Goal: Task Accomplishment & Management: Use online tool/utility

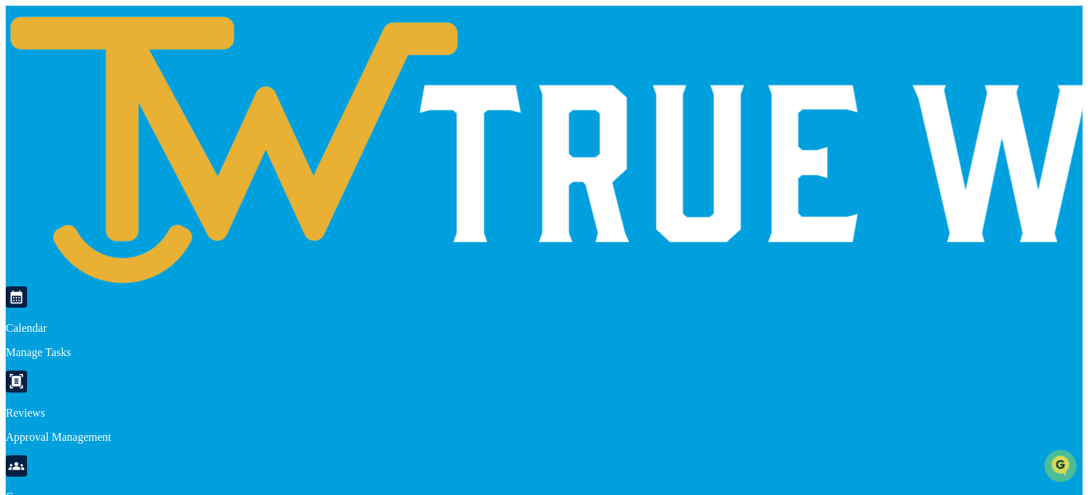
click at [56, 274] on link at bounding box center [719, 280] width 1426 height 12
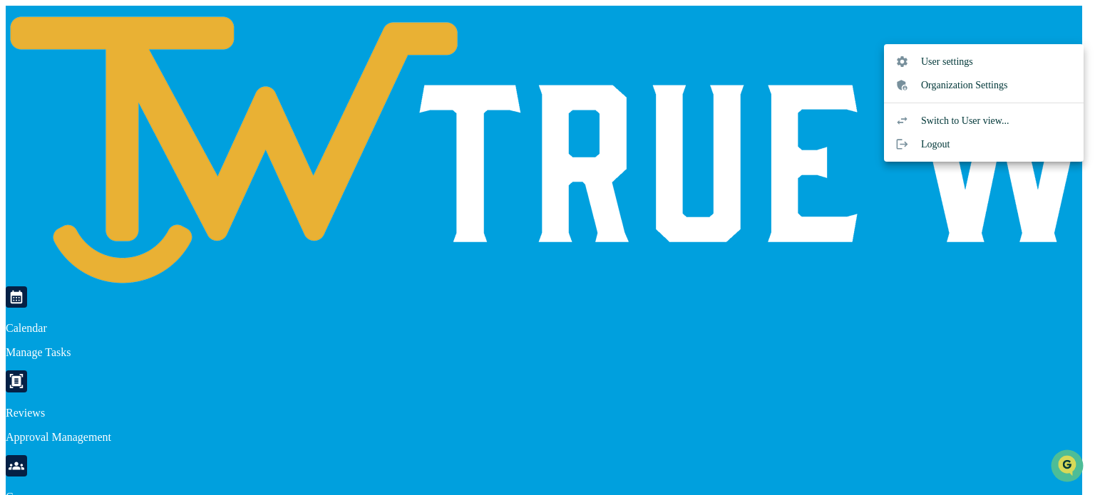
click at [972, 79] on li "Organization Settings" at bounding box center [984, 85] width 200 height 24
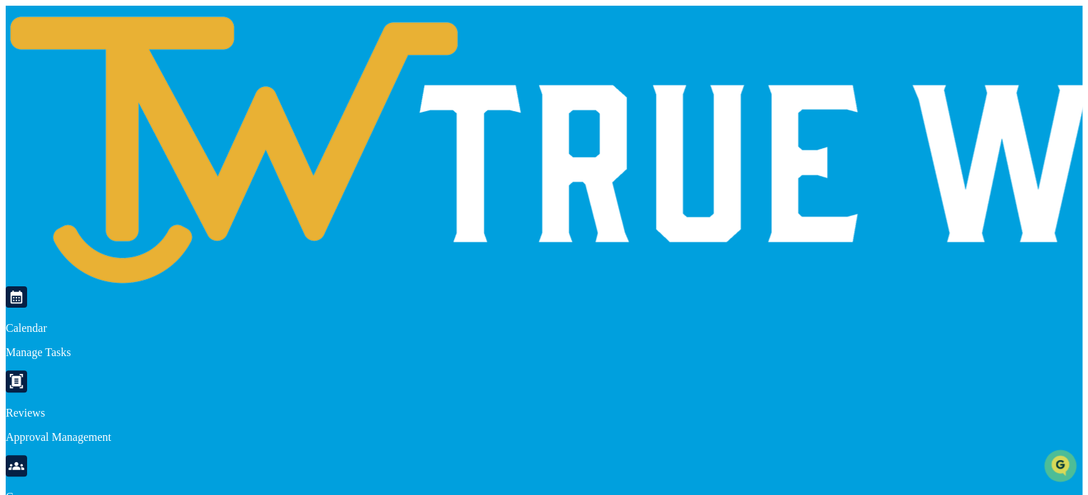
type input "**********"
type input "*****"
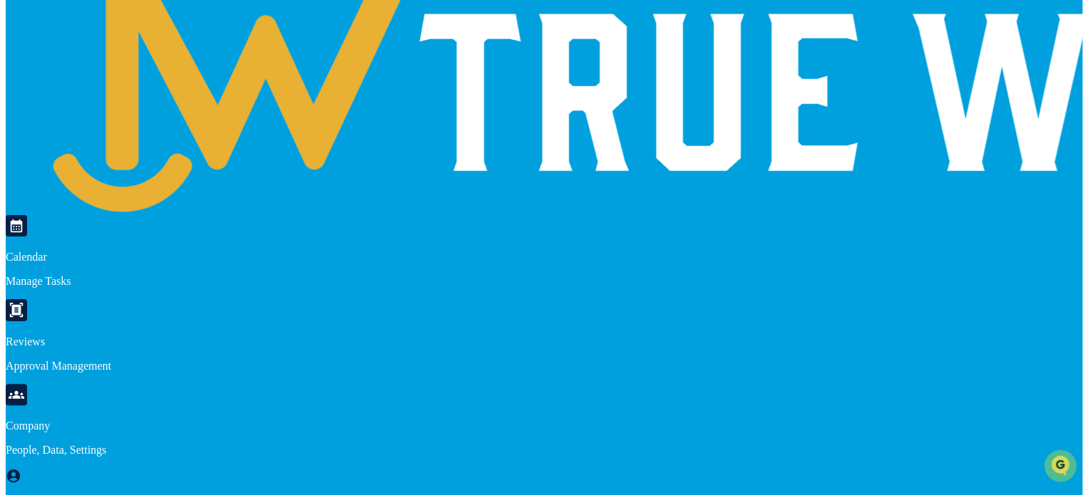
scroll to position [133, 0]
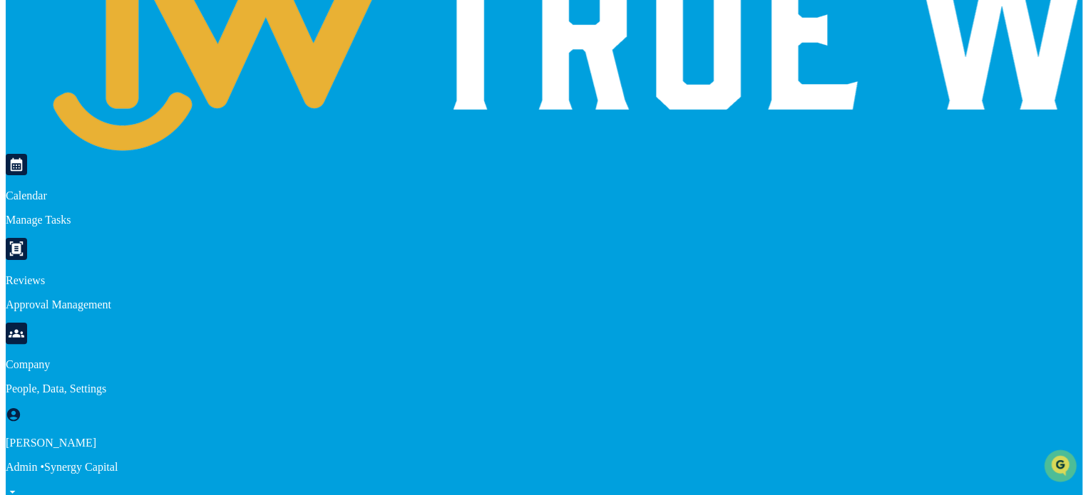
scroll to position [265, 0]
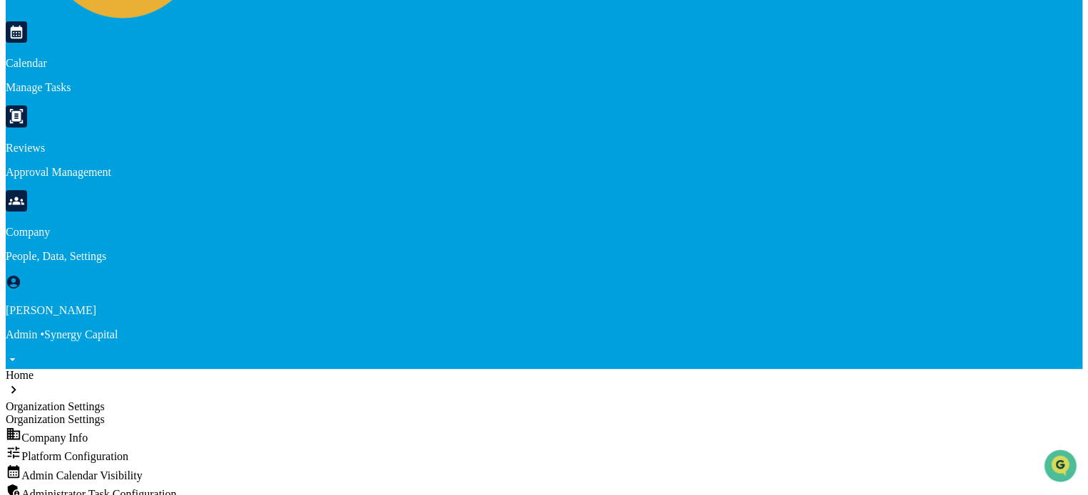
type input "*"
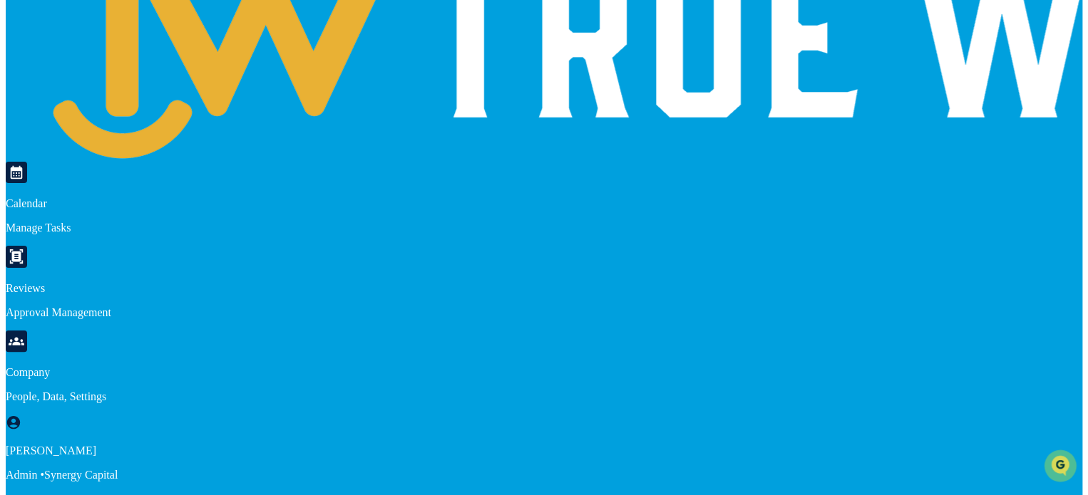
scroll to position [123, 0]
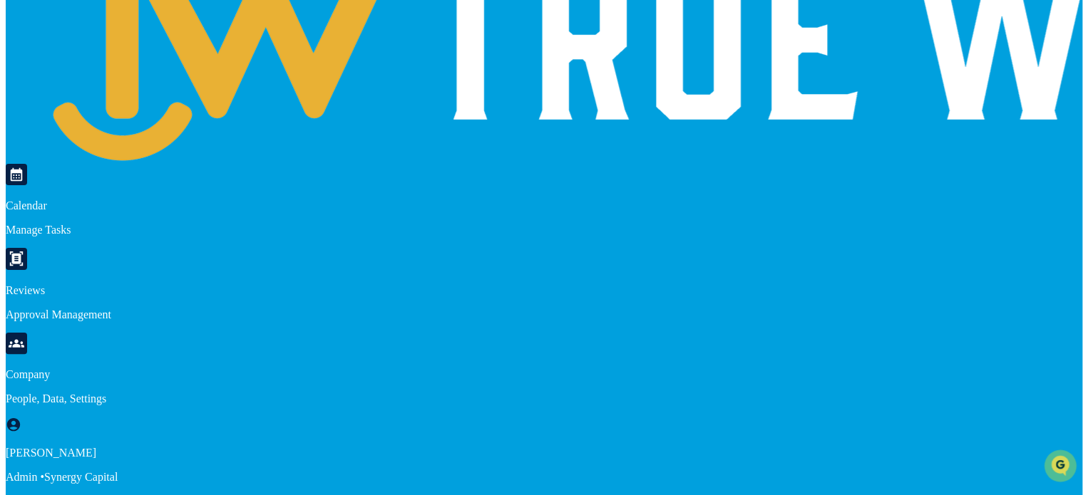
type input "**********"
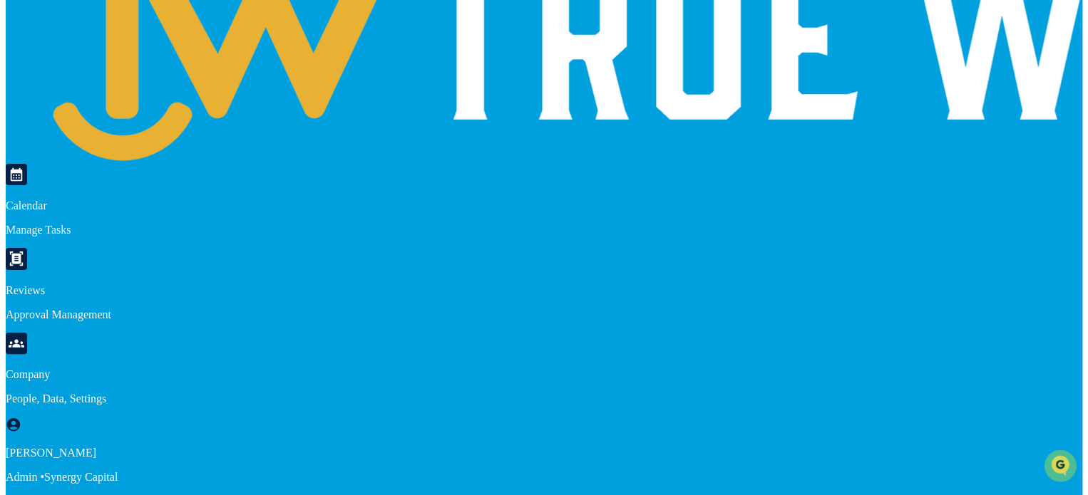
type input "*****"
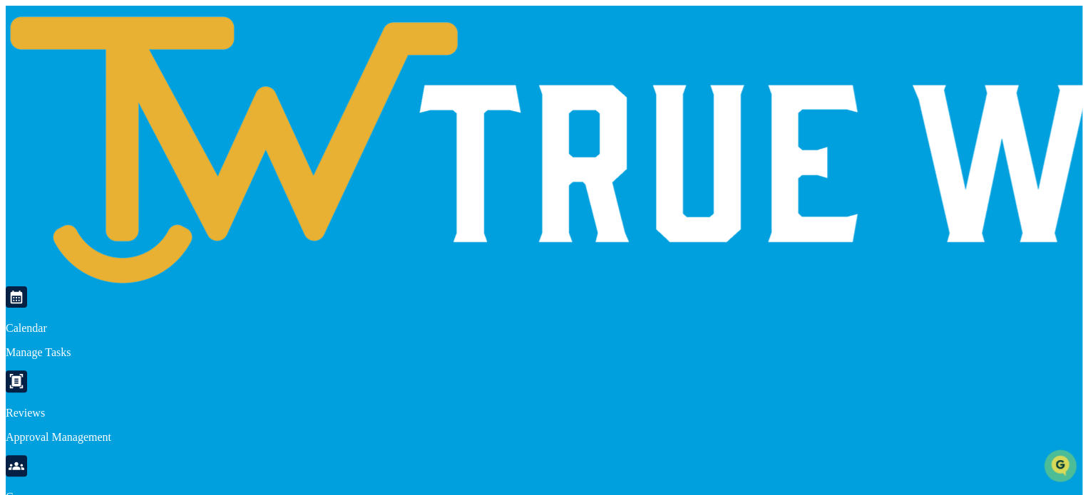
click at [83, 19] on img at bounding box center [719, 145] width 1426 height 278
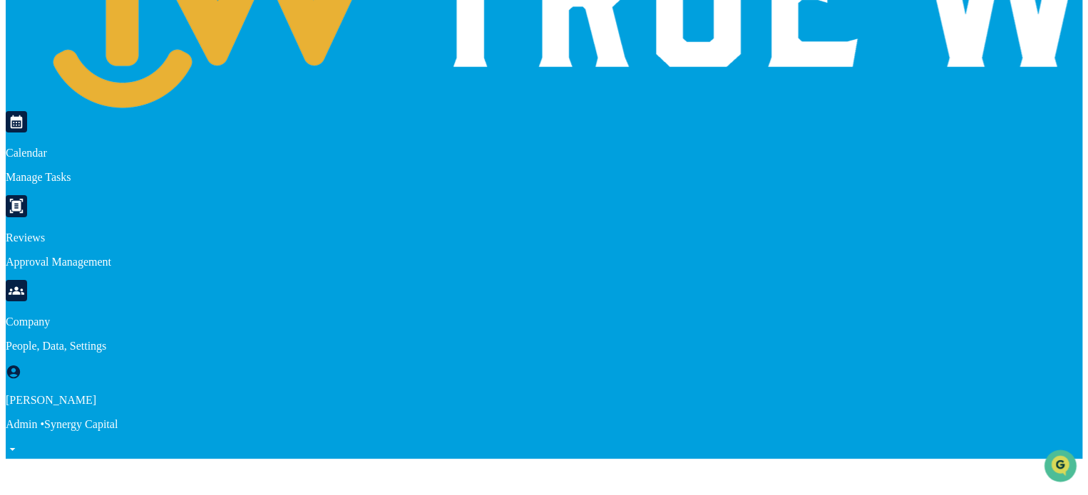
scroll to position [194, 0]
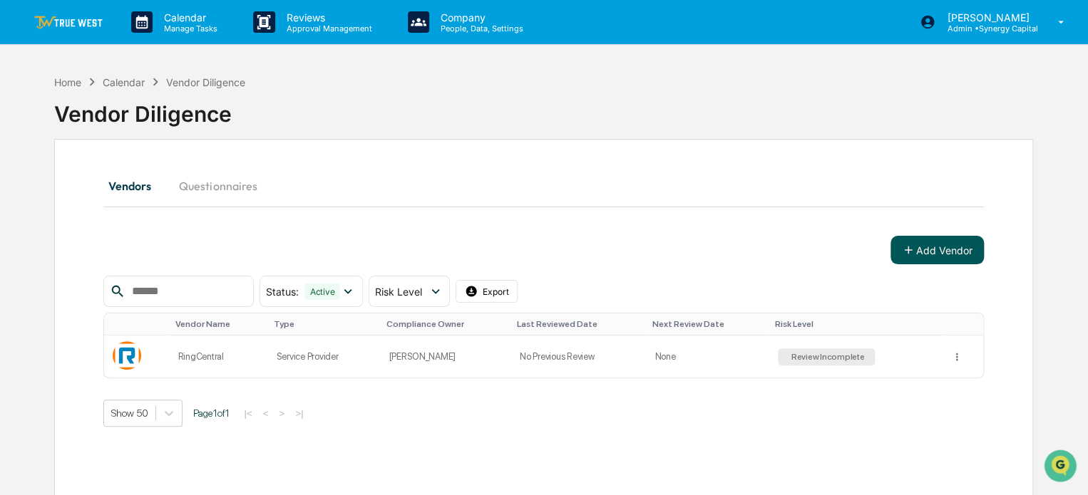
click at [923, 247] on button "Add Vendor" at bounding box center [936, 250] width 93 height 29
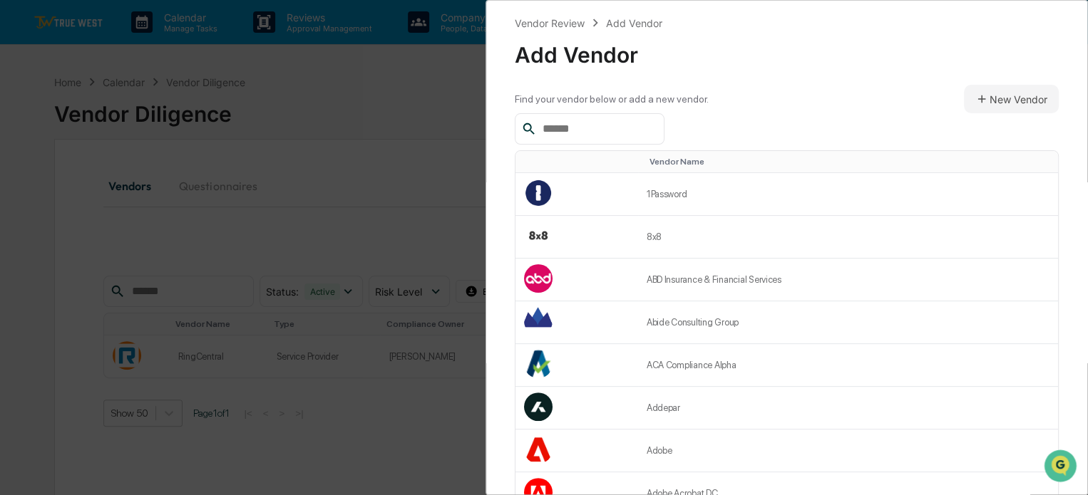
click at [612, 131] on input "text" at bounding box center [597, 129] width 121 height 19
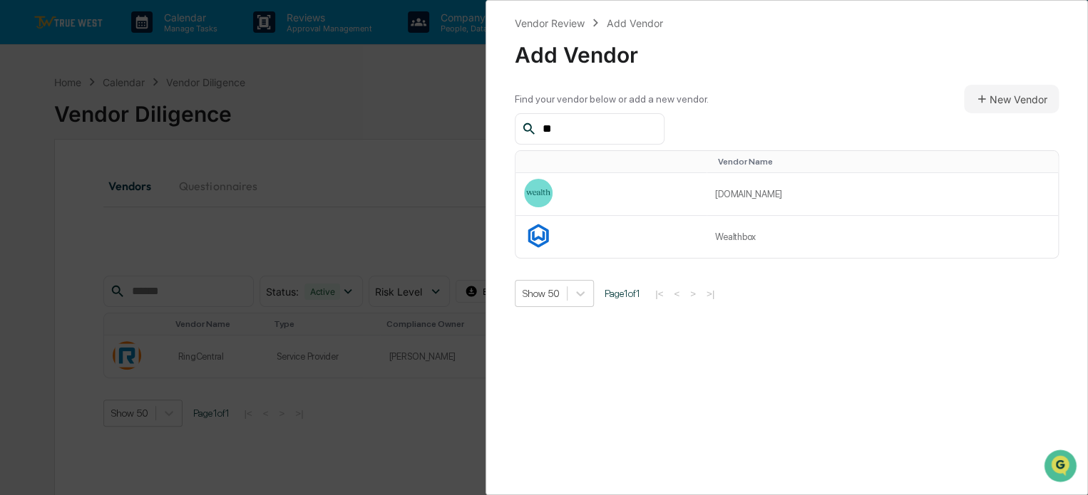
type input "*"
type input "*****"
click at [614, 194] on td at bounding box center [617, 194] width 205 height 42
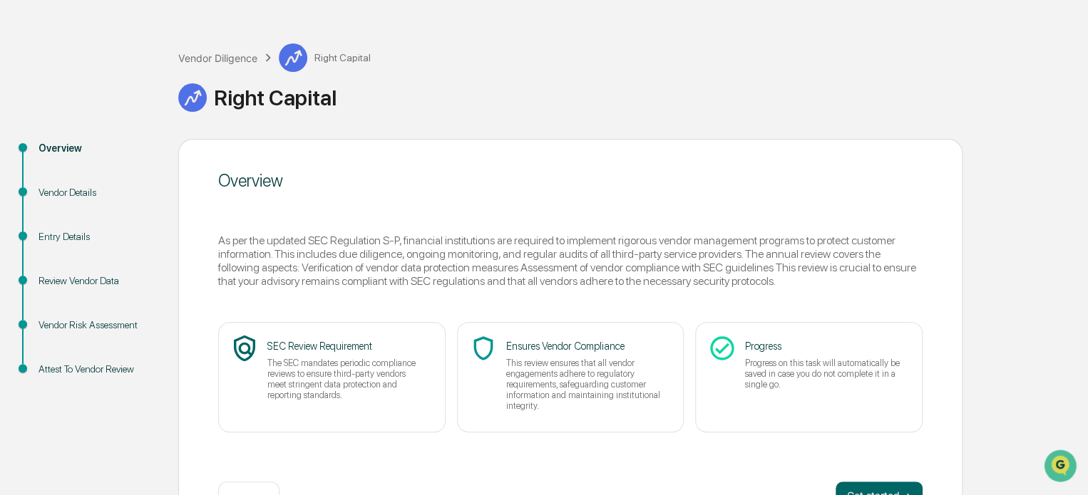
scroll to position [93, 0]
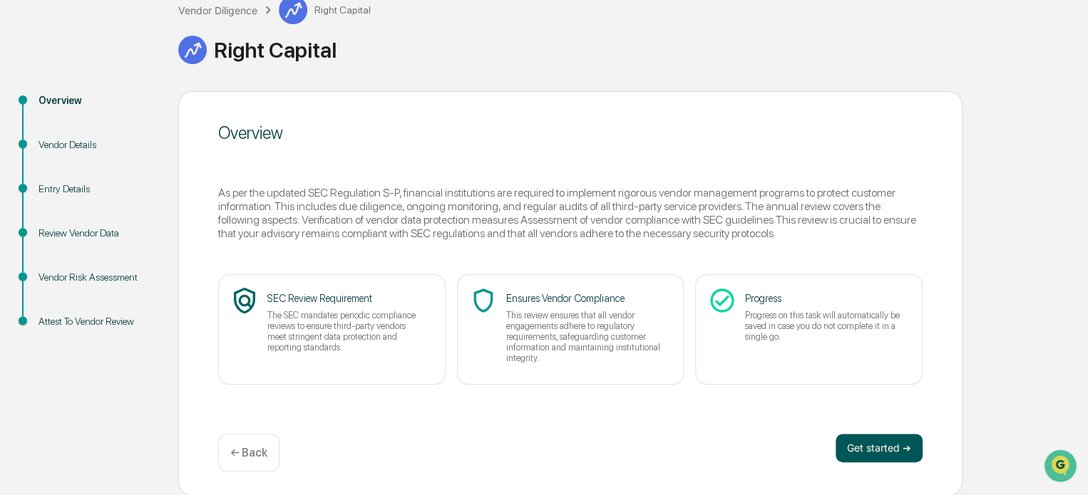
click at [884, 448] on button "Get started ➔" at bounding box center [878, 448] width 87 height 29
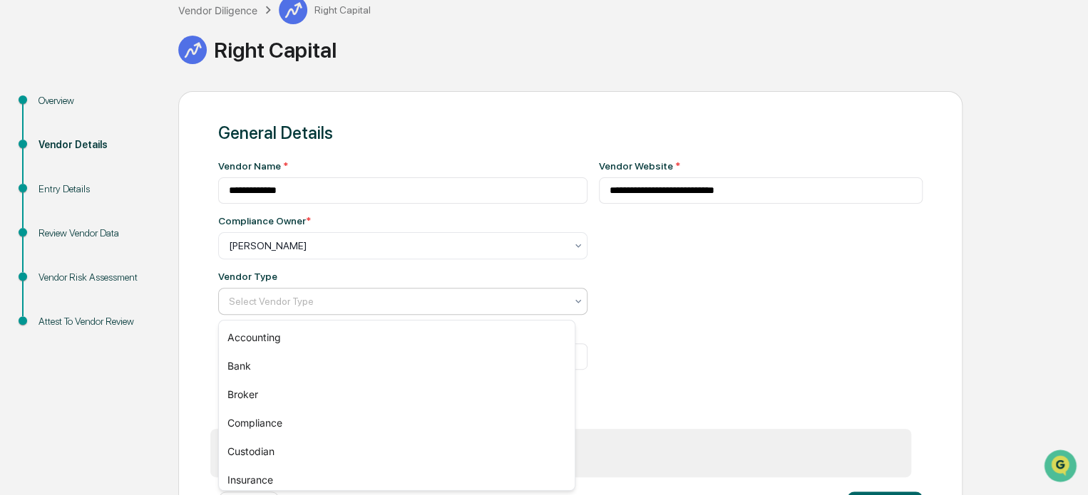
click at [547, 302] on div at bounding box center [397, 301] width 336 height 14
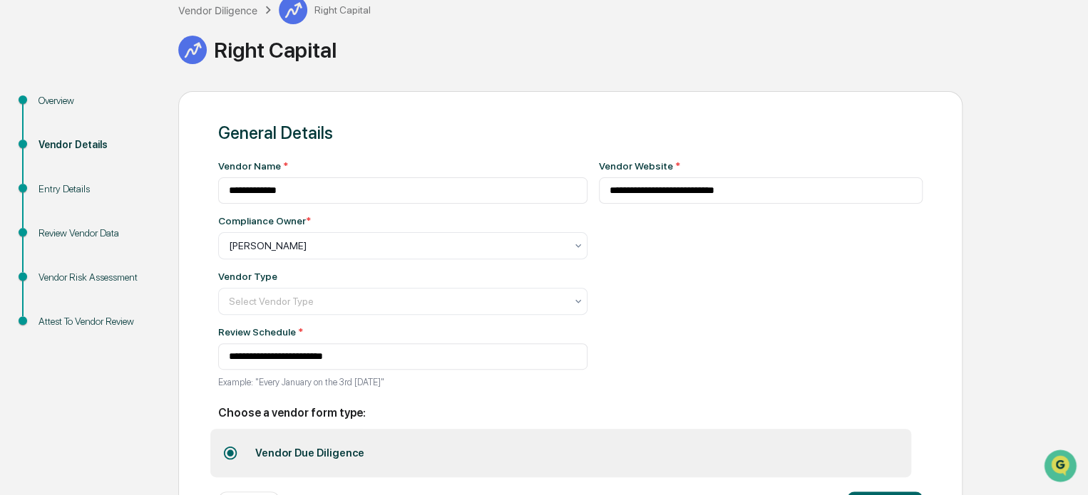
click at [617, 294] on div "**********" at bounding box center [761, 278] width 324 height 236
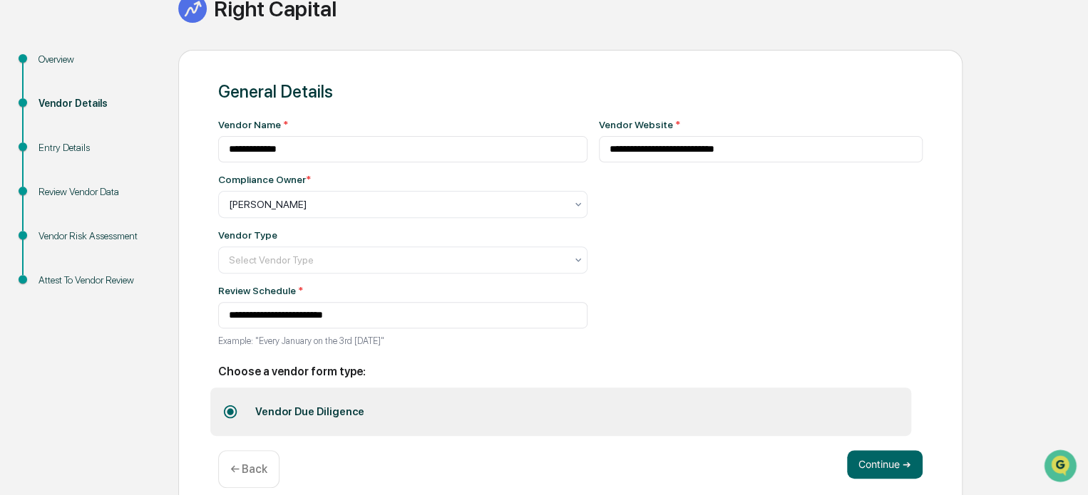
scroll to position [155, 0]
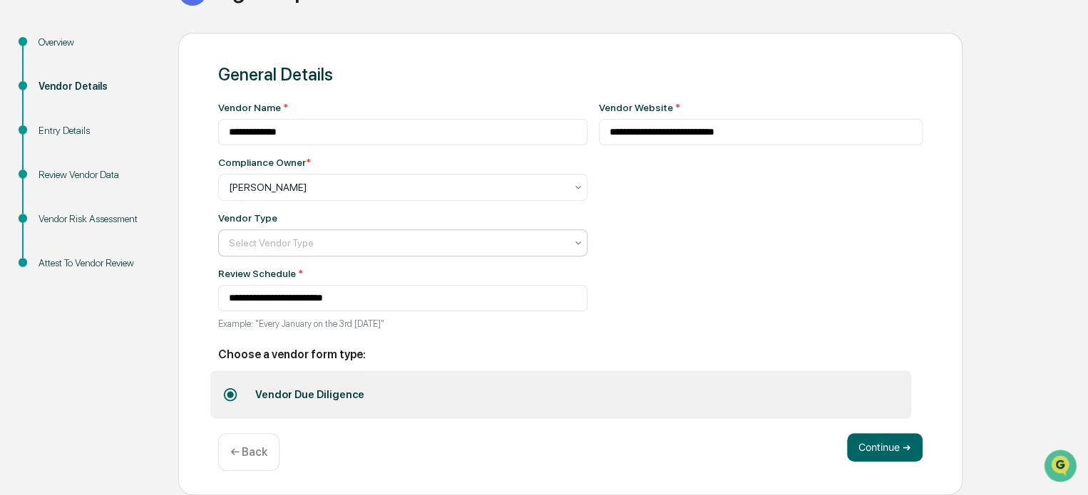
click at [450, 242] on div at bounding box center [397, 243] width 336 height 14
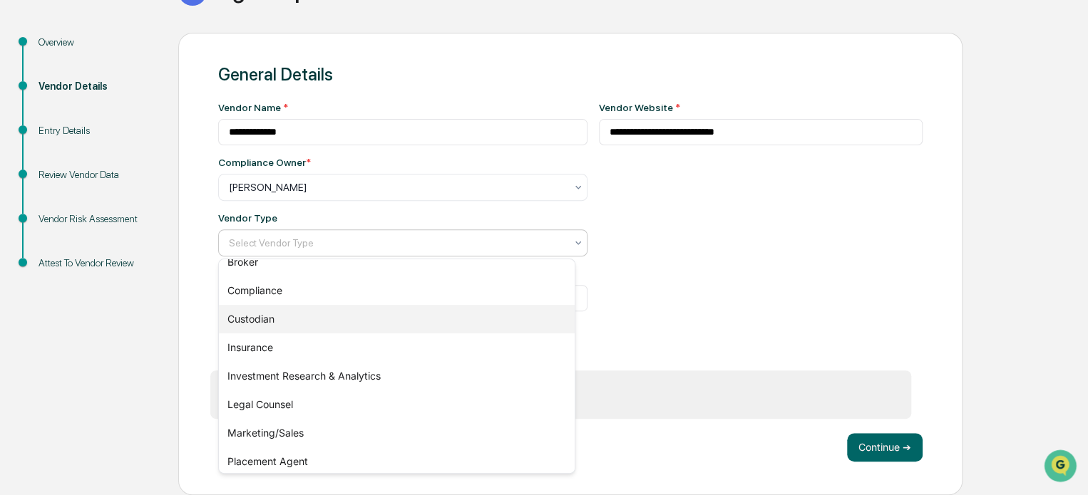
scroll to position [163, 0]
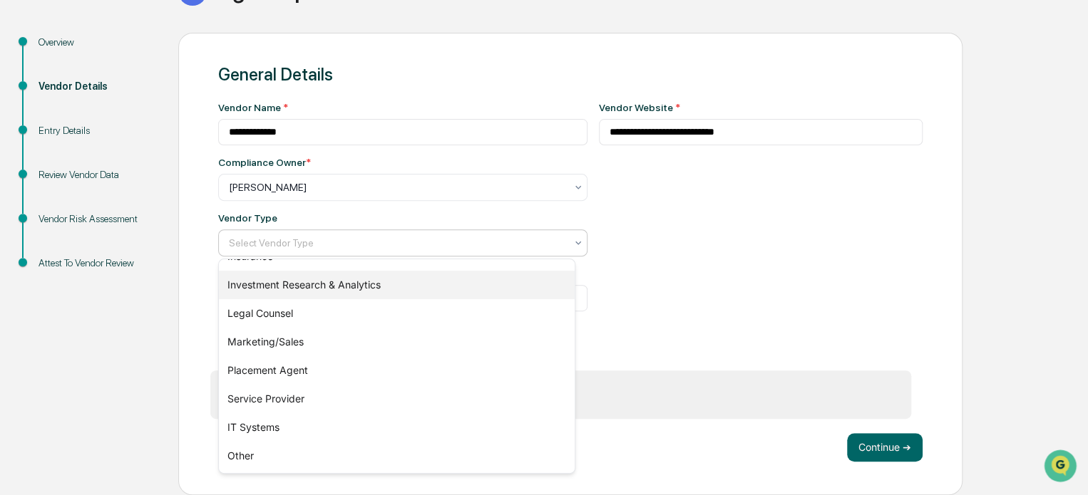
click at [376, 290] on div "Investment Research & Analytics" at bounding box center [397, 285] width 356 height 29
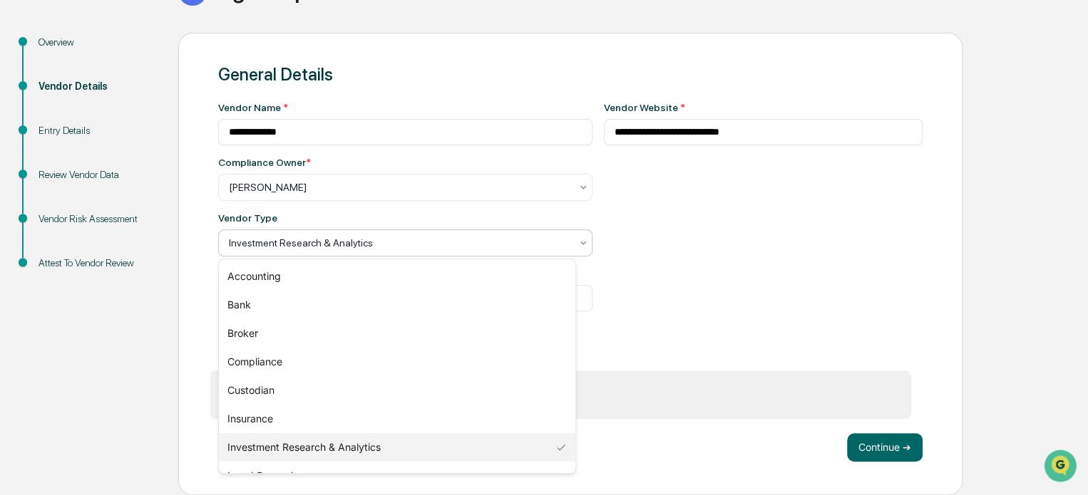
click at [382, 244] on div at bounding box center [399, 243] width 341 height 14
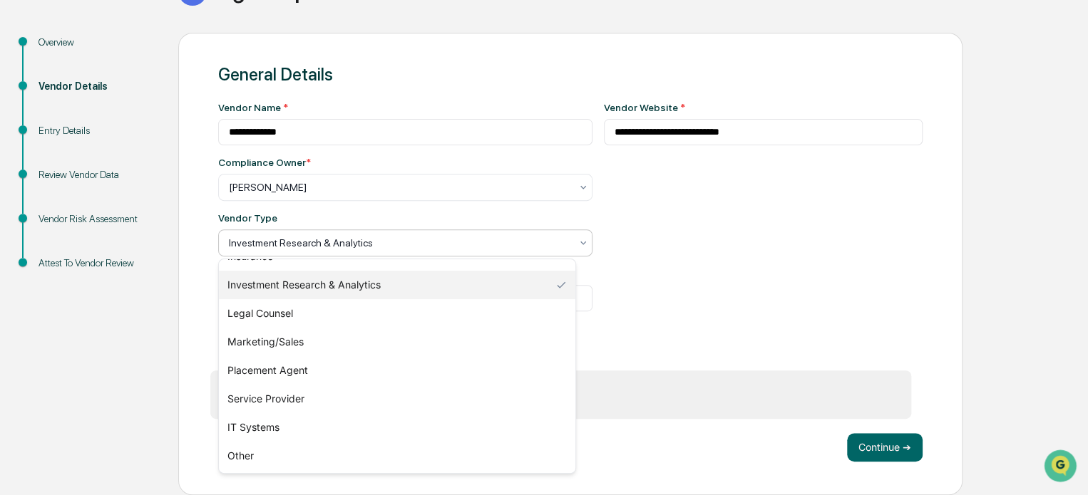
click at [398, 284] on div "Investment Research & Analytics" at bounding box center [397, 285] width 357 height 29
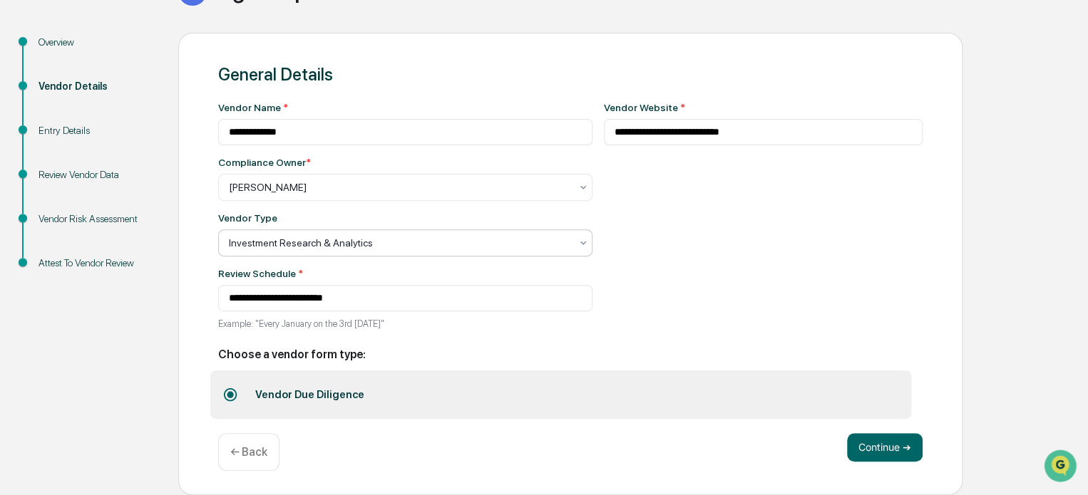
click at [652, 281] on div "**********" at bounding box center [763, 220] width 319 height 236
click at [880, 446] on button "Continue ➔" at bounding box center [885, 447] width 76 height 29
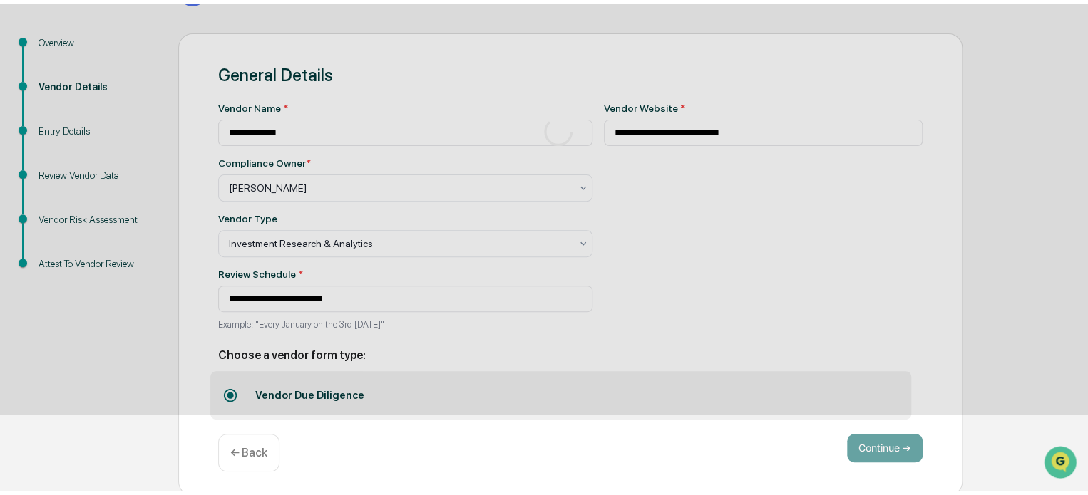
scroll to position [93, 0]
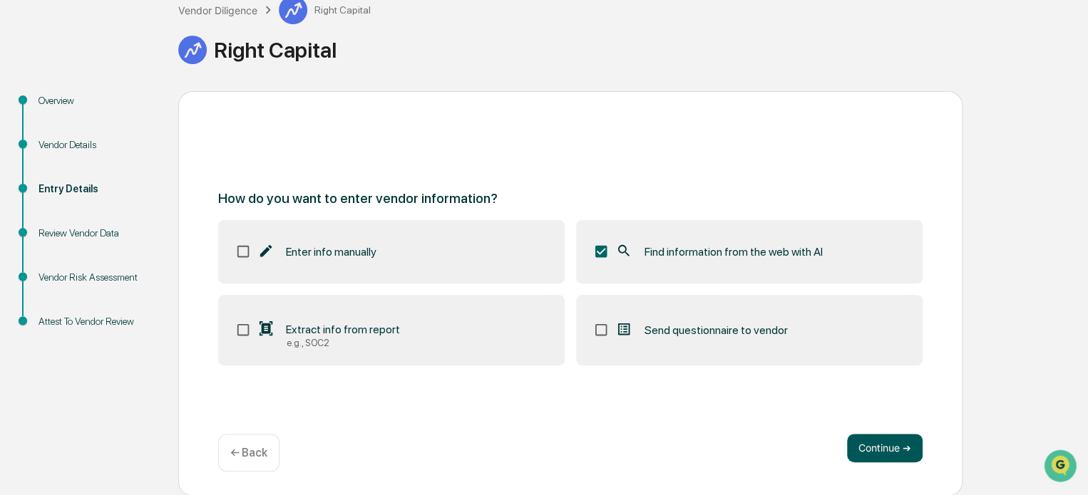
click at [883, 453] on button "Continue ➔" at bounding box center [885, 448] width 76 height 29
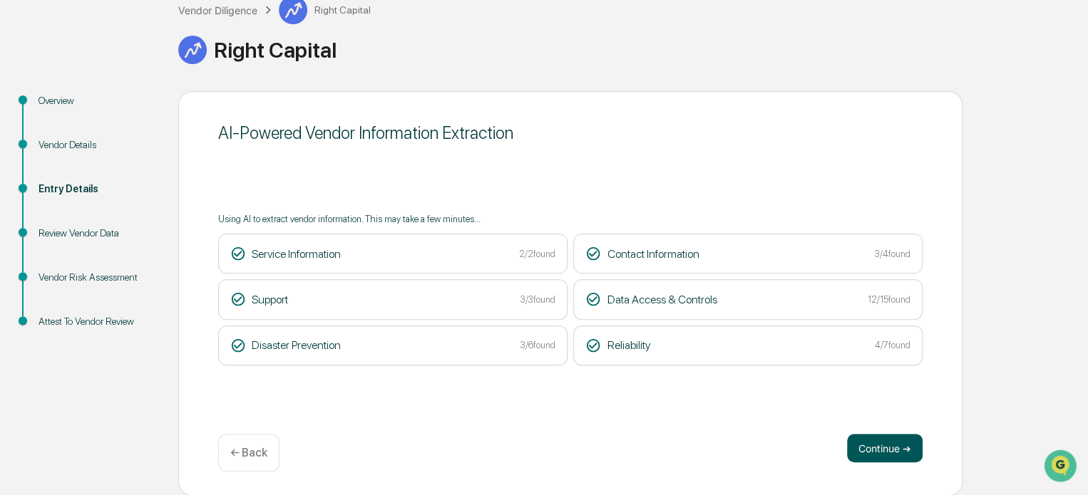
click at [881, 438] on button "Continue ➔" at bounding box center [885, 448] width 76 height 29
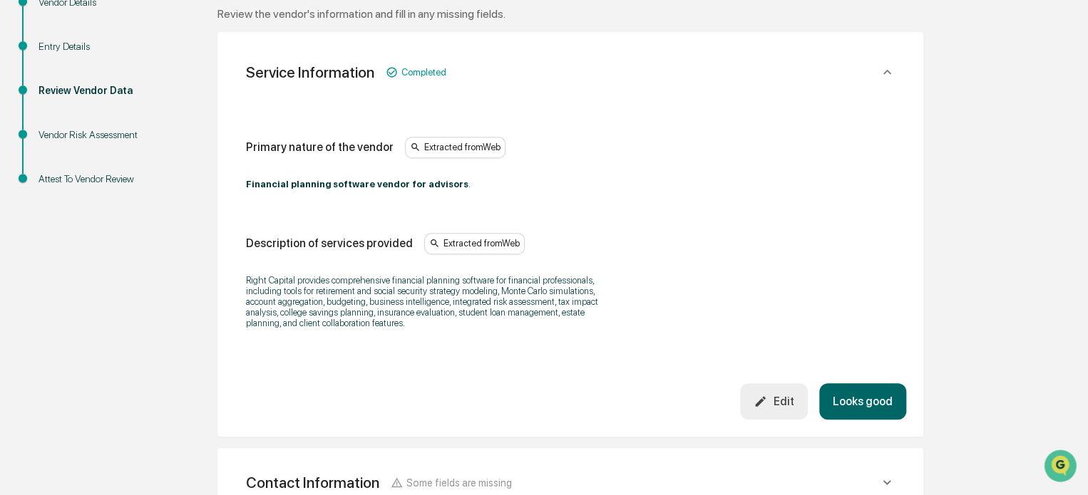
scroll to position [307, 0]
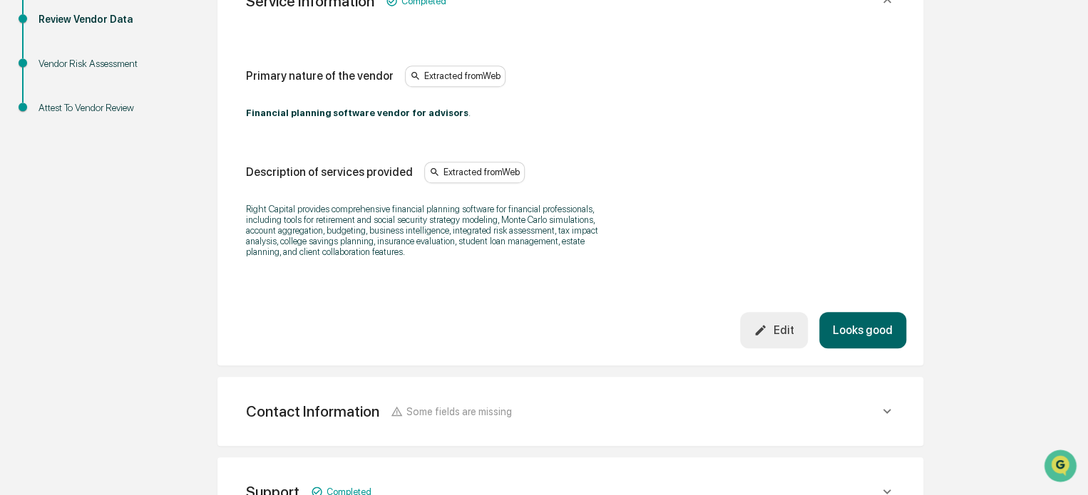
click at [853, 330] on button "Looks good" at bounding box center [862, 330] width 87 height 36
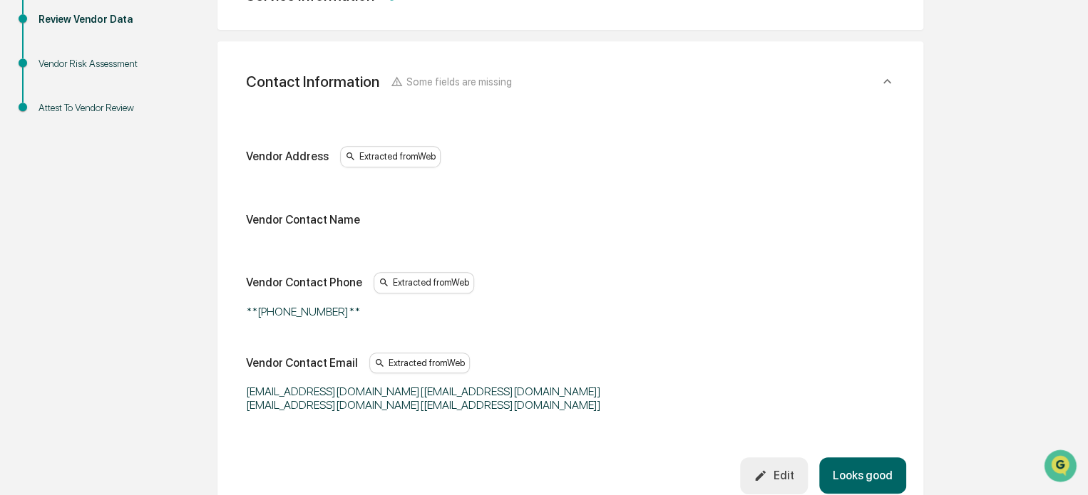
scroll to position [268, 0]
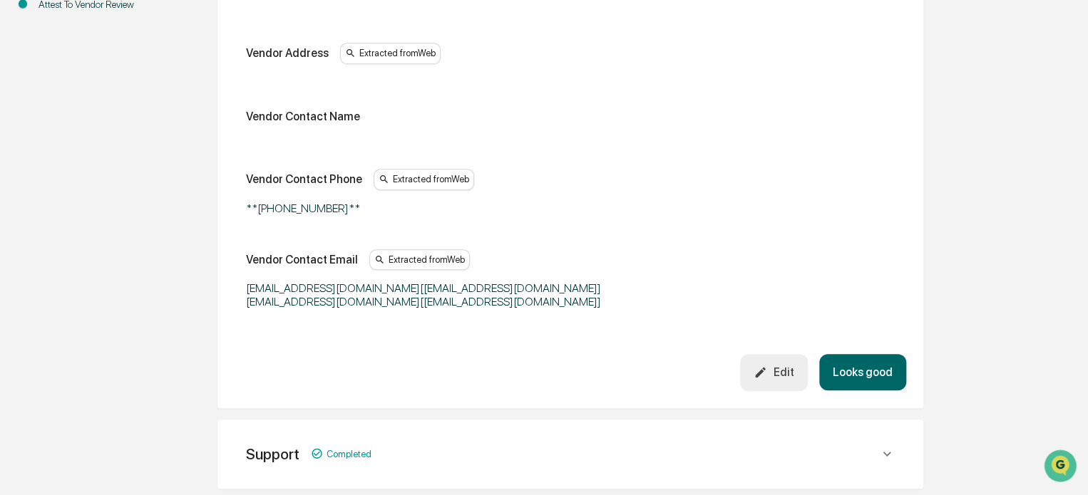
click at [874, 377] on button "Looks good" at bounding box center [862, 372] width 87 height 36
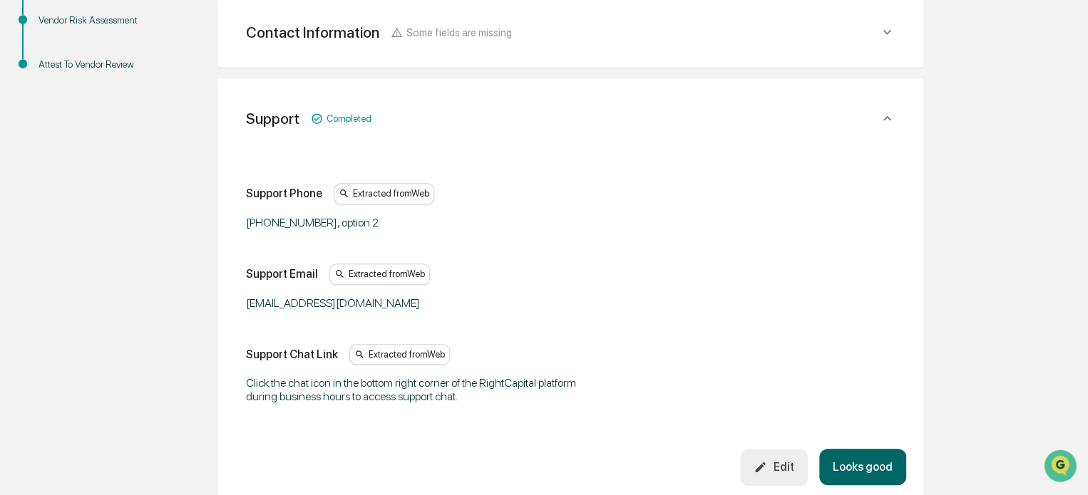
scroll to position [348, 0]
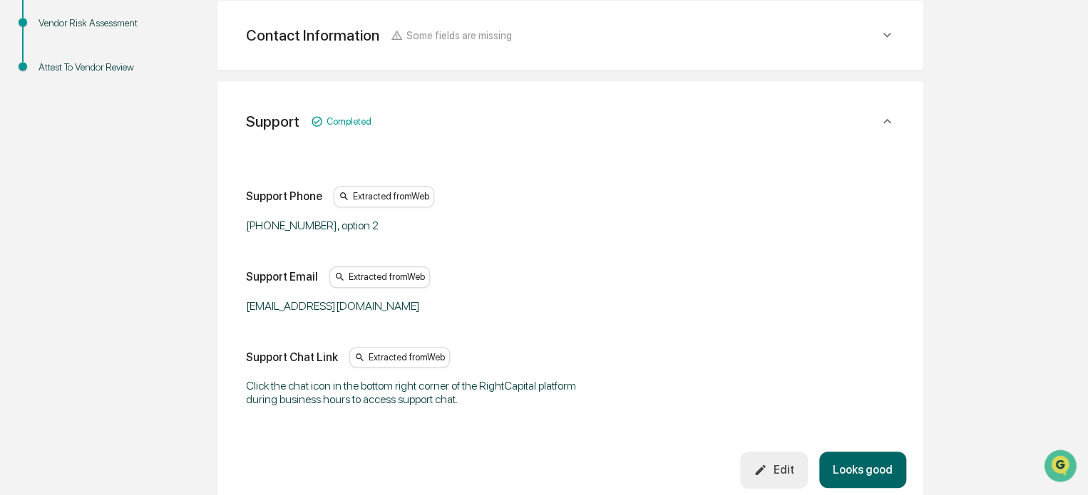
click at [865, 459] on button "Looks good" at bounding box center [862, 470] width 87 height 36
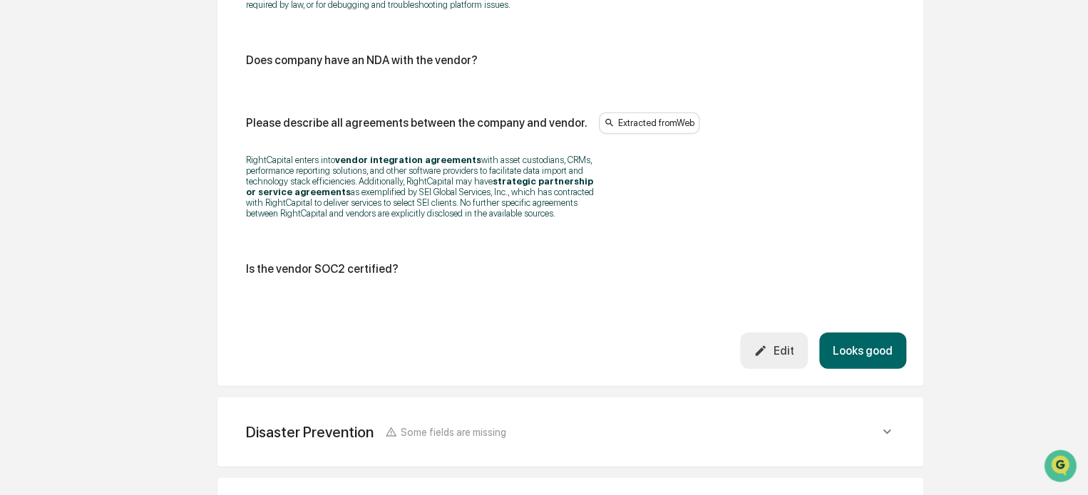
scroll to position [1925, 0]
click at [864, 353] on button "Looks good" at bounding box center [862, 350] width 87 height 36
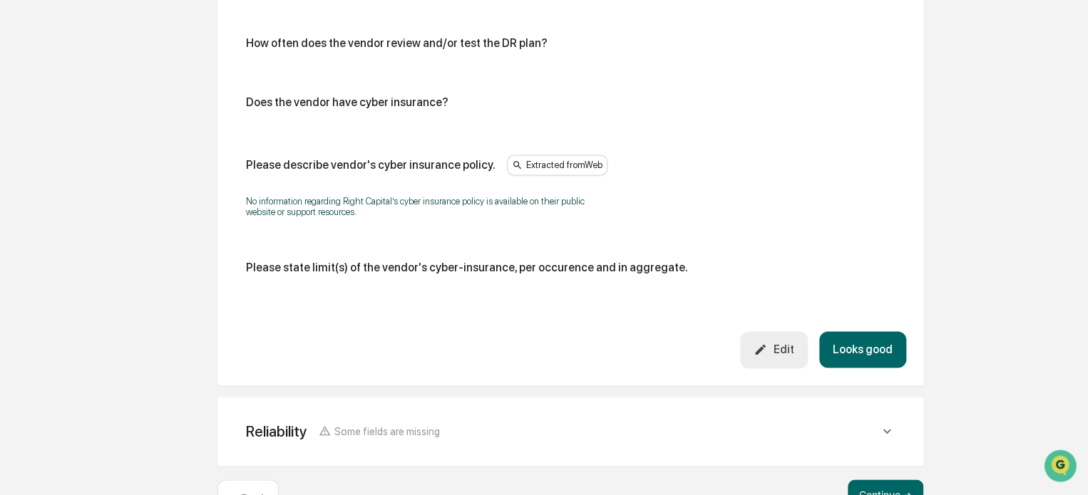
scroll to position [934, 0]
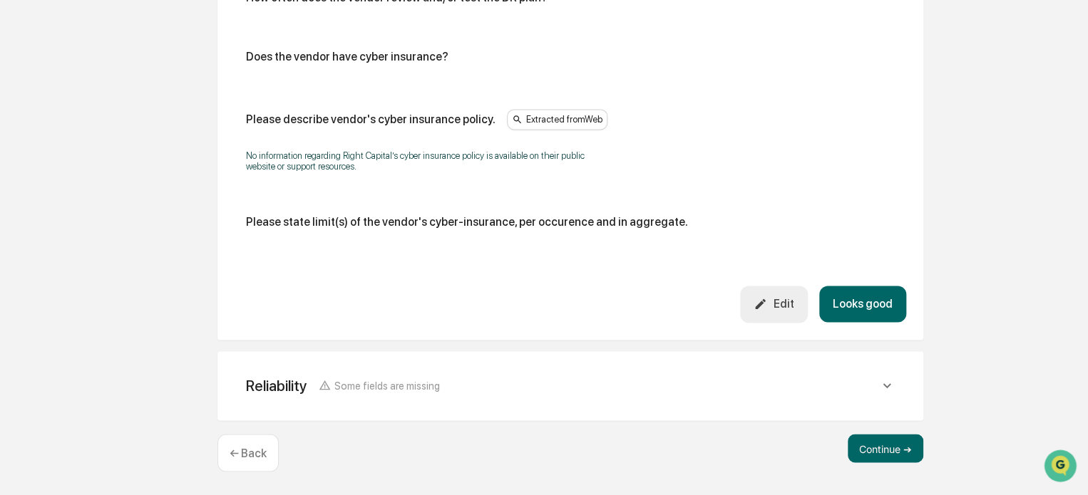
click at [875, 307] on button "Looks good" at bounding box center [862, 304] width 87 height 36
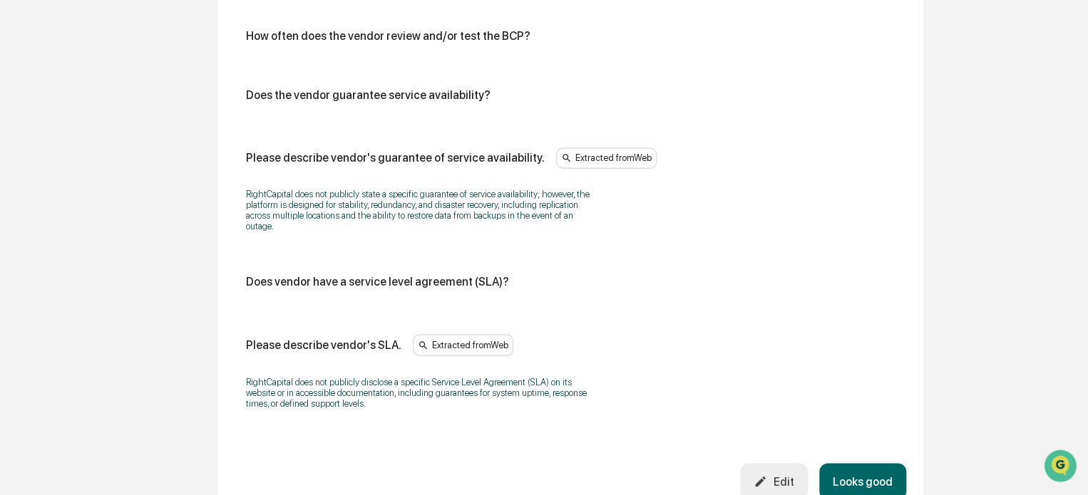
scroll to position [1075, 0]
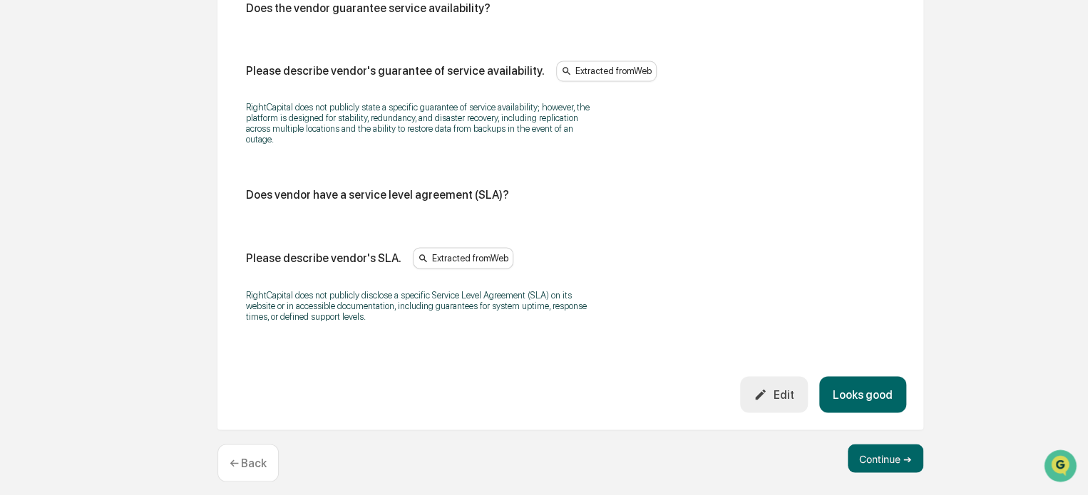
click at [878, 377] on button "Looks good" at bounding box center [862, 394] width 87 height 36
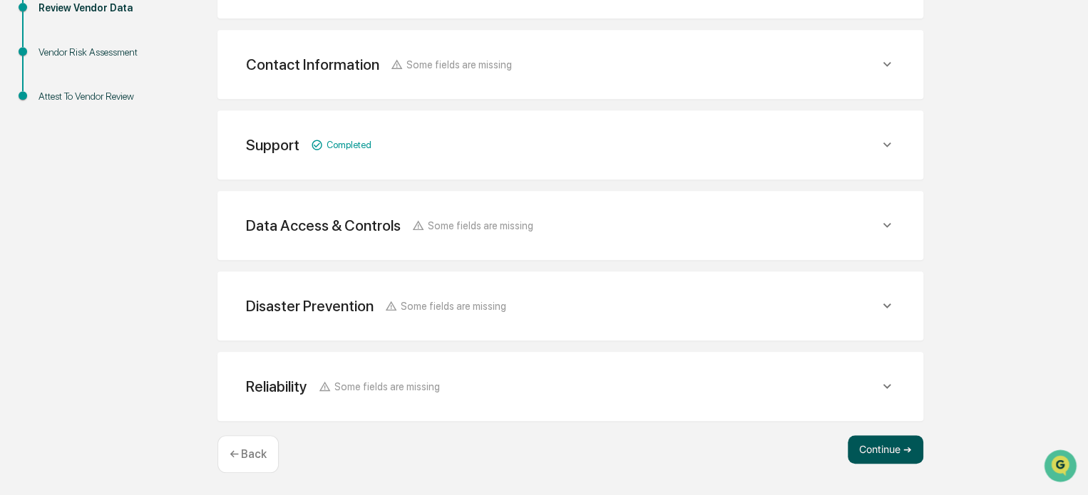
click at [888, 453] on button "Continue ➔" at bounding box center [886, 450] width 76 height 29
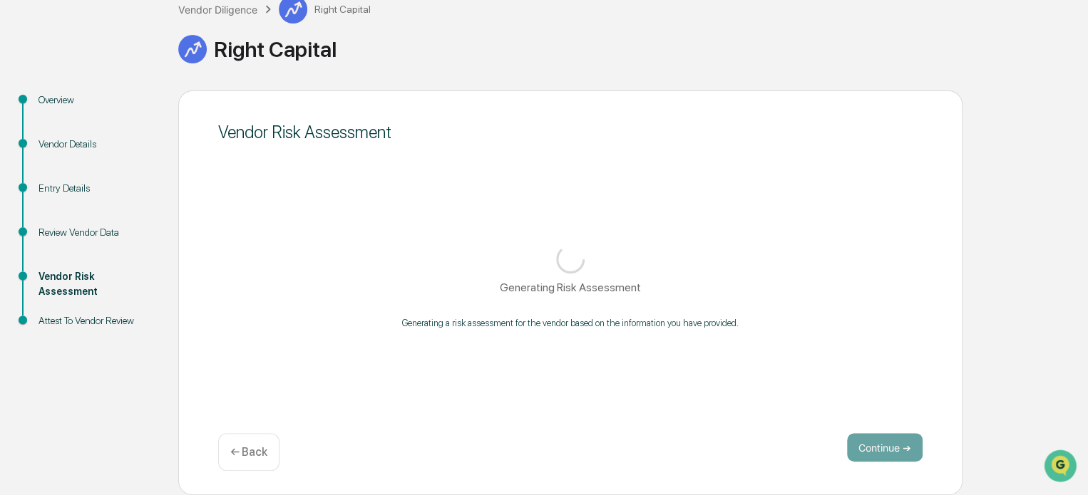
scroll to position [93, 0]
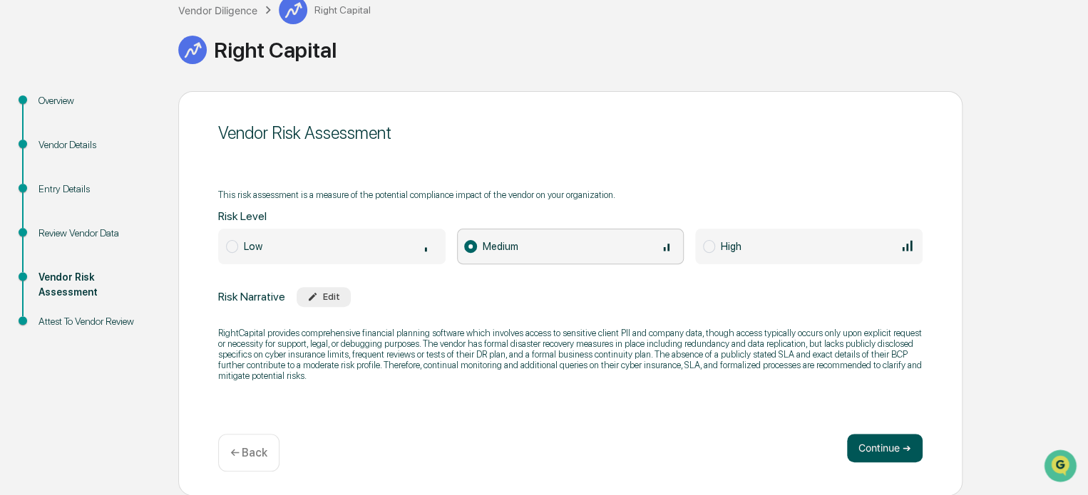
click at [875, 445] on button "Continue ➔" at bounding box center [885, 448] width 76 height 29
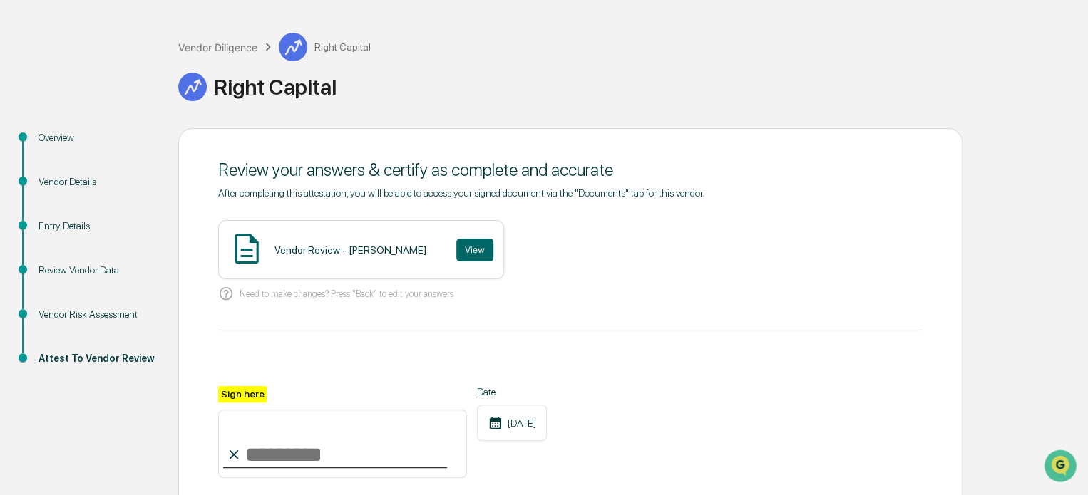
scroll to position [0, 0]
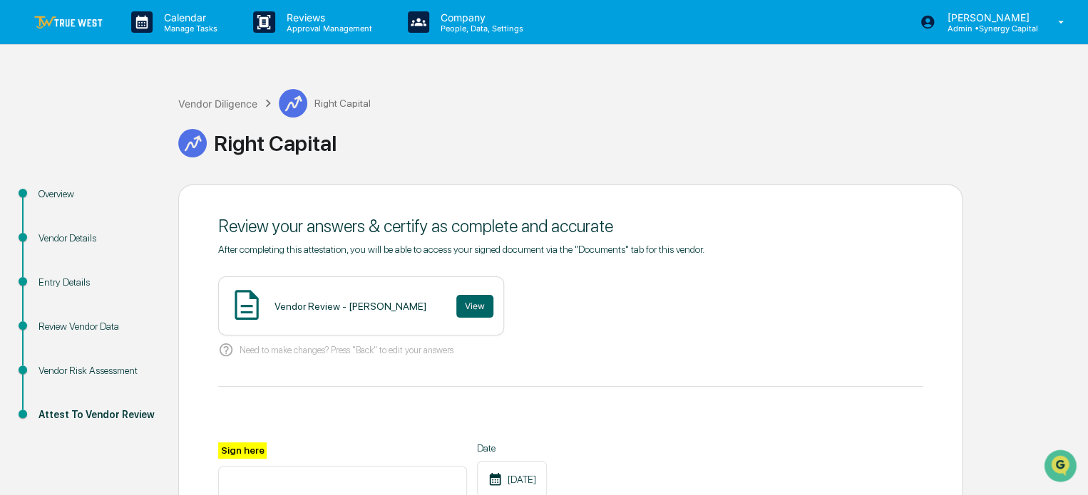
click at [78, 29] on link at bounding box center [77, 22] width 86 height 44
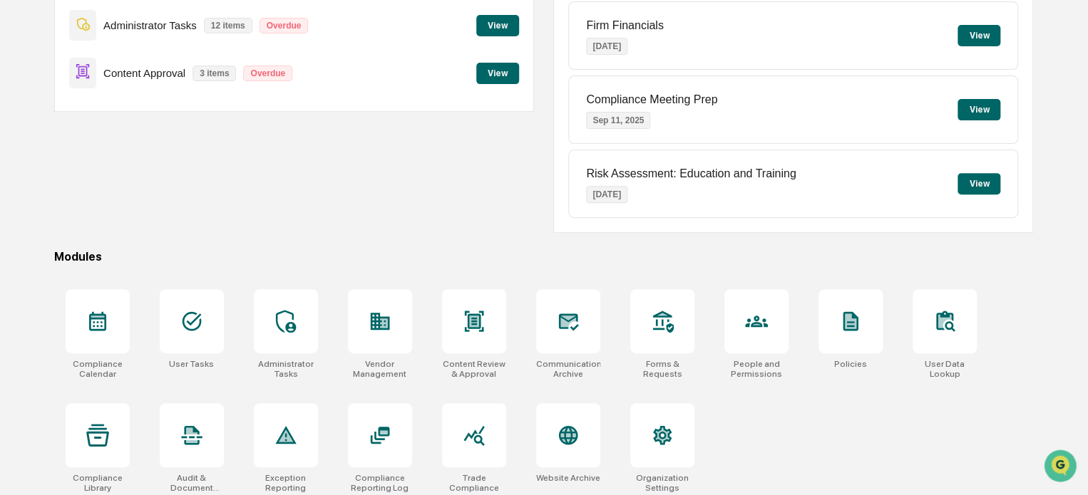
scroll to position [194, 0]
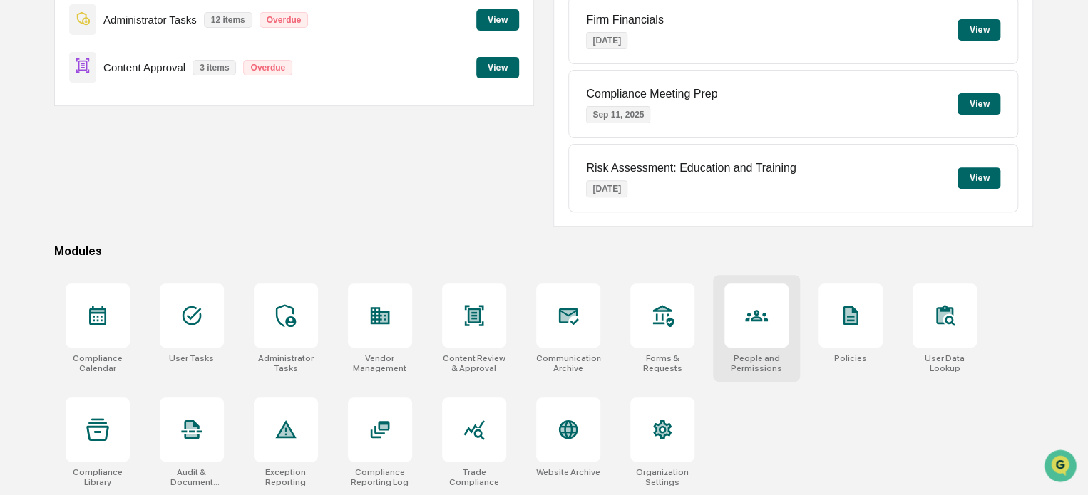
click at [751, 314] on icon at bounding box center [756, 315] width 23 height 23
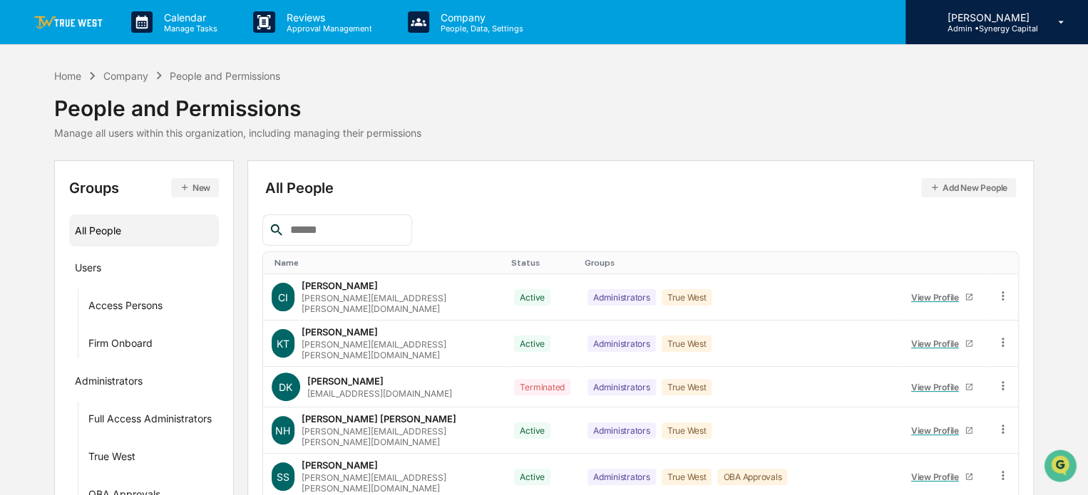
click at [972, 14] on p "[PERSON_NAME]" at bounding box center [986, 17] width 102 height 12
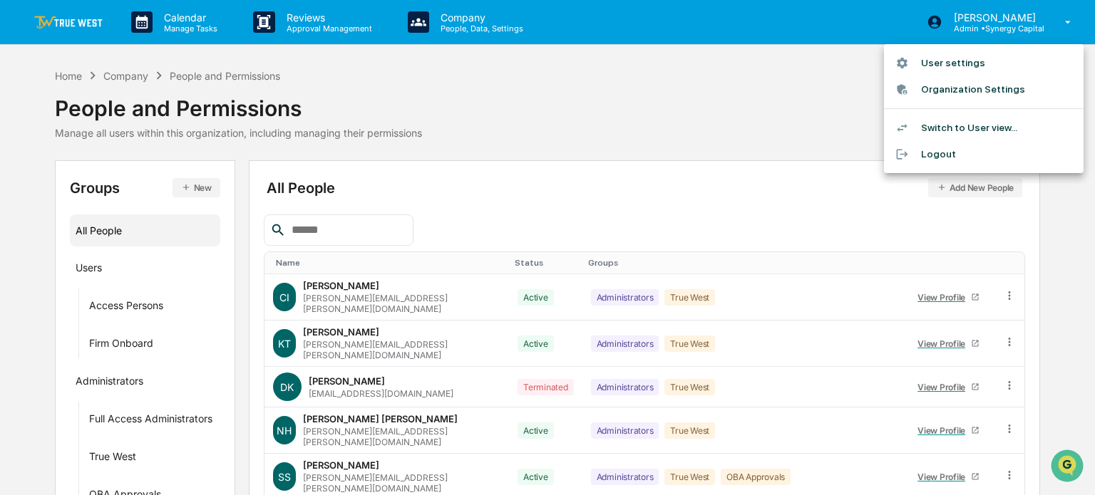
click at [937, 86] on li "Organization Settings" at bounding box center [984, 89] width 200 height 26
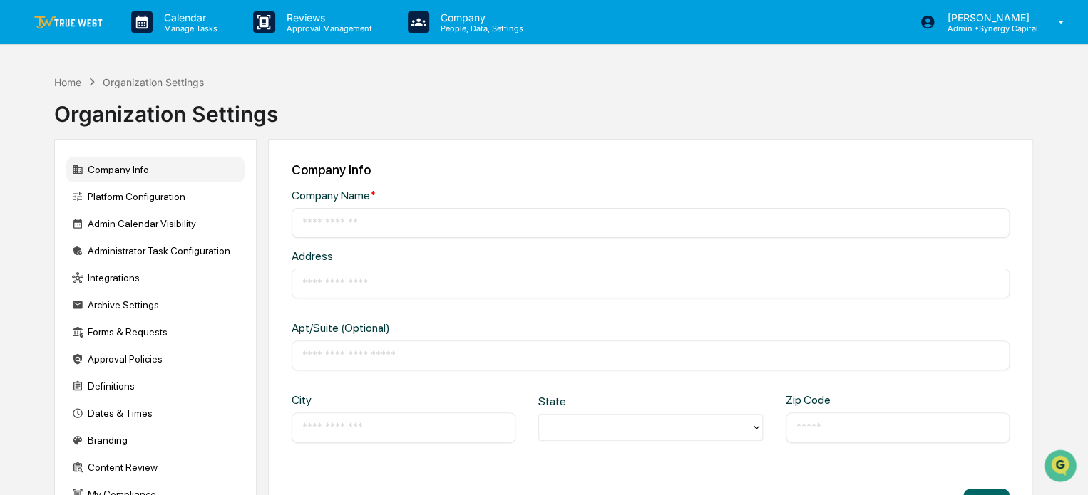
type input "**********"
type input "*****"
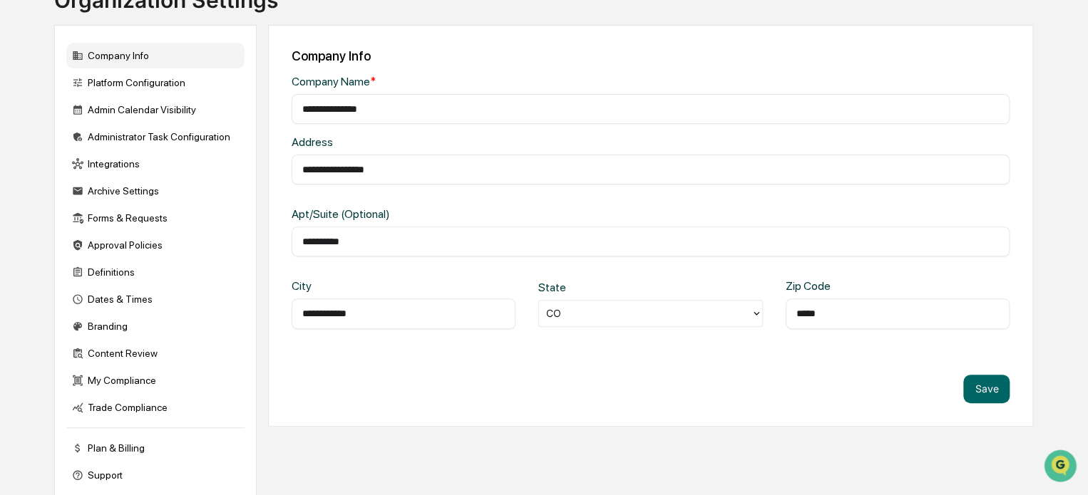
scroll to position [133, 0]
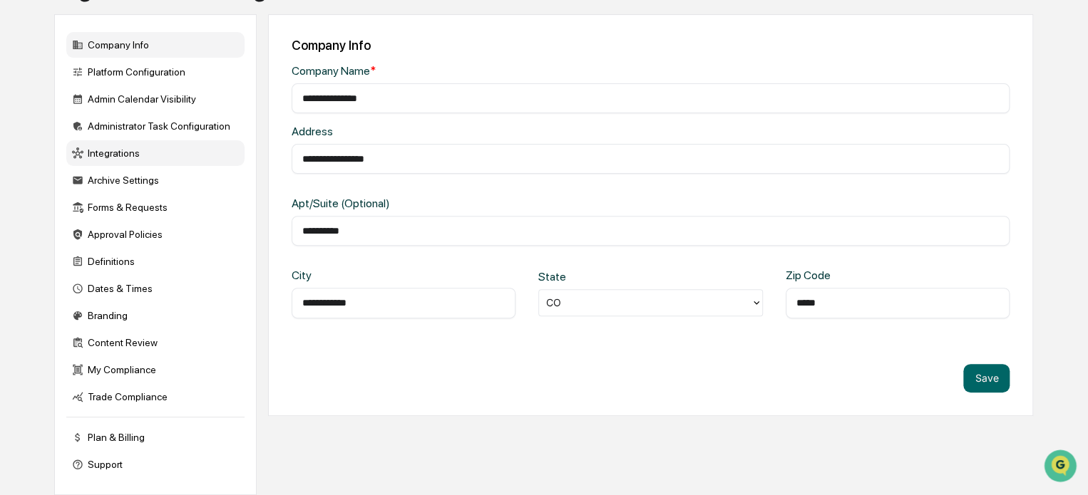
click at [131, 150] on div "Integrations" at bounding box center [155, 153] width 178 height 26
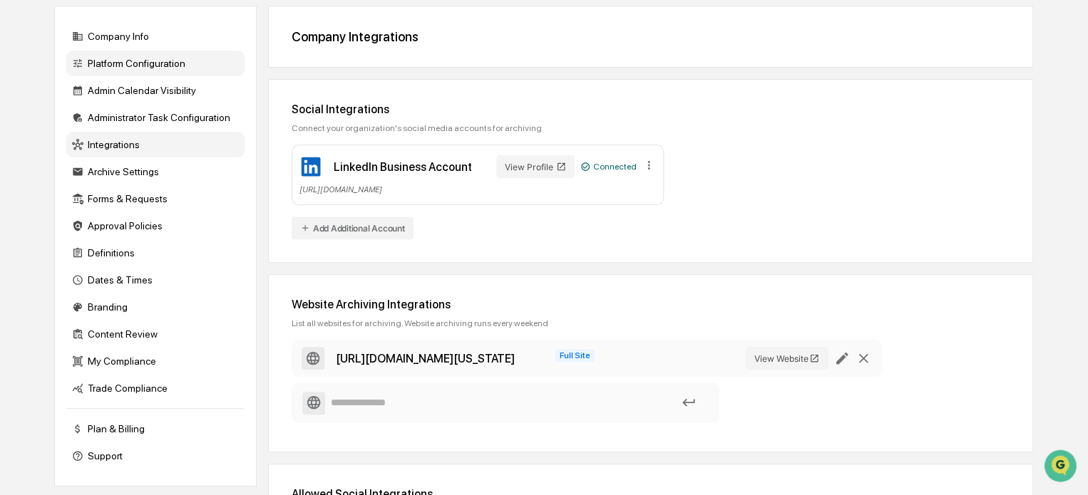
click at [128, 61] on div "Platform Configuration" at bounding box center [155, 64] width 178 height 26
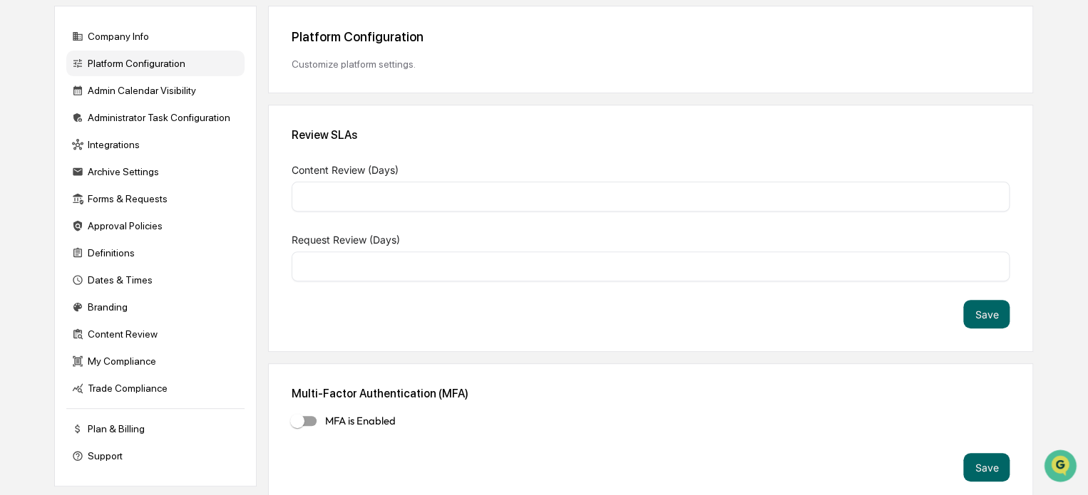
type input "*"
click at [120, 41] on div "Company Info" at bounding box center [155, 37] width 178 height 26
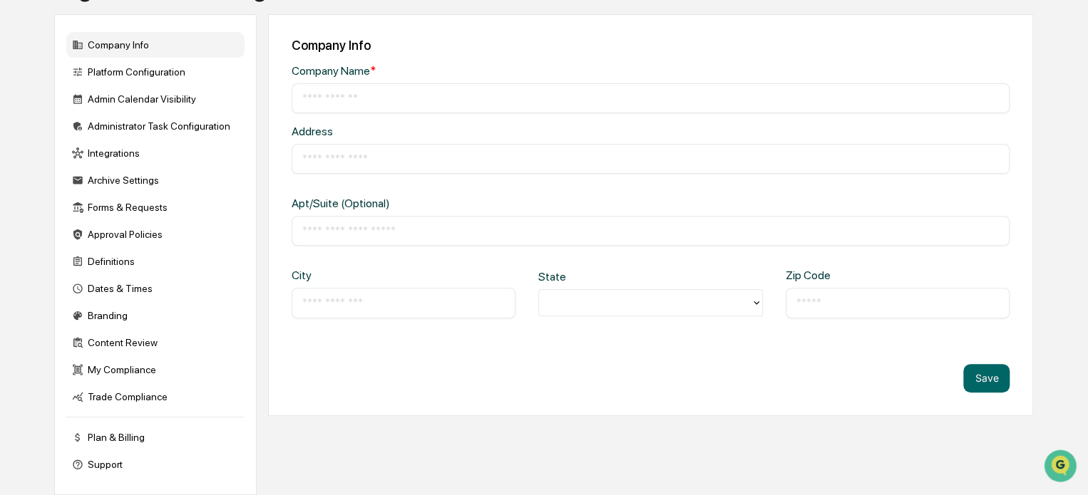
type input "**********"
type input "*****"
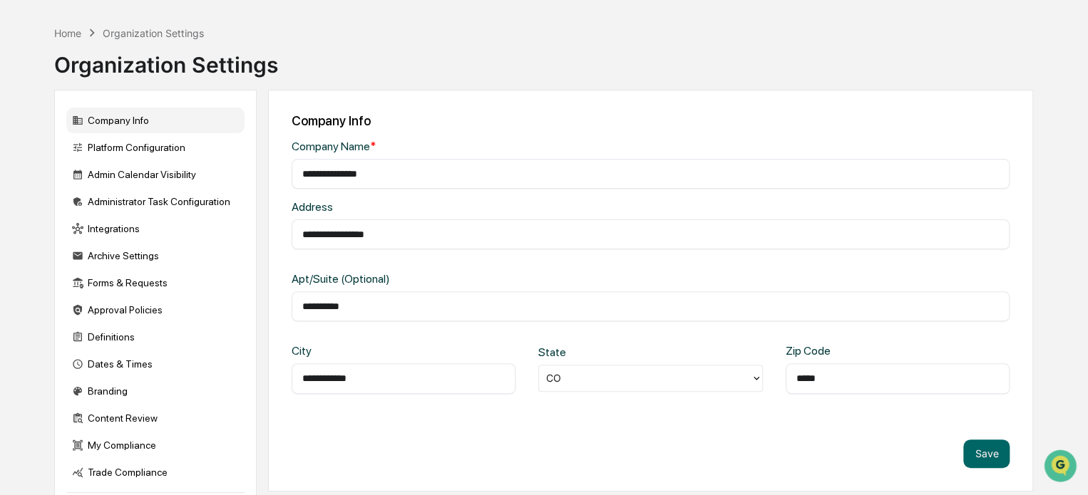
scroll to position [0, 0]
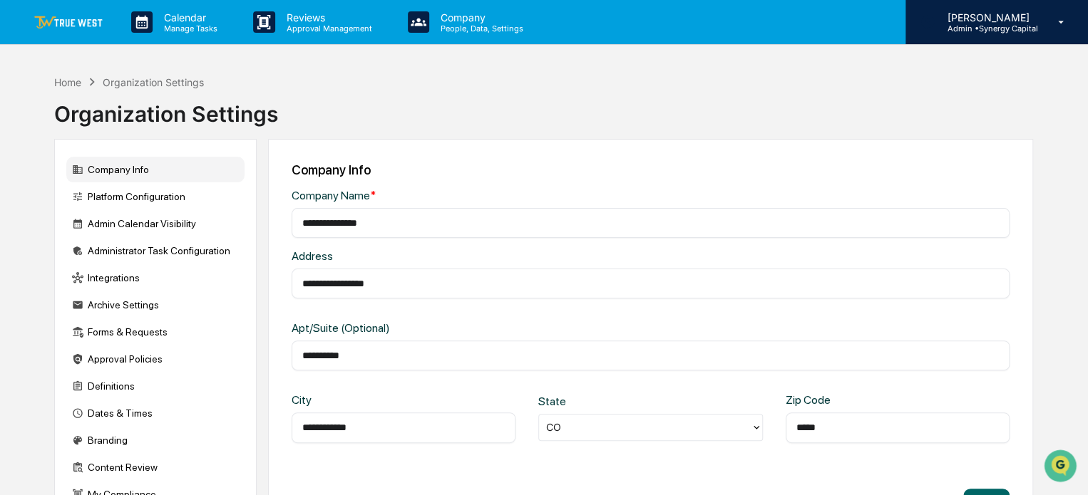
click at [1013, 14] on p "[PERSON_NAME]" at bounding box center [986, 17] width 102 height 12
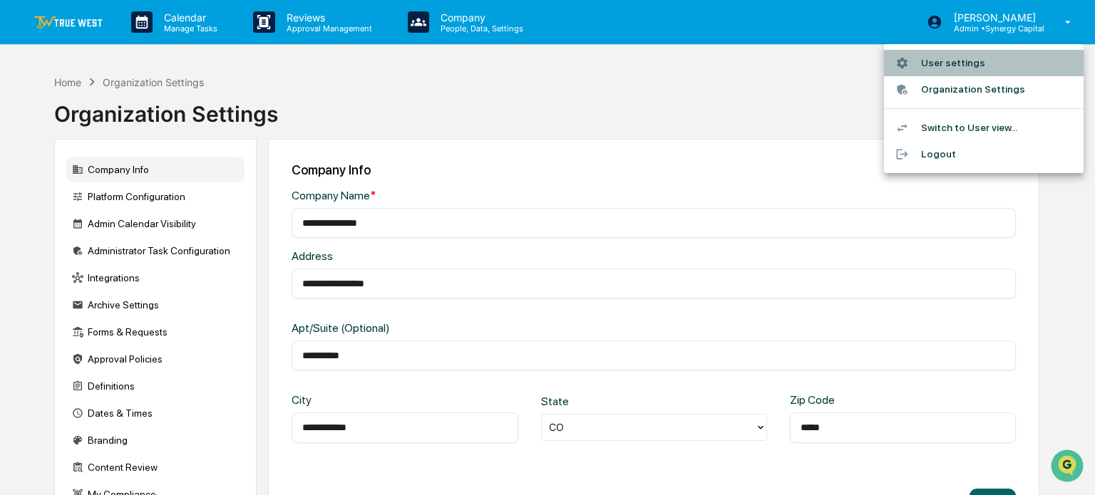
click at [957, 62] on li "User settings" at bounding box center [984, 63] width 200 height 26
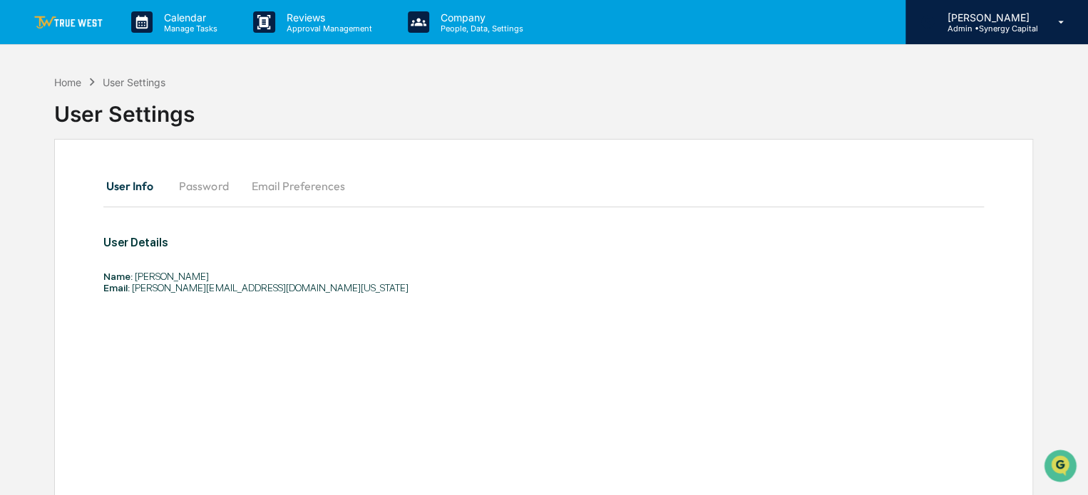
click at [1034, 17] on p "[PERSON_NAME]" at bounding box center [986, 17] width 102 height 12
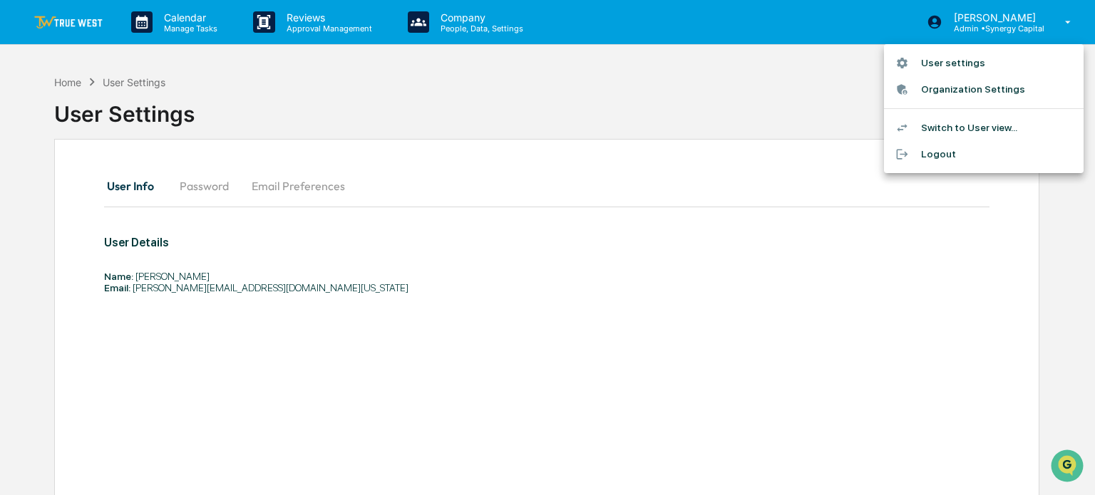
click at [71, 30] on div at bounding box center [547, 247] width 1095 height 495
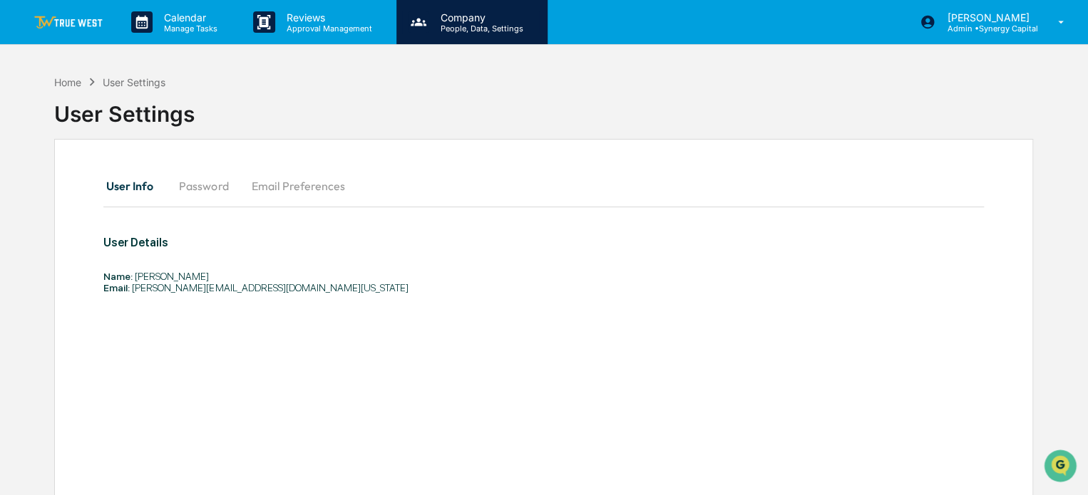
click at [463, 18] on p "Company" at bounding box center [479, 17] width 101 height 12
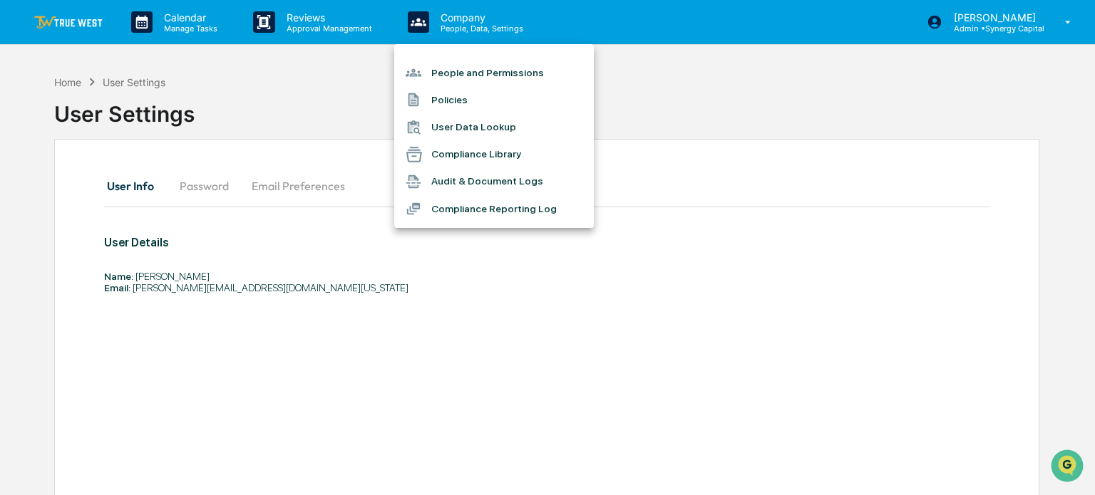
click at [492, 73] on li "People and Permissions" at bounding box center [494, 72] width 200 height 27
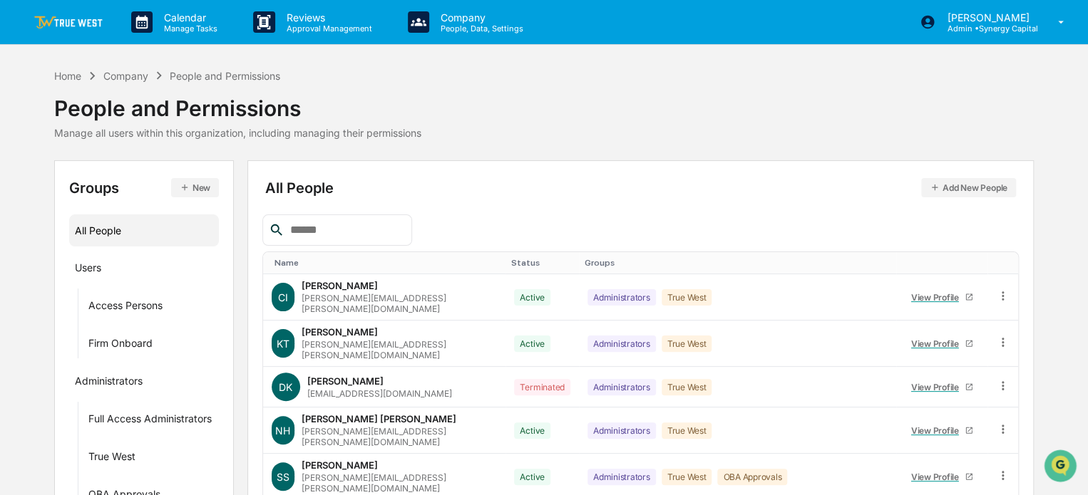
click at [88, 21] on img at bounding box center [68, 23] width 68 height 14
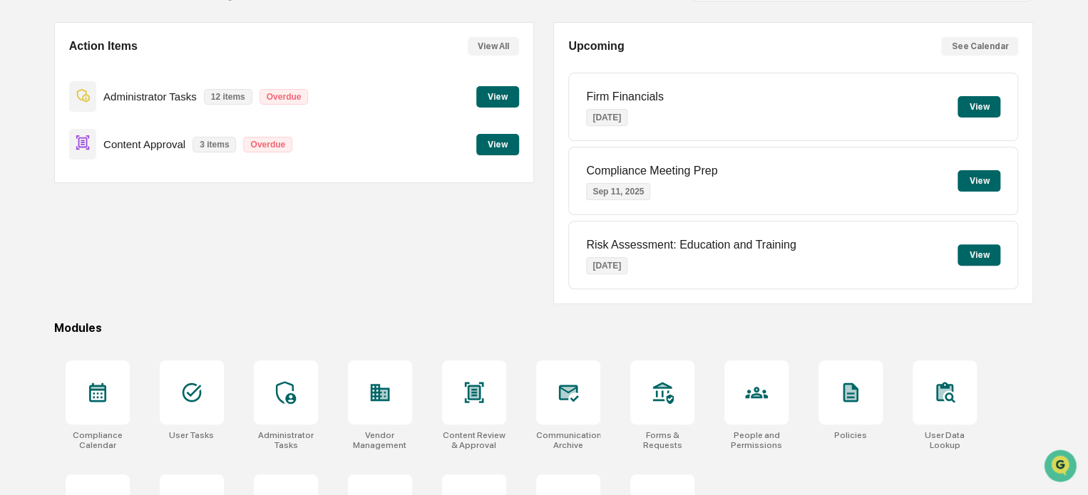
scroll to position [194, 0]
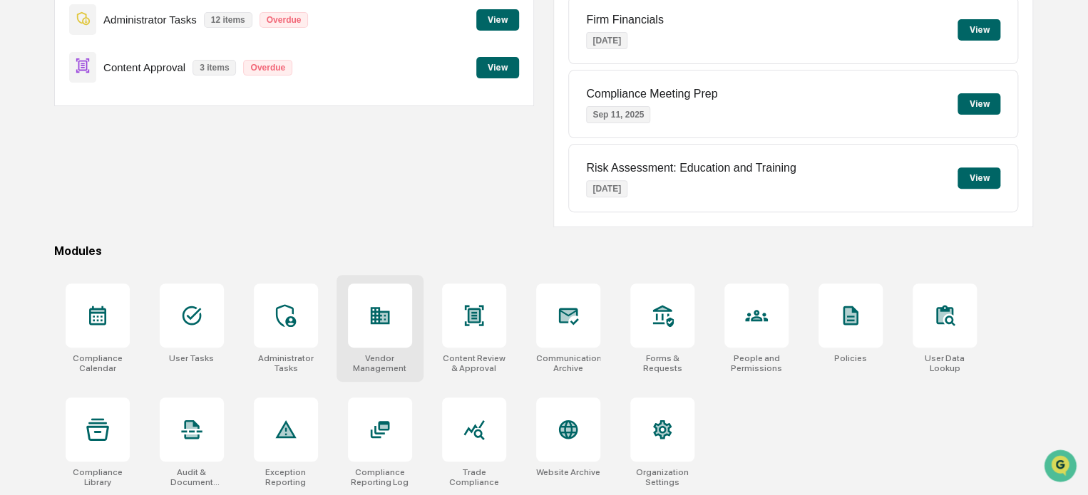
click at [382, 329] on div at bounding box center [380, 316] width 64 height 64
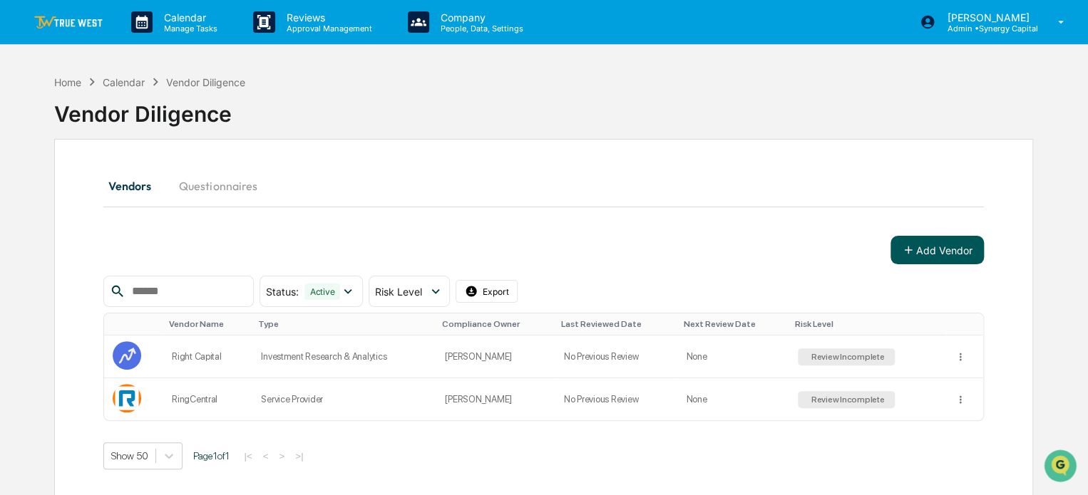
click at [917, 245] on button "Add Vendor" at bounding box center [936, 250] width 93 height 29
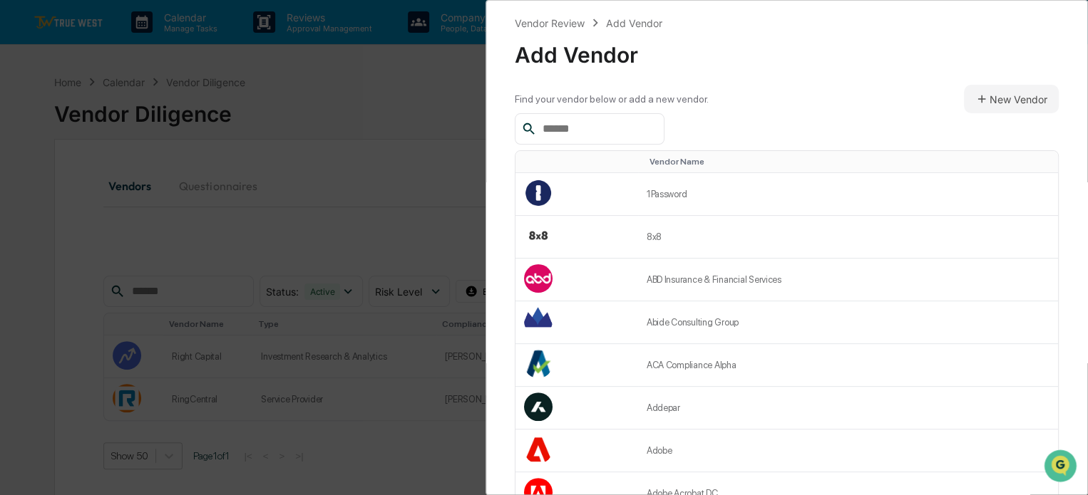
click at [628, 127] on input "text" at bounding box center [597, 129] width 121 height 19
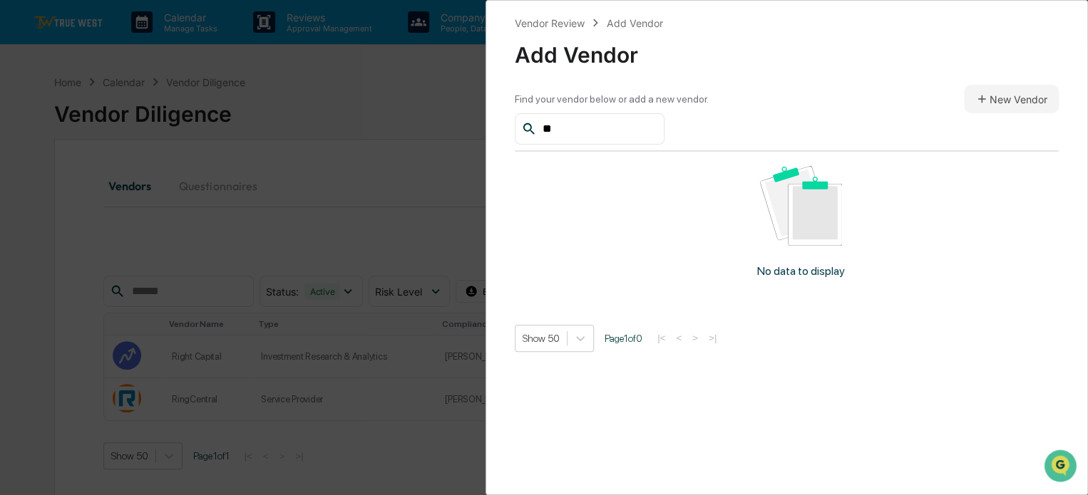
type input "*"
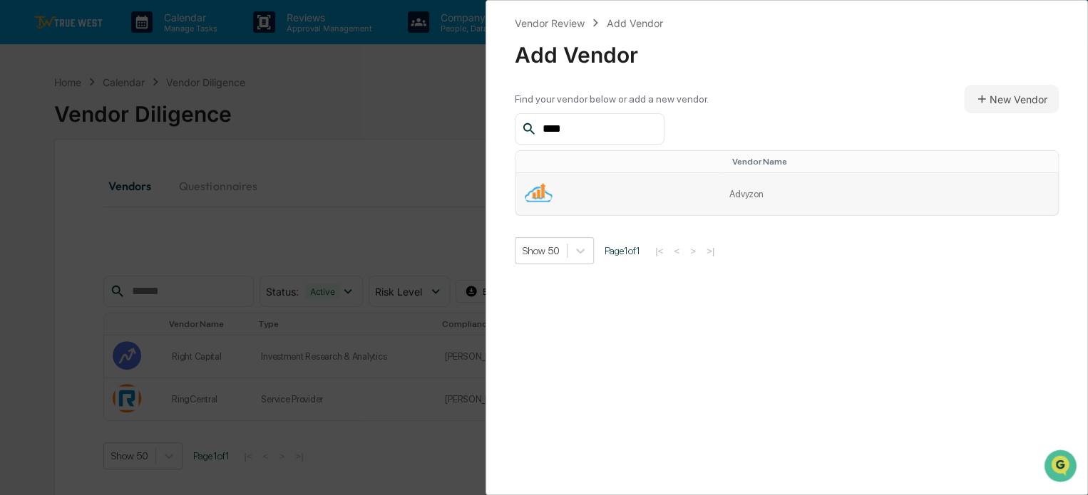
type input "****"
click at [704, 203] on td at bounding box center [617, 194] width 205 height 42
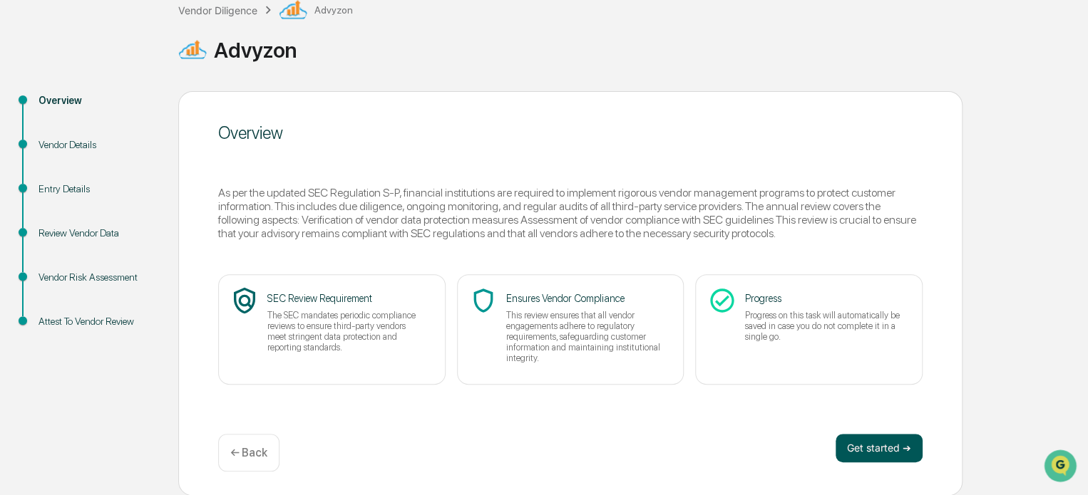
click at [887, 455] on button "Get started ➔" at bounding box center [878, 448] width 87 height 29
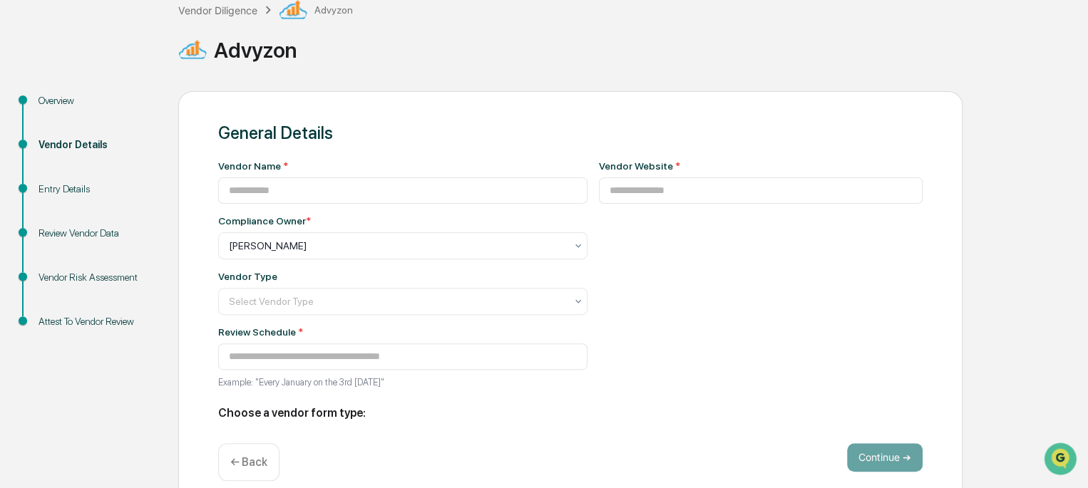
type input "*******"
type input "**********"
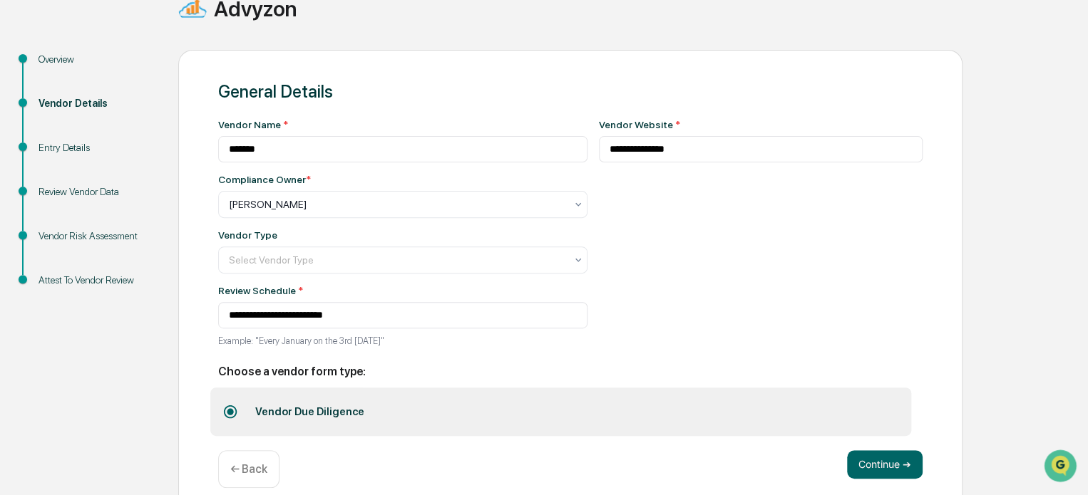
scroll to position [155, 0]
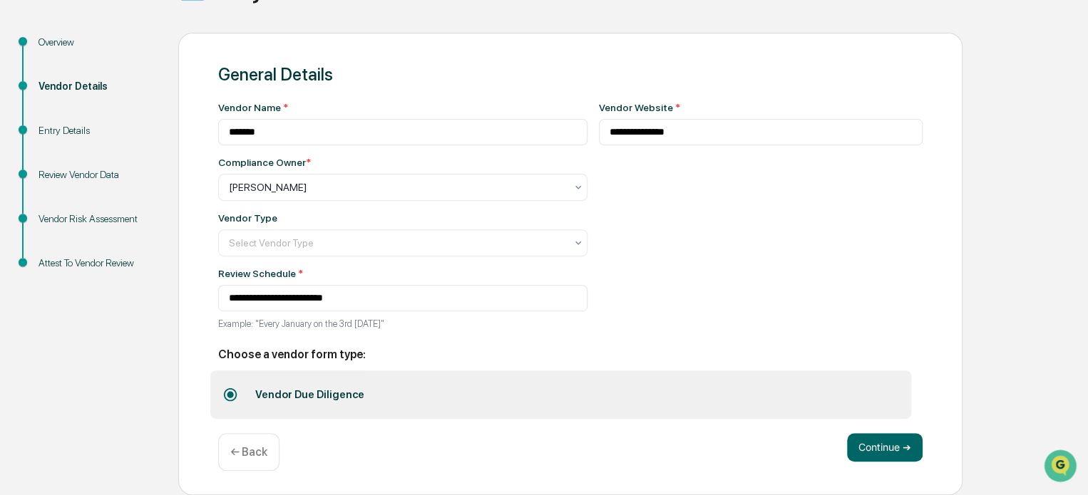
drag, startPoint x: 870, startPoint y: 445, endPoint x: 858, endPoint y: 425, distance: 23.3
click at [870, 444] on button "Continue ➔" at bounding box center [885, 447] width 76 height 29
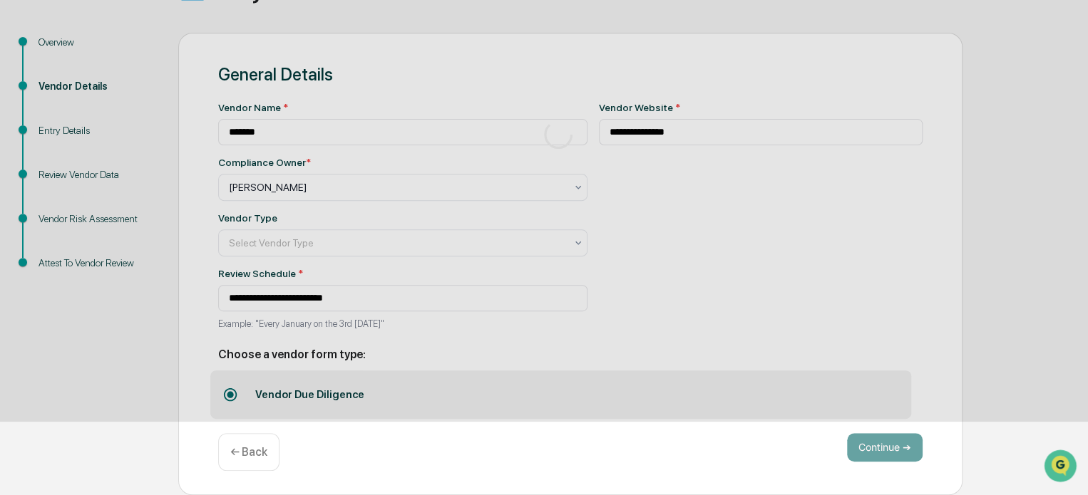
scroll to position [93, 0]
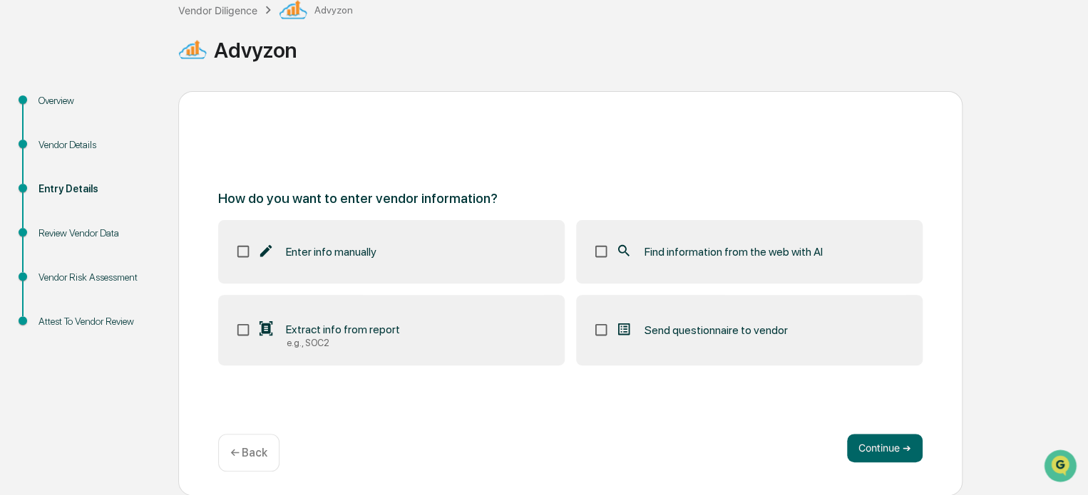
click at [661, 254] on span "Find information from the web with AI" at bounding box center [733, 252] width 178 height 14
click at [865, 444] on button "Continue ➔" at bounding box center [885, 448] width 76 height 29
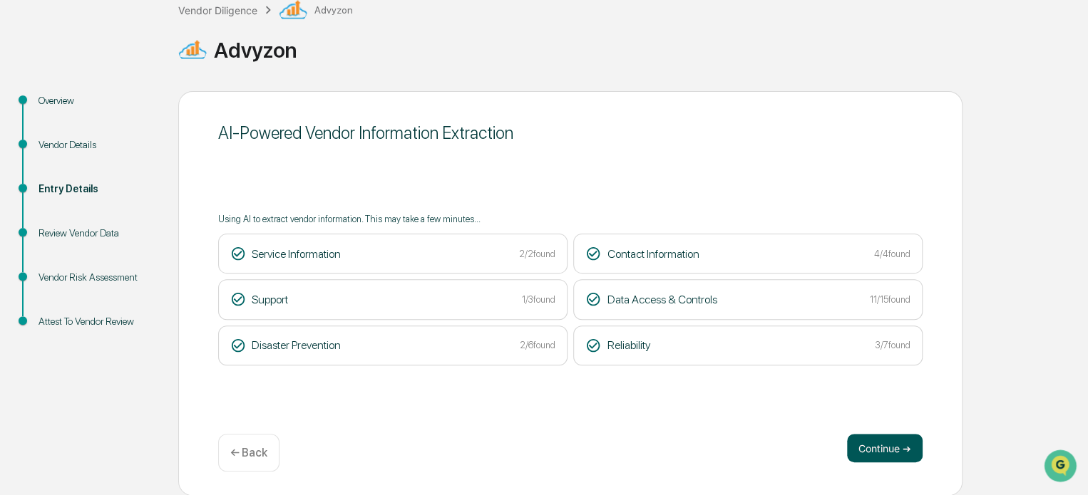
click at [890, 450] on button "Continue ➔" at bounding box center [885, 448] width 76 height 29
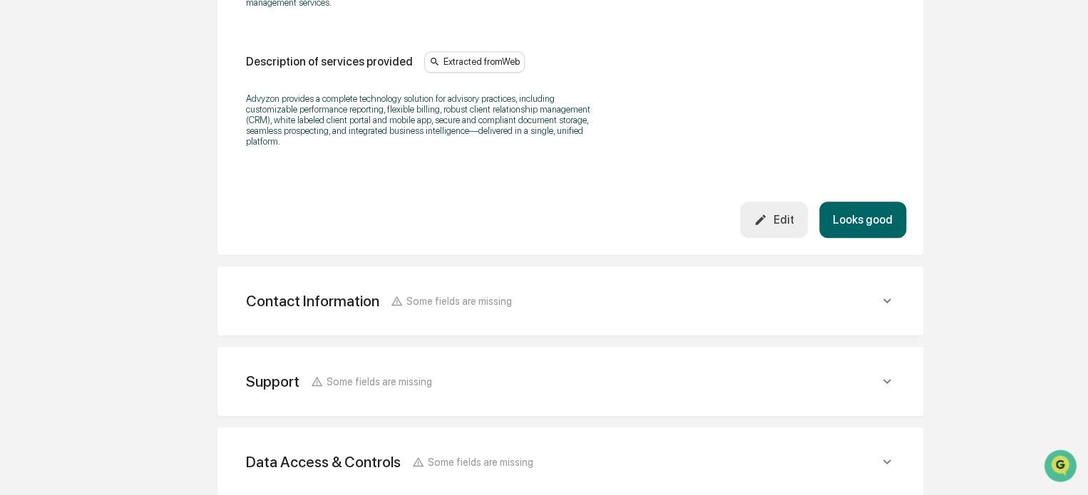
click at [852, 210] on button "Looks good" at bounding box center [862, 220] width 87 height 36
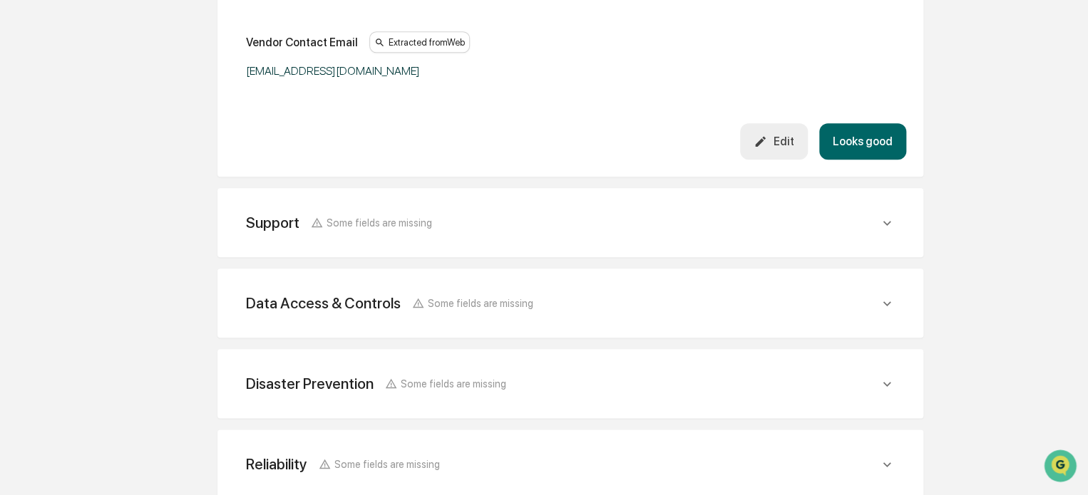
scroll to position [696, 0]
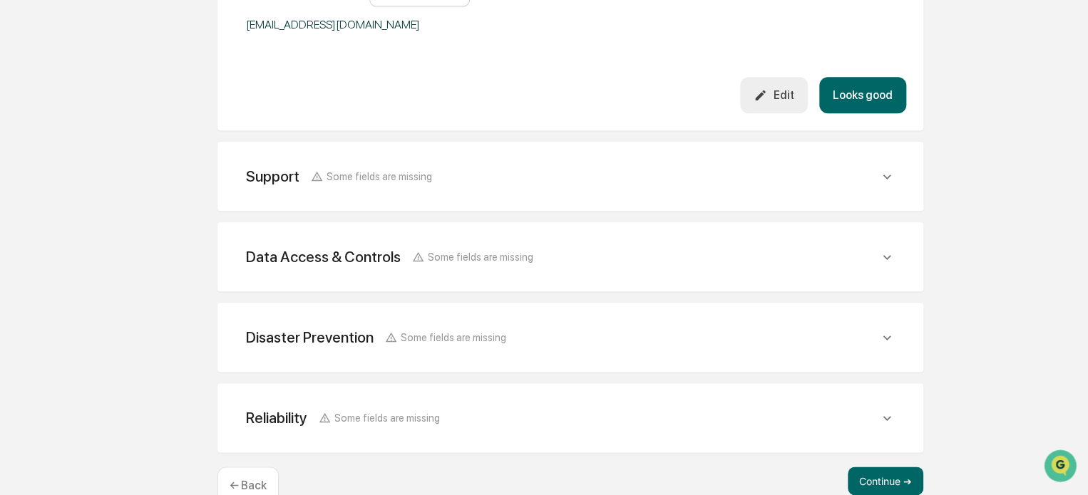
click at [872, 92] on button "Looks good" at bounding box center [862, 95] width 87 height 36
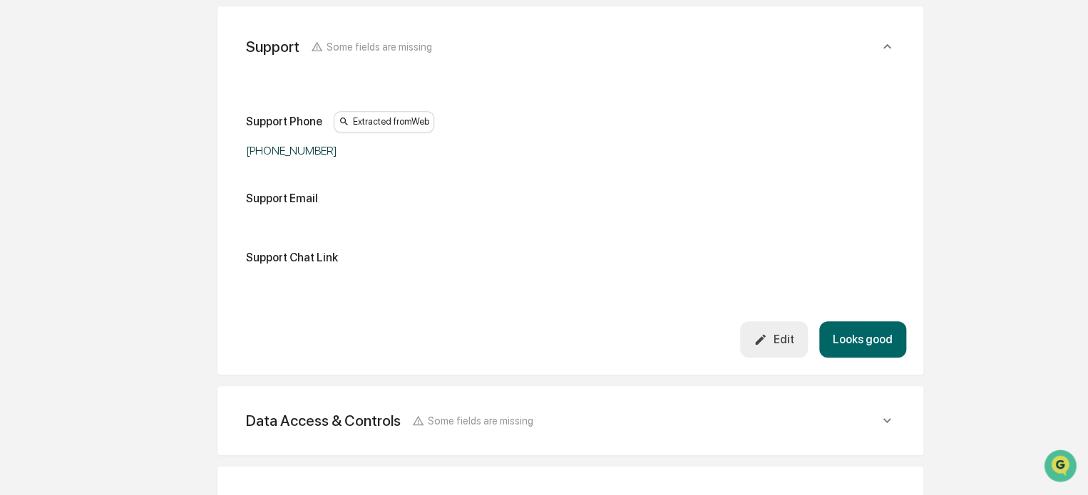
scroll to position [618, 0]
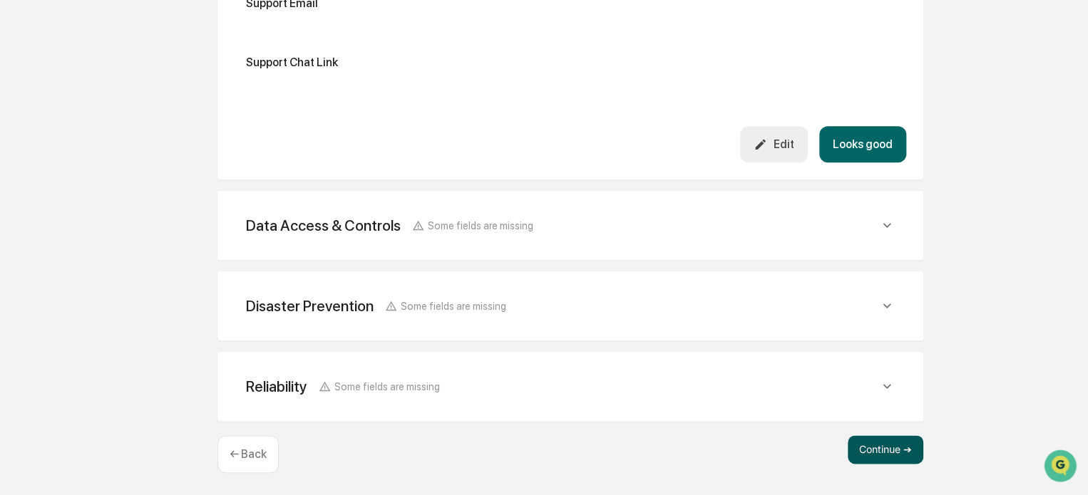
click at [879, 448] on button "Continue ➔" at bounding box center [886, 450] width 76 height 29
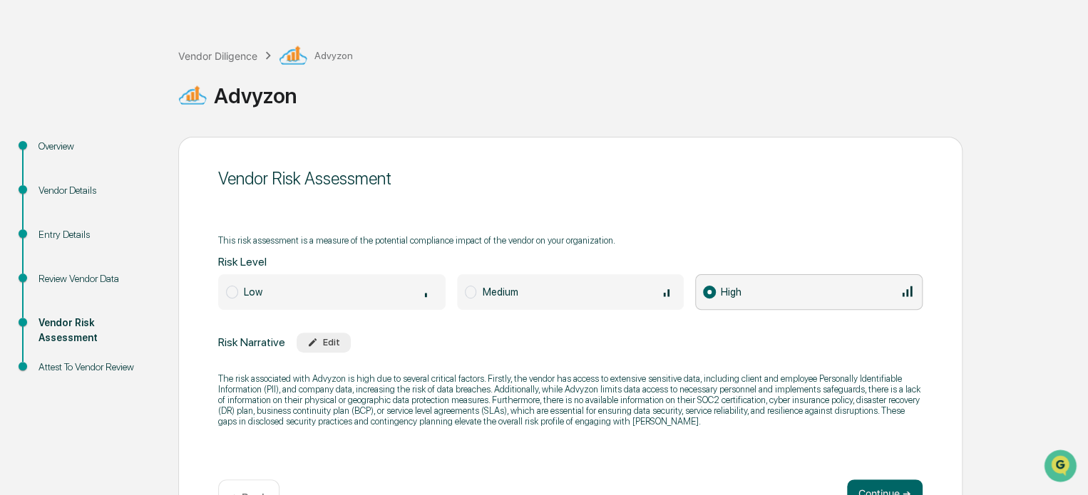
scroll to position [0, 0]
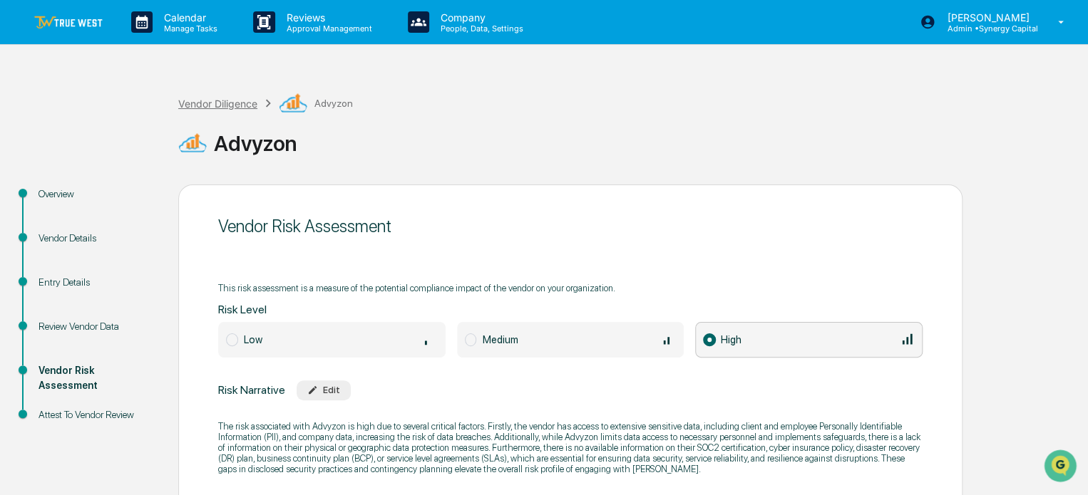
click at [214, 102] on div "Vendor Diligence" at bounding box center [217, 104] width 79 height 12
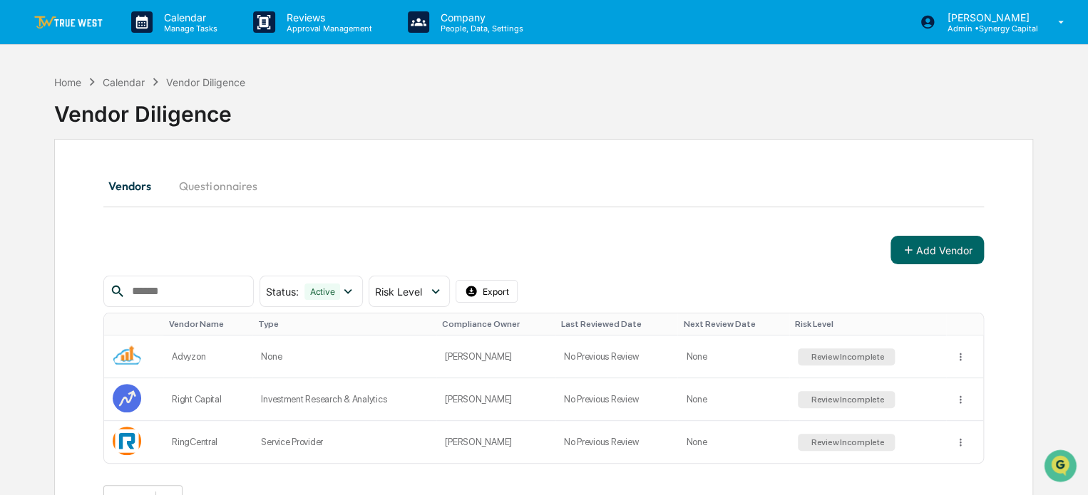
click at [220, 290] on input "text" at bounding box center [186, 291] width 121 height 19
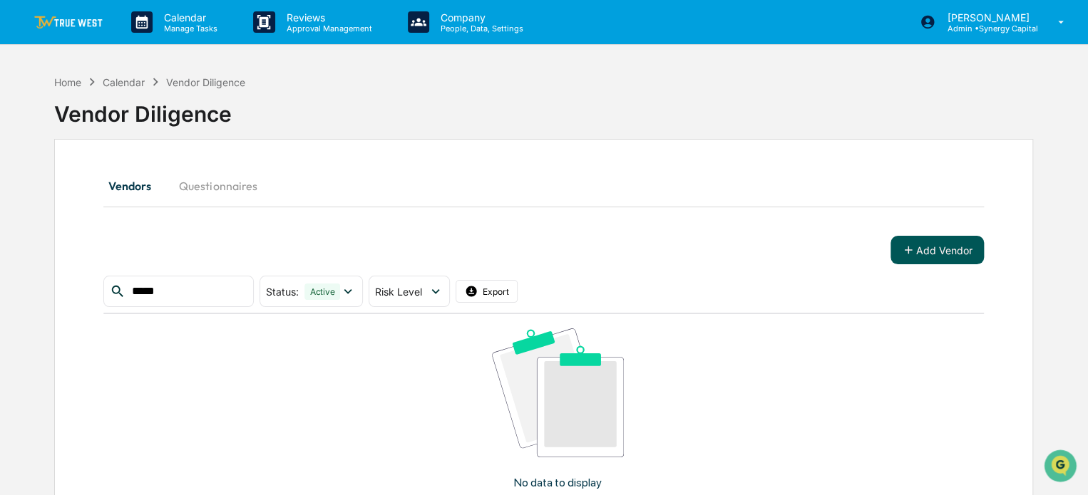
type input "*****"
click at [930, 247] on button "Add Vendor" at bounding box center [936, 250] width 93 height 29
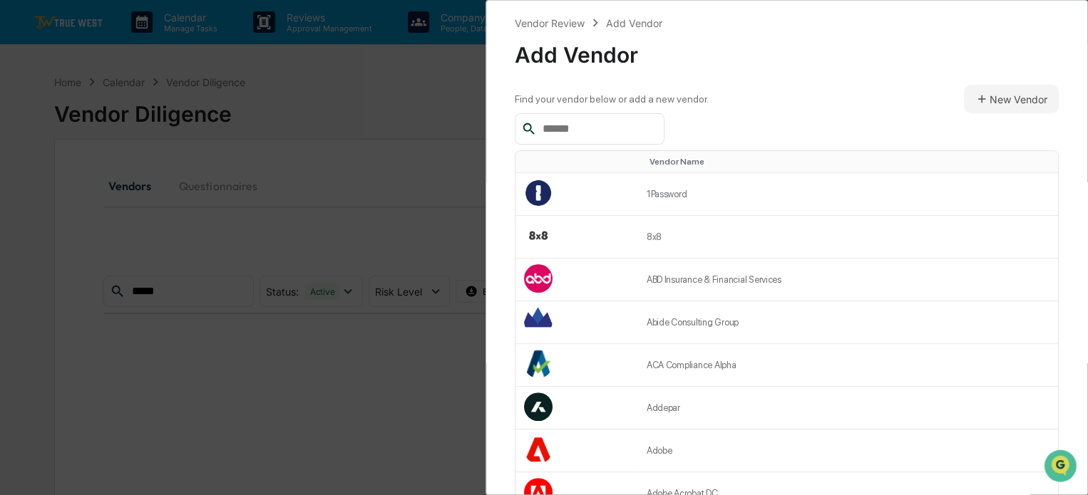
click at [606, 126] on input "text" at bounding box center [597, 129] width 121 height 19
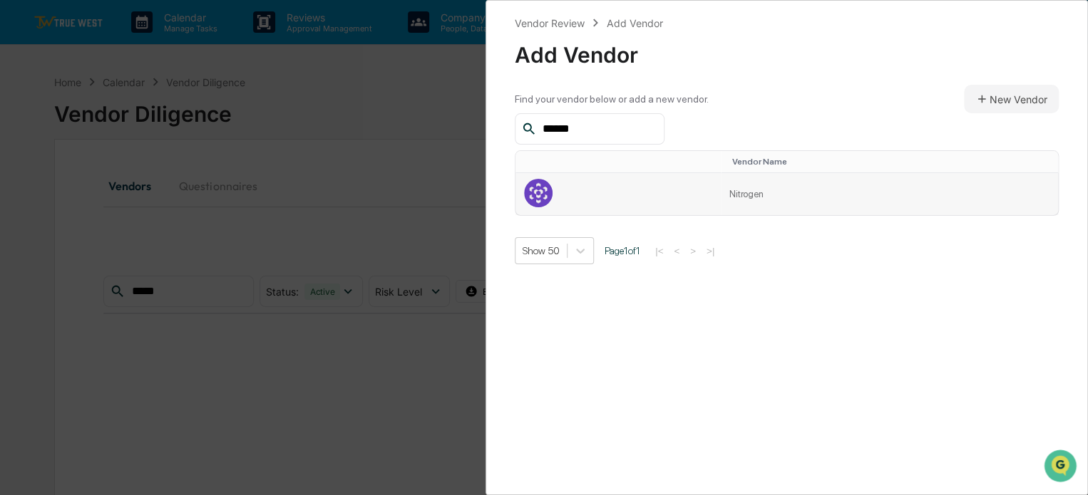
type input "******"
click at [659, 200] on td at bounding box center [617, 194] width 205 height 42
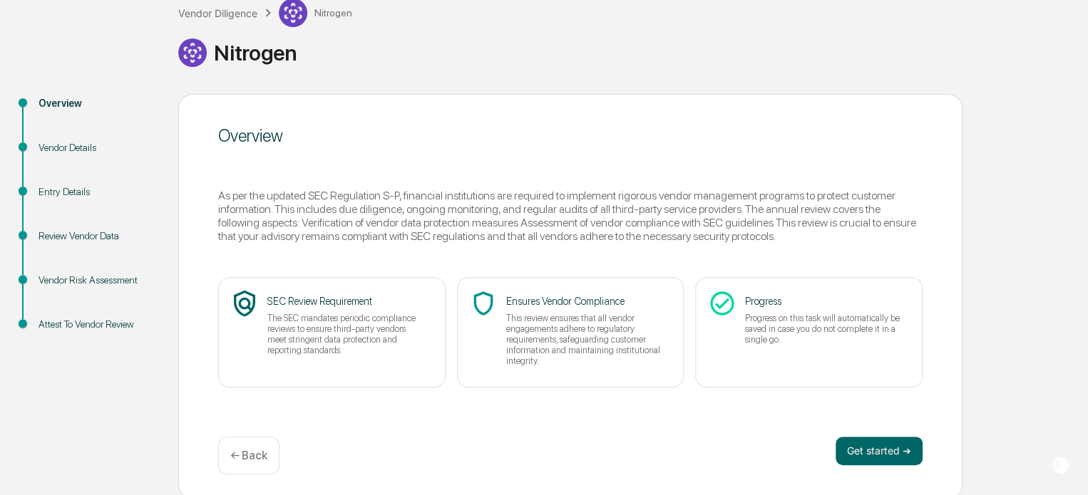
scroll to position [93, 0]
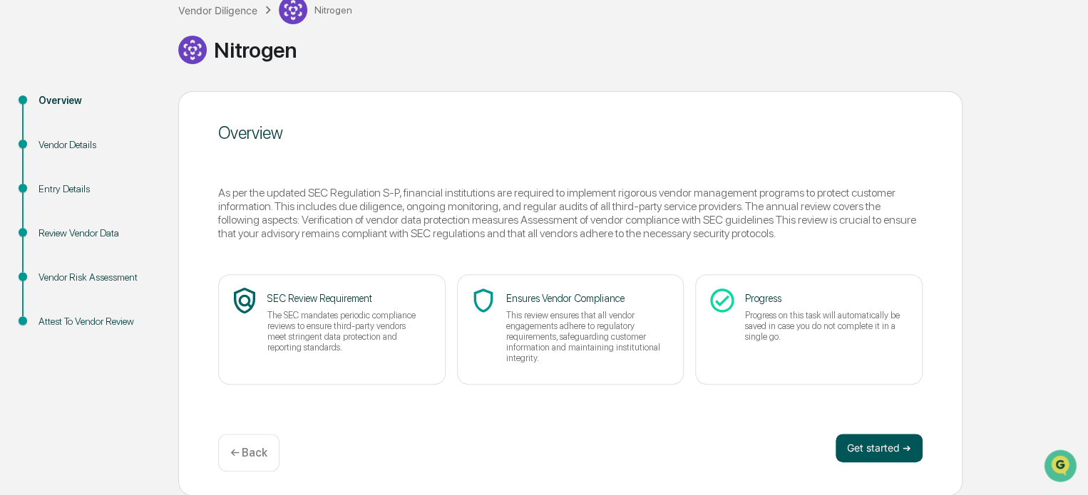
click at [886, 444] on button "Get started ➔" at bounding box center [878, 448] width 87 height 29
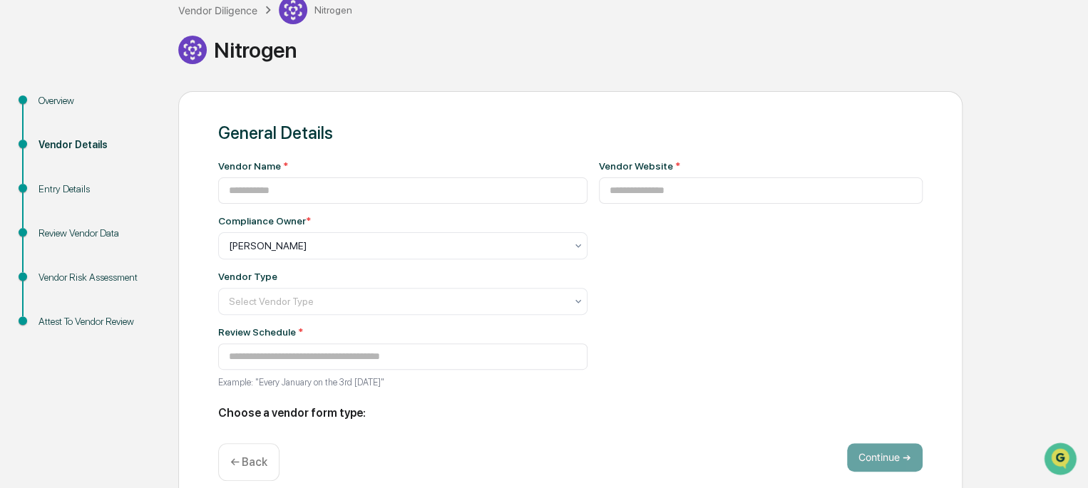
type input "********"
type input "**********"
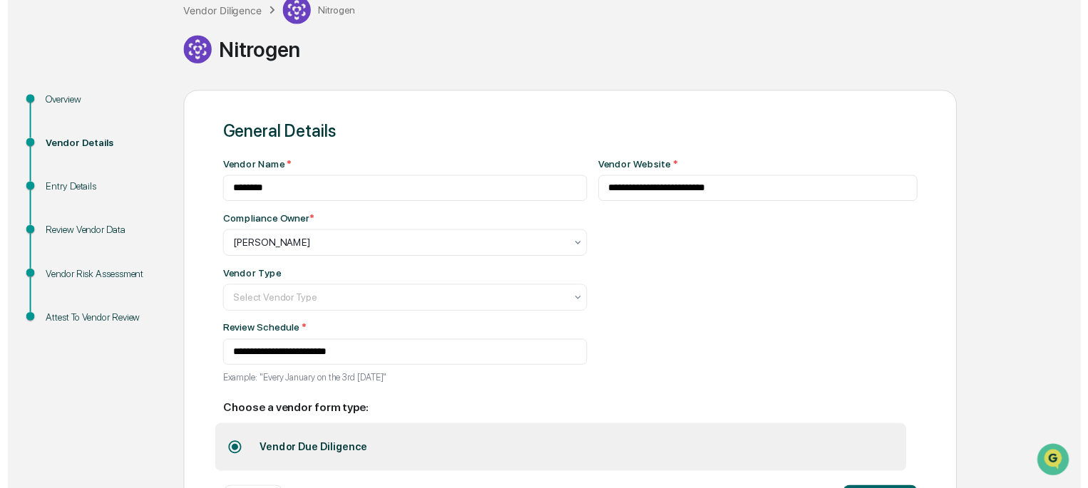
scroll to position [155, 0]
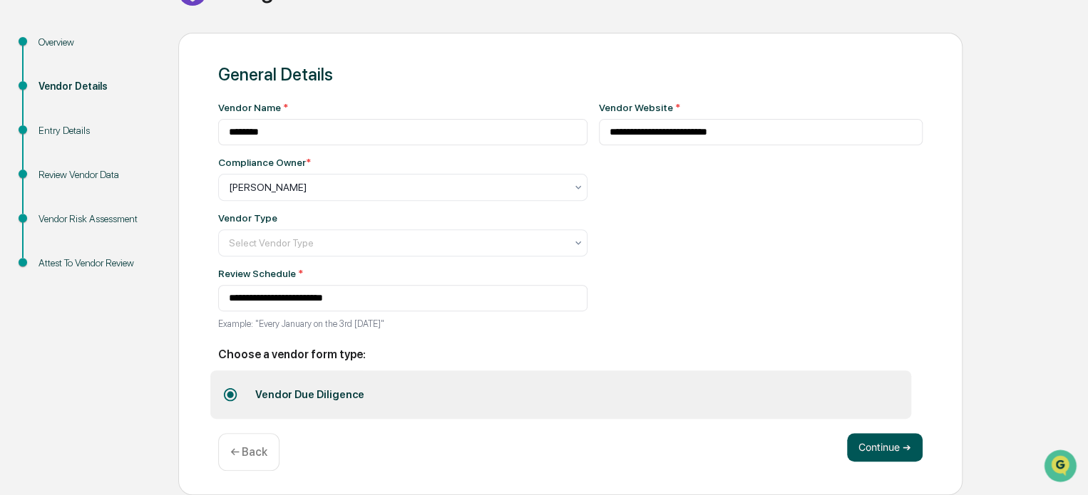
click at [902, 448] on button "Continue ➔" at bounding box center [885, 447] width 76 height 29
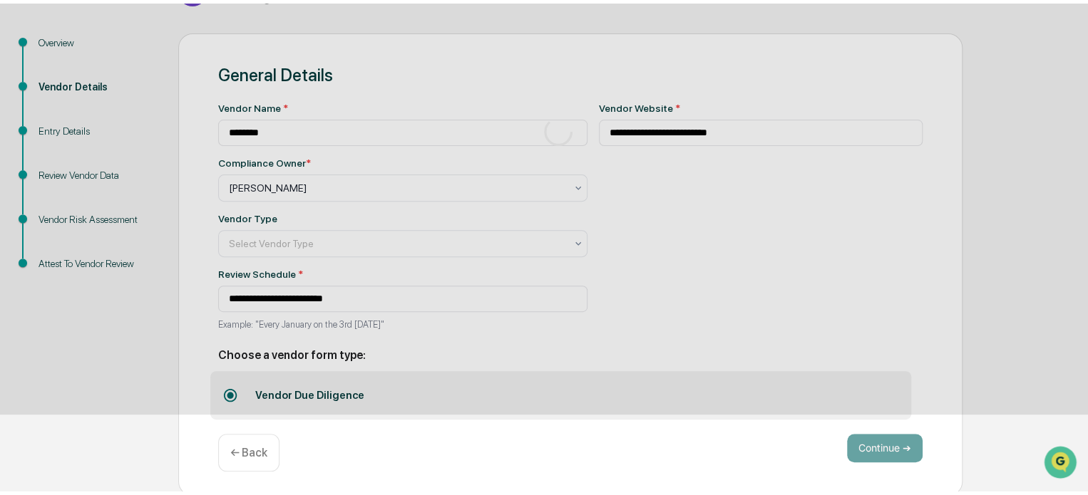
scroll to position [93, 0]
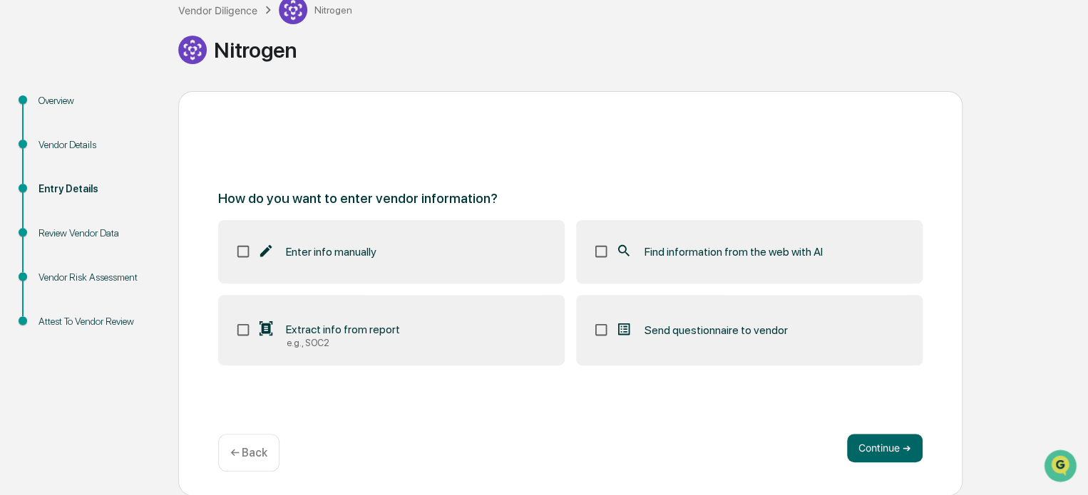
click at [711, 252] on span "Find information from the web with AI" at bounding box center [733, 252] width 178 height 14
click at [875, 447] on button "Continue ➔" at bounding box center [885, 448] width 76 height 29
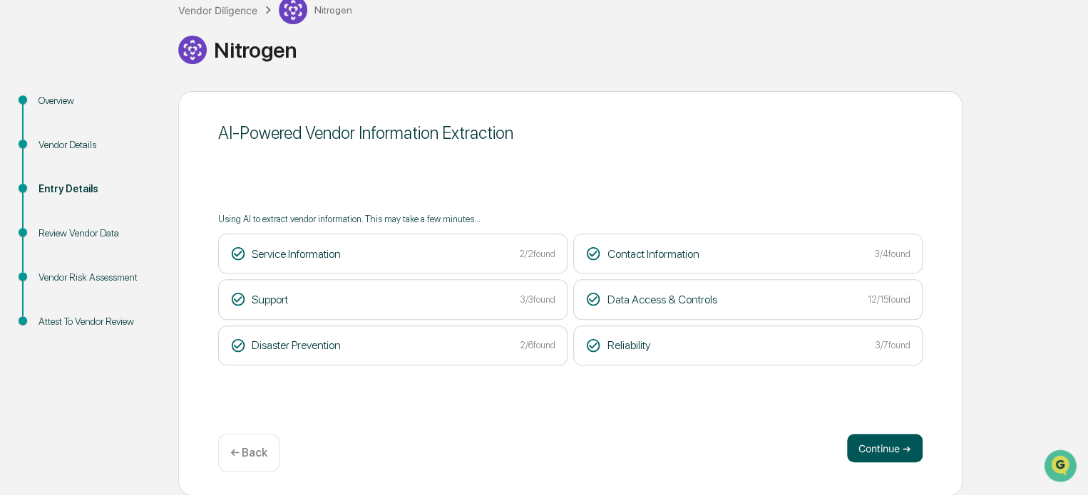
click at [896, 446] on button "Continue ➔" at bounding box center [885, 448] width 76 height 29
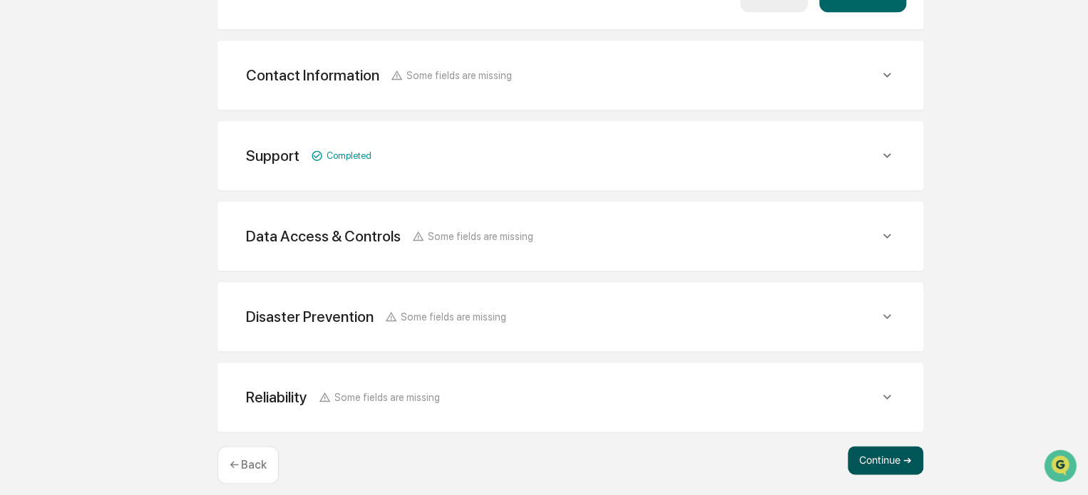
click at [885, 449] on button "Continue ➔" at bounding box center [886, 460] width 76 height 29
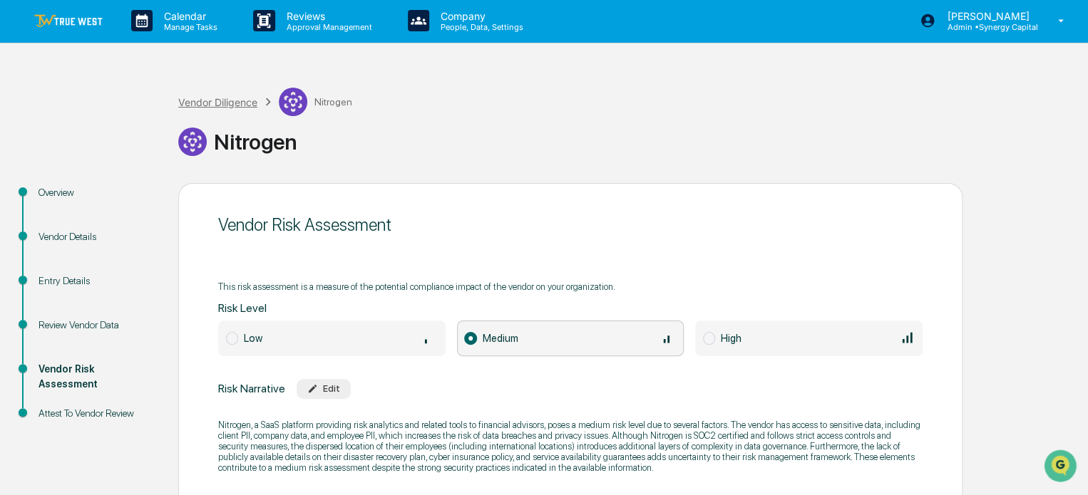
scroll to position [0, 0]
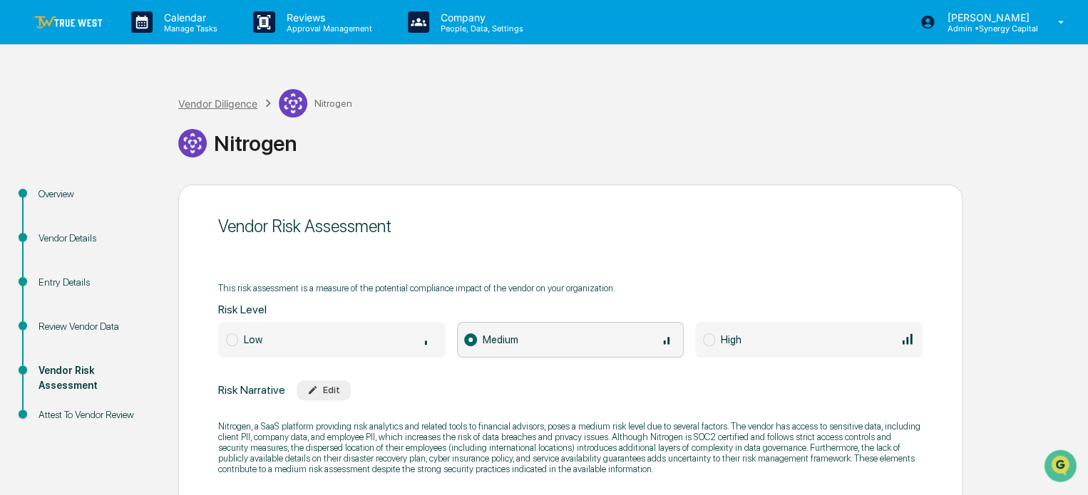
click at [214, 105] on div "Vendor Diligence" at bounding box center [217, 104] width 79 height 12
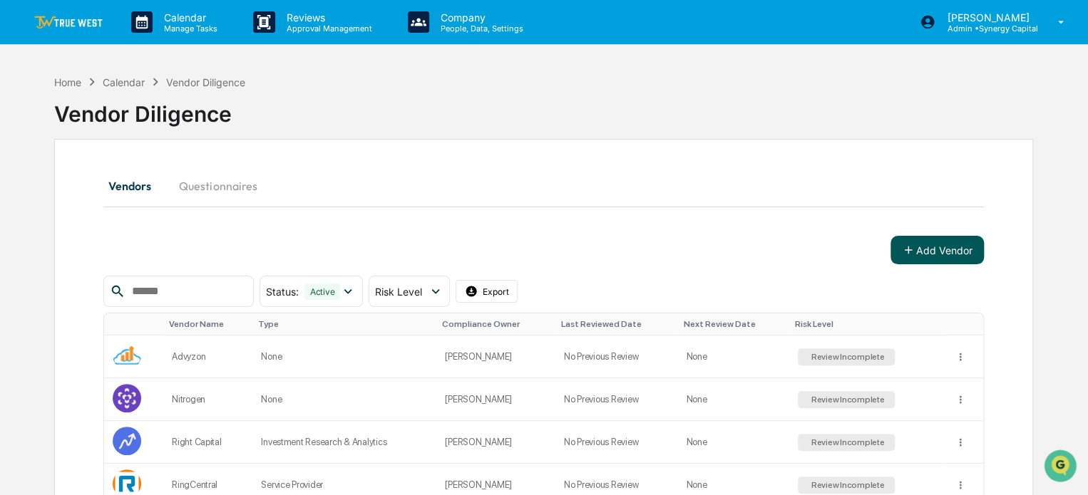
click at [920, 248] on button "Add Vendor" at bounding box center [936, 250] width 93 height 29
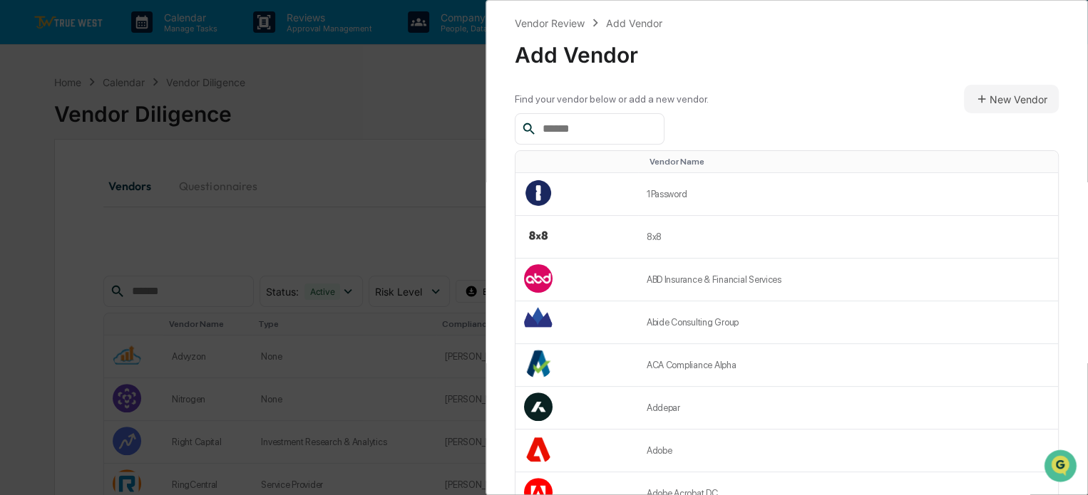
click at [637, 125] on input "text" at bounding box center [597, 129] width 121 height 19
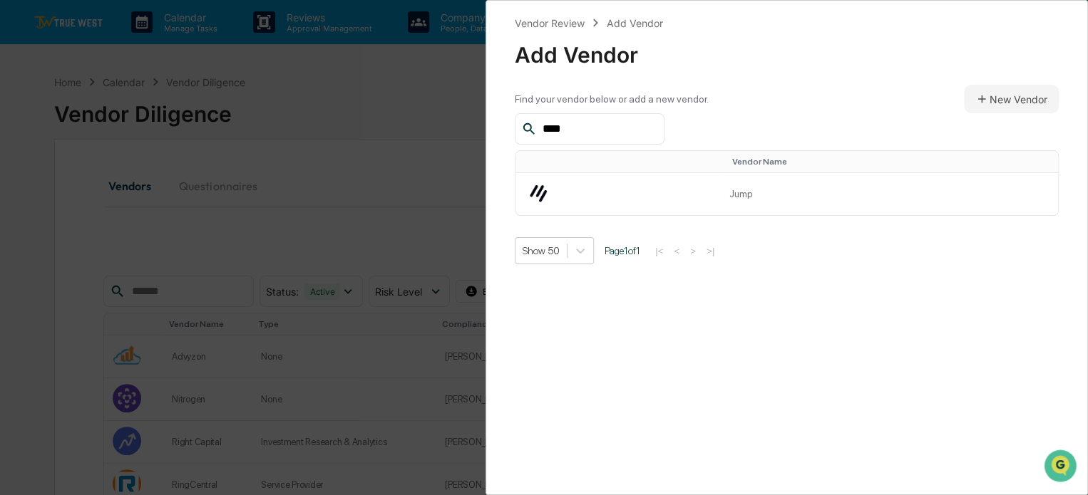
type input "****"
click at [733, 200] on td "Jump" at bounding box center [889, 194] width 337 height 42
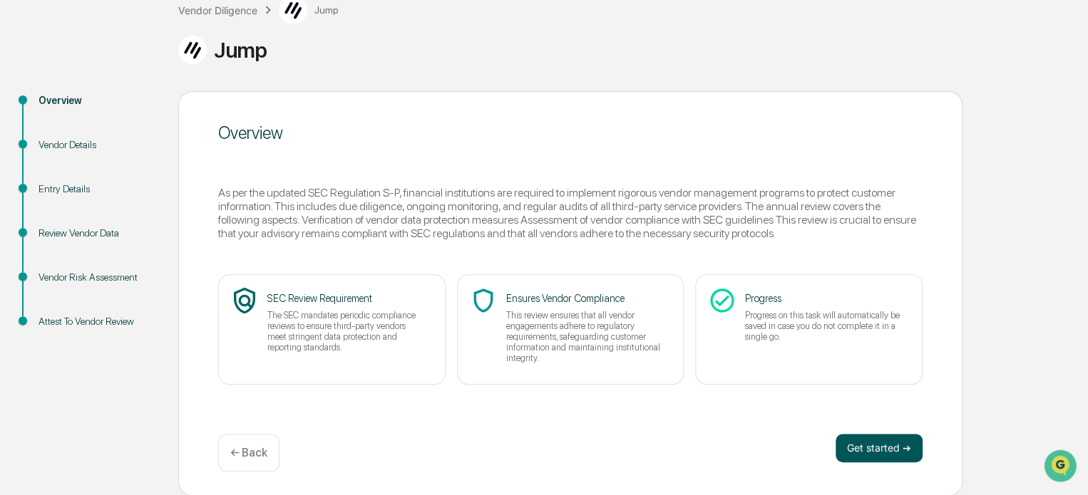
click at [851, 438] on button "Get started ➔" at bounding box center [878, 448] width 87 height 29
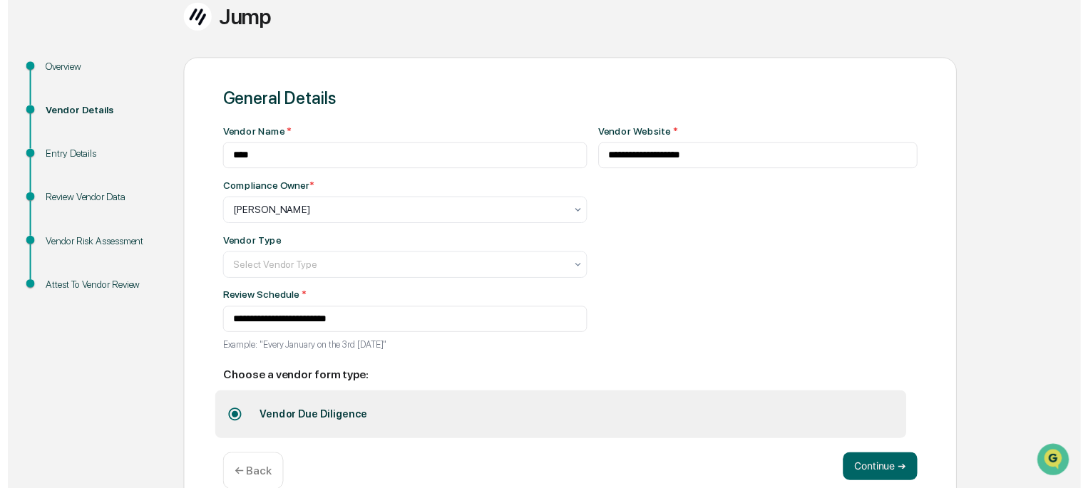
scroll to position [155, 0]
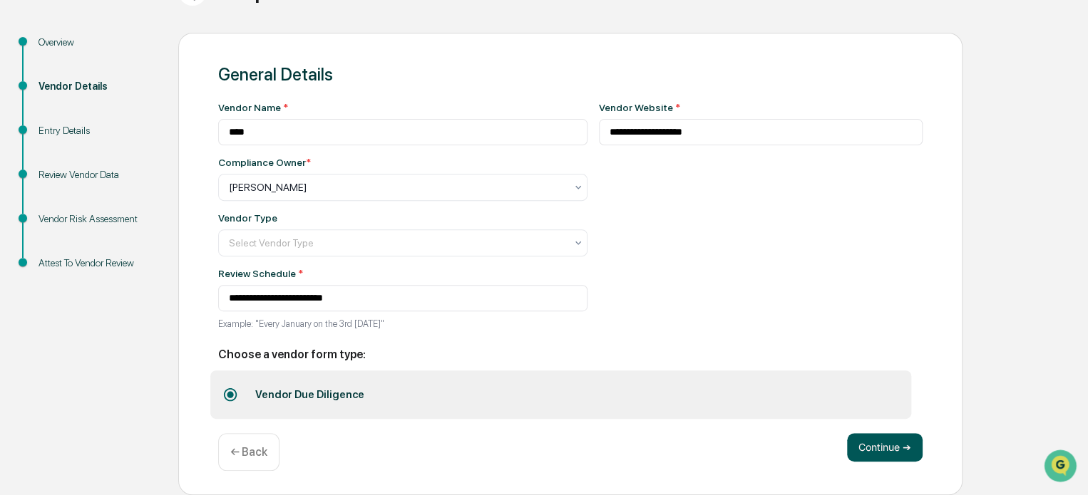
click at [899, 444] on button "Continue ➔" at bounding box center [885, 447] width 76 height 29
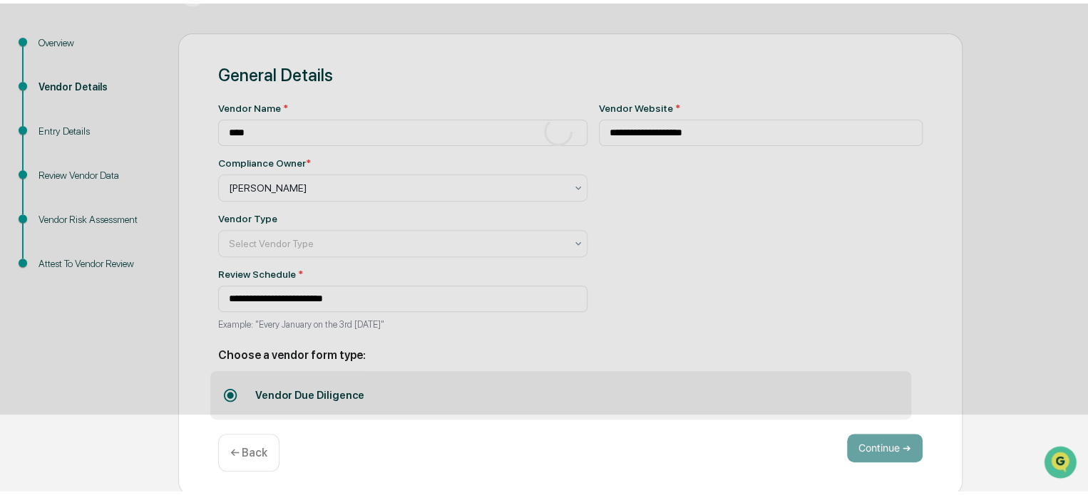
scroll to position [93, 0]
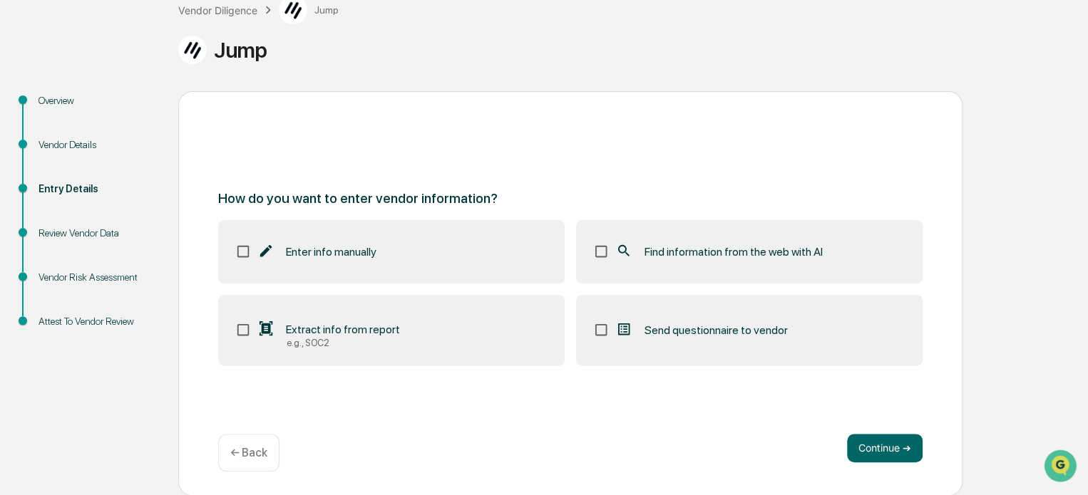
click at [764, 245] on span "Find information from the web with AI" at bounding box center [733, 252] width 178 height 14
click at [876, 452] on button "Continue ➔" at bounding box center [885, 448] width 76 height 29
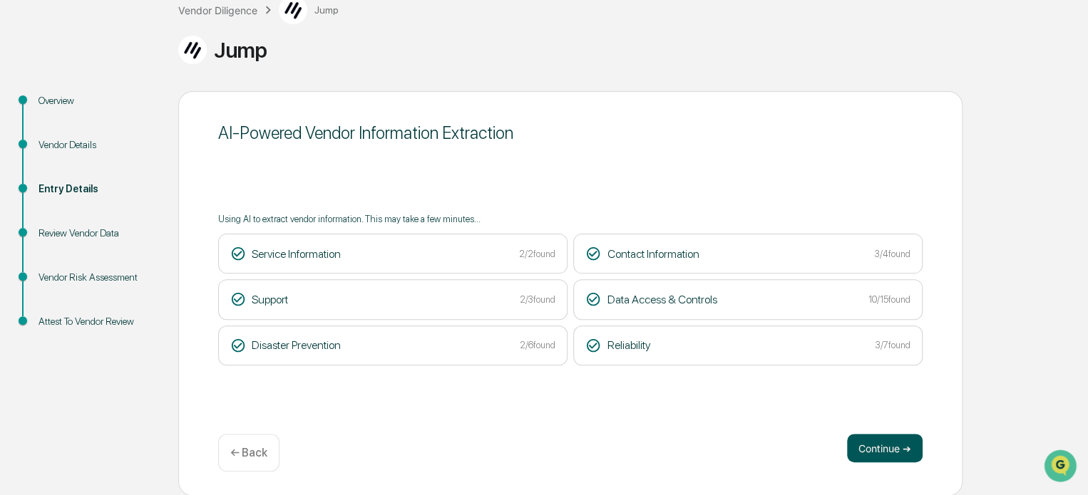
click at [884, 452] on button "Continue ➔" at bounding box center [885, 448] width 76 height 29
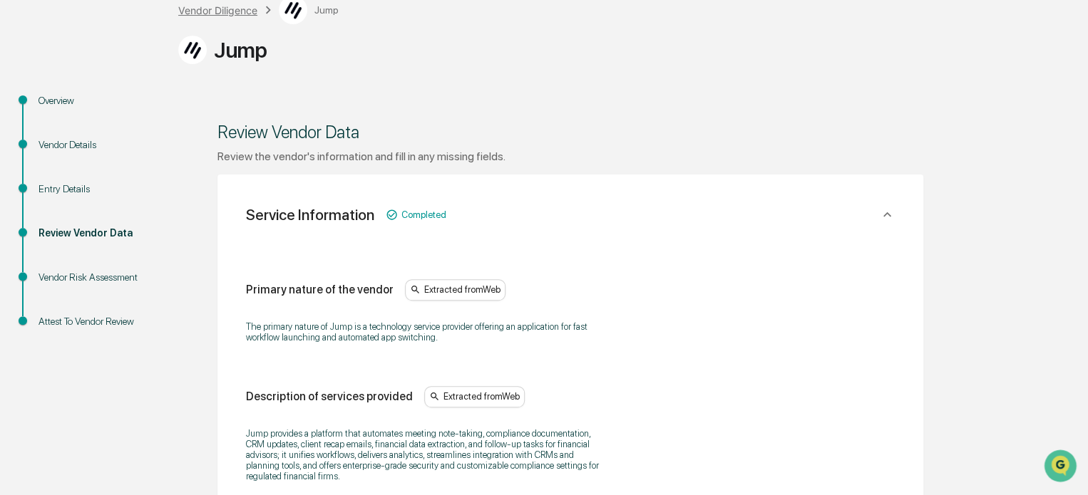
click at [217, 8] on div "Vendor Diligence" at bounding box center [217, 10] width 79 height 12
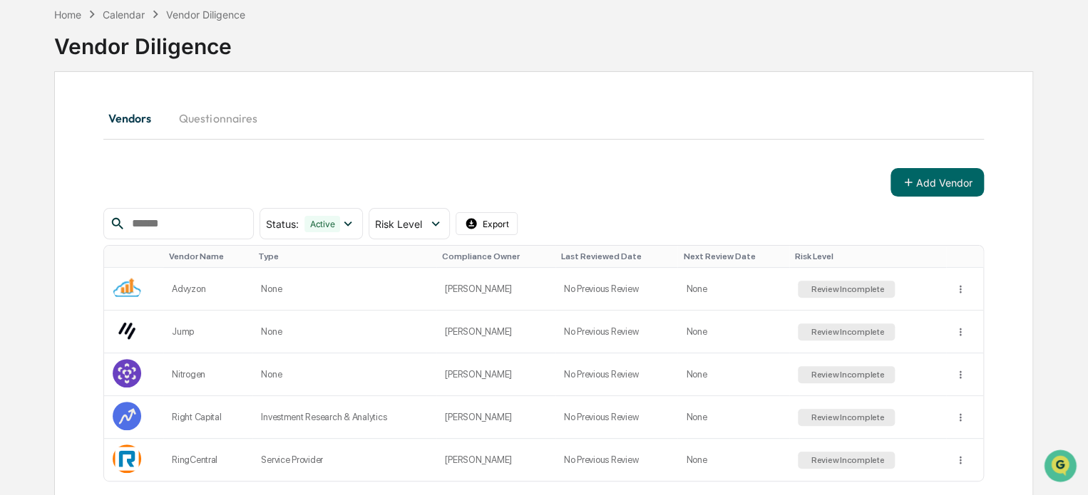
scroll to position [93, 0]
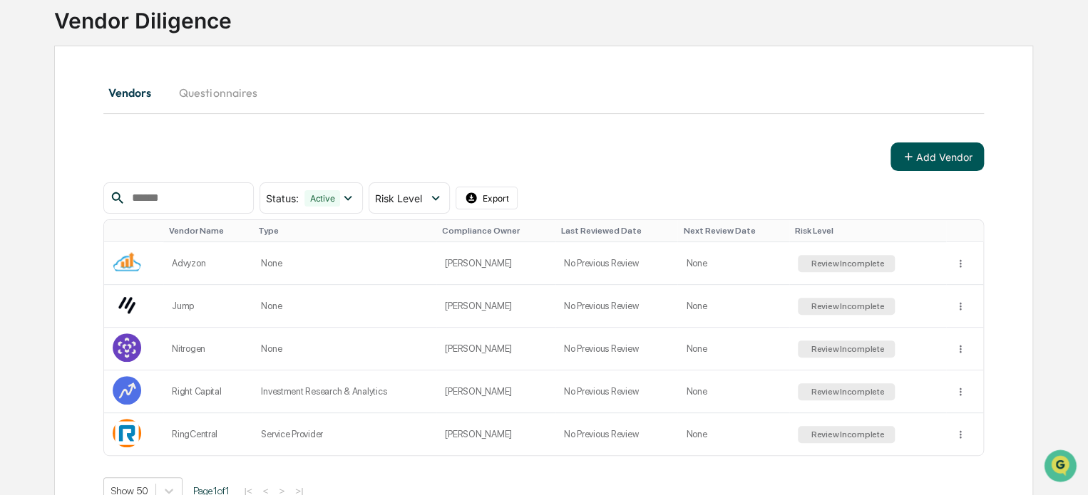
click at [926, 155] on button "Add Vendor" at bounding box center [936, 157] width 93 height 29
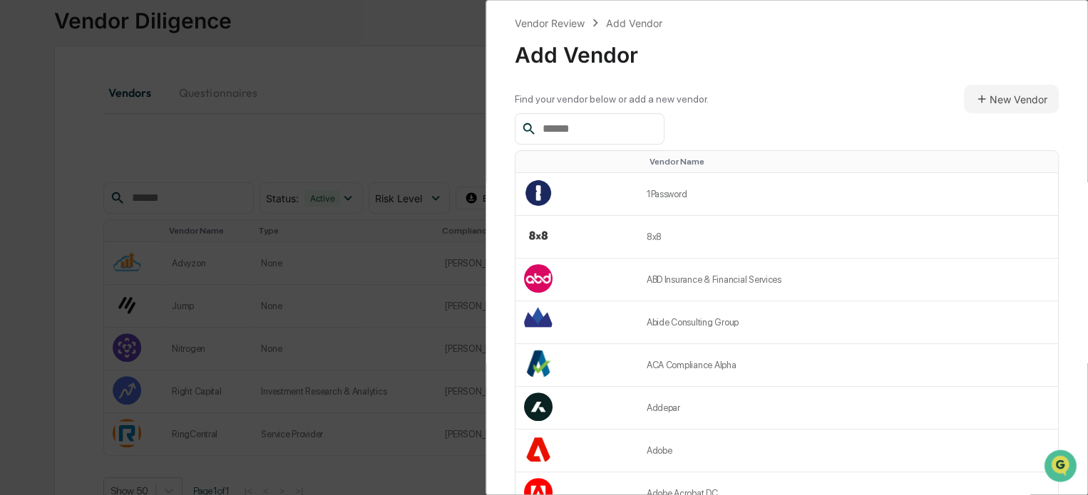
click at [621, 131] on input "text" at bounding box center [597, 129] width 121 height 19
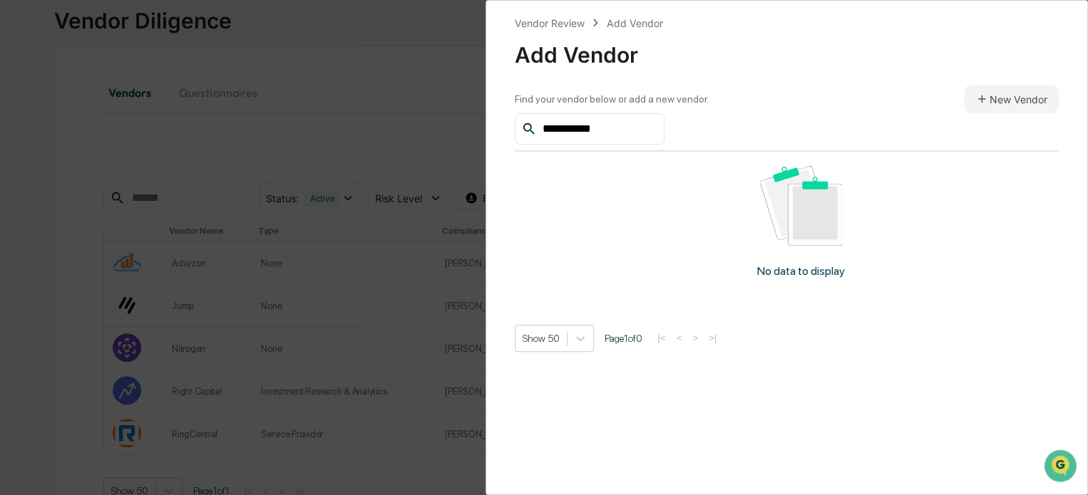
type input "**********"
click at [894, 115] on div "**********" at bounding box center [787, 128] width 544 height 31
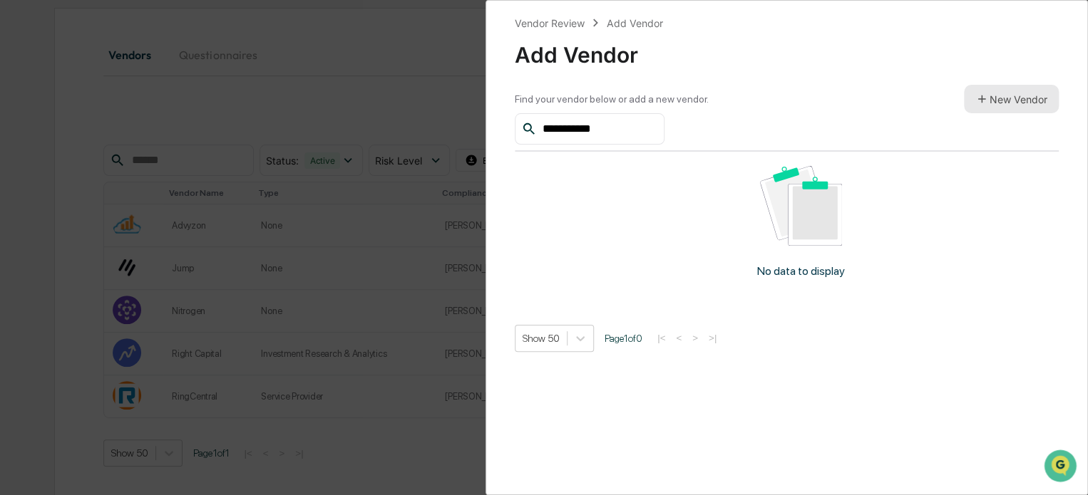
click at [1019, 96] on button "New Vendor" at bounding box center [1011, 99] width 95 height 29
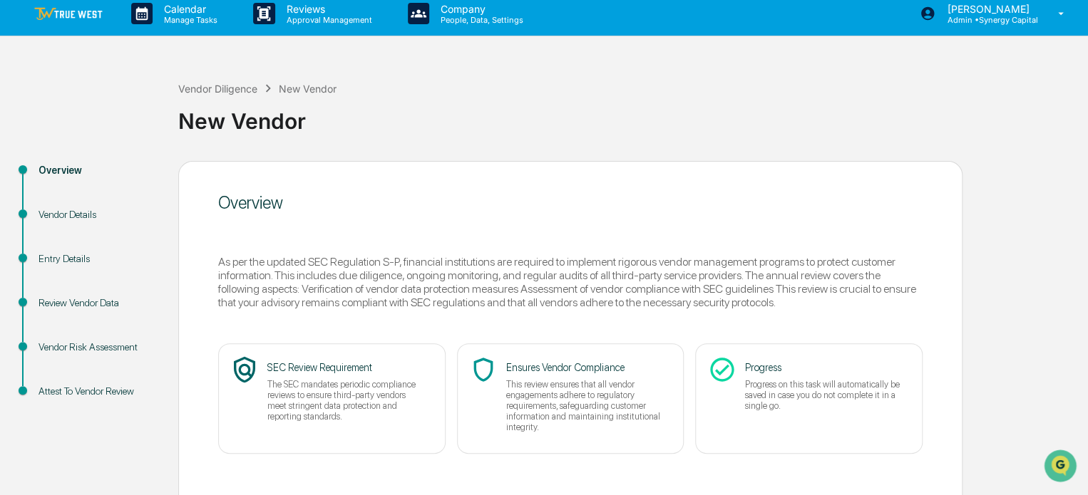
scroll to position [78, 0]
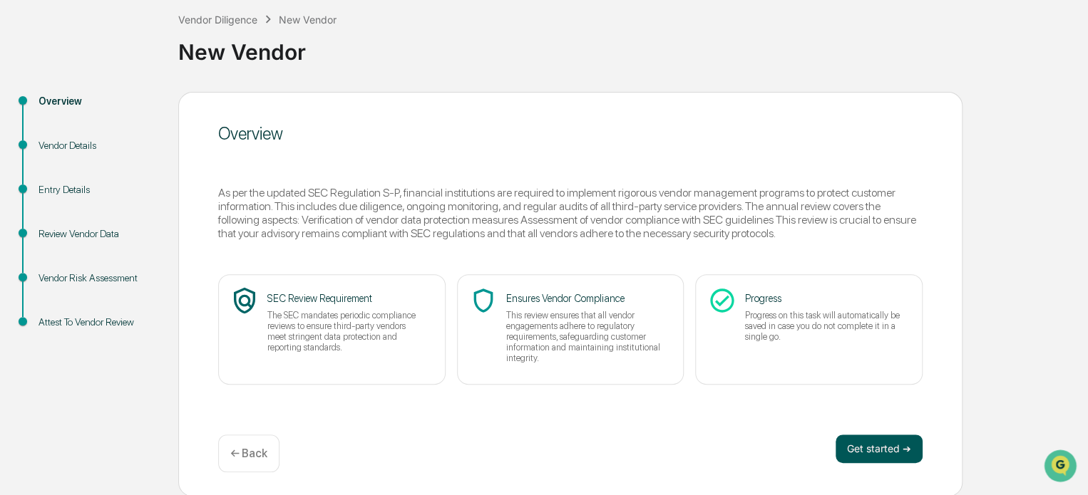
click at [891, 449] on button "Get started ➔" at bounding box center [878, 449] width 87 height 29
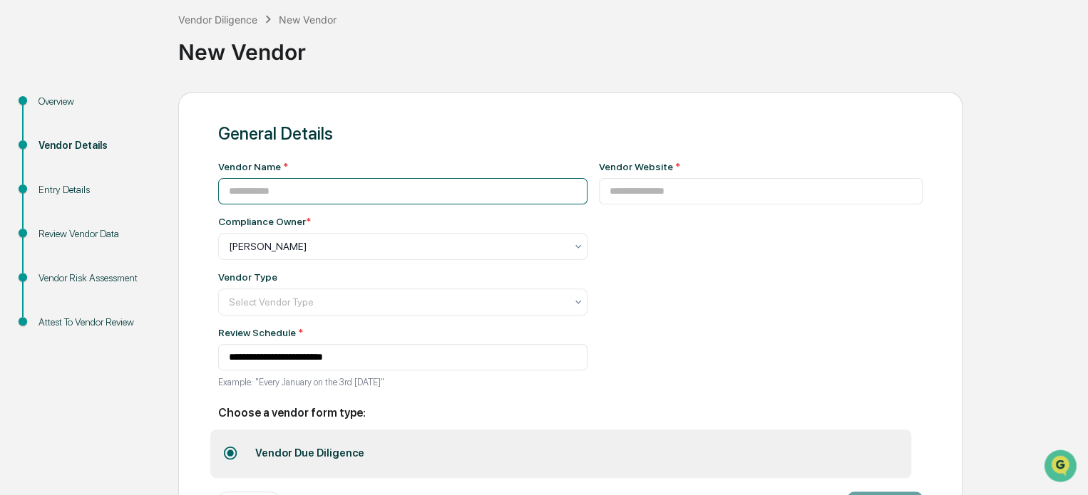
click at [273, 190] on input at bounding box center [402, 191] width 369 height 26
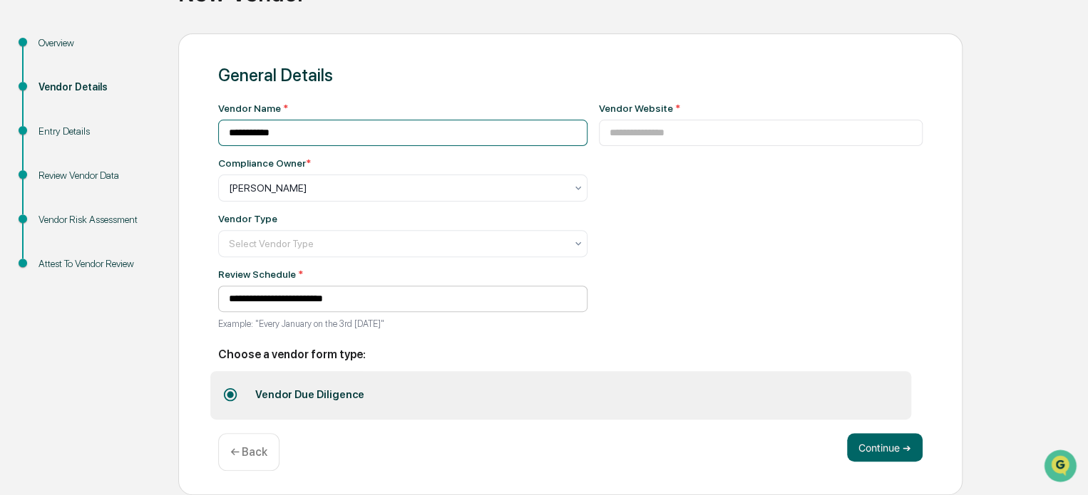
scroll to position [0, 0]
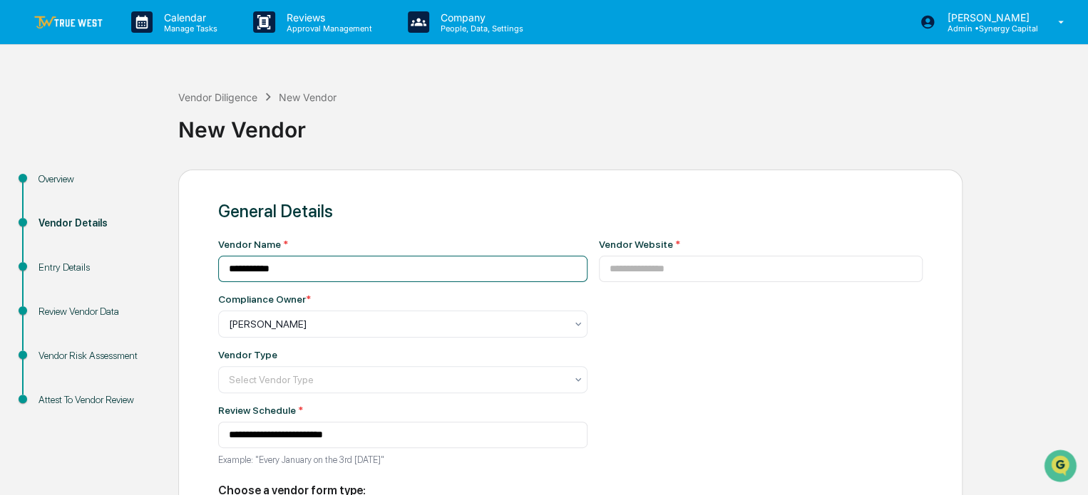
type input "**********"
click at [187, 90] on div "Vendor Diligence New Vendor" at bounding box center [257, 97] width 158 height 16
click at [193, 96] on div "Vendor Diligence" at bounding box center [217, 97] width 79 height 12
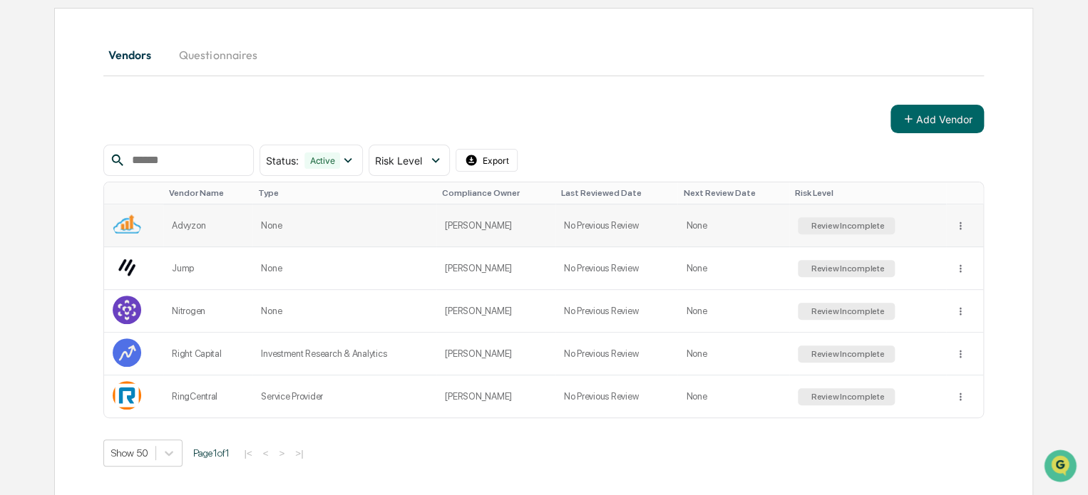
scroll to position [60, 0]
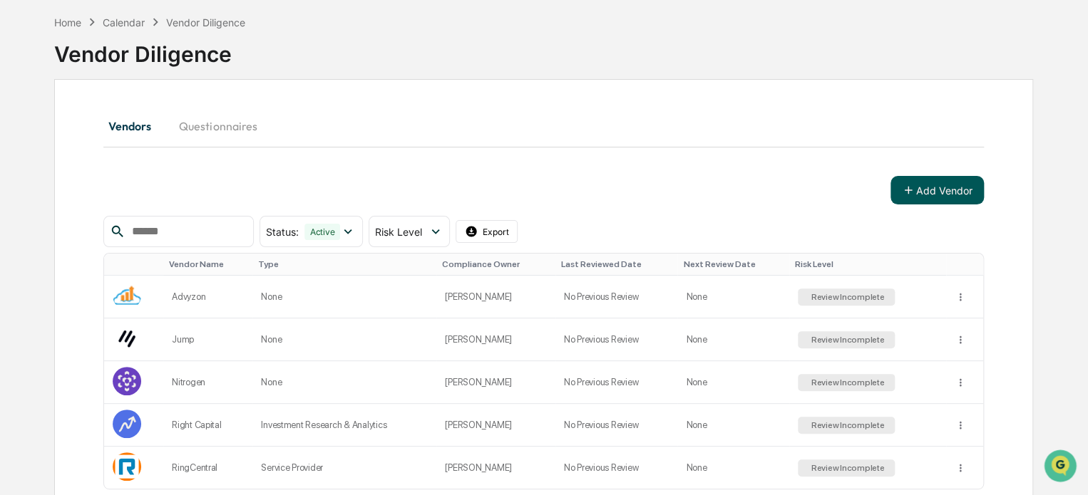
click at [925, 188] on button "Add Vendor" at bounding box center [936, 190] width 93 height 29
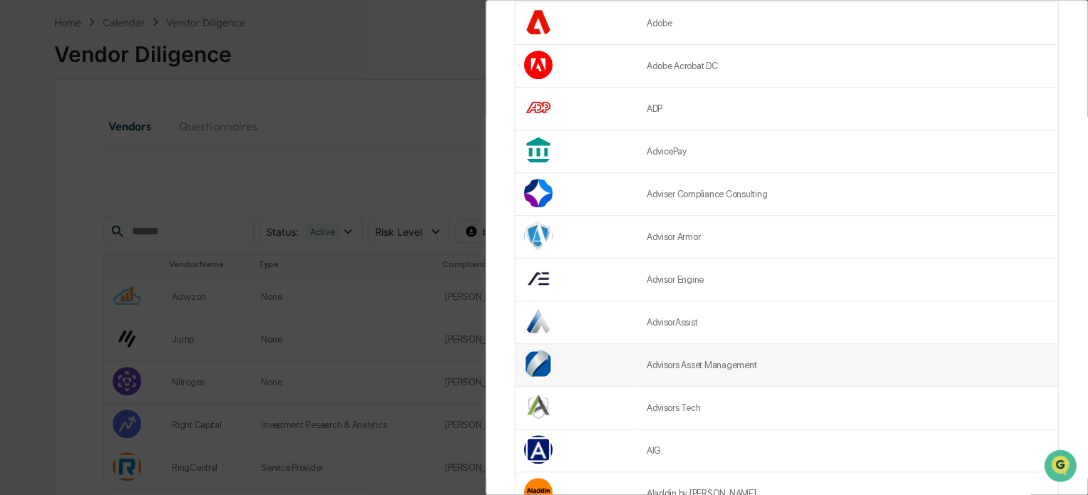
scroll to position [499, 0]
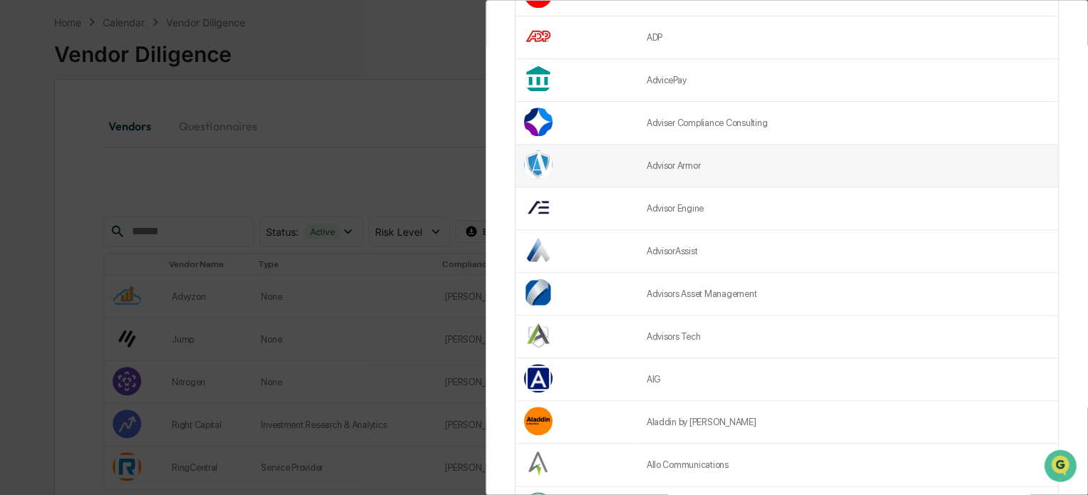
click at [719, 165] on td "Advisor Armor" at bounding box center [848, 166] width 420 height 43
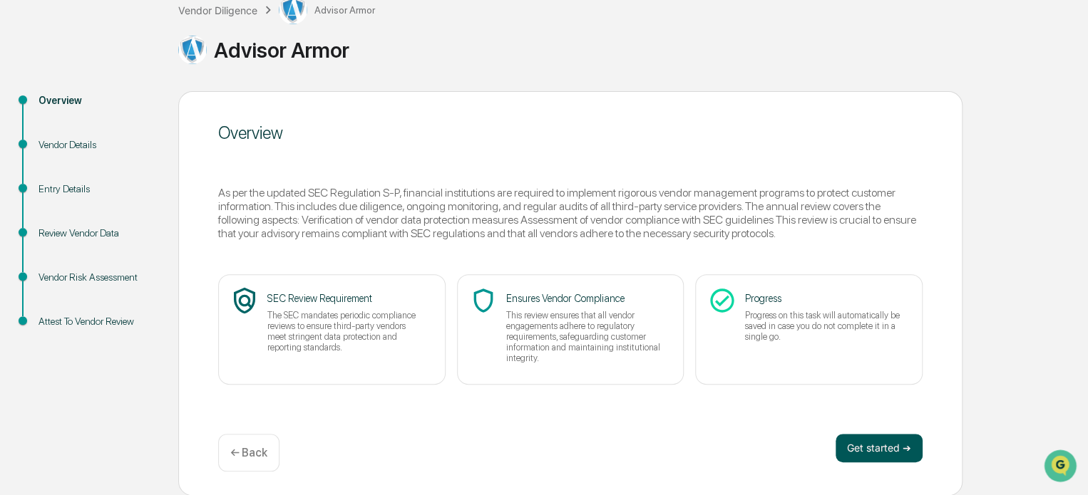
click at [886, 448] on button "Get started ➔" at bounding box center [878, 448] width 87 height 29
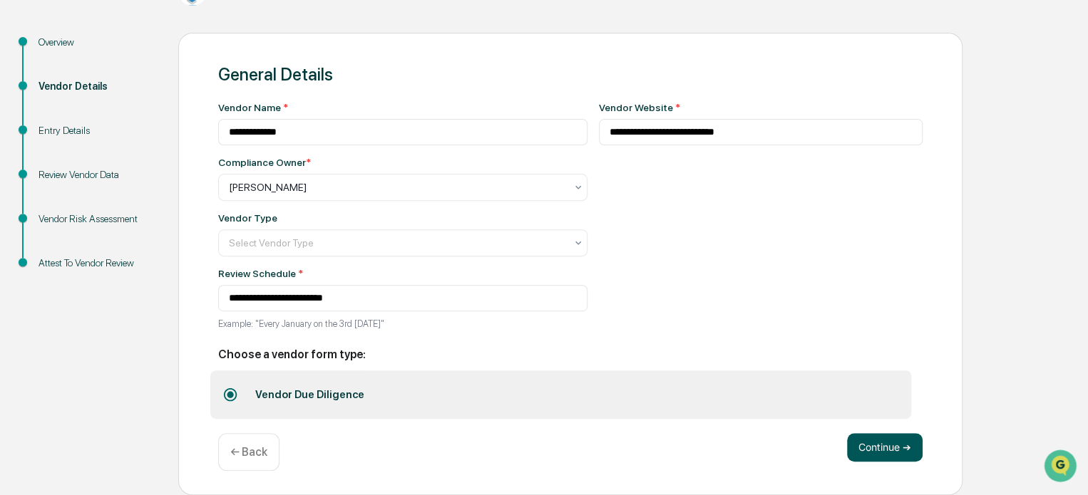
click at [882, 448] on button "Continue ➔" at bounding box center [885, 447] width 76 height 29
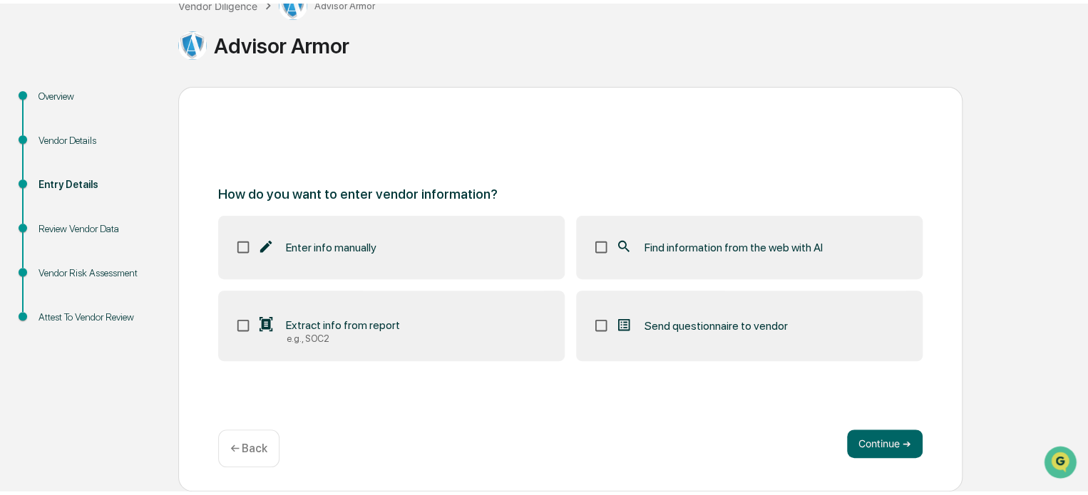
scroll to position [93, 0]
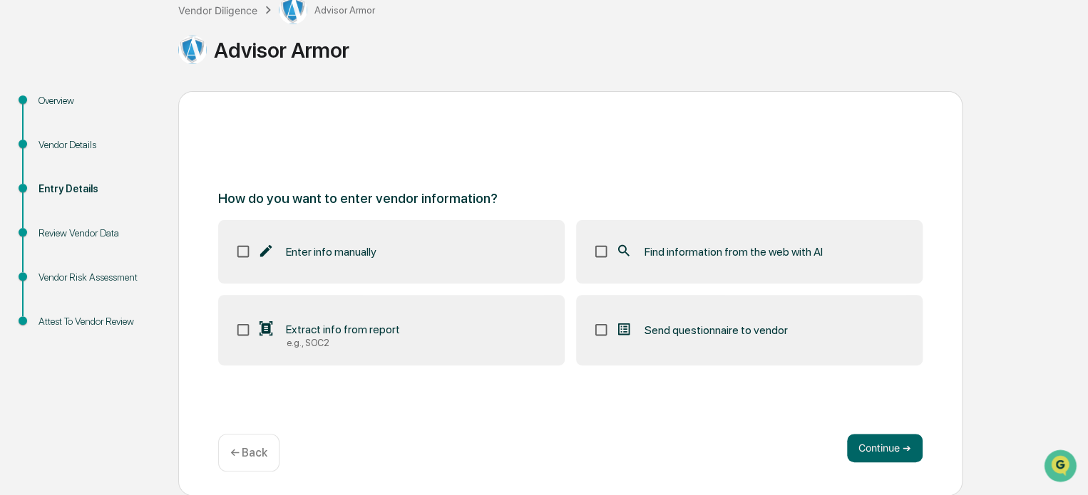
click at [742, 233] on label "Find information from the web with AI" at bounding box center [749, 251] width 346 height 63
click at [882, 447] on button "Continue ➔" at bounding box center [885, 448] width 76 height 29
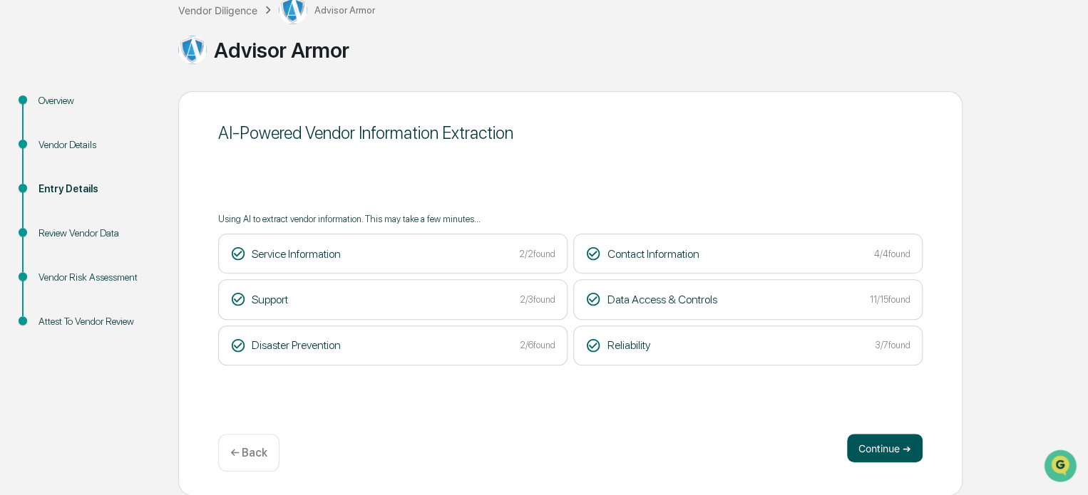
click at [877, 449] on button "Continue ➔" at bounding box center [885, 448] width 76 height 29
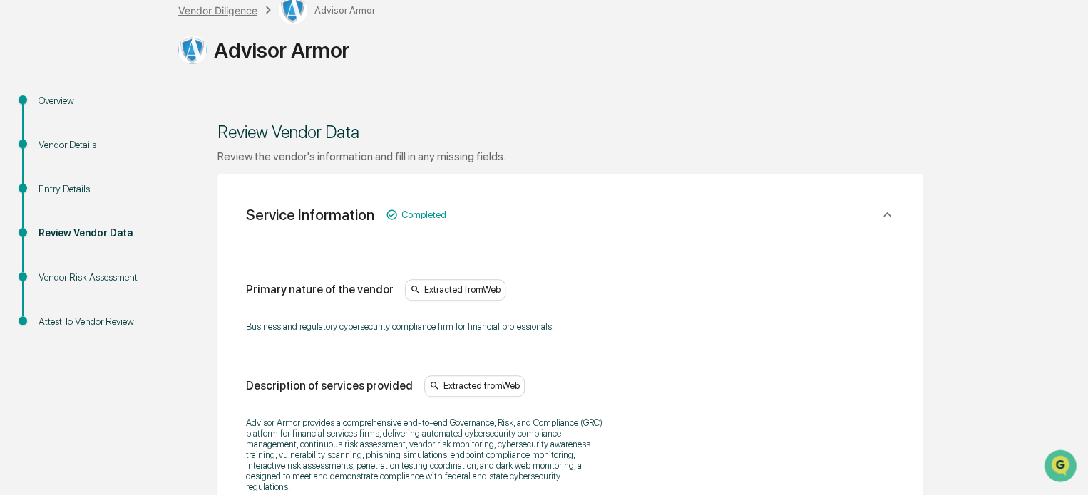
click at [216, 8] on div "Vendor Diligence" at bounding box center [217, 10] width 79 height 12
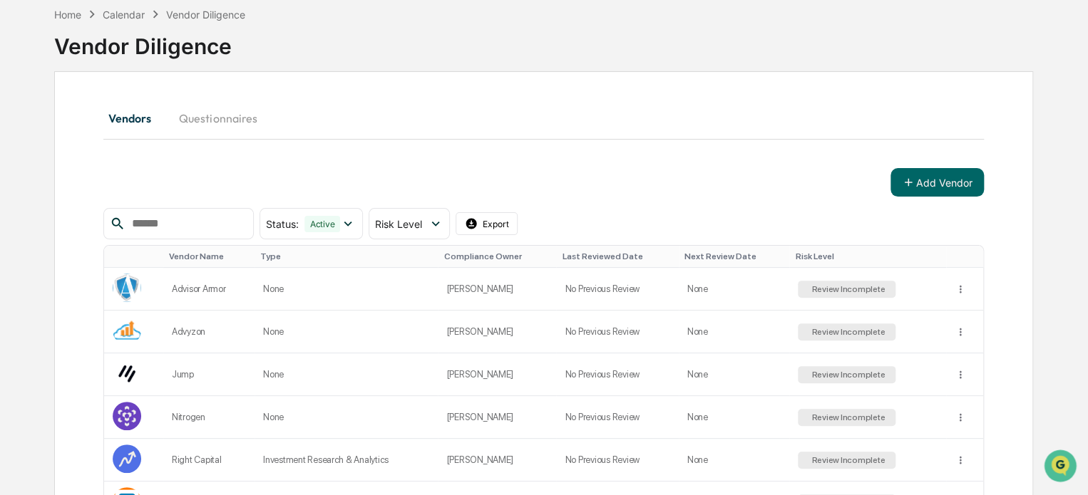
scroll to position [93, 0]
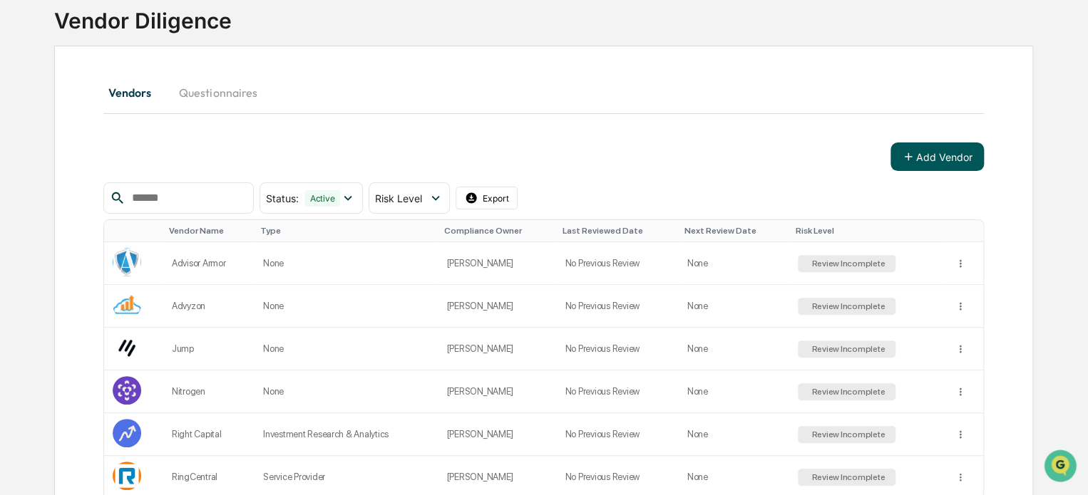
click at [922, 151] on button "Add Vendor" at bounding box center [936, 157] width 93 height 29
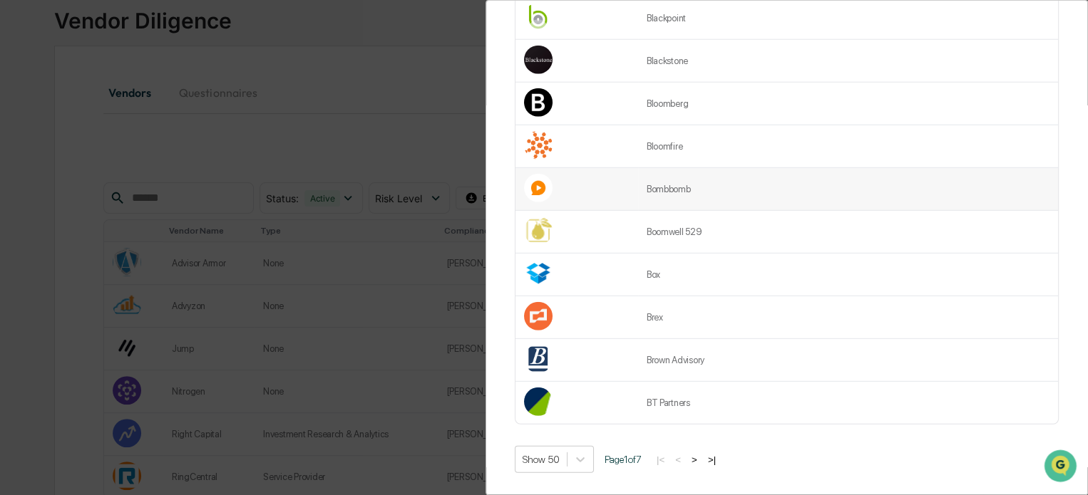
scroll to position [165, 0]
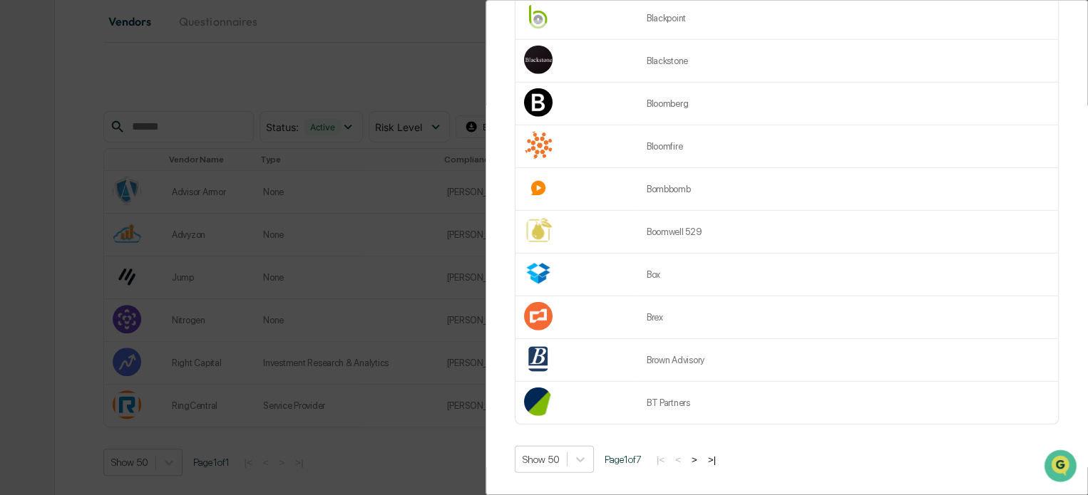
click at [701, 454] on button ">" at bounding box center [694, 460] width 14 height 12
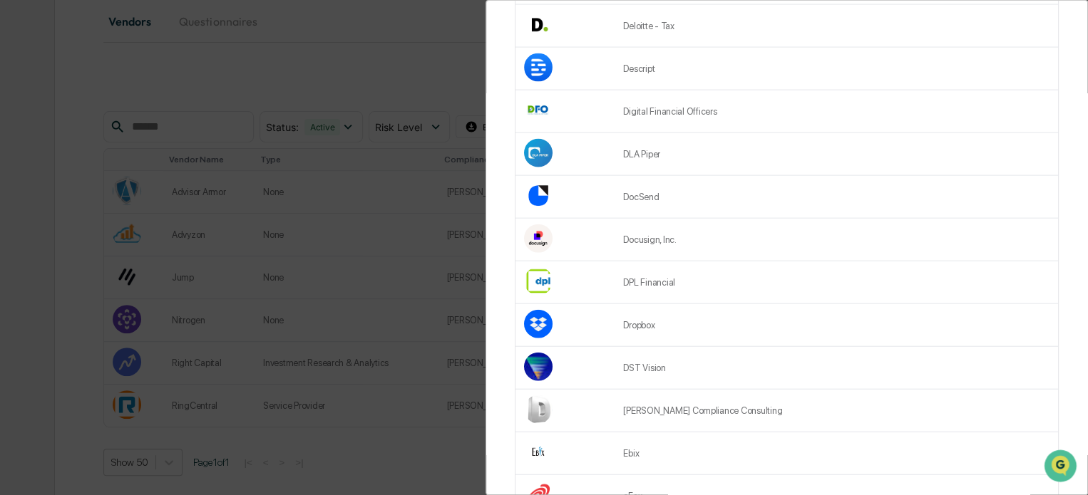
scroll to position [1466, 0]
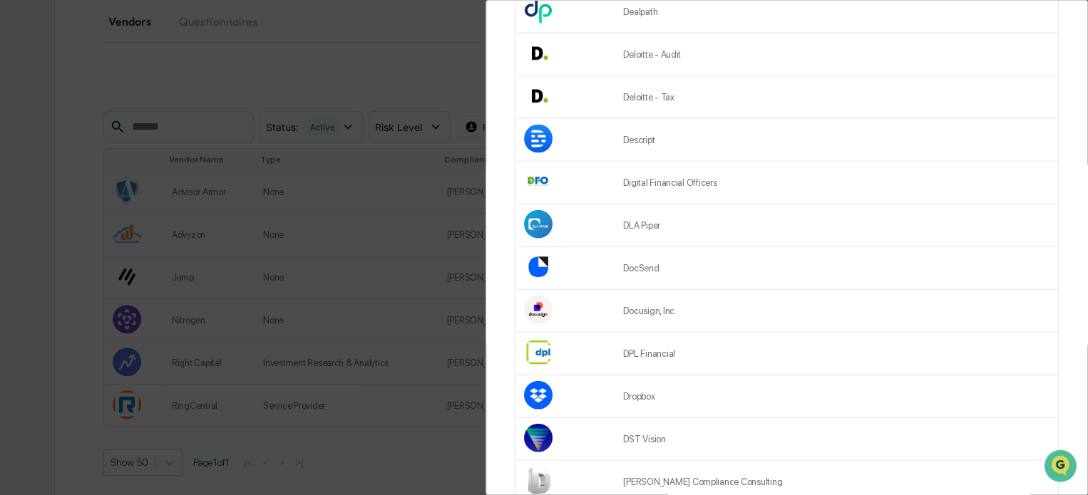
click at [800, 312] on td "Docusign, Inc." at bounding box center [835, 311] width 443 height 43
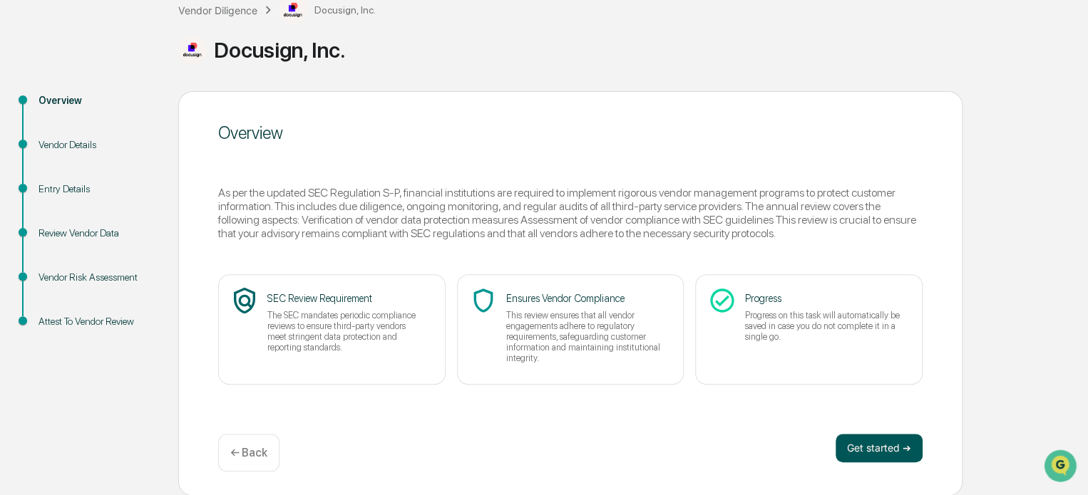
click at [880, 448] on button "Get started ➔" at bounding box center [878, 448] width 87 height 29
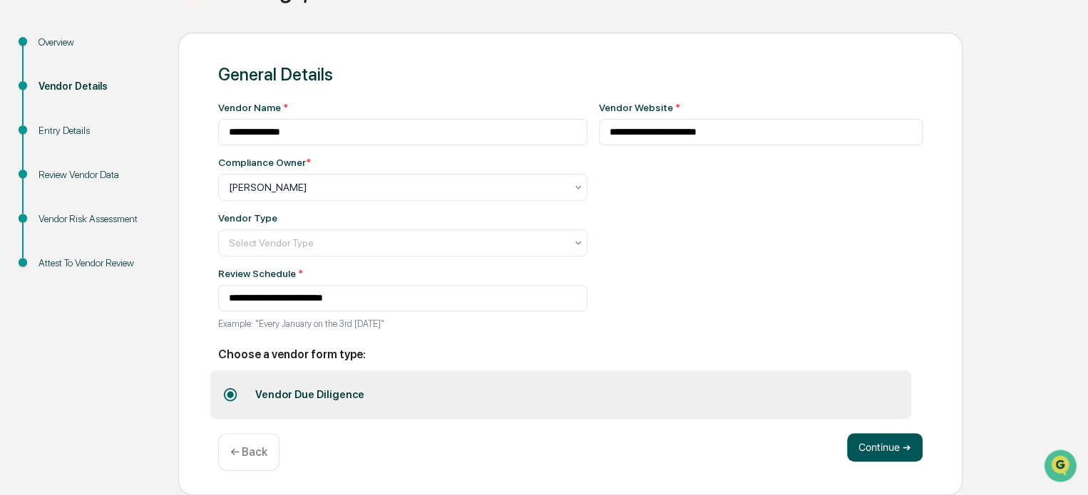
click at [895, 456] on button "Continue ➔" at bounding box center [885, 447] width 76 height 29
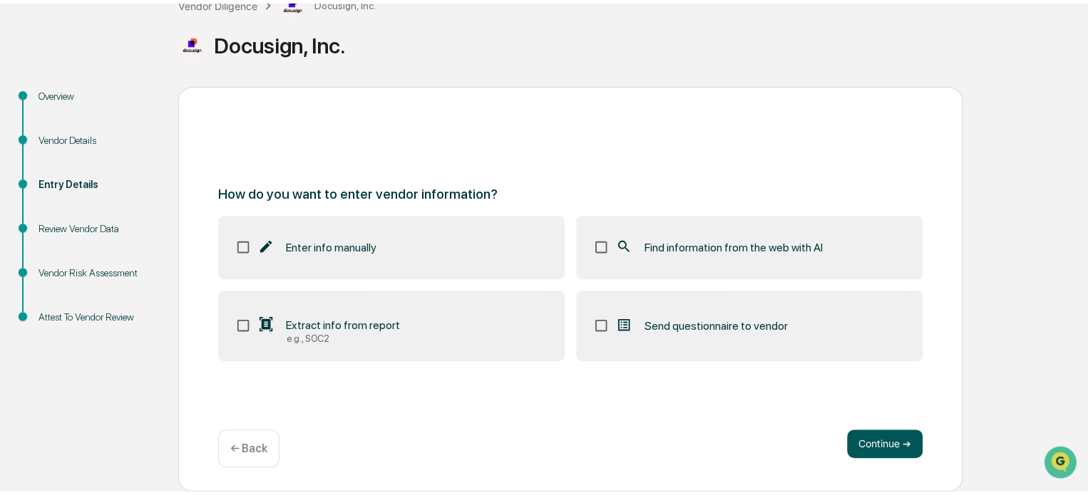
scroll to position [93, 0]
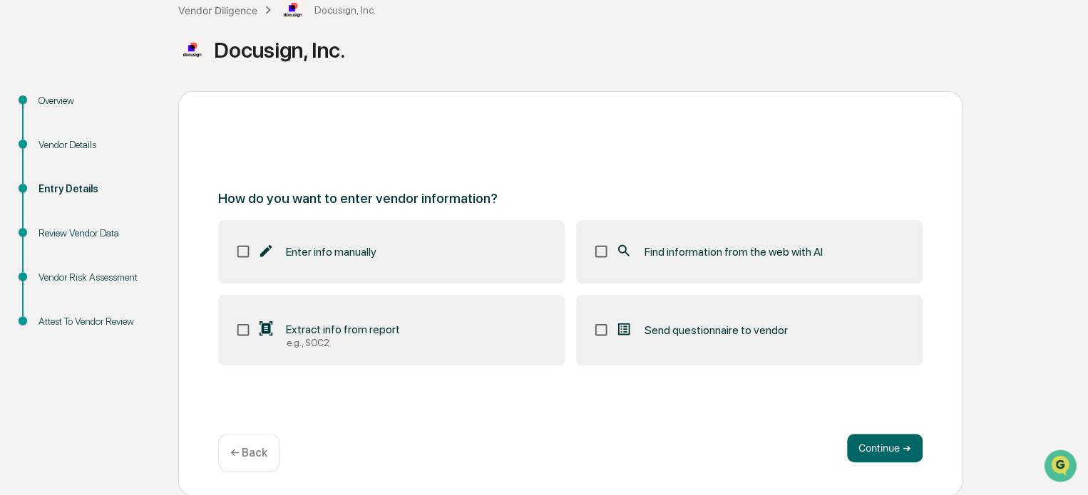
drag, startPoint x: 724, startPoint y: 259, endPoint x: 731, endPoint y: 267, distance: 10.6
click at [724, 259] on div "Find information from the web with AI" at bounding box center [718, 251] width 207 height 17
click at [885, 455] on button "Continue ➔" at bounding box center [885, 448] width 76 height 29
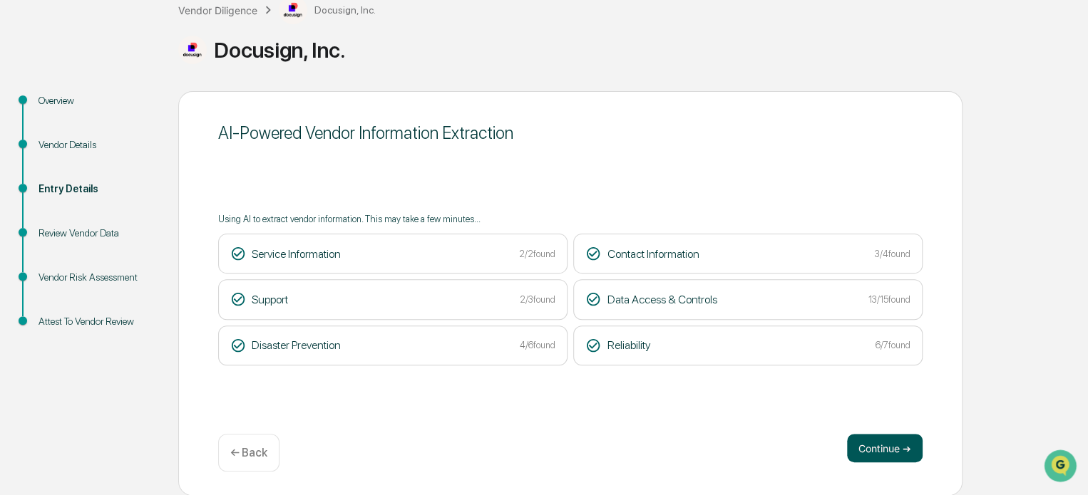
click at [905, 449] on button "Continue ➔" at bounding box center [885, 448] width 76 height 29
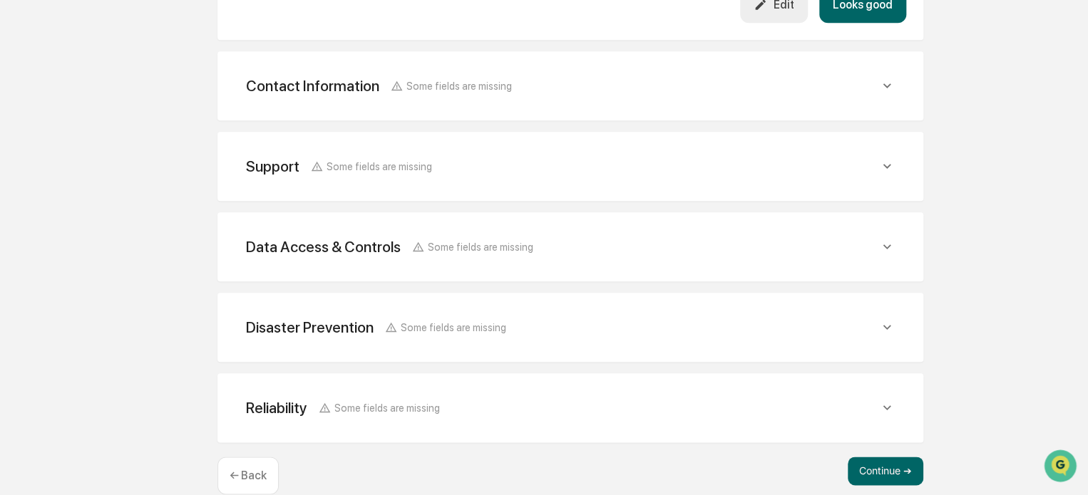
scroll to position [654, 0]
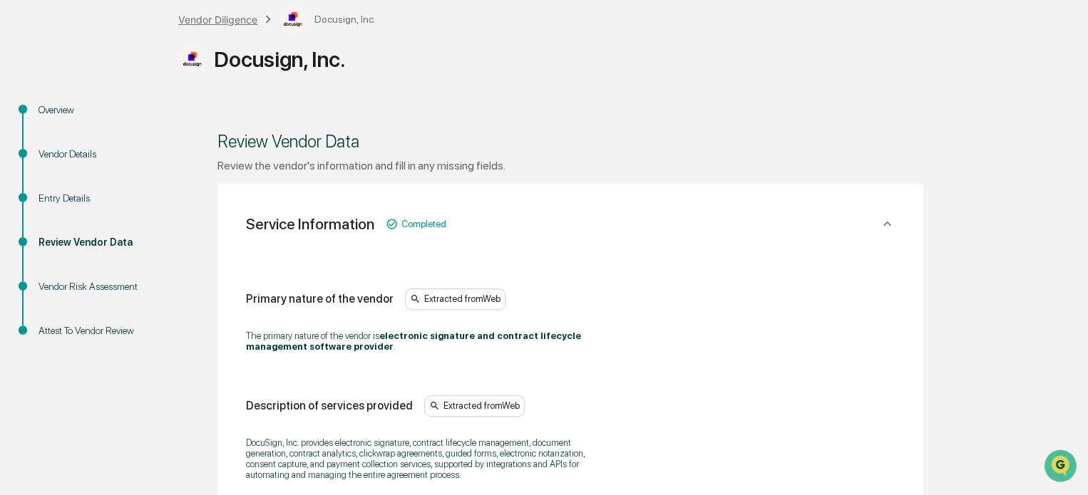
click at [207, 14] on div "Vendor Diligence" at bounding box center [217, 20] width 79 height 12
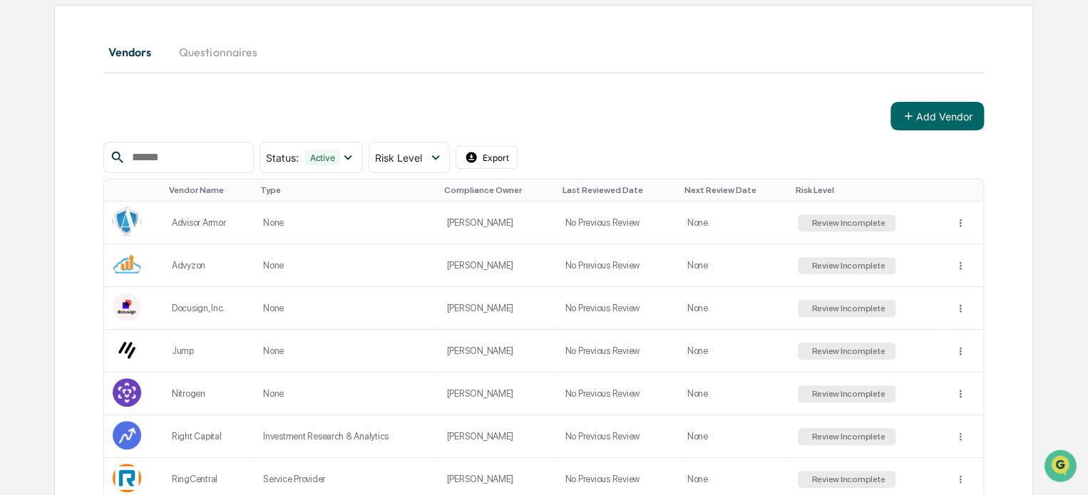
scroll to position [155, 0]
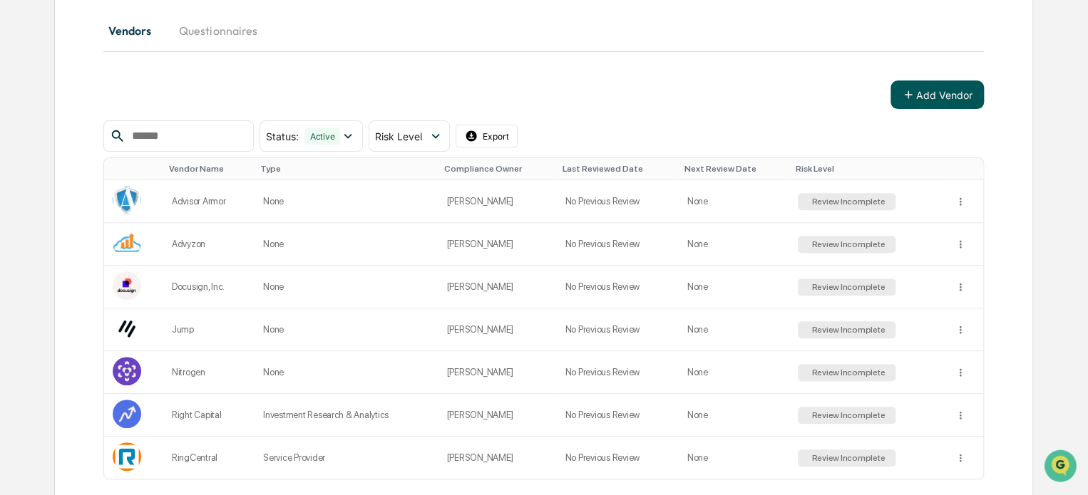
click at [932, 87] on button "Add Vendor" at bounding box center [936, 95] width 93 height 29
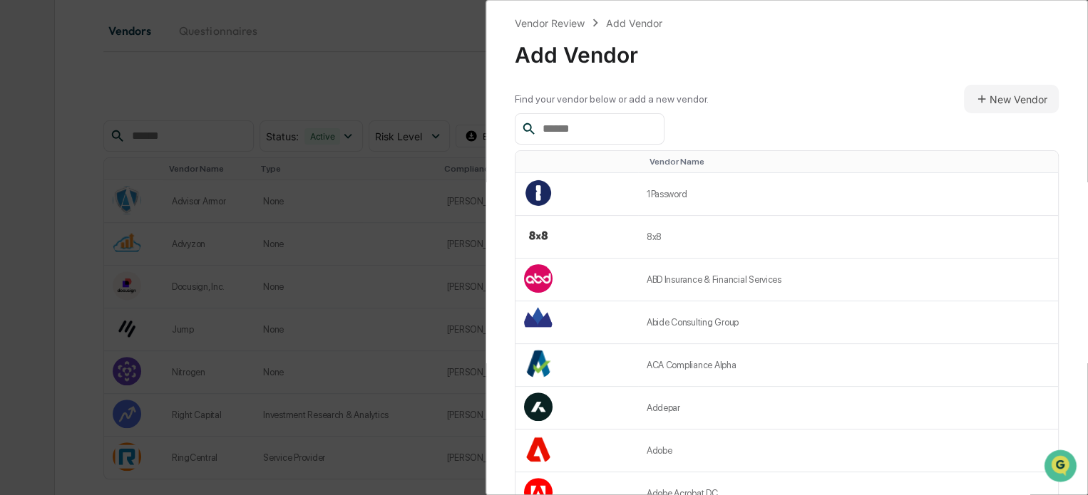
click at [609, 130] on input "text" at bounding box center [597, 129] width 121 height 19
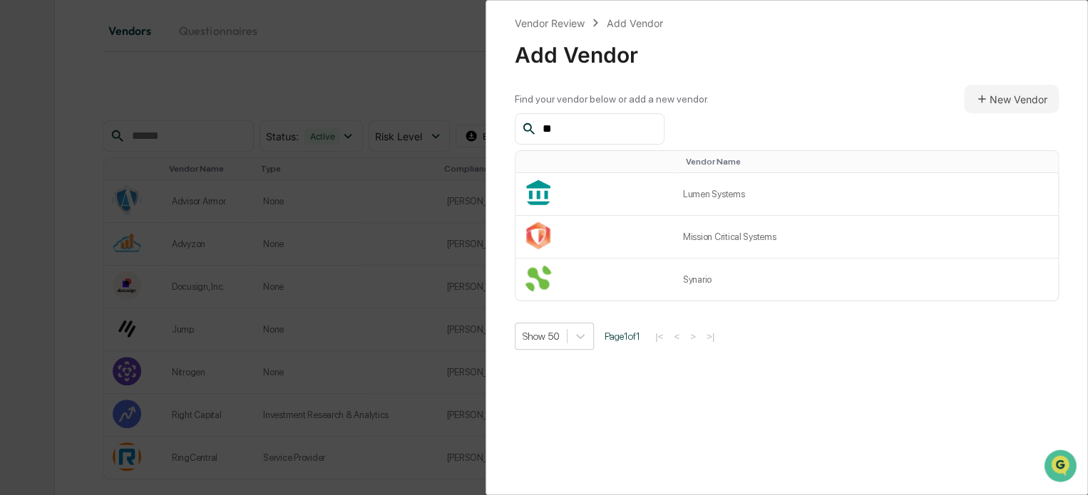
type input "*"
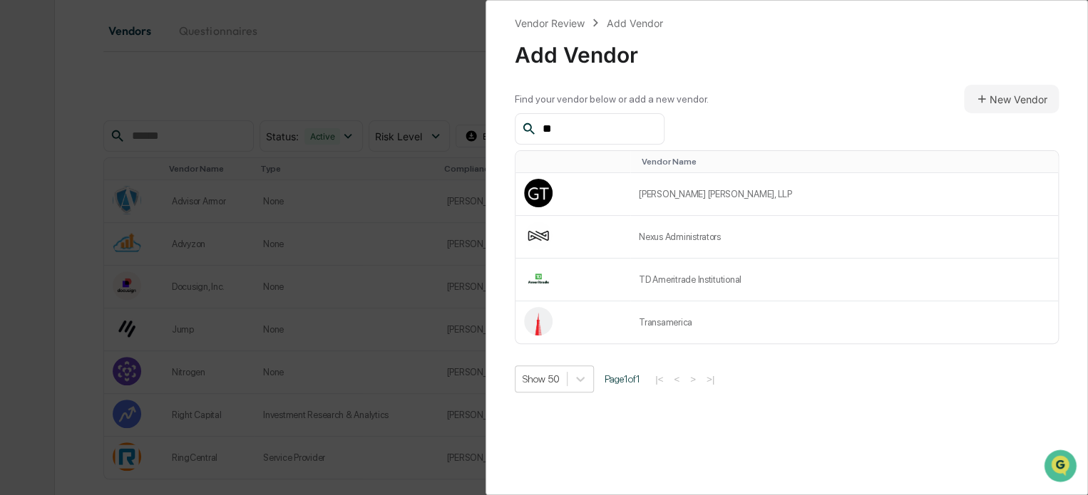
type input "*"
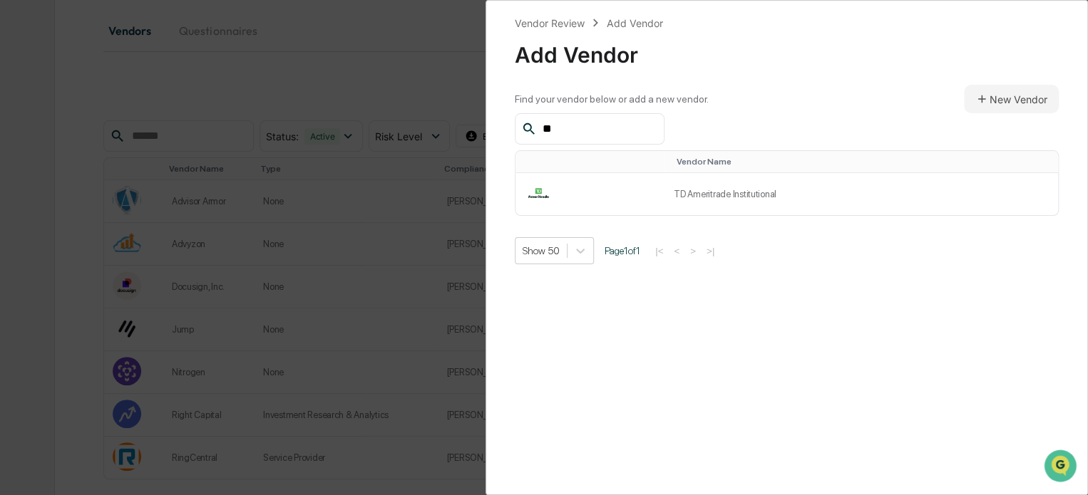
type input "*"
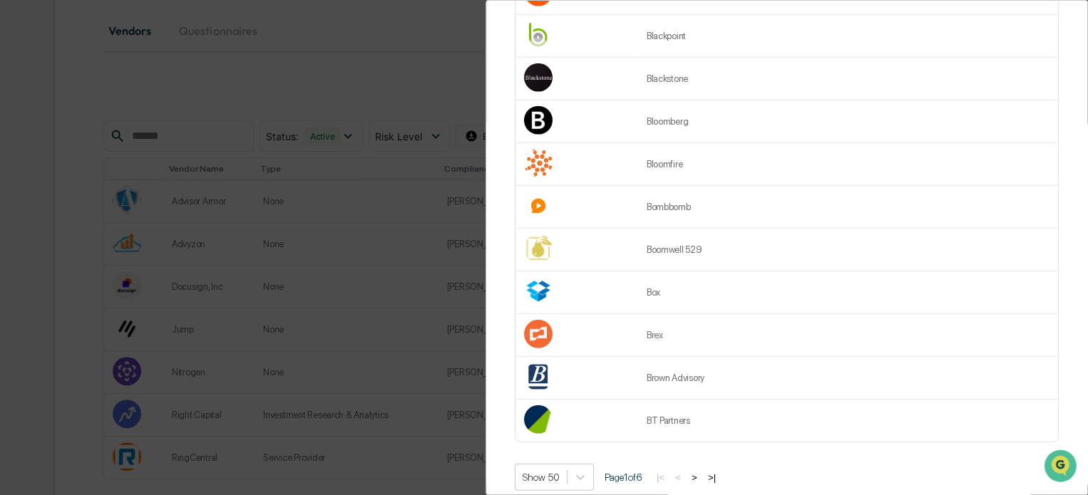
scroll to position [1893, 0]
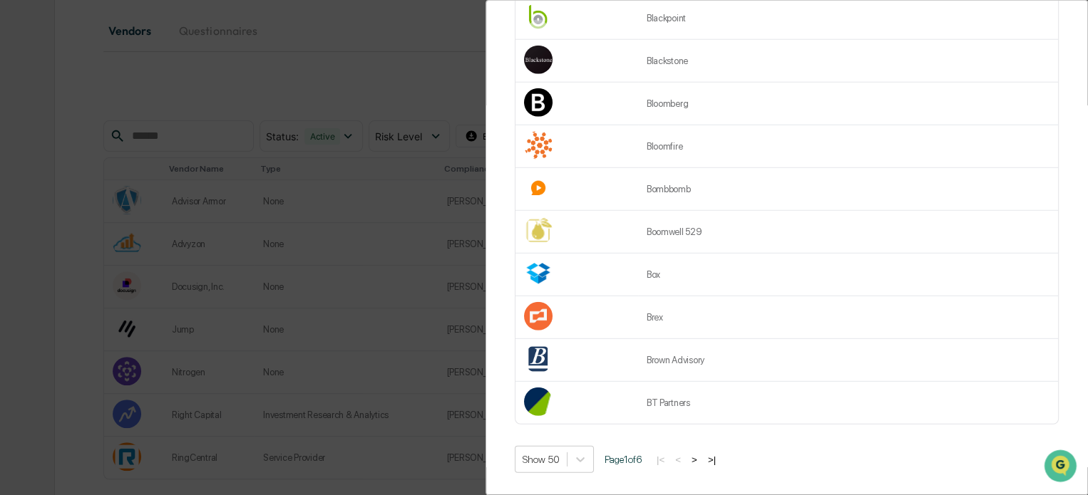
click at [699, 454] on button ">" at bounding box center [694, 460] width 14 height 12
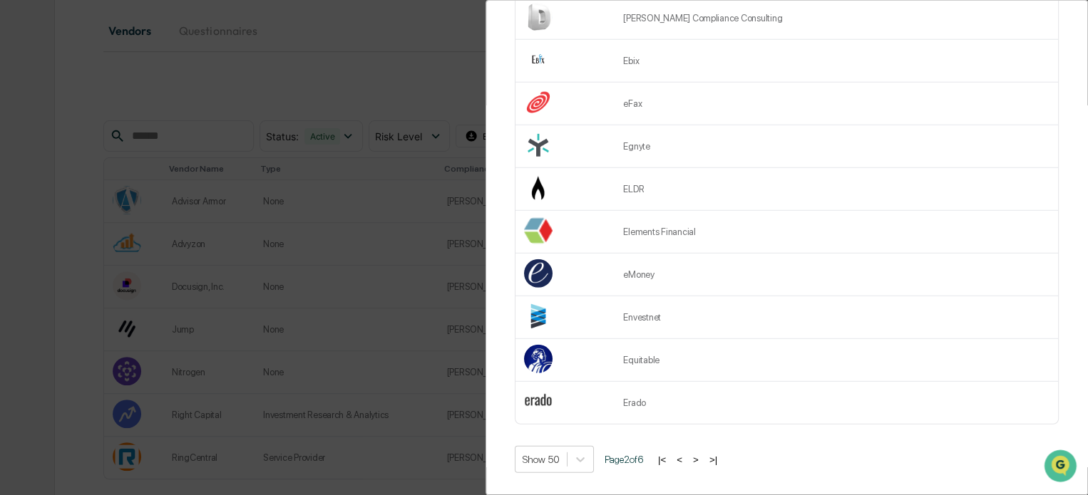
click at [703, 454] on button ">" at bounding box center [696, 460] width 14 height 12
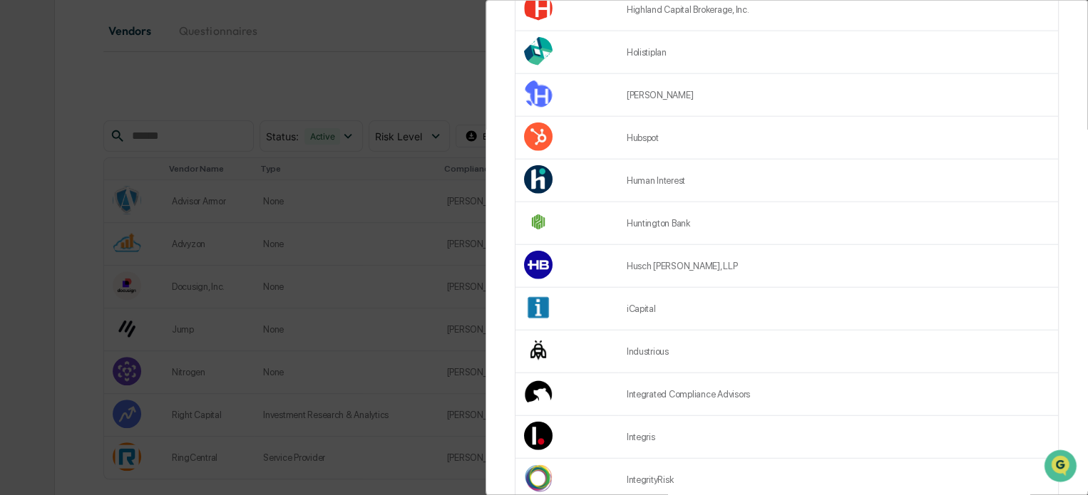
scroll to position [1679, 0]
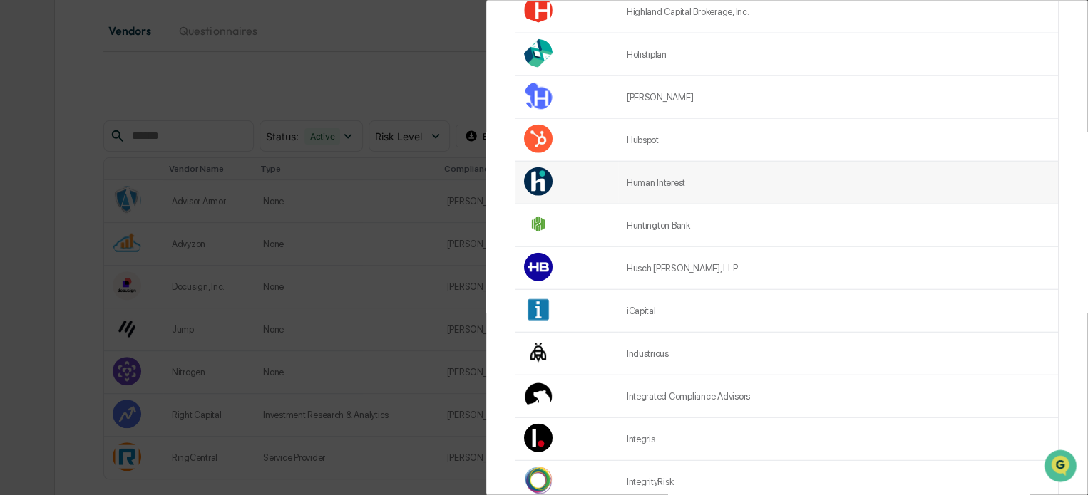
click at [707, 176] on td "Human Interest" at bounding box center [838, 183] width 440 height 43
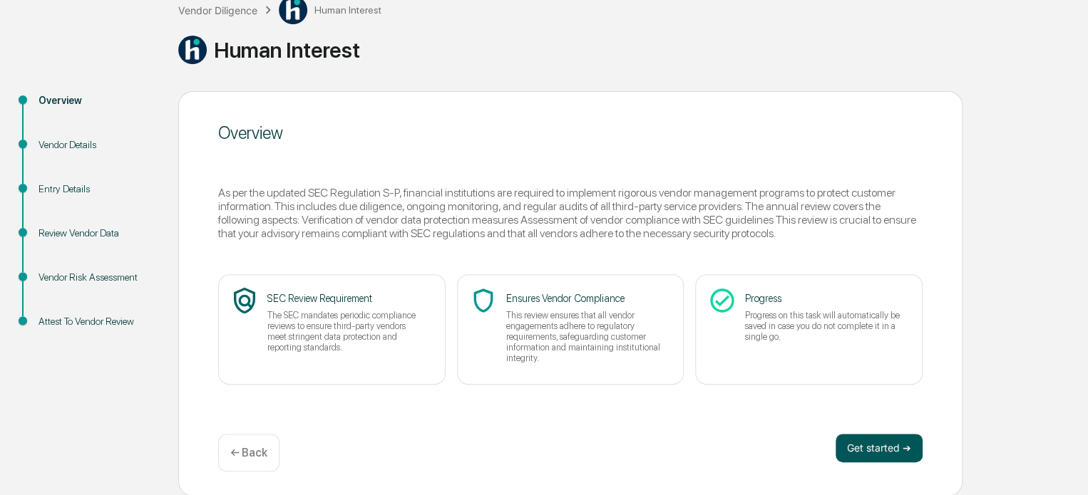
click at [867, 449] on button "Get started ➔" at bounding box center [878, 448] width 87 height 29
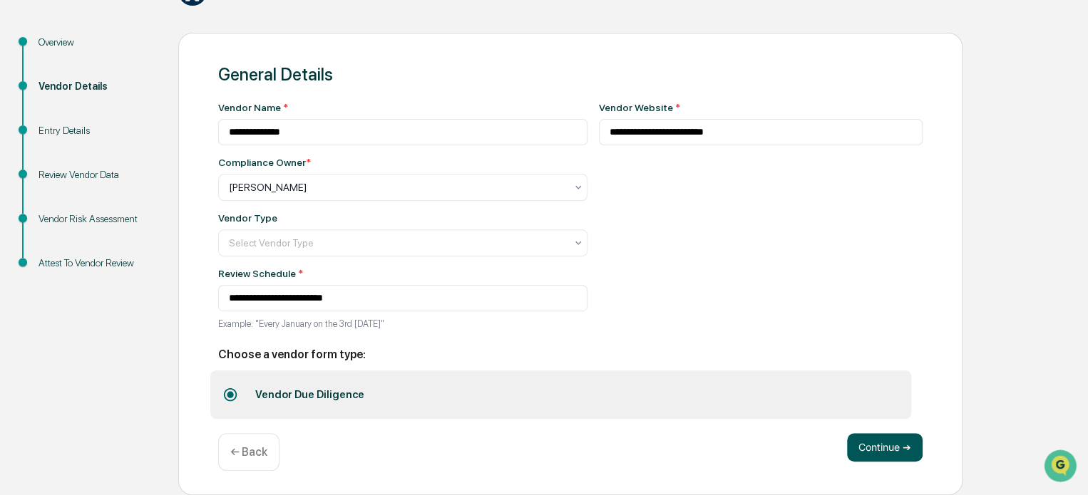
click at [872, 452] on button "Continue ➔" at bounding box center [885, 447] width 76 height 29
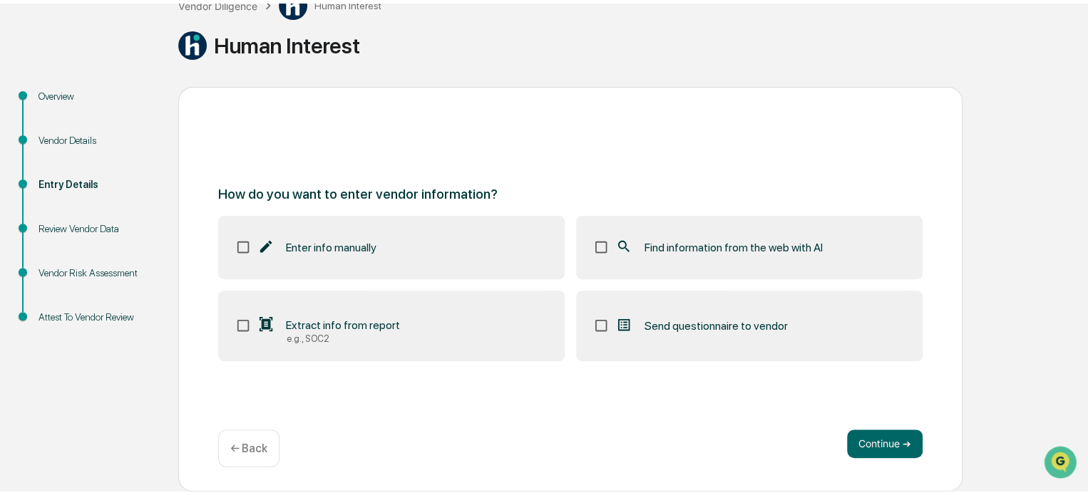
scroll to position [93, 0]
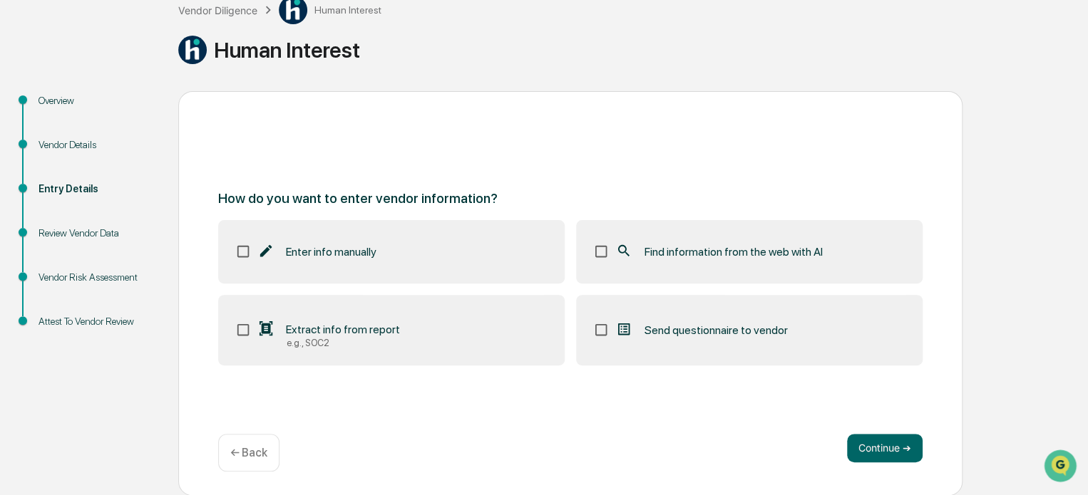
click at [705, 250] on span "Find information from the web with AI" at bounding box center [733, 252] width 178 height 14
click at [887, 449] on button "Continue ➔" at bounding box center [885, 448] width 76 height 29
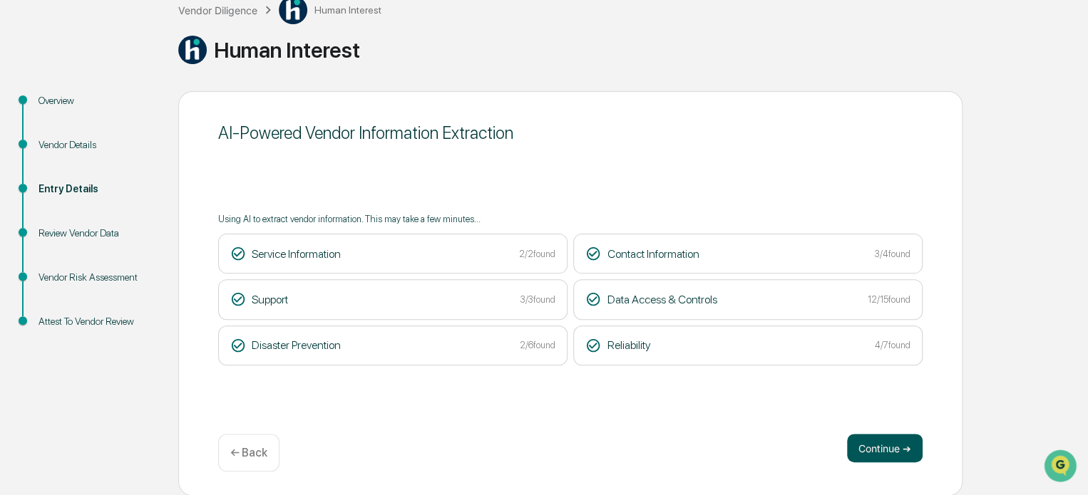
click at [910, 441] on button "Continue ➔" at bounding box center [885, 448] width 76 height 29
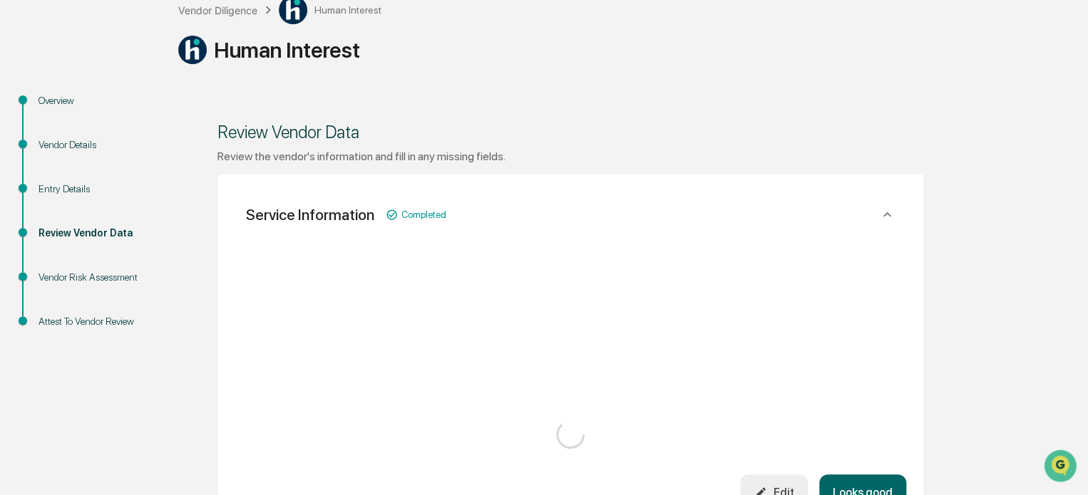
scroll to position [0, 0]
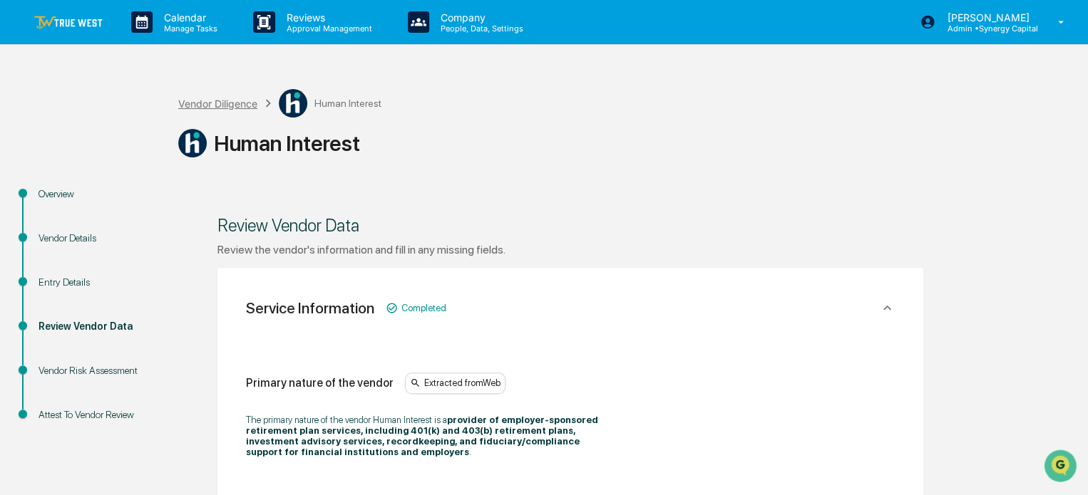
click at [220, 101] on div "Vendor Diligence" at bounding box center [217, 104] width 79 height 12
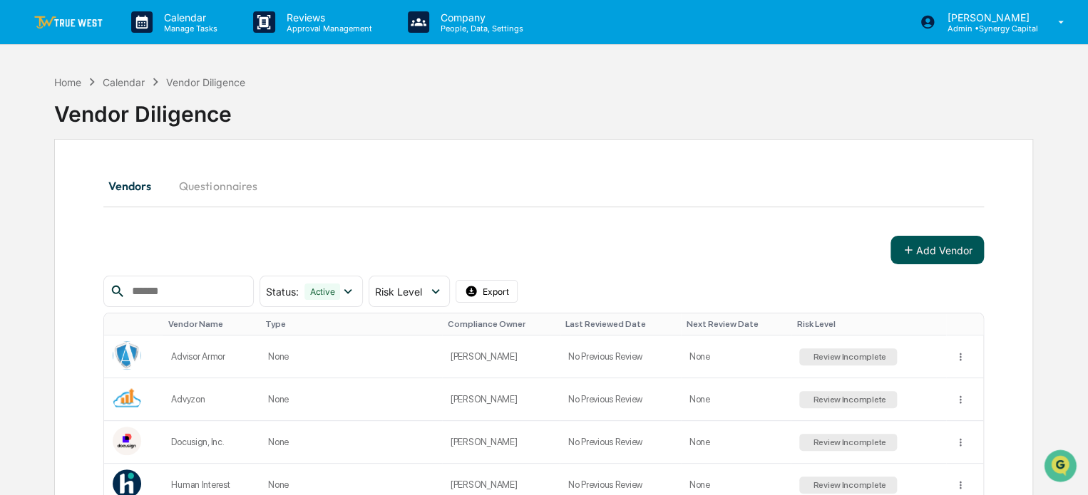
click at [947, 252] on button "Add Vendor" at bounding box center [936, 250] width 93 height 29
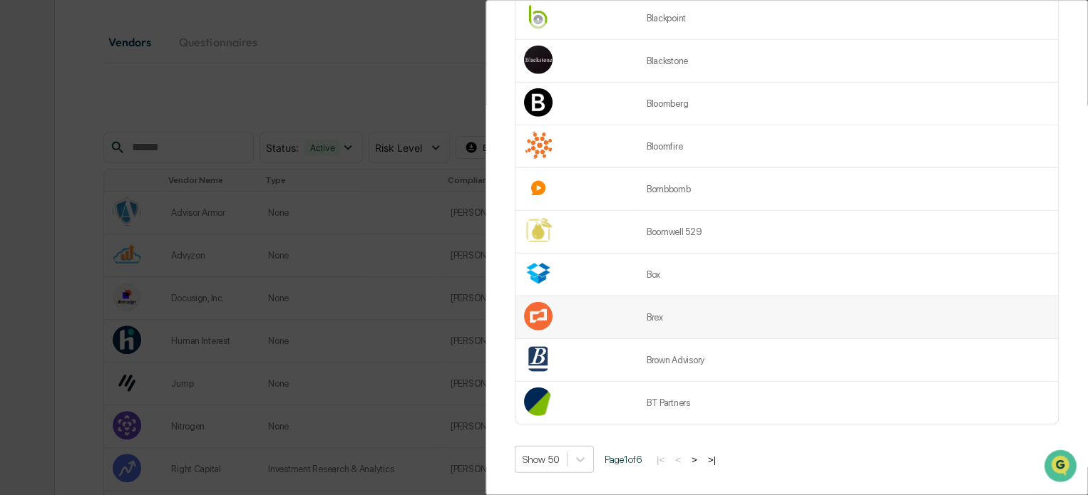
scroll to position [259, 0]
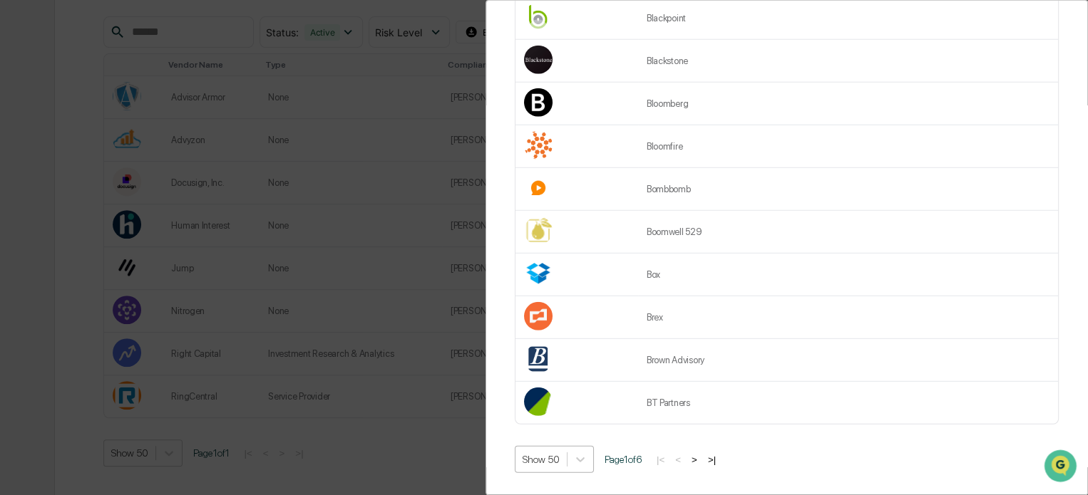
click at [562, 450] on div "Show 50" at bounding box center [540, 460] width 51 height 20
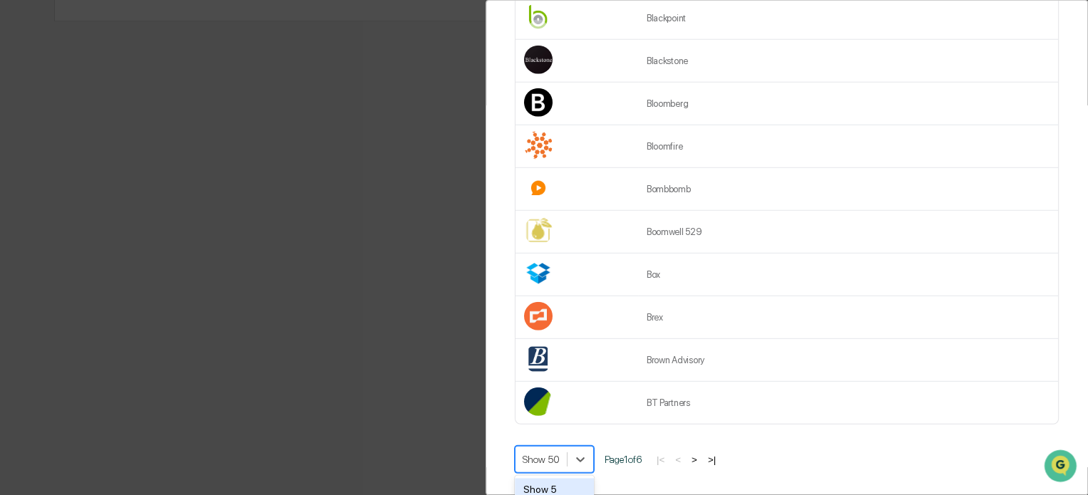
scroll to position [738, 0]
click at [504, 227] on div "Vendor Review Add Vendor Add Vendor Find your vendor below or add a new vendor.…" at bounding box center [786, 247] width 602 height 495
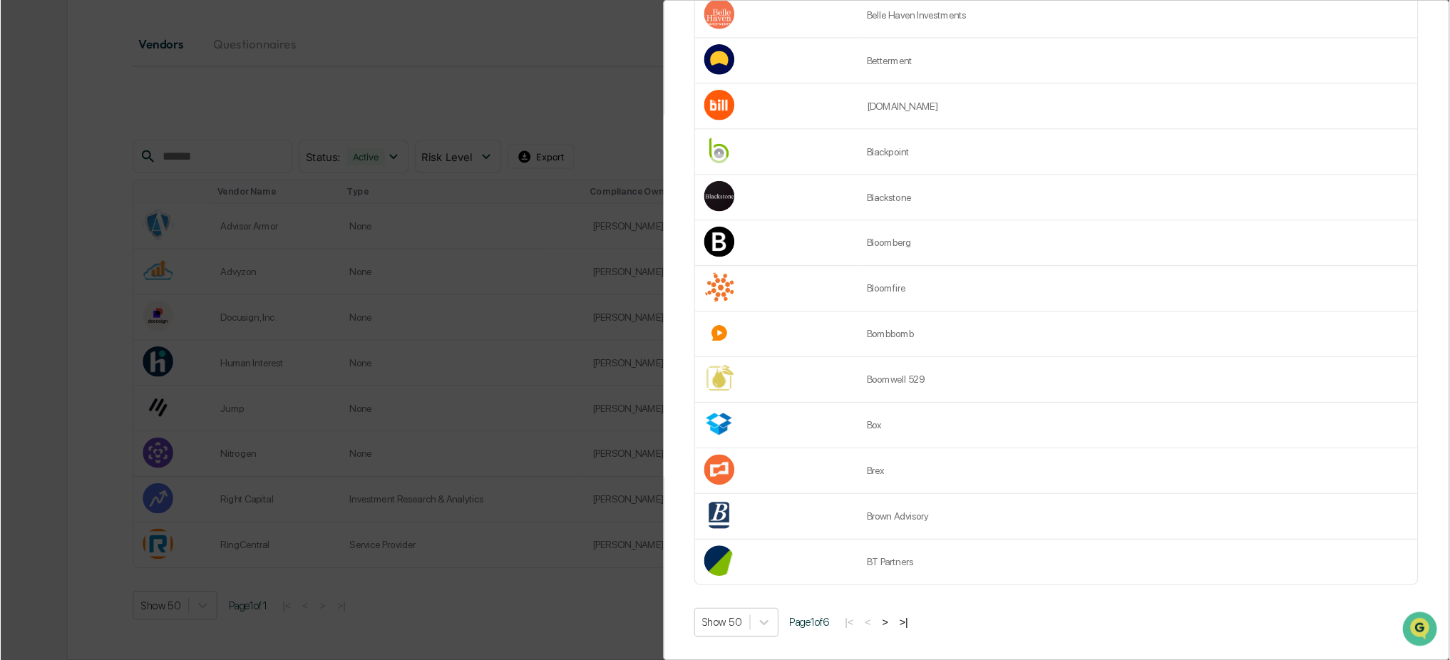
scroll to position [1742, 0]
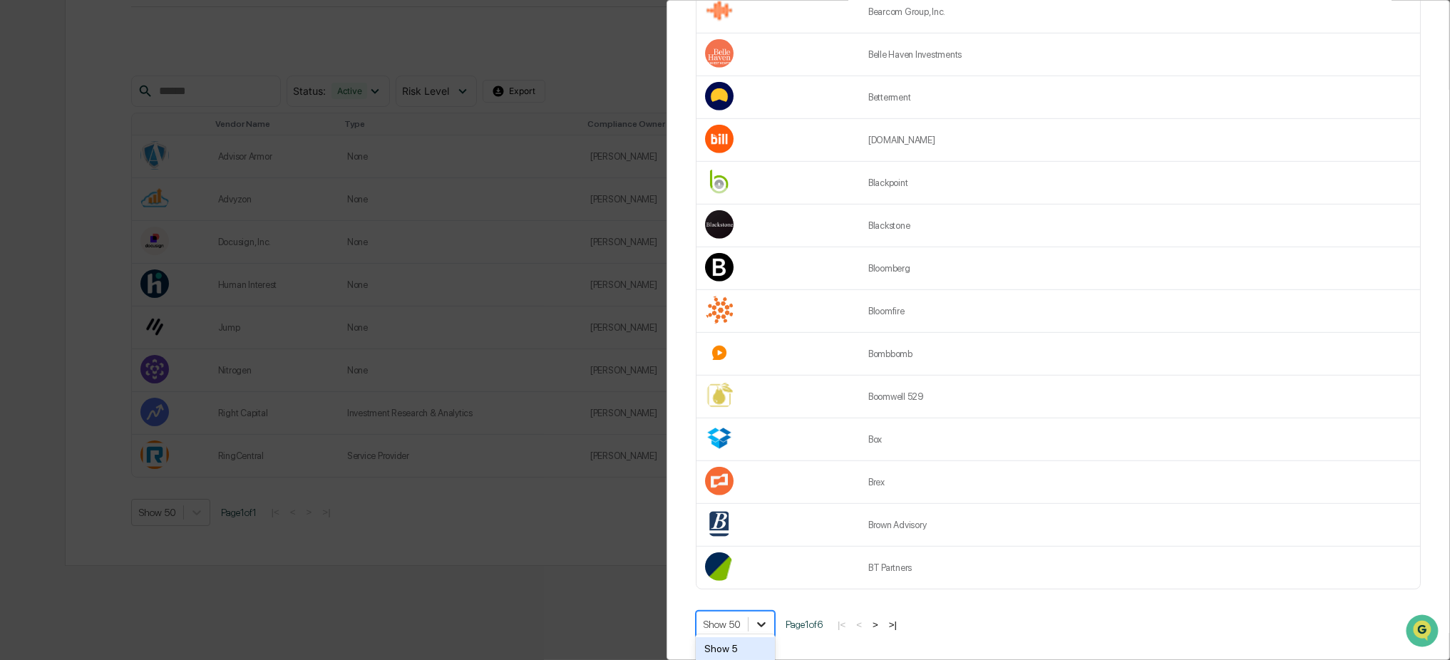
click at [760, 488] on icon at bounding box center [761, 624] width 14 height 14
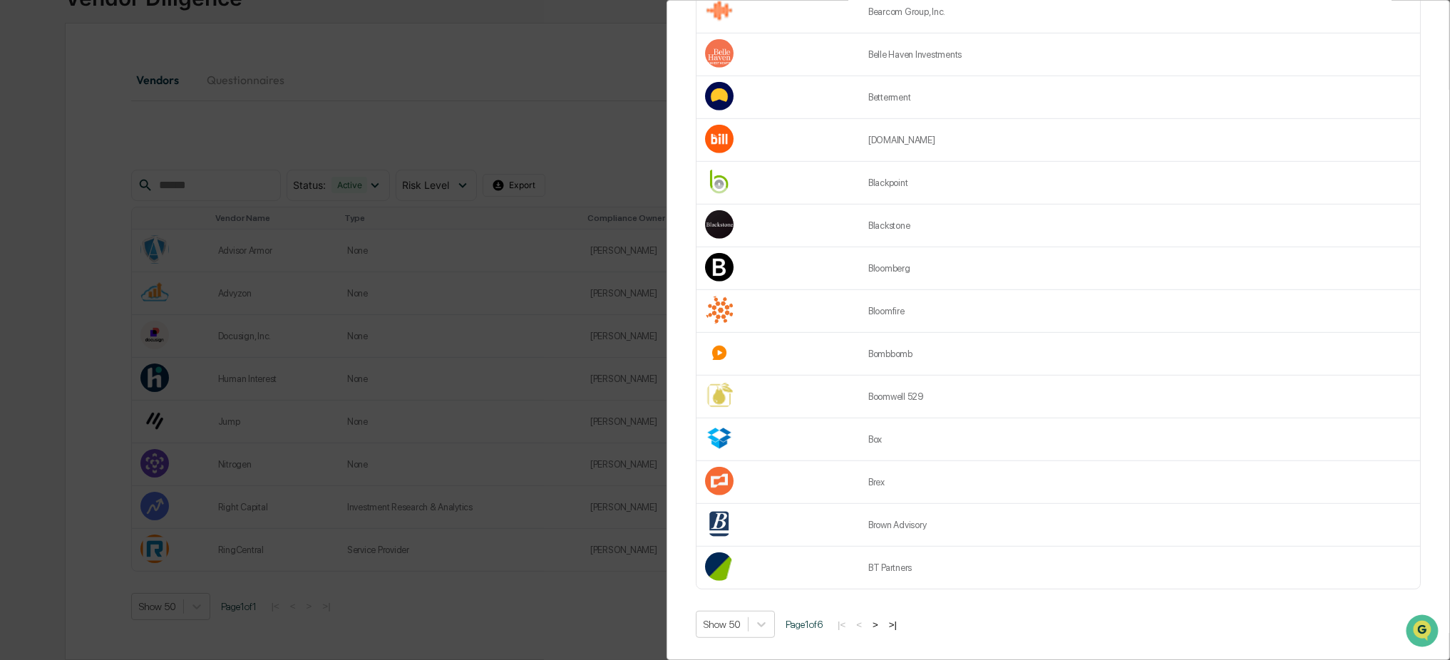
scroll to position [118, 0]
click at [882, 488] on button ">" at bounding box center [875, 625] width 14 height 12
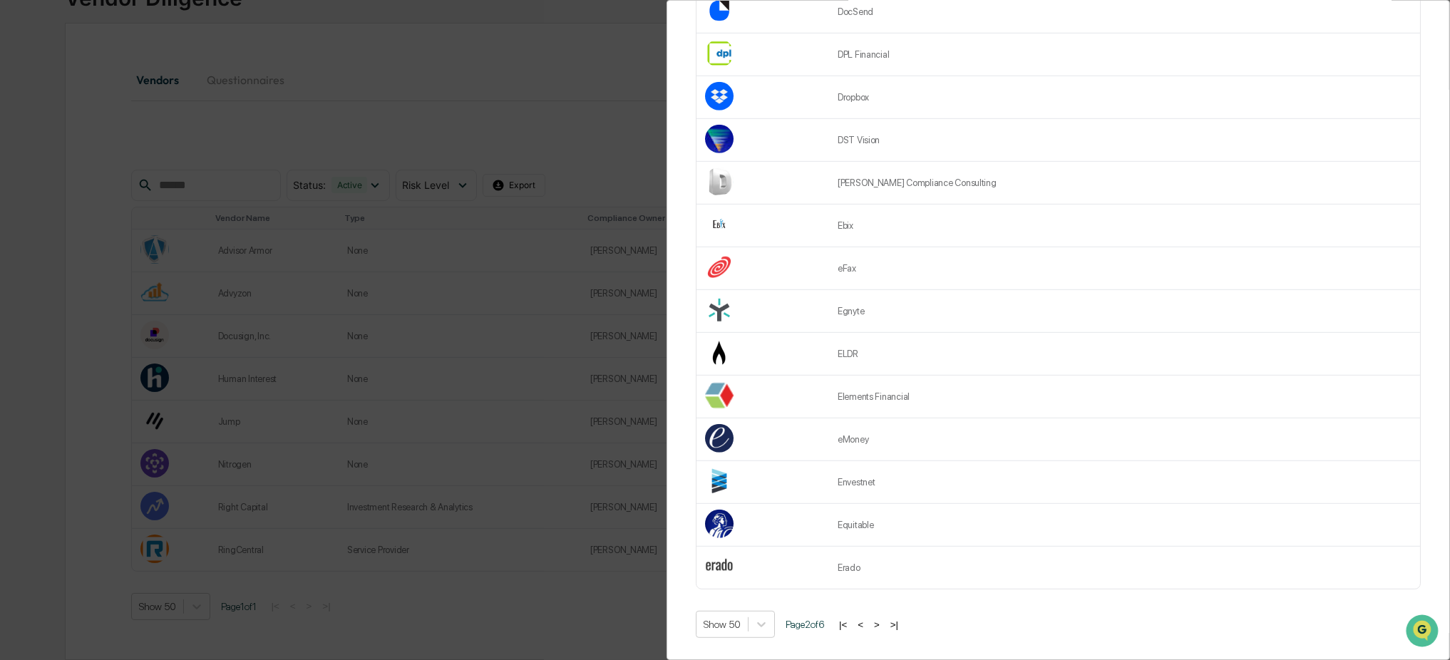
click at [671, 486] on div "Vendor Review Add Vendor Add Vendor Find your vendor below or add a new vendor.…" at bounding box center [1057, 330] width 783 height 660
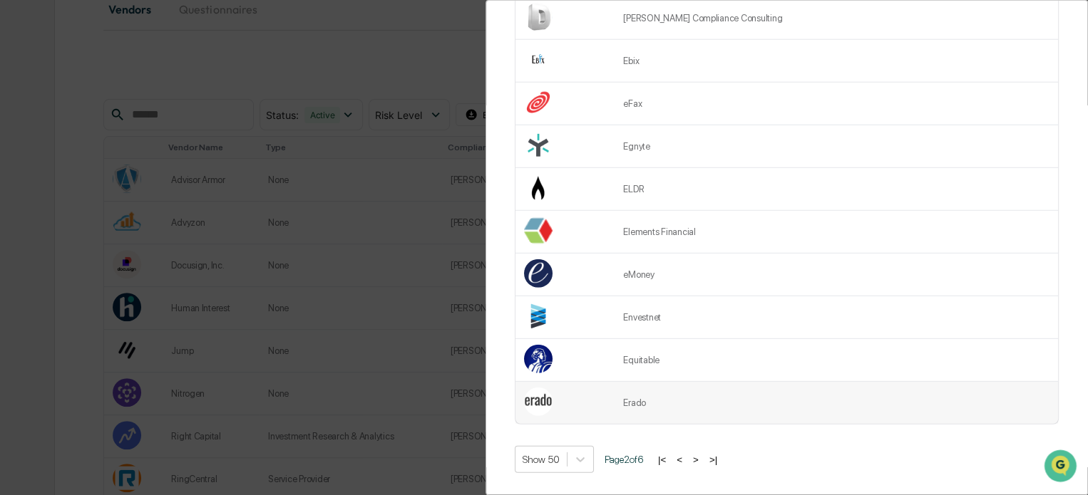
scroll to position [259, 0]
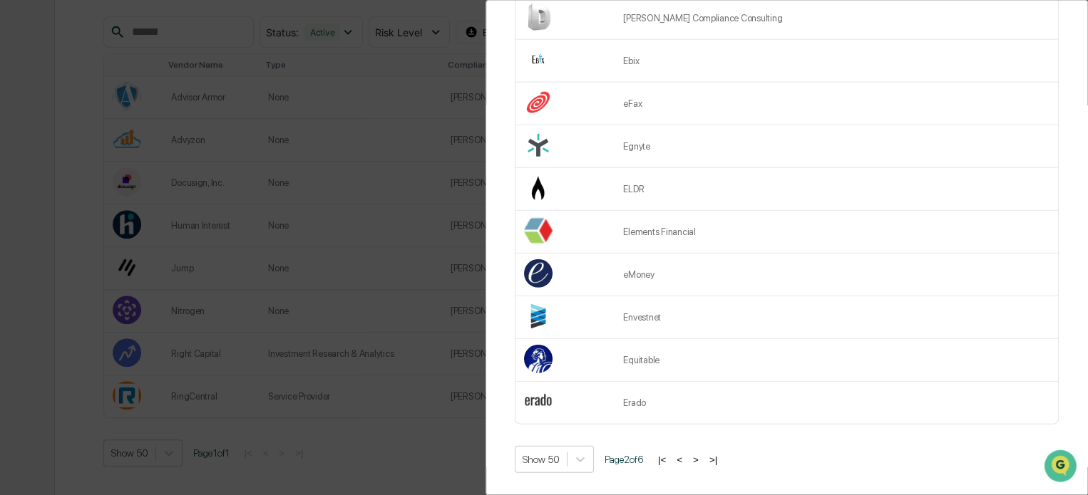
click at [703, 454] on button ">" at bounding box center [696, 460] width 14 height 12
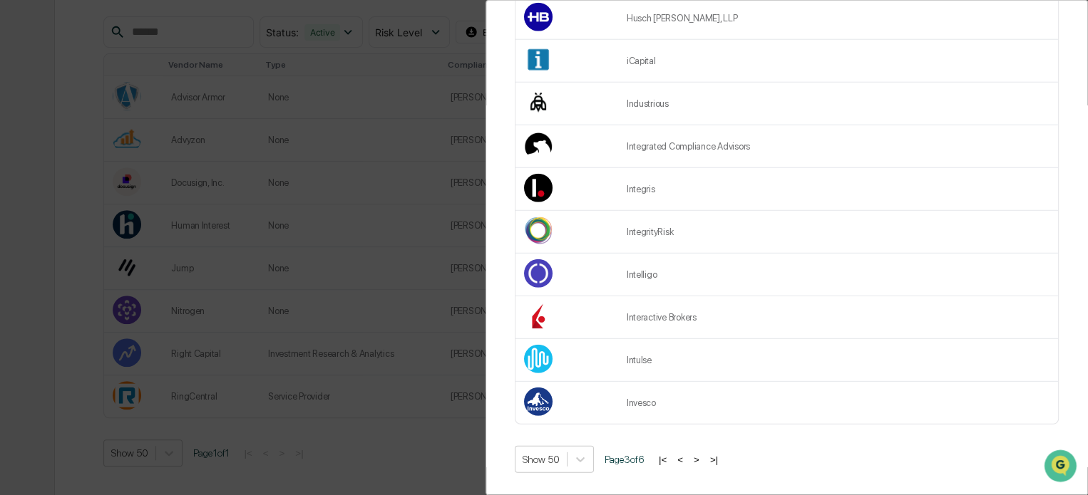
click at [701, 454] on button ">" at bounding box center [696, 460] width 14 height 12
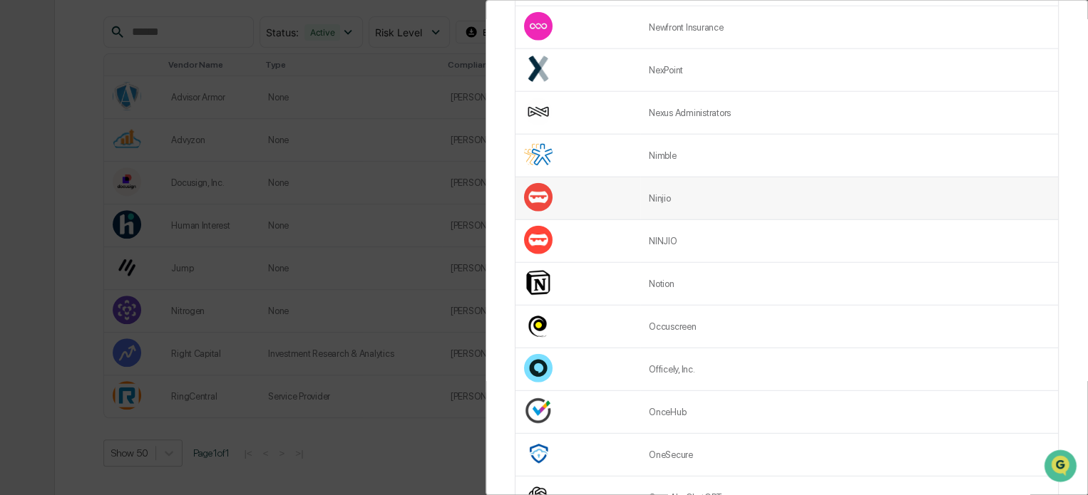
scroll to position [1893, 0]
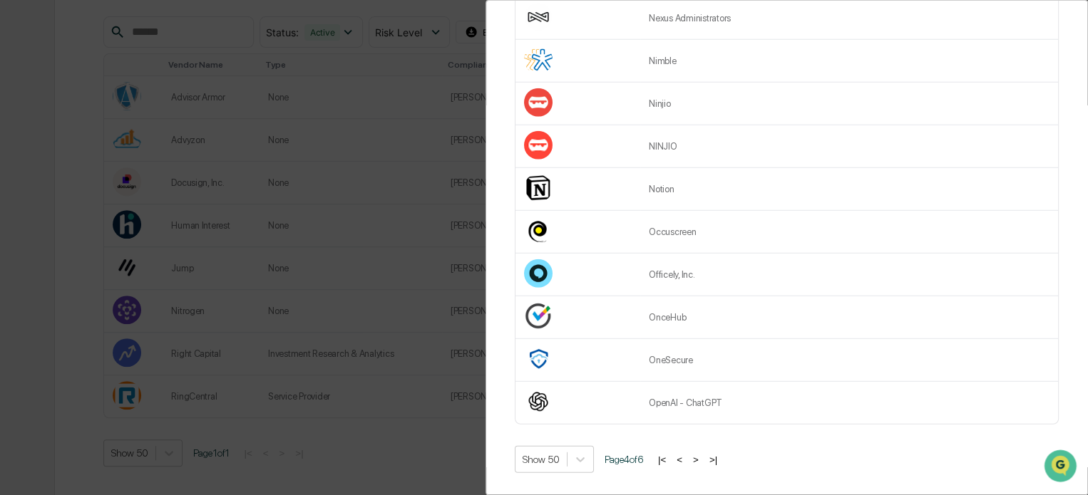
click at [686, 454] on button "<" at bounding box center [679, 460] width 14 height 12
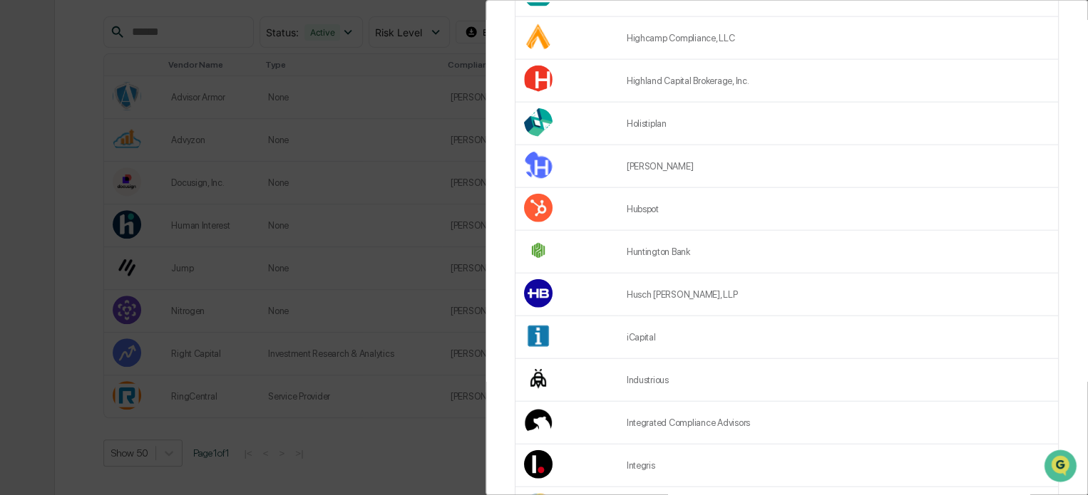
scroll to position [1537, 0]
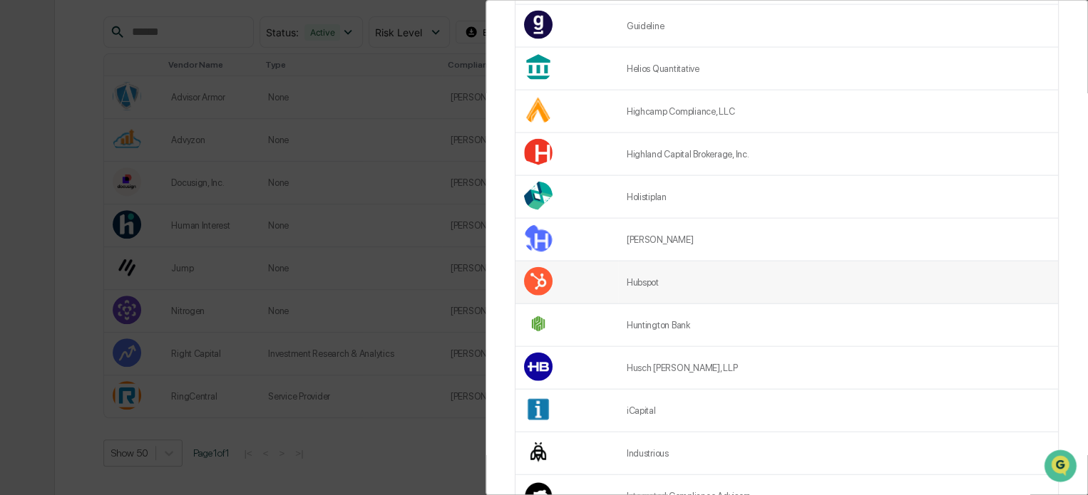
click at [673, 284] on td "Hubspot" at bounding box center [838, 283] width 440 height 43
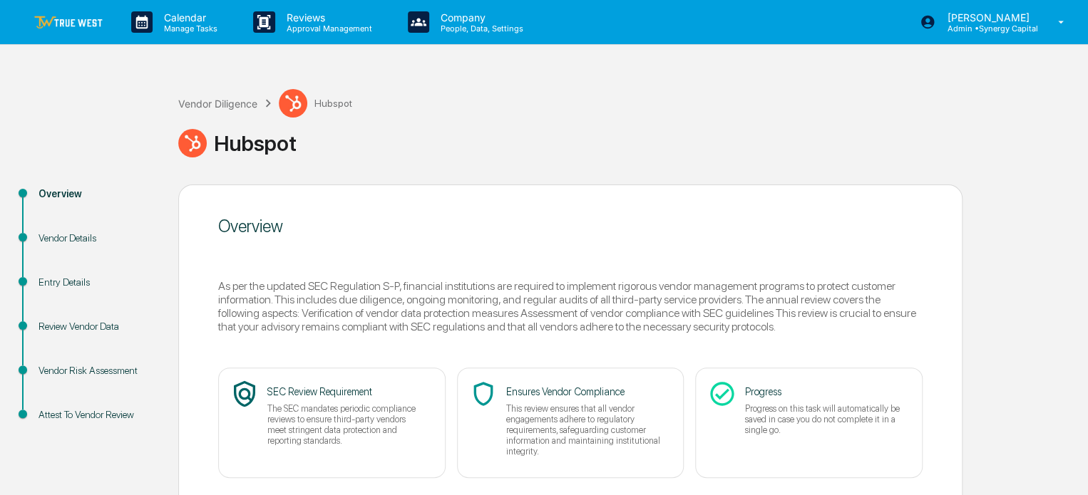
scroll to position [93, 0]
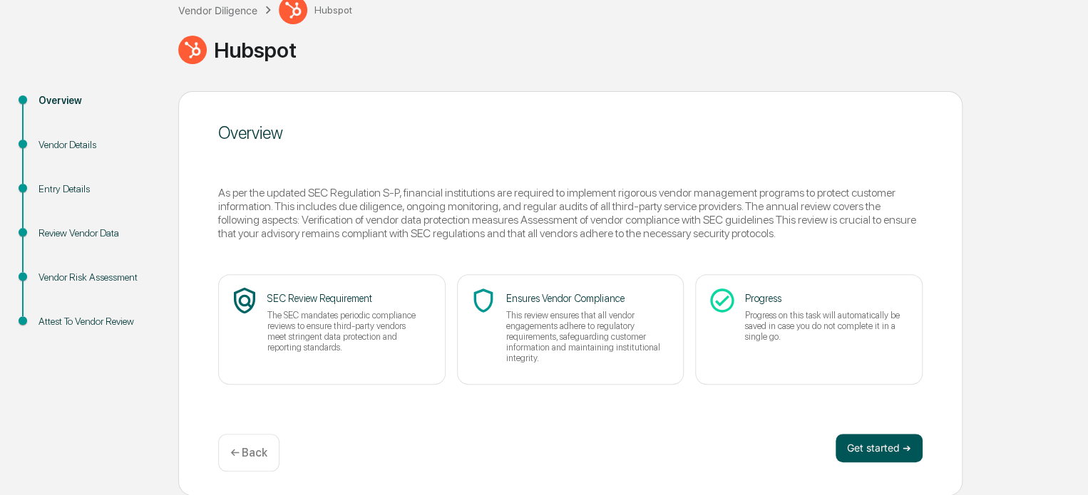
click at [861, 440] on button "Get started ➔" at bounding box center [878, 448] width 87 height 29
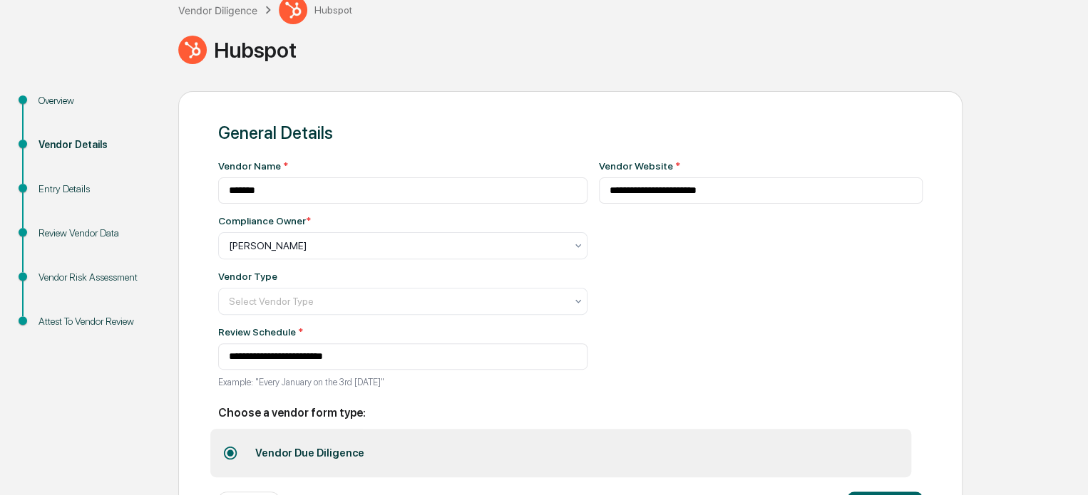
scroll to position [0, 0]
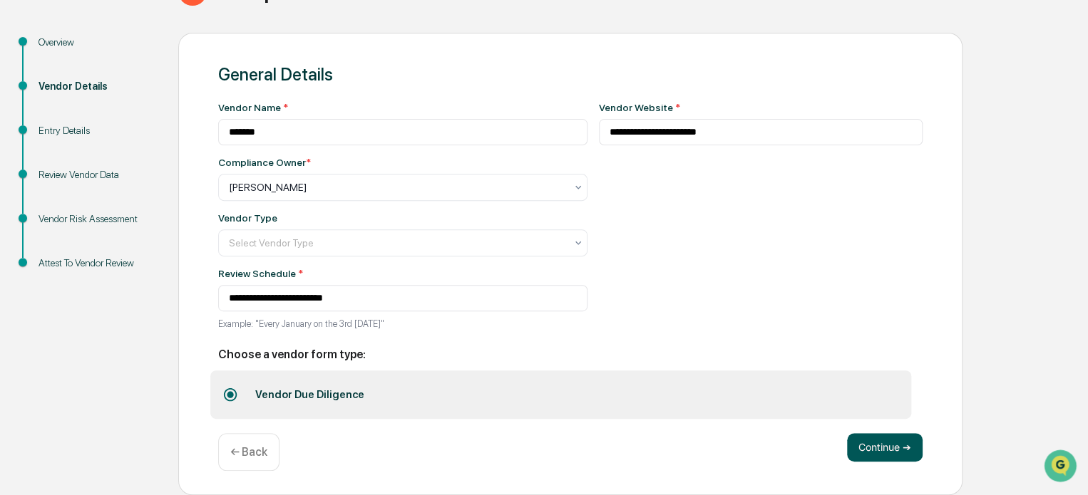
click at [887, 454] on button "Continue ➔" at bounding box center [885, 447] width 76 height 29
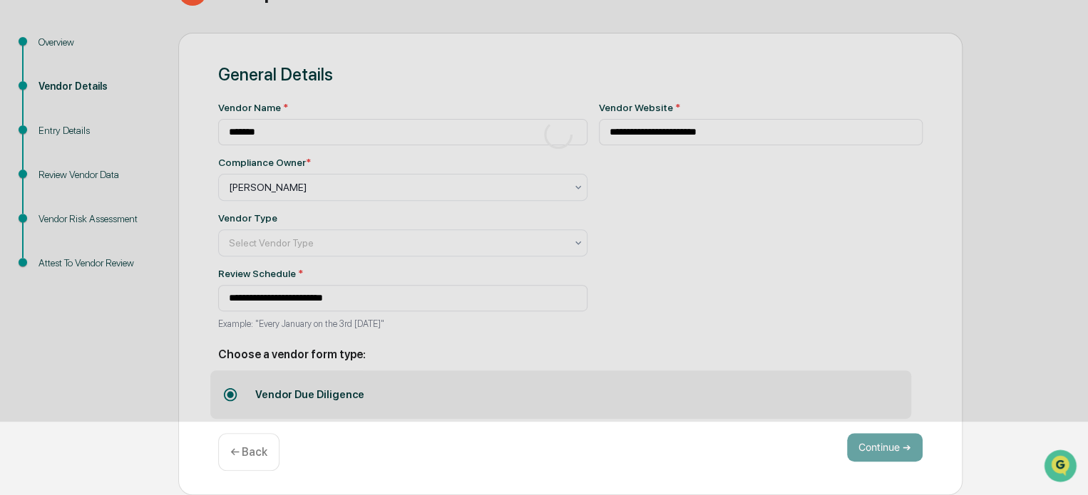
scroll to position [93, 0]
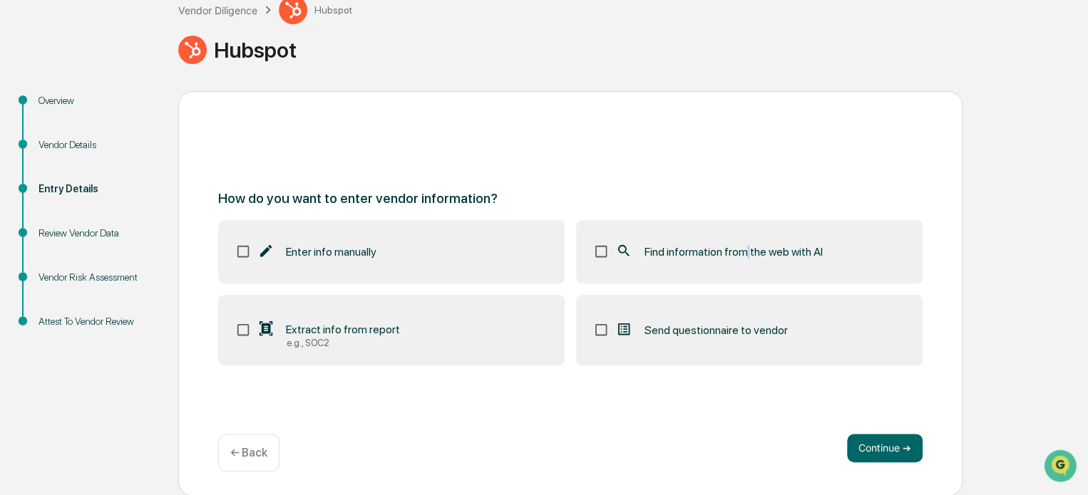
click at [745, 256] on span "Find information from the web with AI" at bounding box center [733, 252] width 178 height 14
click at [897, 451] on button "Continue ➔" at bounding box center [885, 448] width 76 height 29
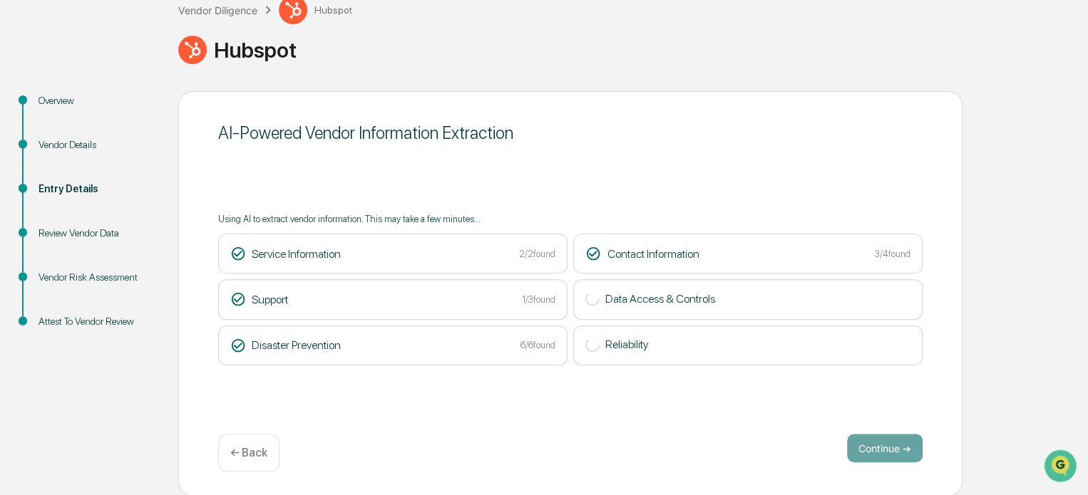
click at [702, 391] on div "AI-Powered Vendor Information Extraction Using AI to extract vendor information…" at bounding box center [570, 293] width 784 height 405
click at [901, 445] on button "Continue ➔" at bounding box center [885, 448] width 76 height 29
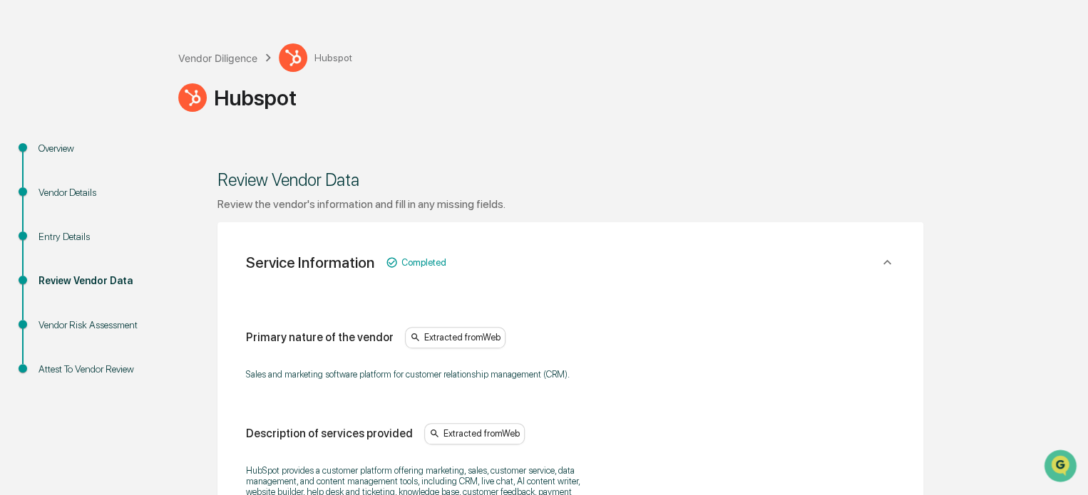
scroll to position [0, 0]
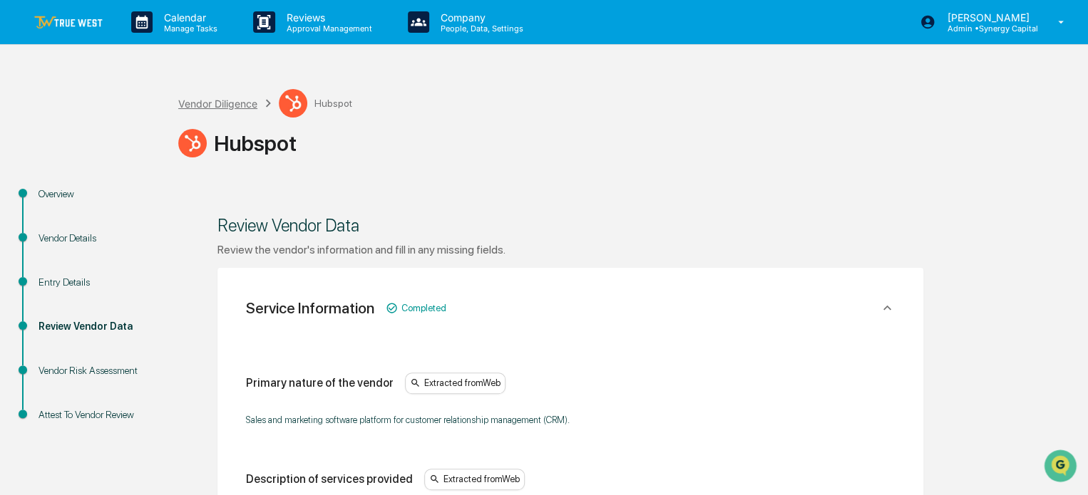
click at [225, 105] on div "Vendor Diligence" at bounding box center [217, 104] width 79 height 12
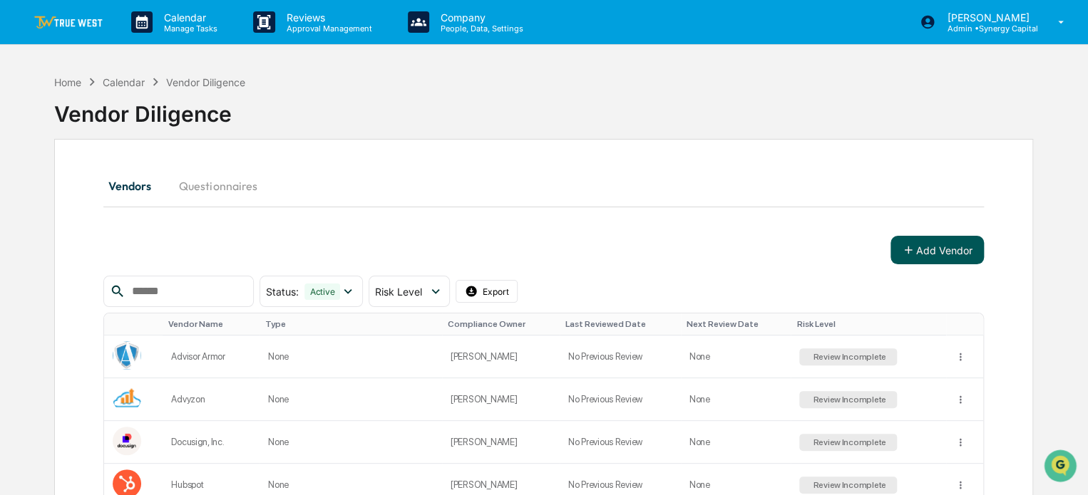
click at [921, 242] on button "Add Vendor" at bounding box center [936, 250] width 93 height 29
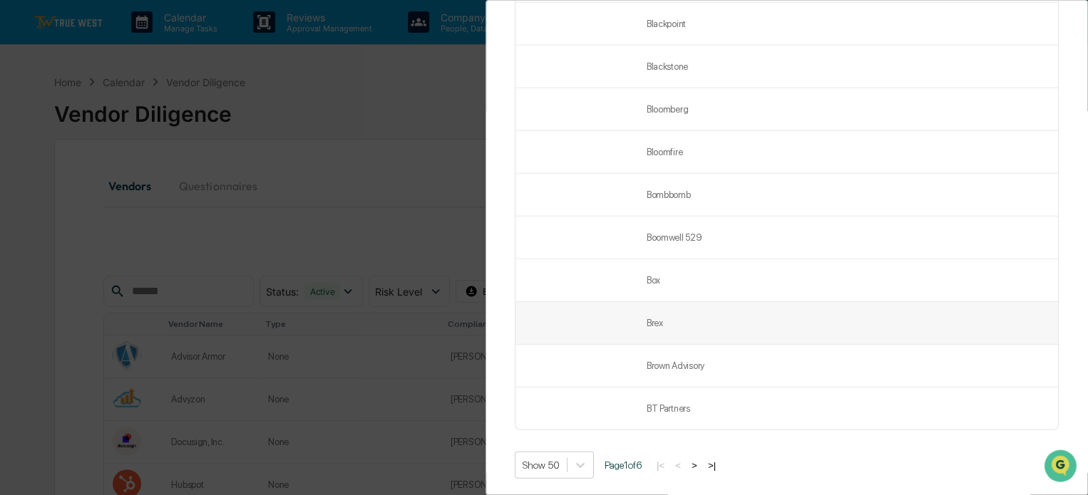
scroll to position [1893, 0]
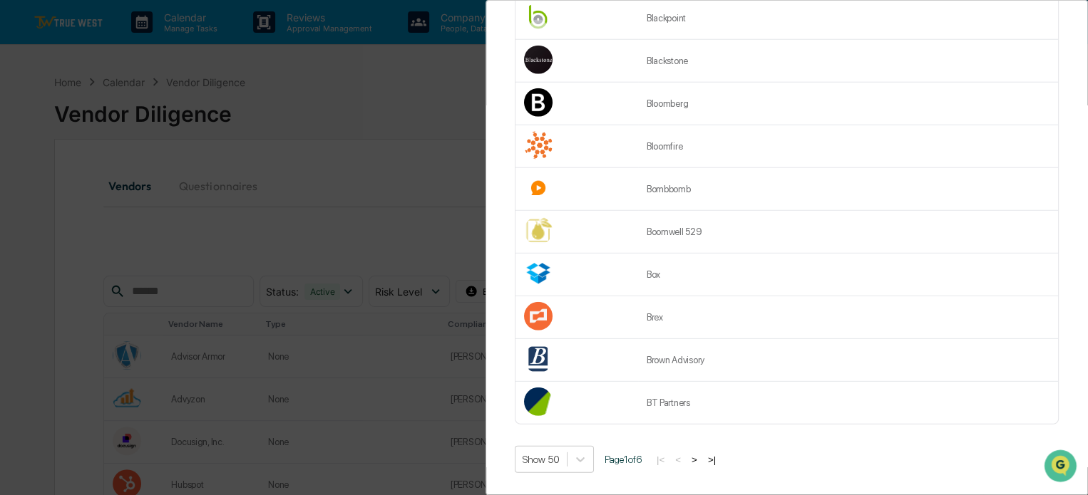
click at [699, 454] on button ">" at bounding box center [694, 460] width 14 height 12
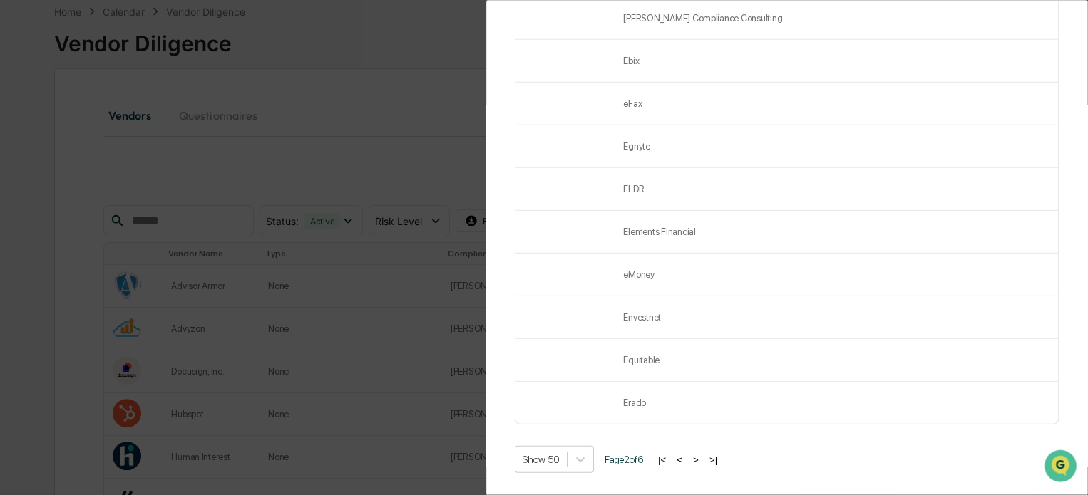
scroll to position [71, 0]
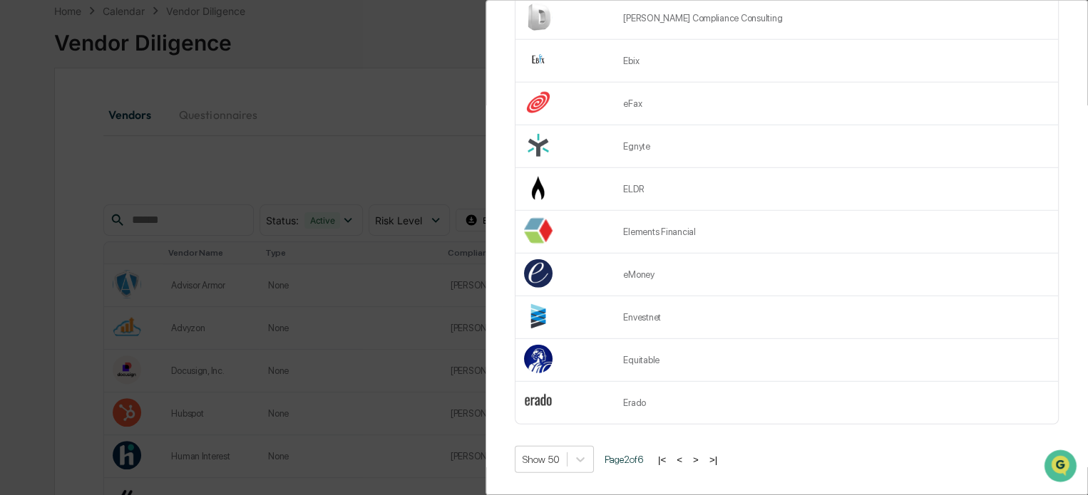
click at [701, 454] on button ">" at bounding box center [696, 460] width 14 height 12
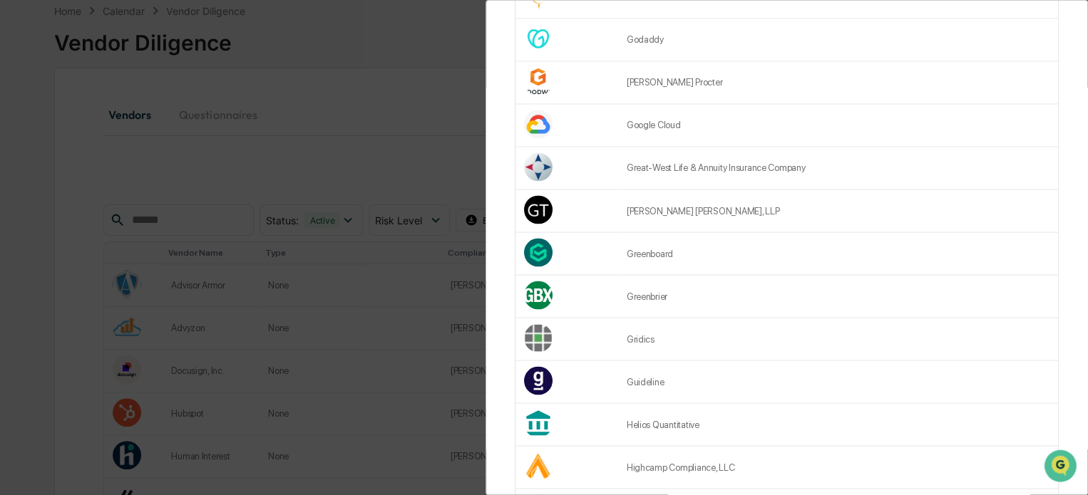
scroll to position [1180, 0]
click at [726, 256] on td "Greenboard" at bounding box center [838, 254] width 440 height 43
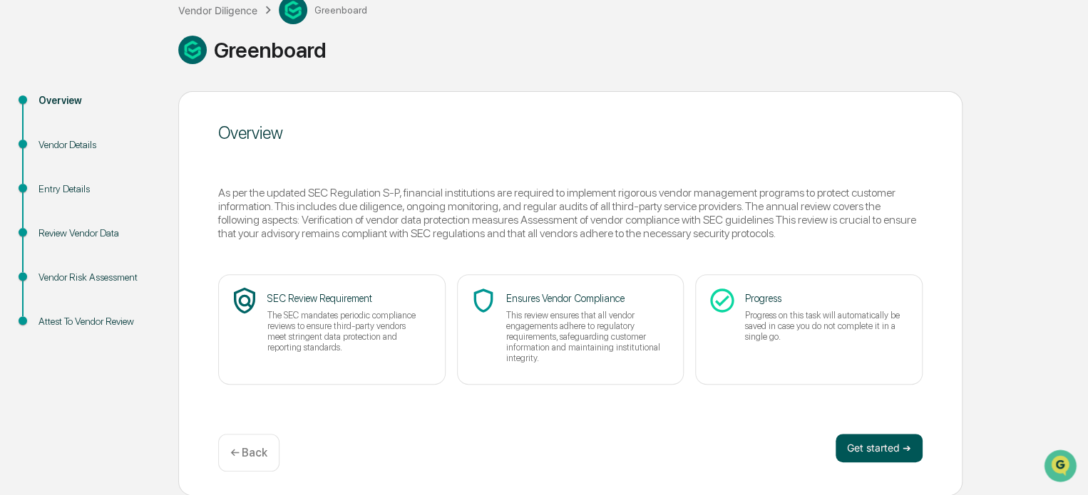
click at [875, 453] on button "Get started ➔" at bounding box center [878, 448] width 87 height 29
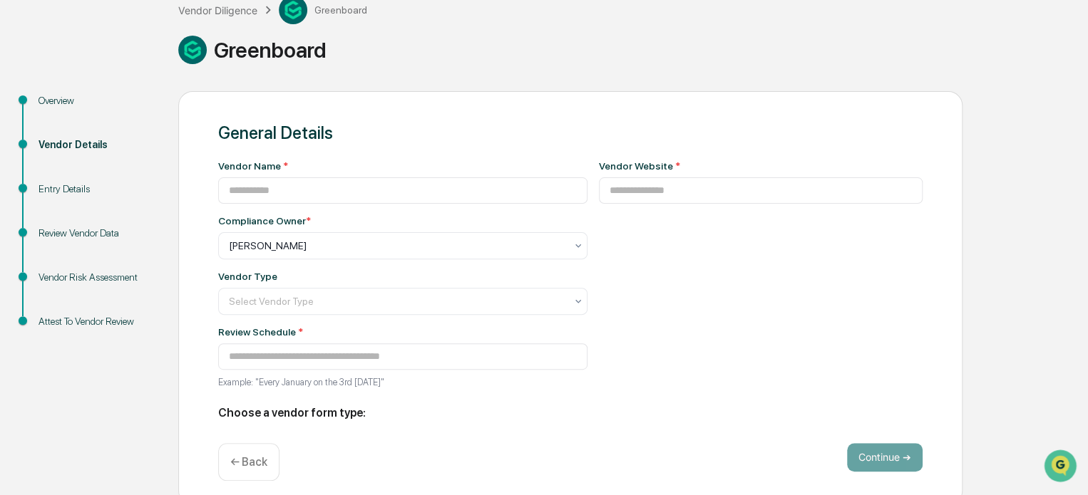
type input "**********"
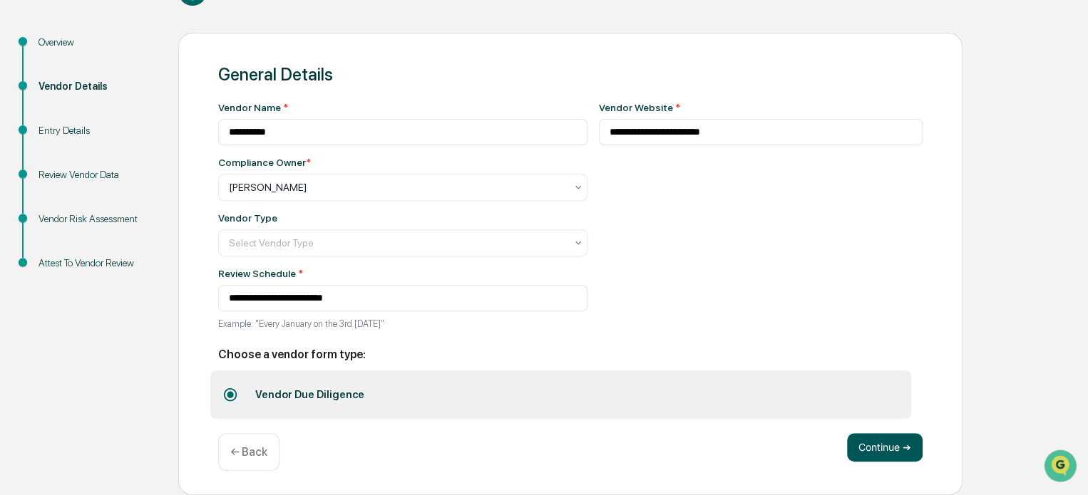
click at [874, 456] on button "Continue ➔" at bounding box center [885, 447] width 76 height 29
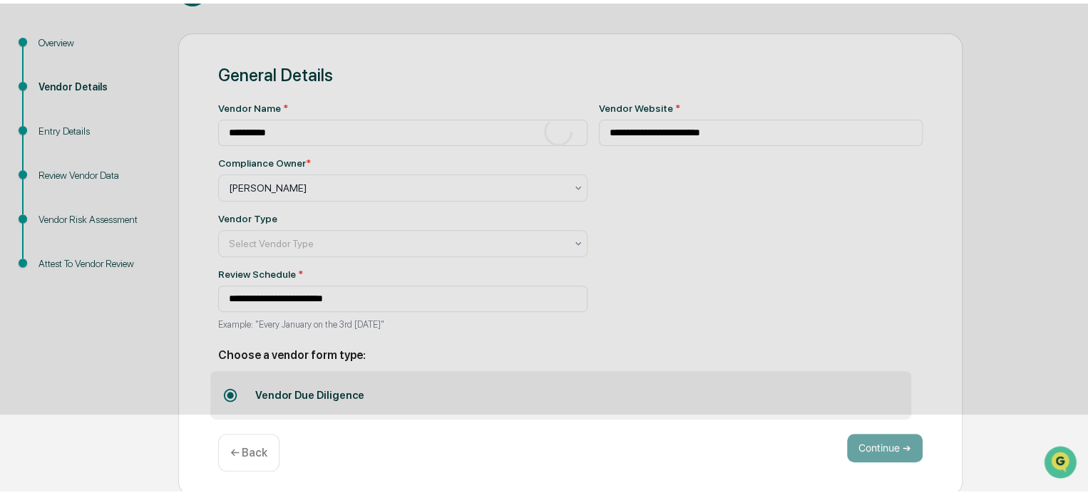
scroll to position [93, 0]
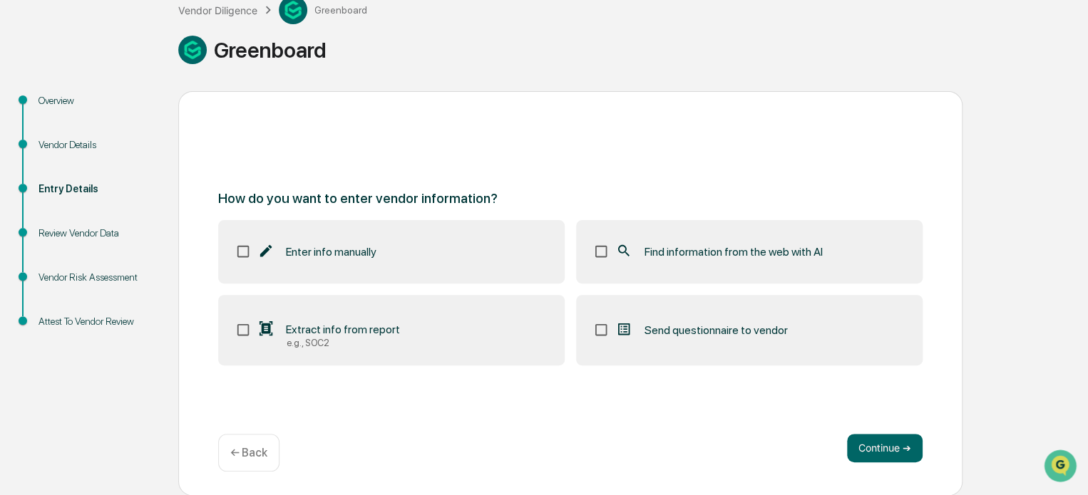
click at [667, 247] on span "Find information from the web with AI" at bounding box center [733, 252] width 178 height 14
click at [887, 446] on button "Continue ➔" at bounding box center [885, 448] width 76 height 29
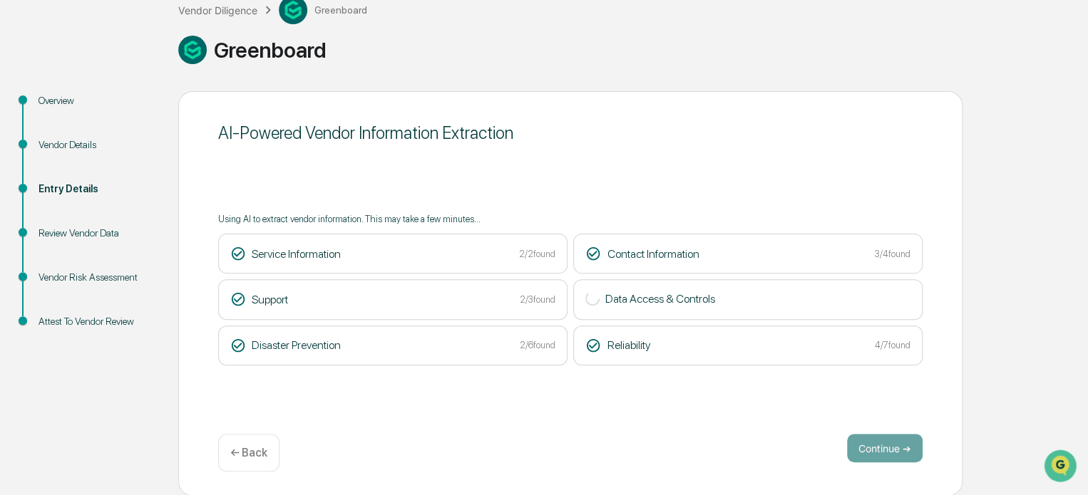
click at [855, 395] on div "AI-Powered Vendor Information Extraction Using AI to extract vendor information…" at bounding box center [570, 293] width 784 height 405
click at [878, 390] on div "AI-Powered Vendor Information Extraction Using AI to extract vendor information…" at bounding box center [570, 293] width 784 height 405
click at [886, 453] on button "Continue ➔" at bounding box center [885, 448] width 76 height 29
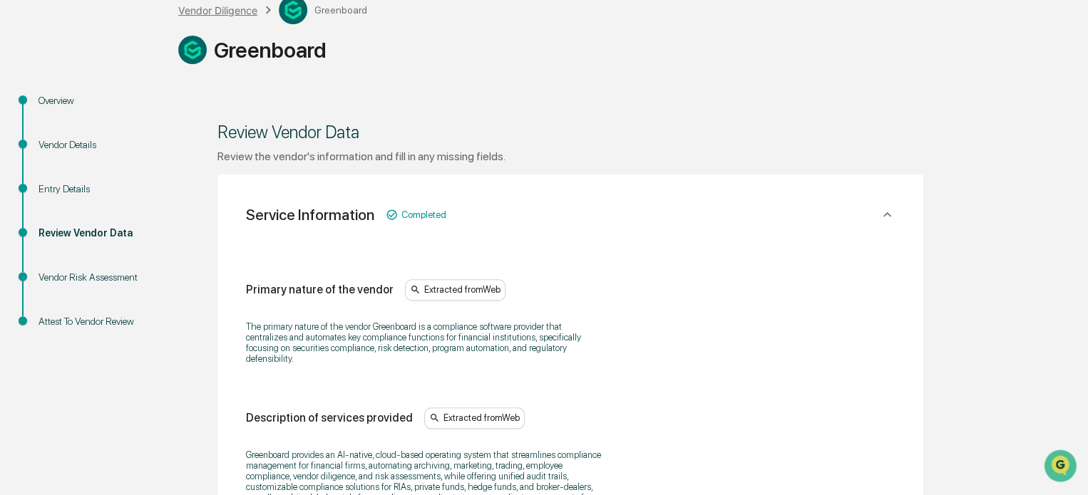
click at [234, 9] on div "Vendor Diligence" at bounding box center [217, 10] width 79 height 12
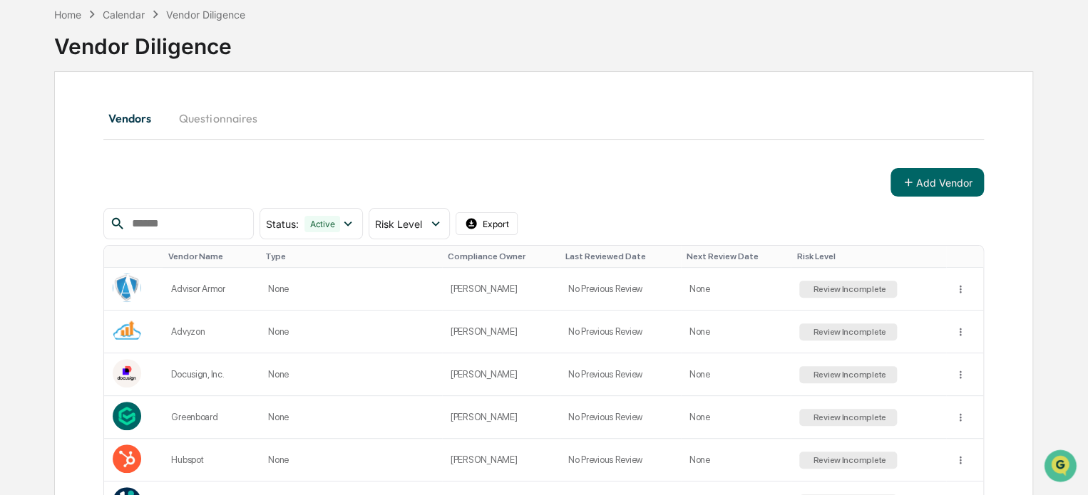
scroll to position [93, 0]
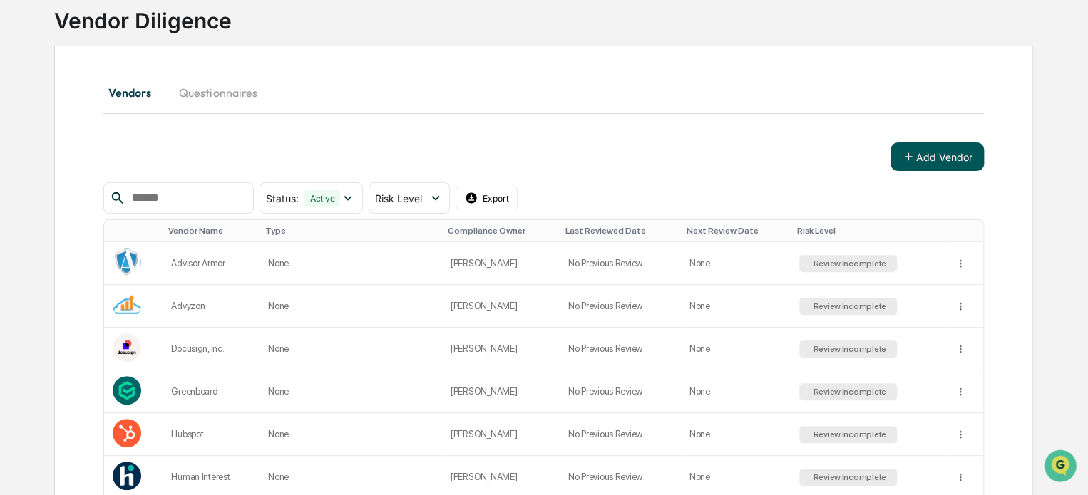
click at [933, 154] on button "Add Vendor" at bounding box center [936, 157] width 93 height 29
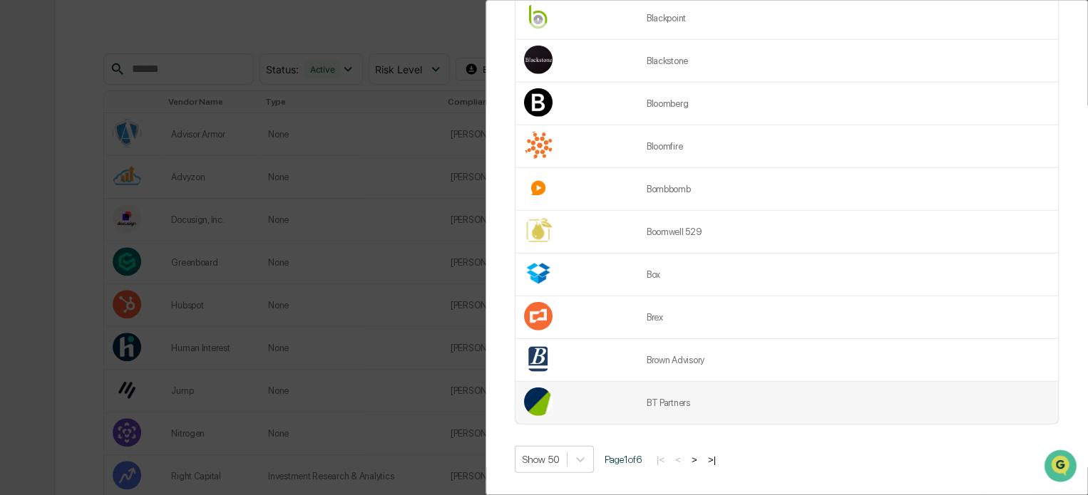
scroll to position [345, 0]
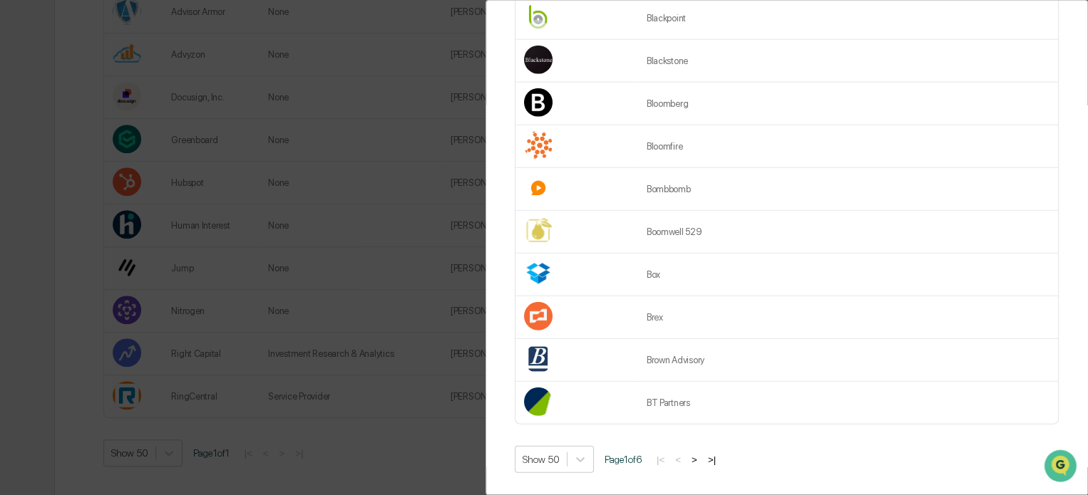
click at [699, 454] on button ">" at bounding box center [694, 460] width 14 height 12
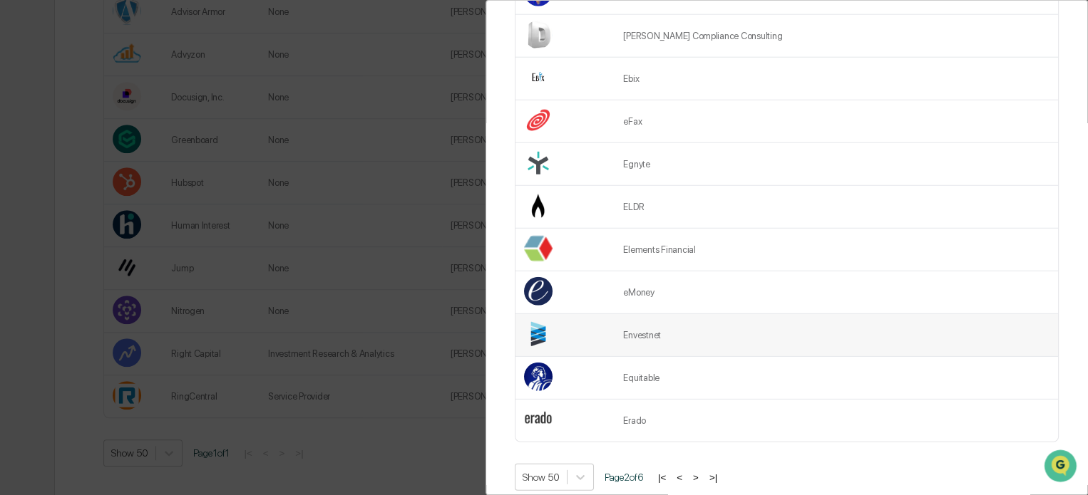
scroll to position [1893, 0]
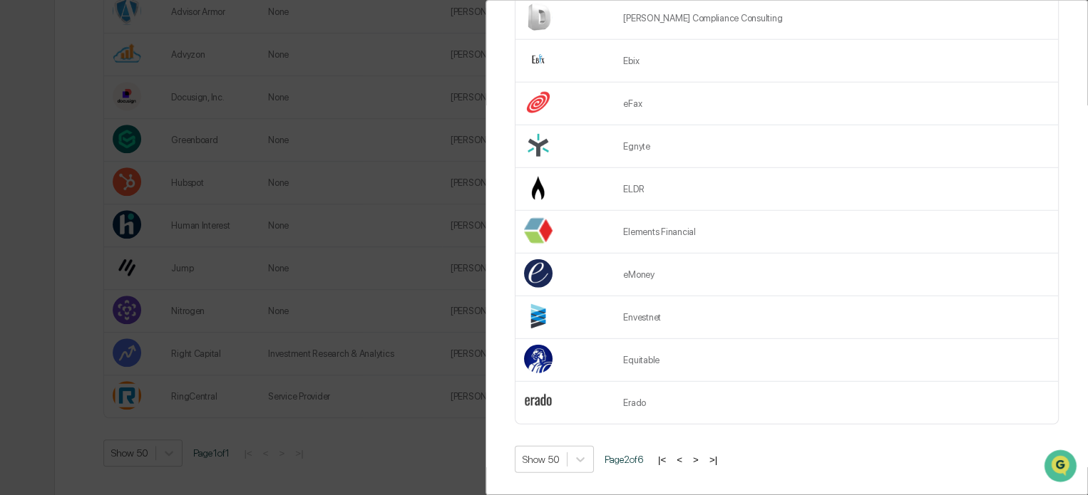
click at [701, 454] on button ">" at bounding box center [696, 460] width 14 height 12
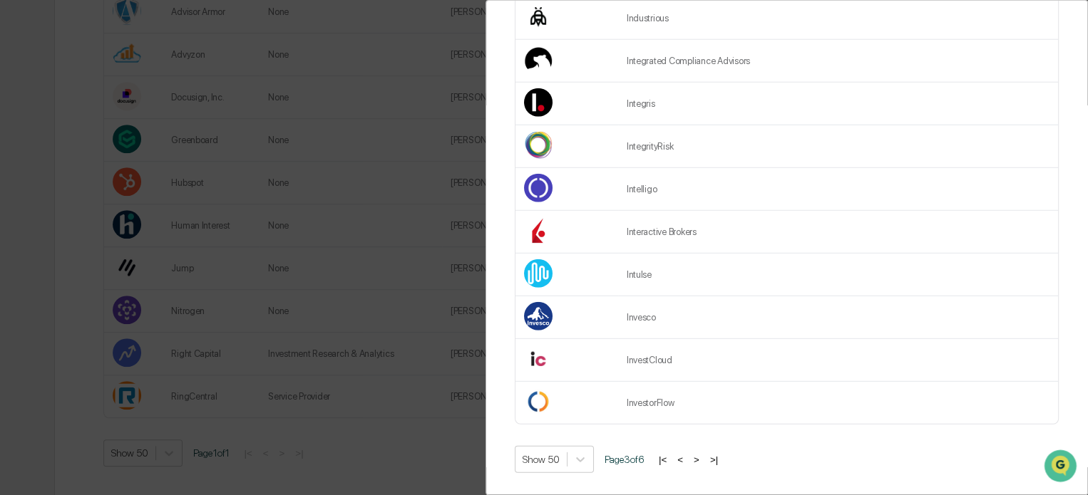
click at [699, 454] on button ">" at bounding box center [696, 460] width 14 height 12
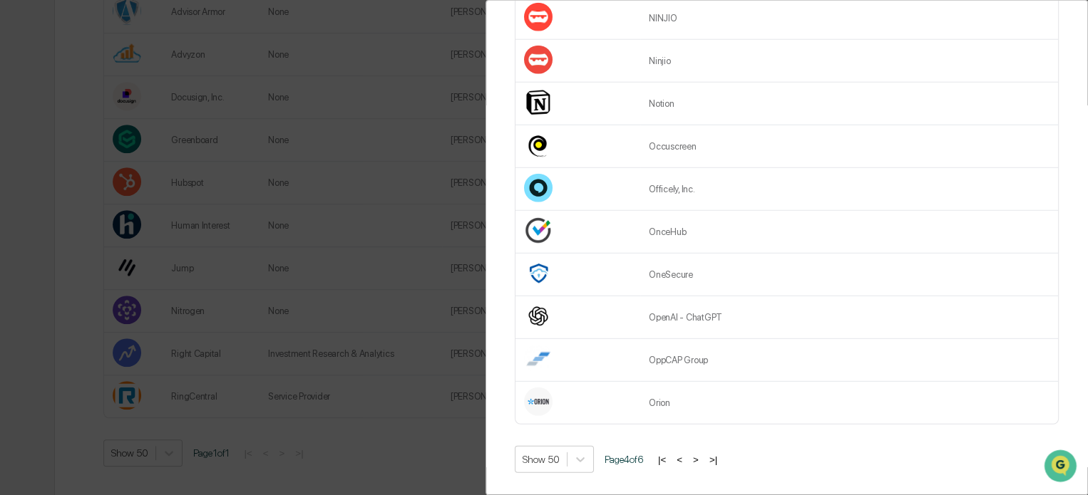
click at [701, 454] on button ">" at bounding box center [696, 460] width 14 height 12
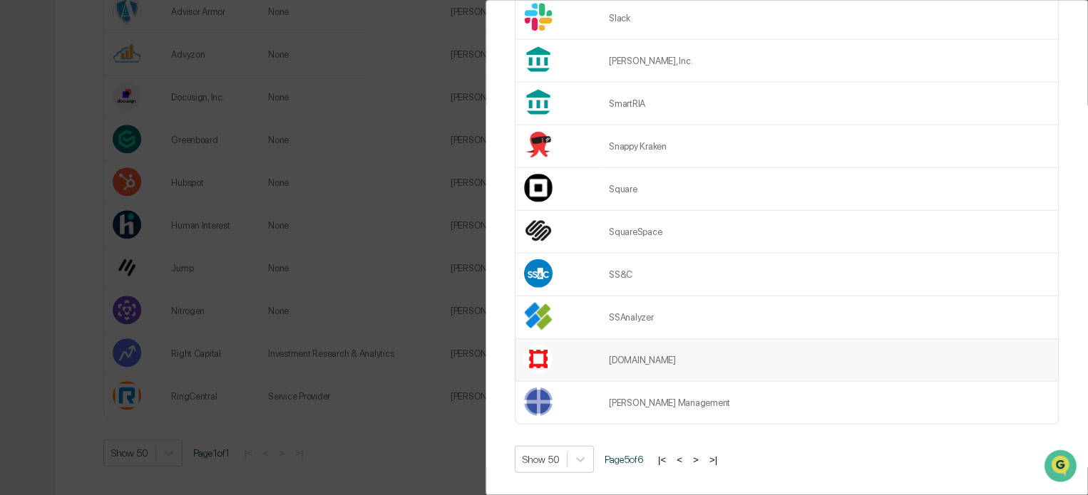
click at [753, 344] on td "[DOMAIN_NAME]" at bounding box center [829, 360] width 458 height 43
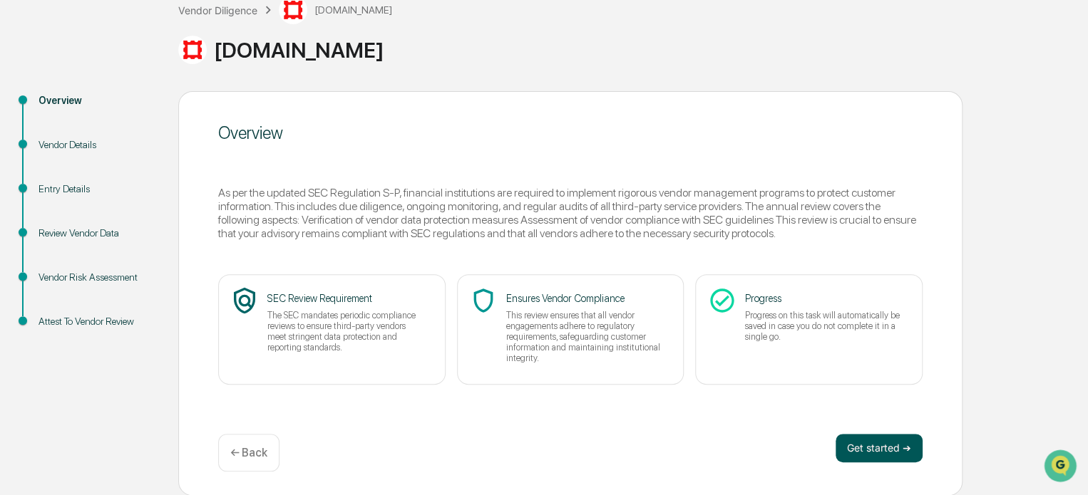
click at [877, 445] on button "Get started ➔" at bounding box center [878, 448] width 87 height 29
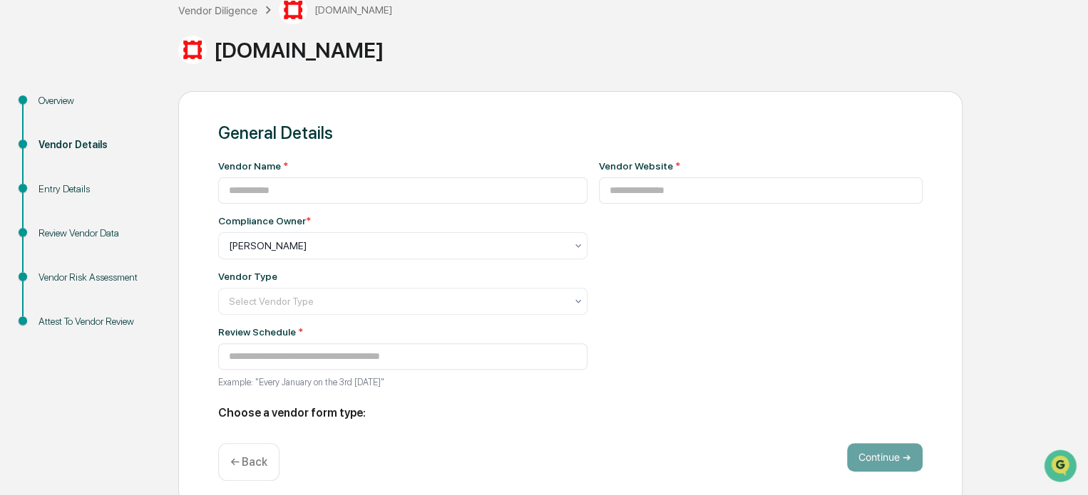
type input "**********"
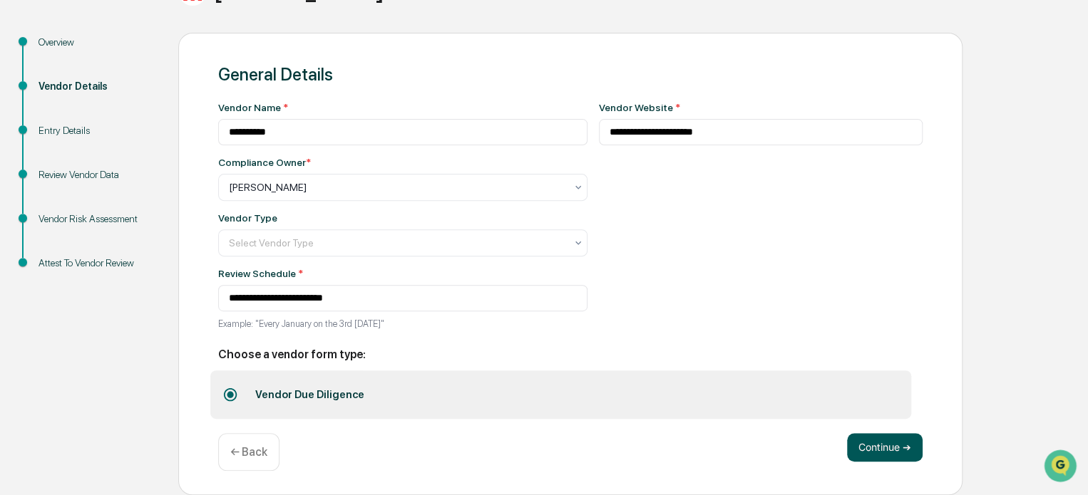
click at [887, 450] on button "Continue ➔" at bounding box center [885, 447] width 76 height 29
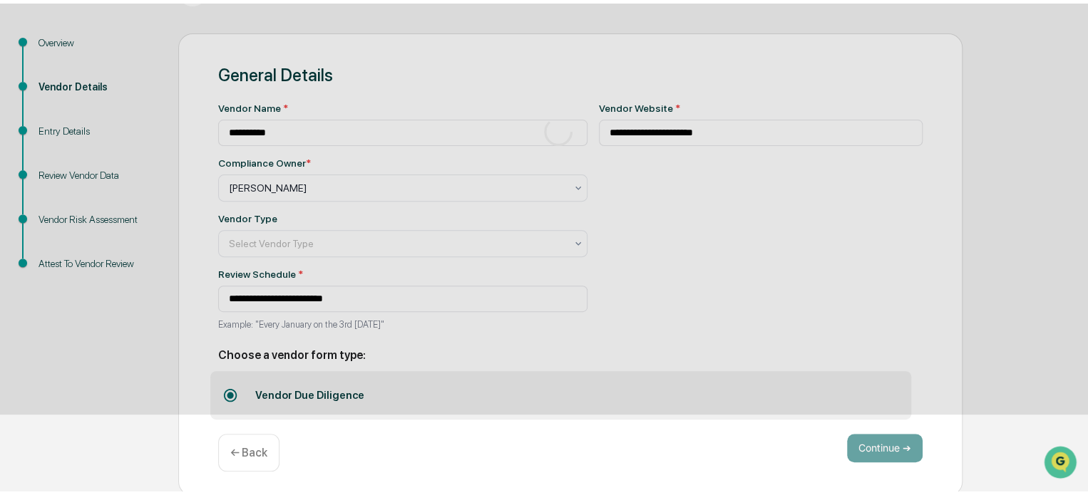
scroll to position [93, 0]
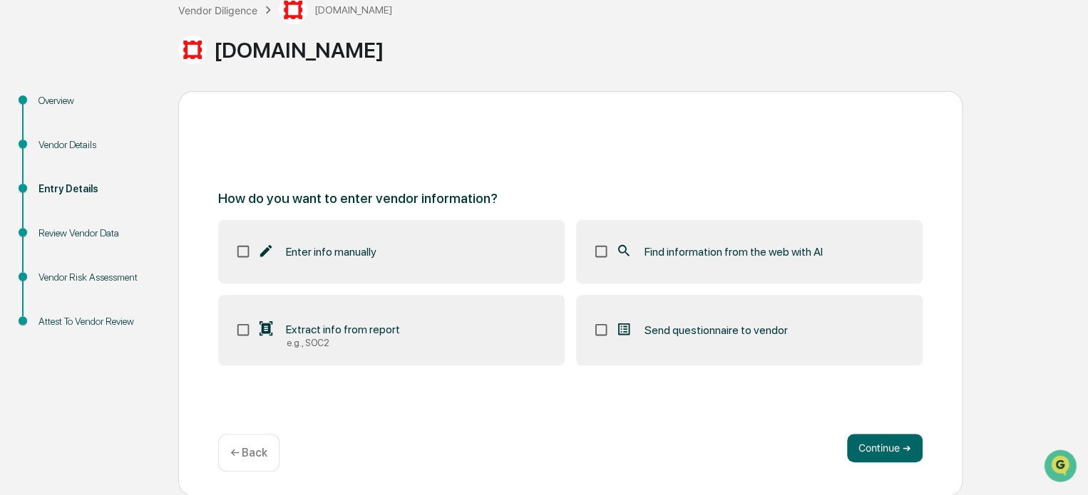
click at [680, 258] on span "Find information from the web with AI" at bounding box center [733, 252] width 178 height 14
click at [907, 449] on button "Continue ➔" at bounding box center [885, 448] width 76 height 29
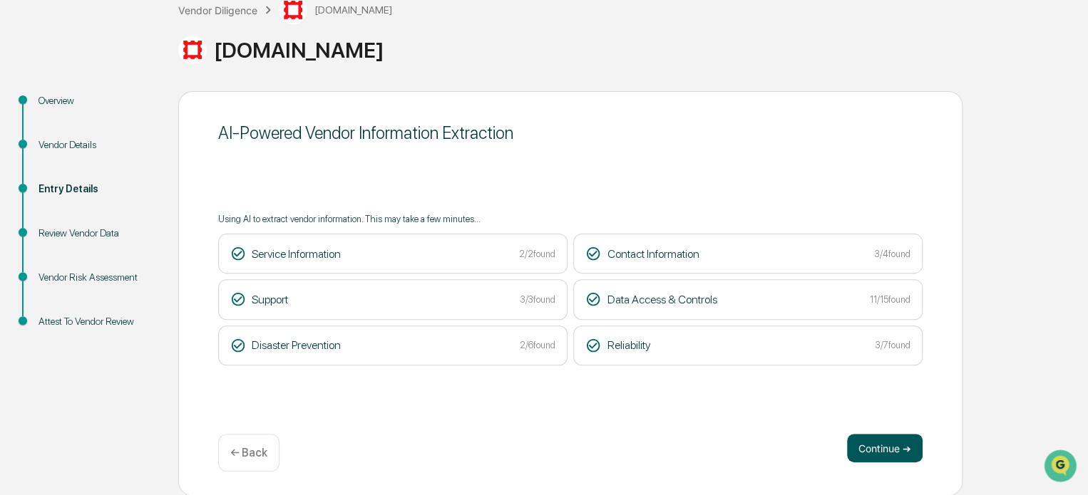
click at [898, 445] on button "Continue ➔" at bounding box center [885, 448] width 76 height 29
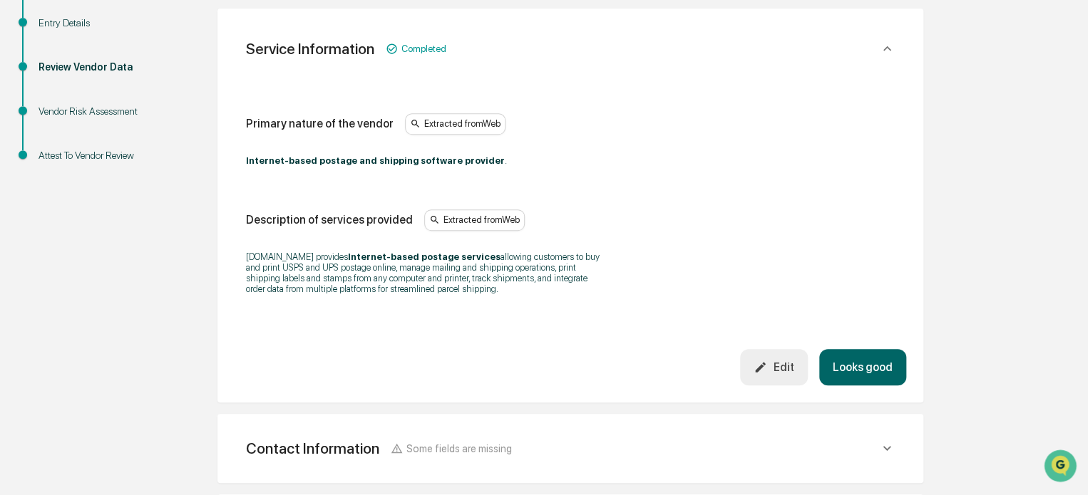
scroll to position [22, 0]
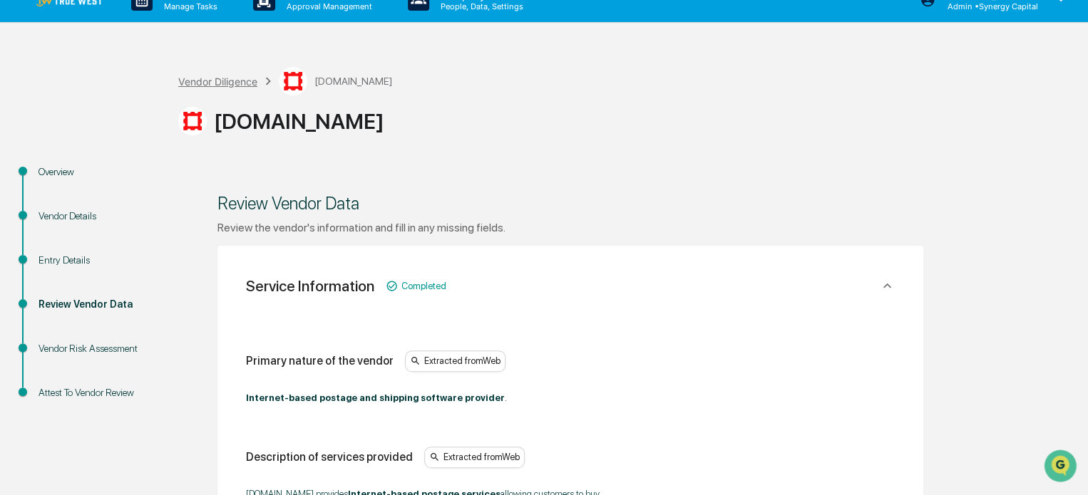
click at [200, 81] on div "Vendor Diligence" at bounding box center [217, 82] width 79 height 12
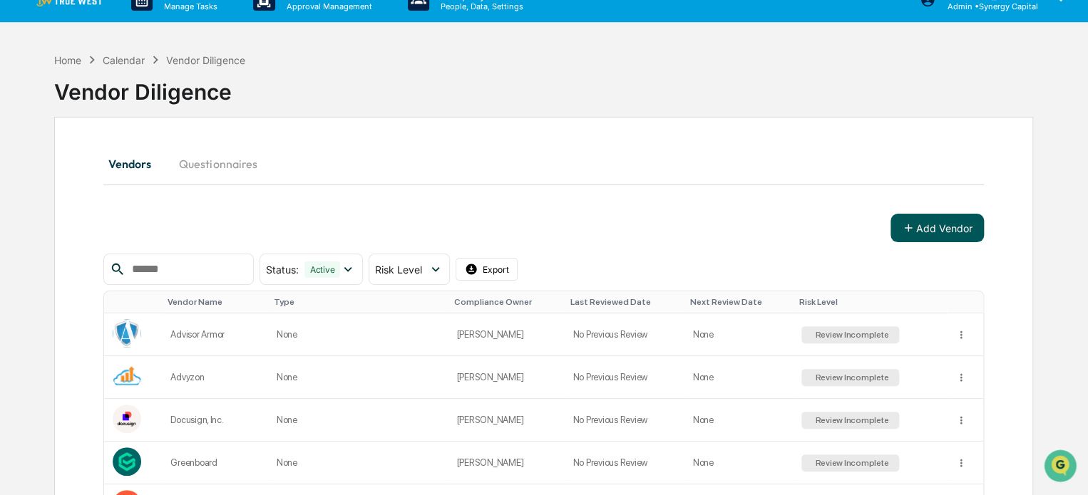
click at [967, 224] on button "Add Vendor" at bounding box center [936, 228] width 93 height 29
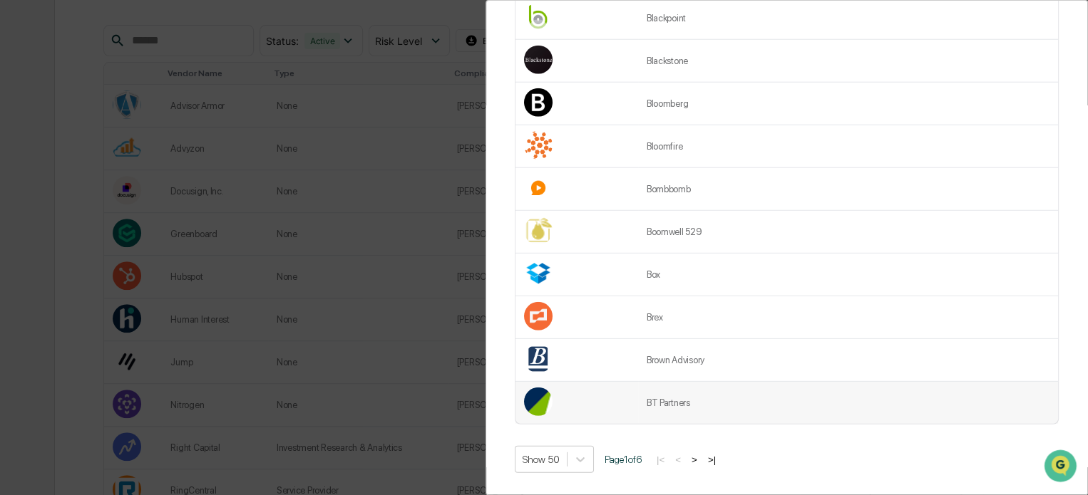
scroll to position [388, 0]
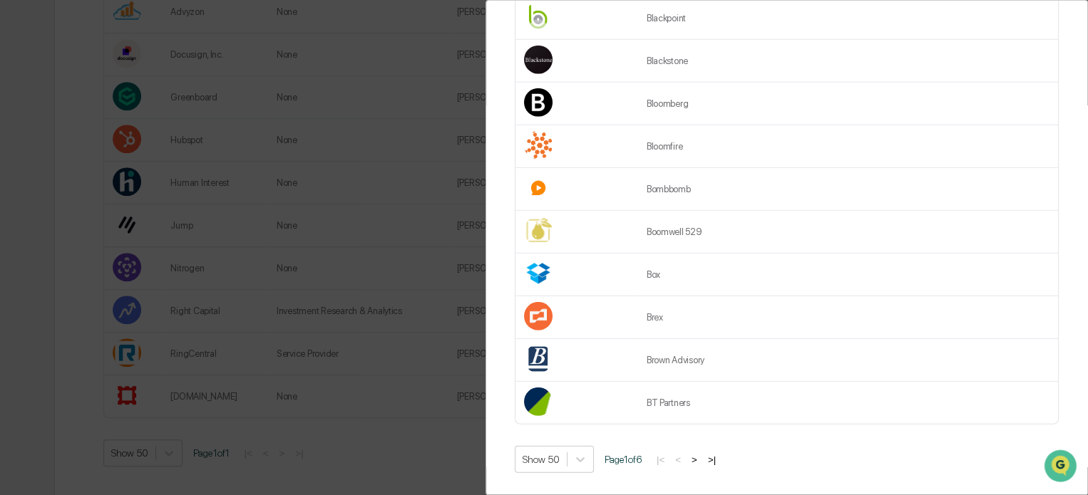
click at [720, 454] on button ">|" at bounding box center [712, 460] width 16 height 12
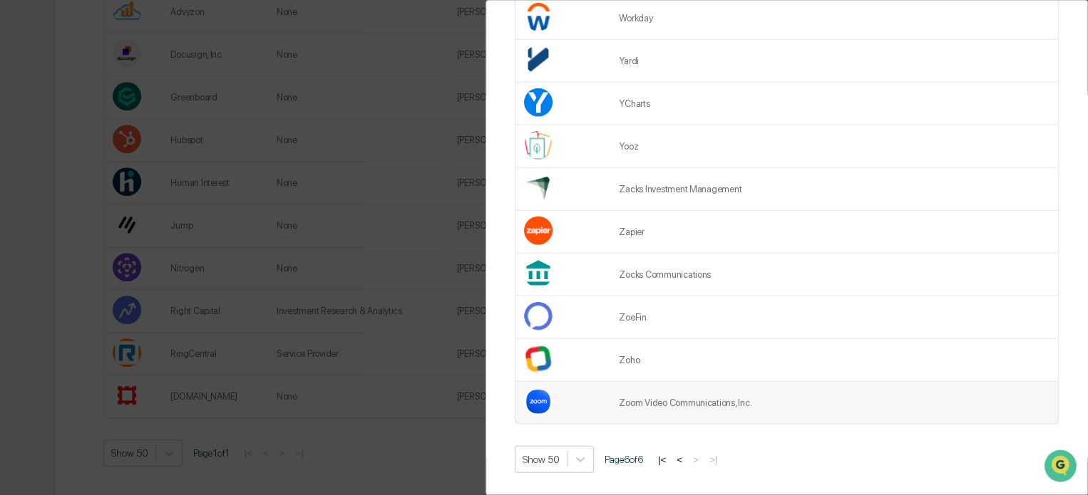
click at [764, 396] on td "Zoom Video Communications, Inc." at bounding box center [834, 403] width 448 height 42
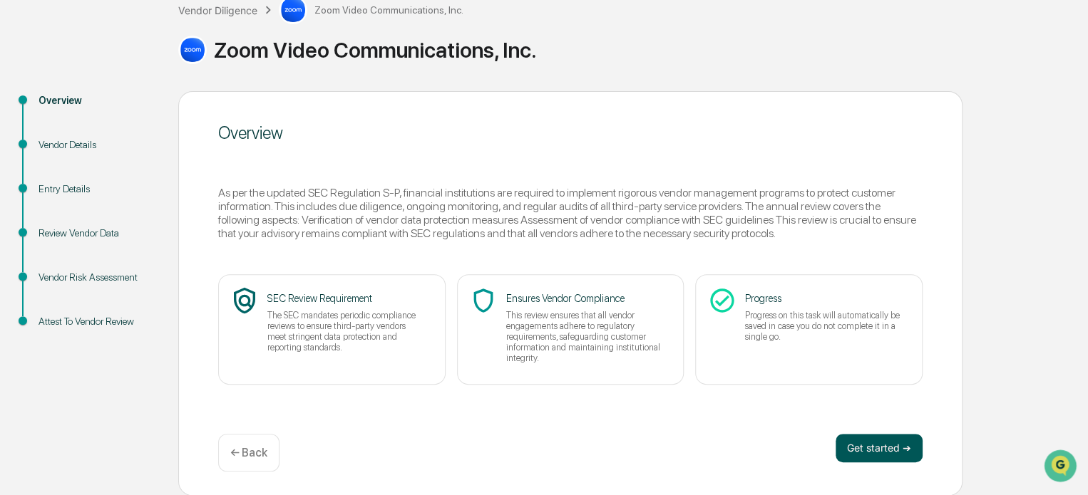
click at [855, 449] on button "Get started ➔" at bounding box center [878, 448] width 87 height 29
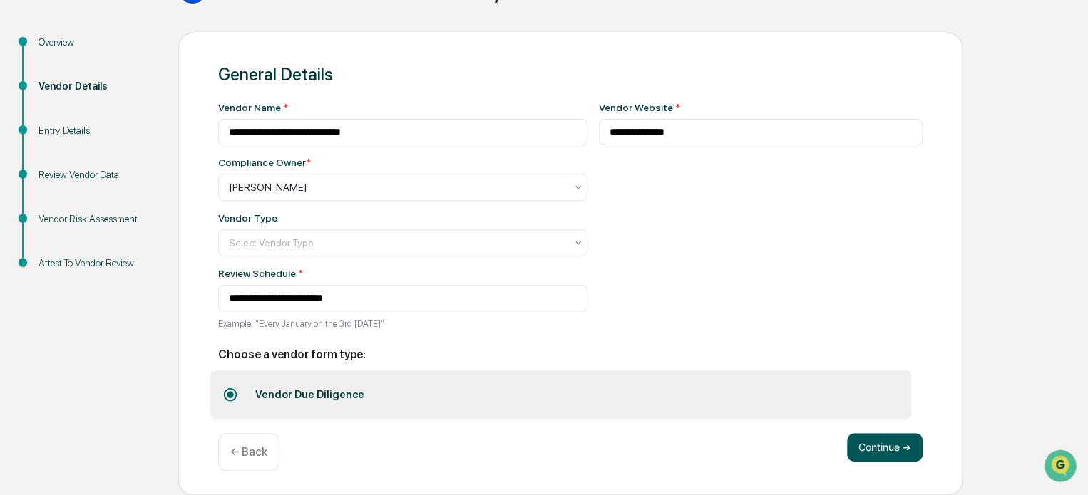
click at [878, 450] on button "Continue ➔" at bounding box center [885, 447] width 76 height 29
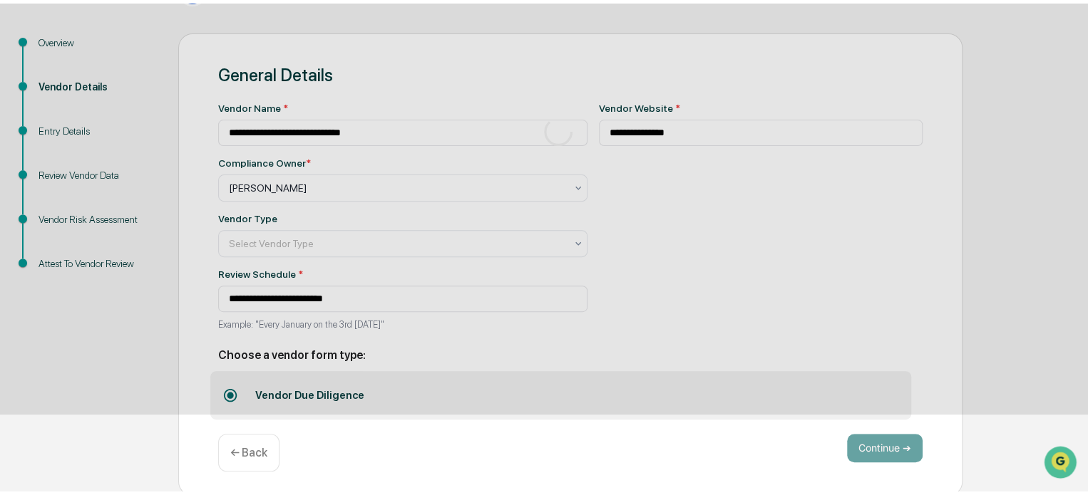
scroll to position [93, 0]
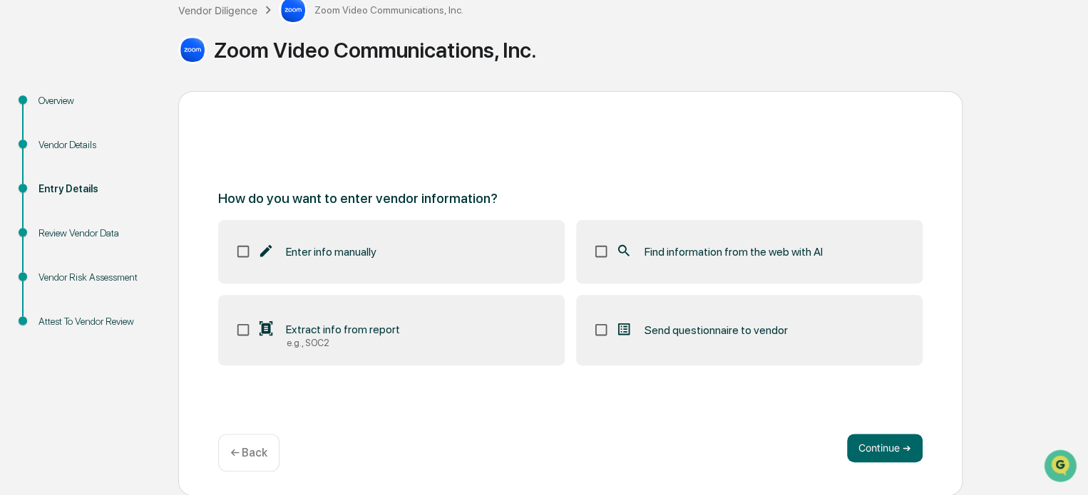
click at [743, 249] on span "Find information from the web with AI" at bounding box center [733, 252] width 178 height 14
click at [880, 447] on button "Continue ➔" at bounding box center [885, 448] width 76 height 29
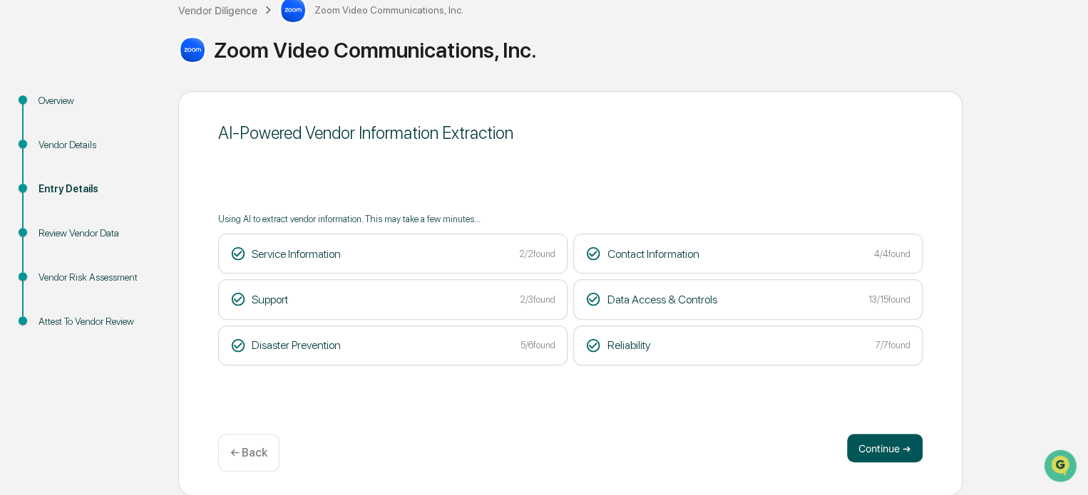
click at [895, 450] on button "Continue ➔" at bounding box center [885, 448] width 76 height 29
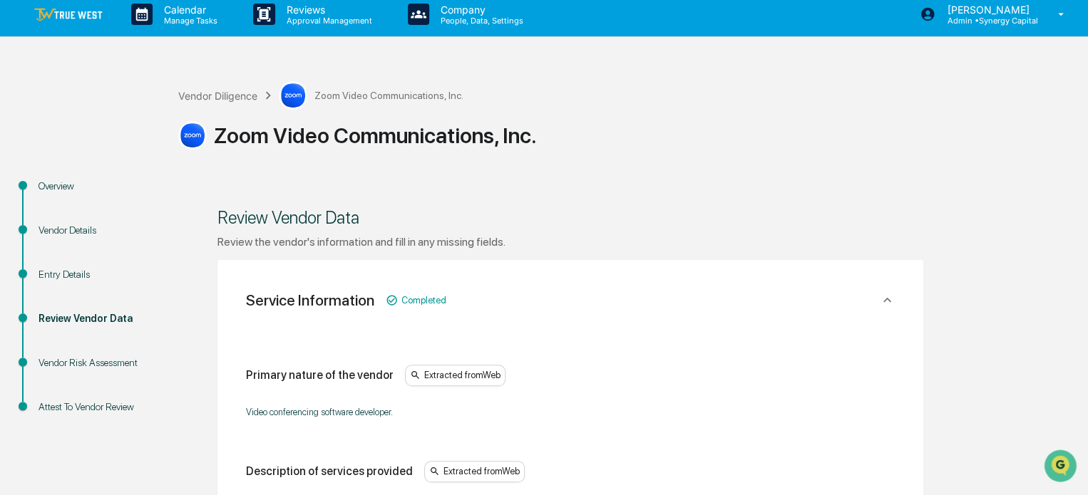
scroll to position [0, 0]
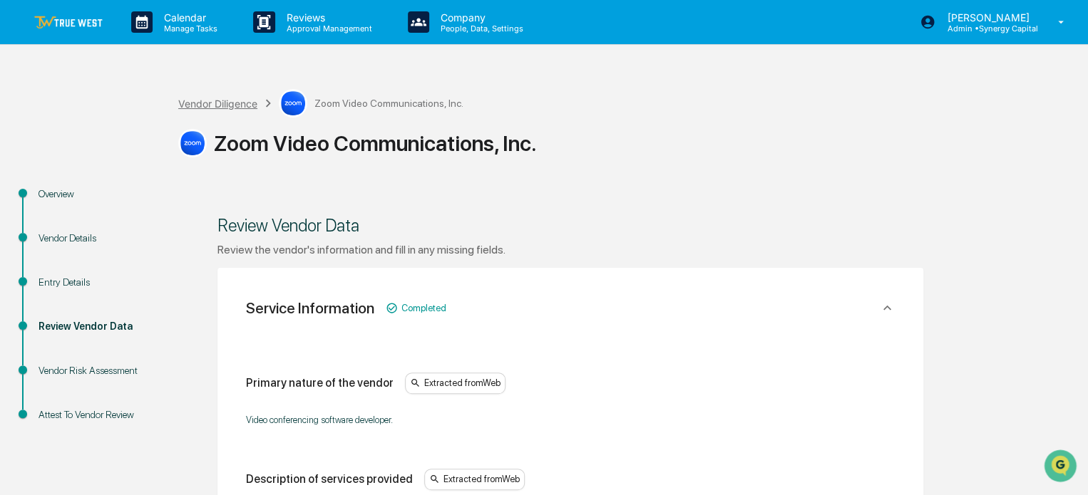
click at [222, 102] on div "Vendor Diligence" at bounding box center [217, 104] width 79 height 12
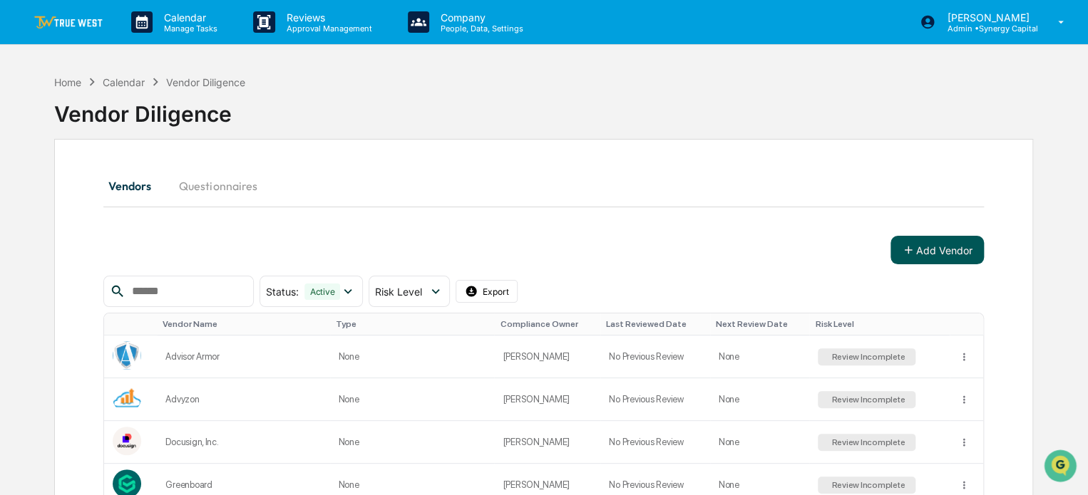
click at [925, 250] on button "Add Vendor" at bounding box center [936, 250] width 93 height 29
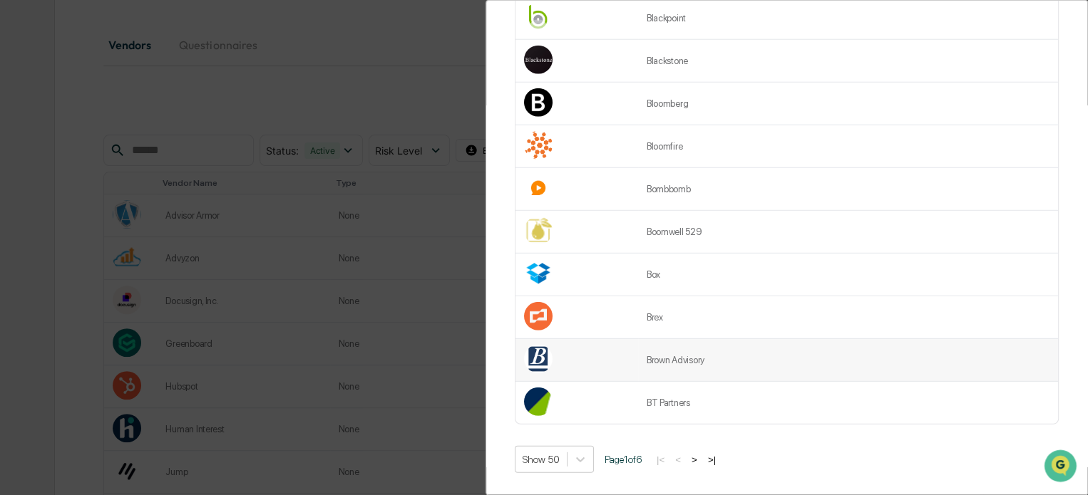
scroll to position [428, 0]
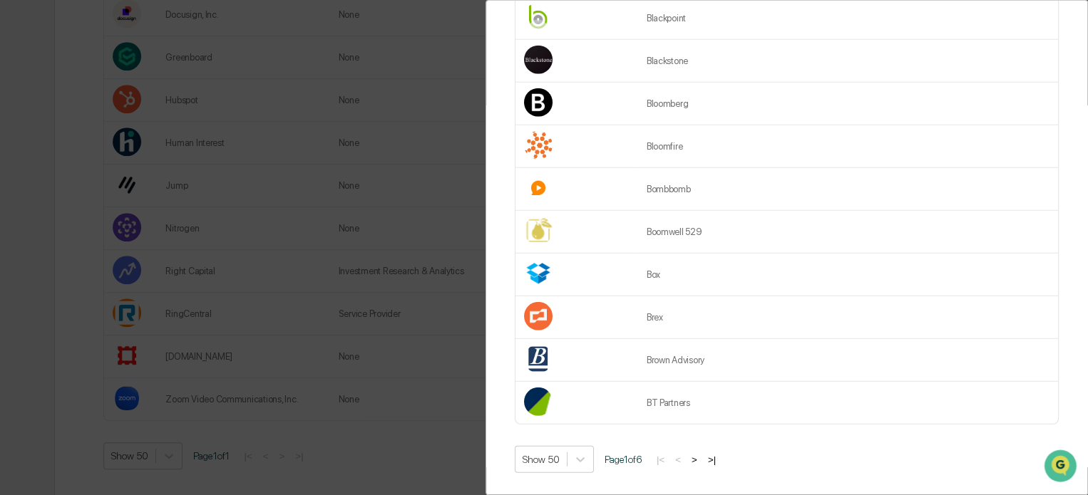
click at [719, 454] on button ">|" at bounding box center [712, 460] width 16 height 12
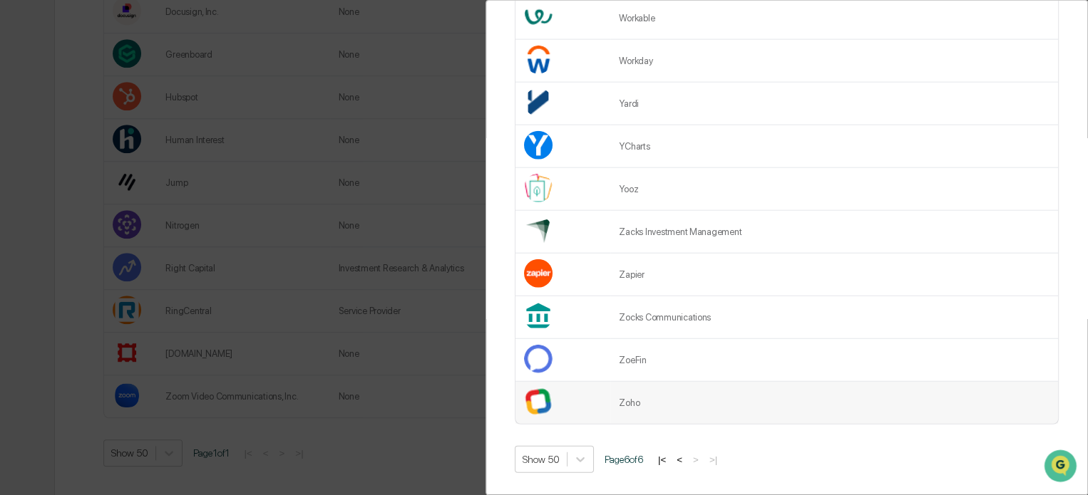
scroll to position [431, 0]
click at [686, 454] on button "<" at bounding box center [679, 460] width 14 height 12
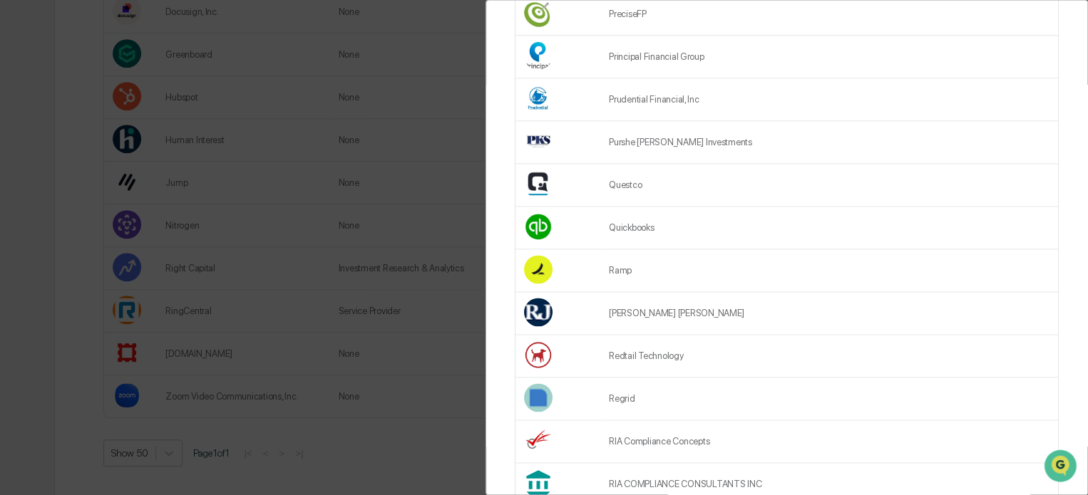
scroll to position [855, 0]
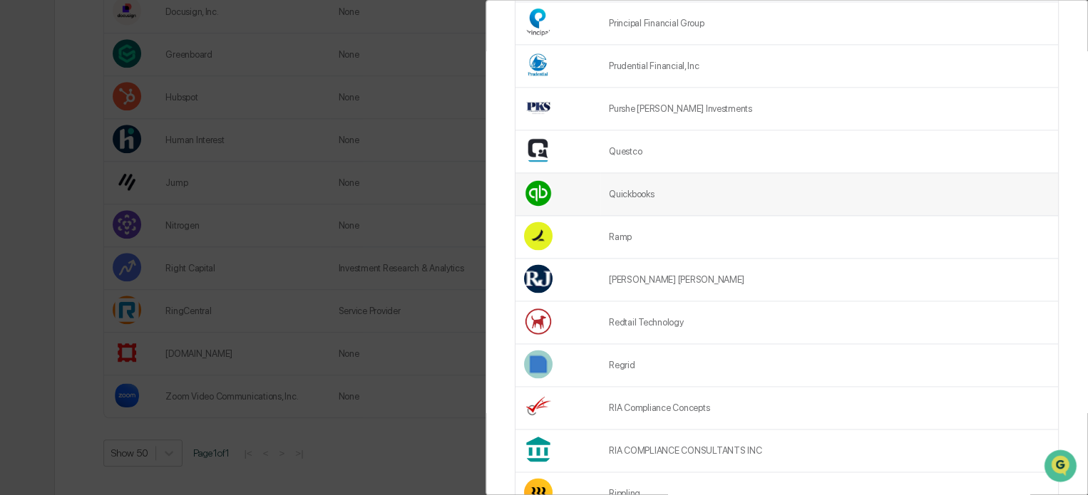
click at [699, 198] on td "Quickbooks" at bounding box center [829, 194] width 458 height 43
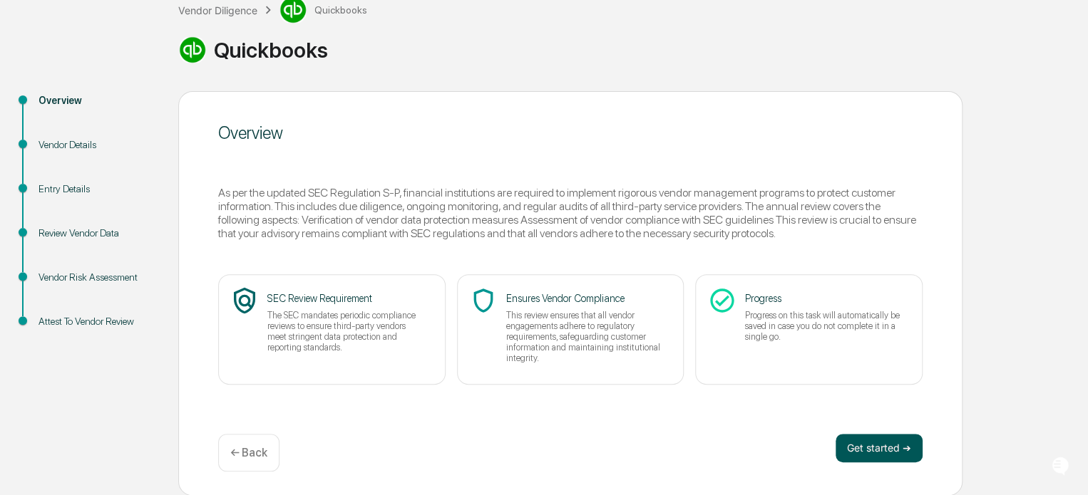
click at [867, 446] on button "Get started ➔" at bounding box center [878, 448] width 87 height 29
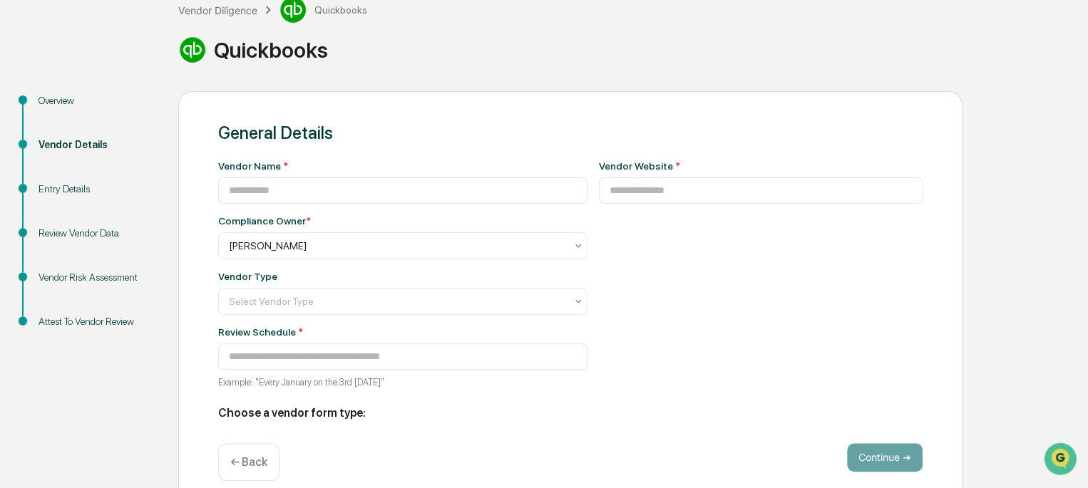
type input "**********"
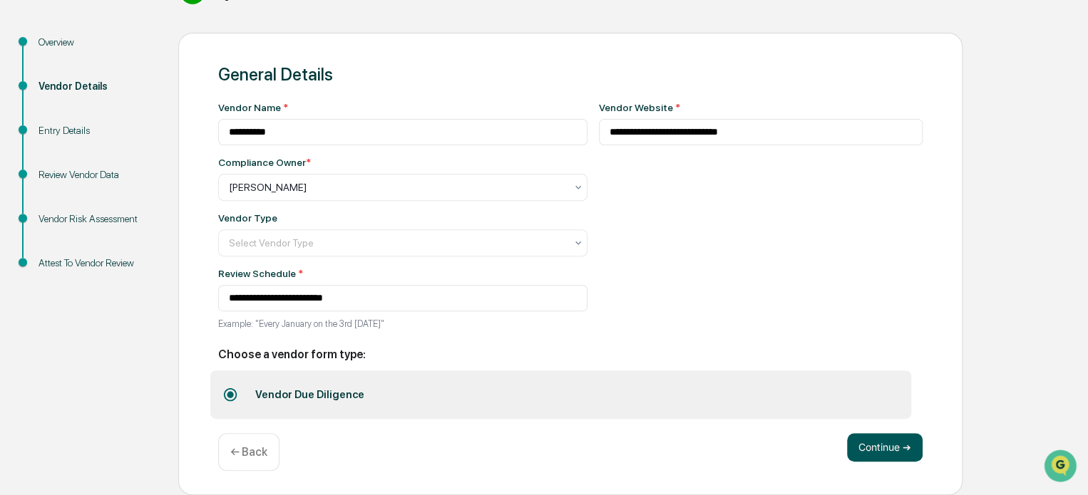
click at [873, 442] on button "Continue ➔" at bounding box center [885, 447] width 76 height 29
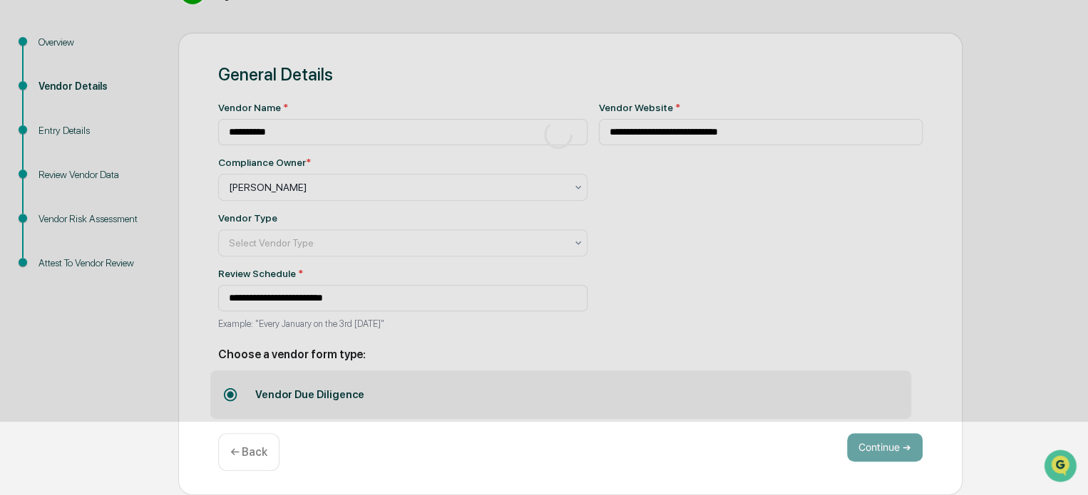
scroll to position [93, 0]
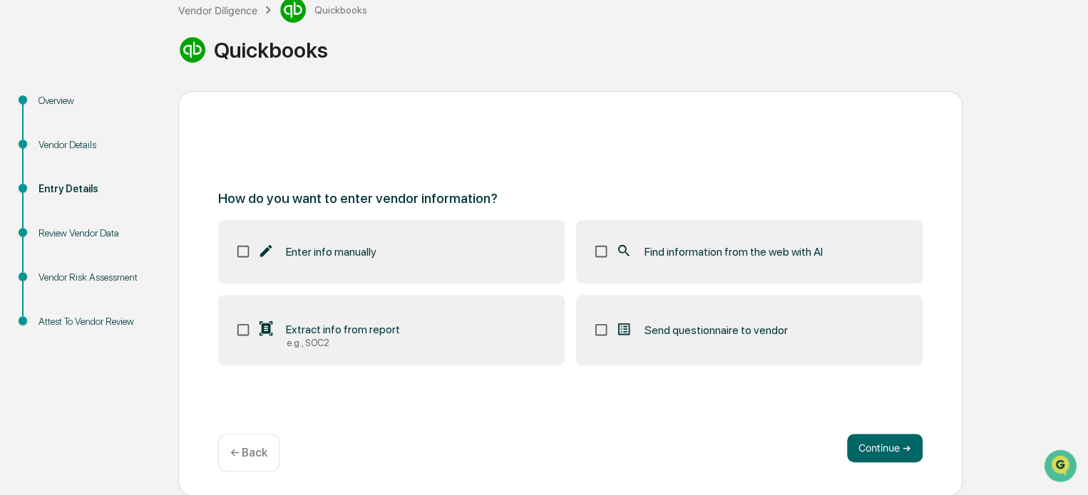
click at [787, 247] on span "Find information from the web with AI" at bounding box center [733, 252] width 178 height 14
click at [887, 455] on button "Continue ➔" at bounding box center [885, 448] width 76 height 29
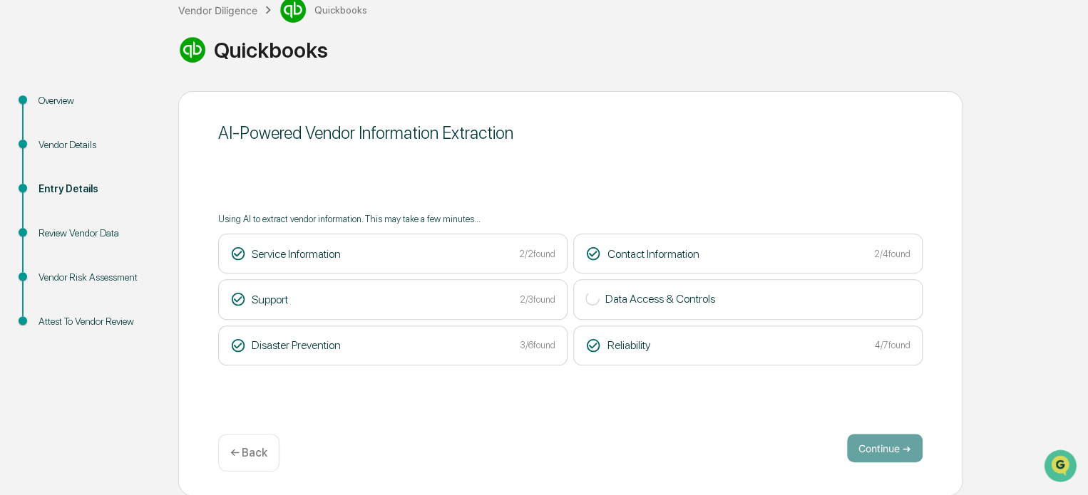
click at [915, 384] on div "AI-Powered Vendor Information Extraction Using AI to extract vendor information…" at bounding box center [570, 293] width 784 height 405
click at [887, 447] on button "Continue ➔" at bounding box center [885, 448] width 76 height 29
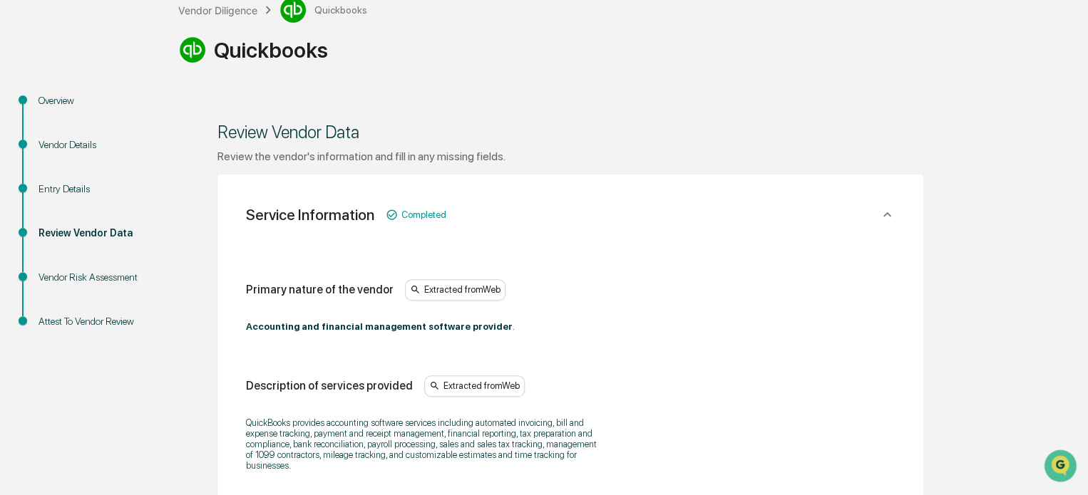
scroll to position [0, 0]
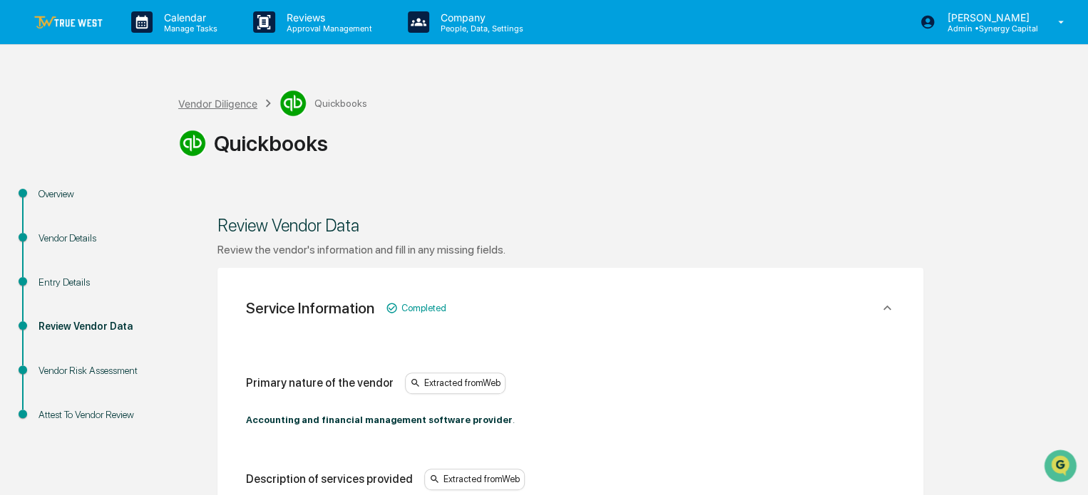
click at [228, 106] on div "Vendor Diligence" at bounding box center [217, 104] width 79 height 12
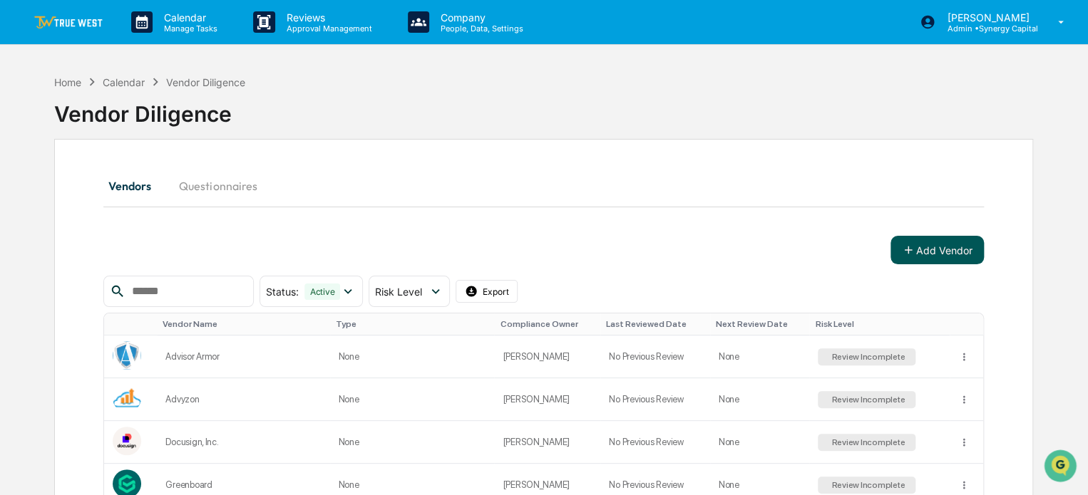
click at [918, 249] on button "Add Vendor" at bounding box center [936, 250] width 93 height 29
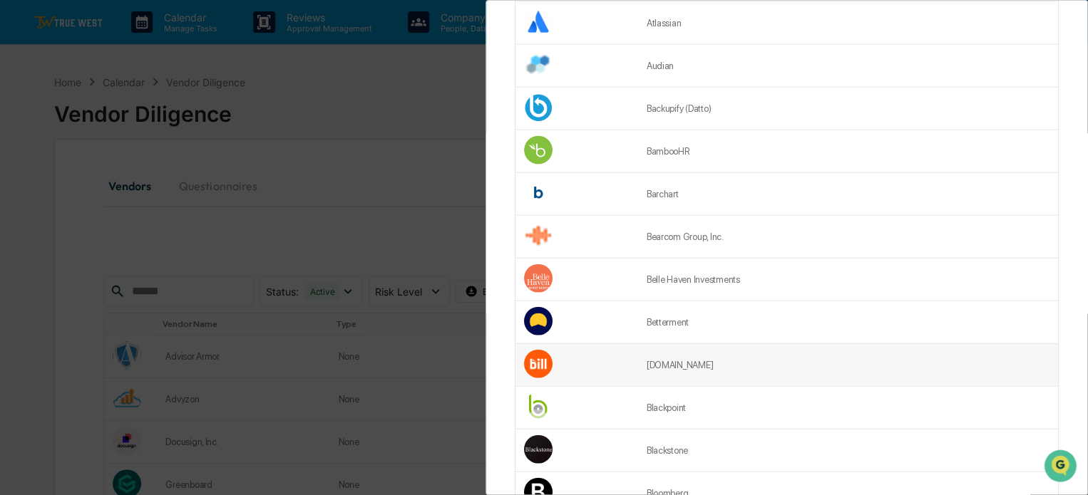
scroll to position [1893, 0]
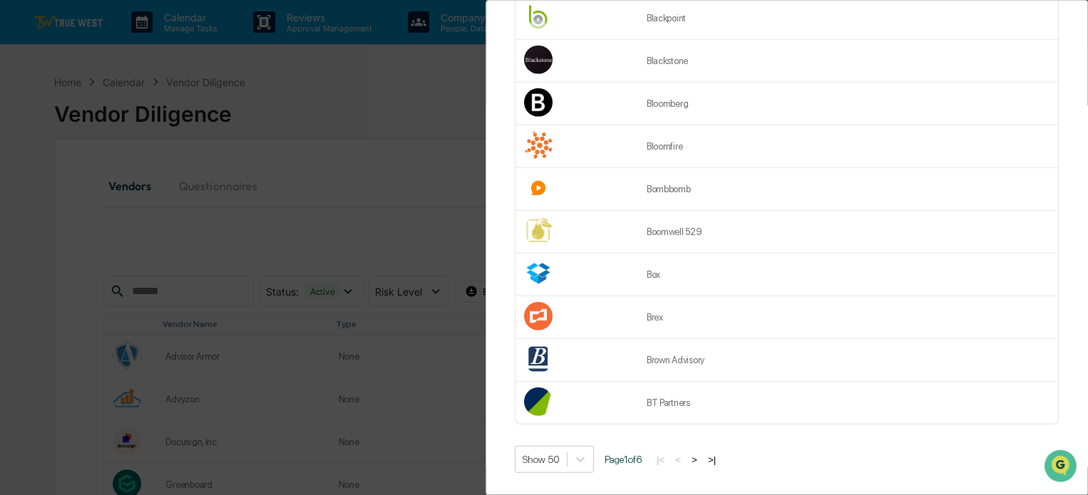
click at [719, 454] on button ">|" at bounding box center [712, 460] width 16 height 12
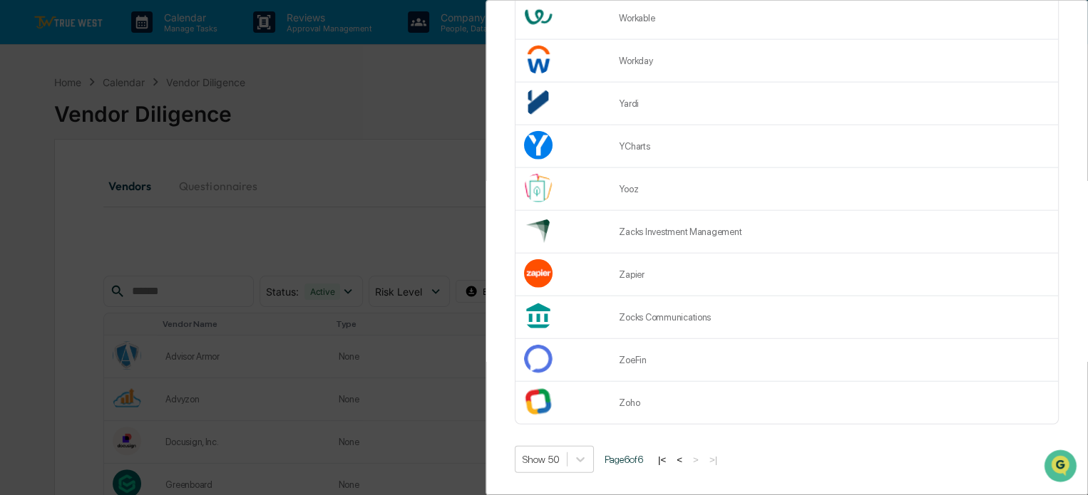
scroll to position [1637, 0]
click at [686, 454] on button "<" at bounding box center [679, 460] width 14 height 12
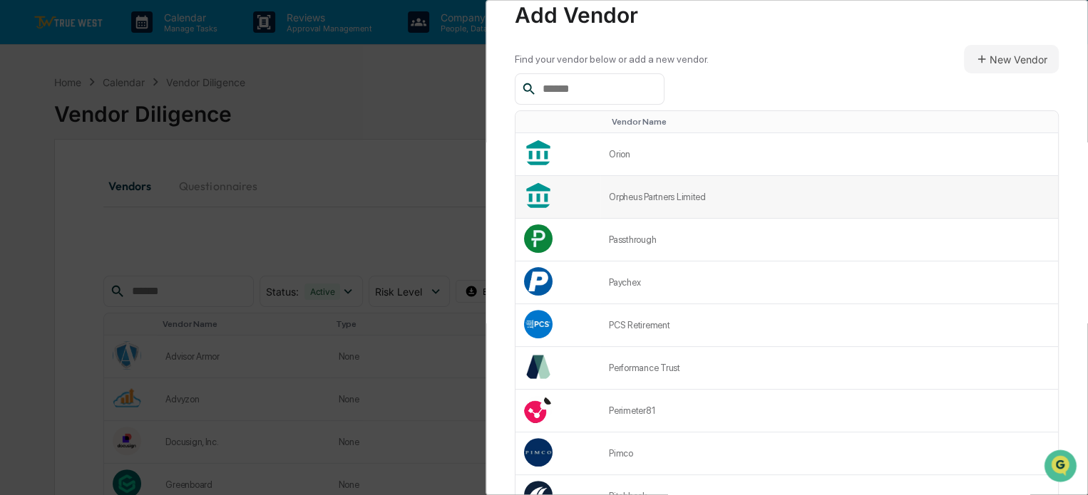
scroll to position [0, 0]
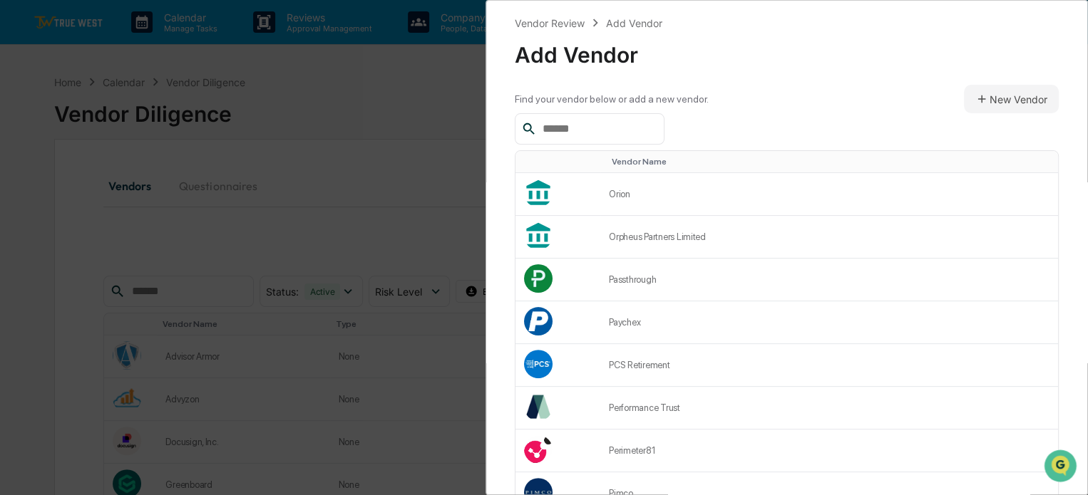
click at [607, 128] on input "text" at bounding box center [597, 129] width 121 height 19
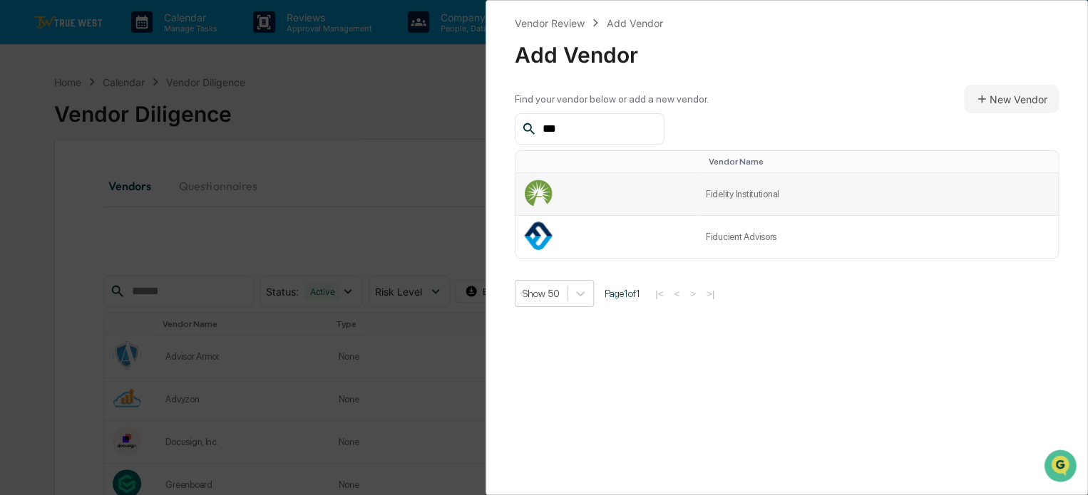
type input "***"
click at [695, 190] on td at bounding box center [606, 194] width 182 height 43
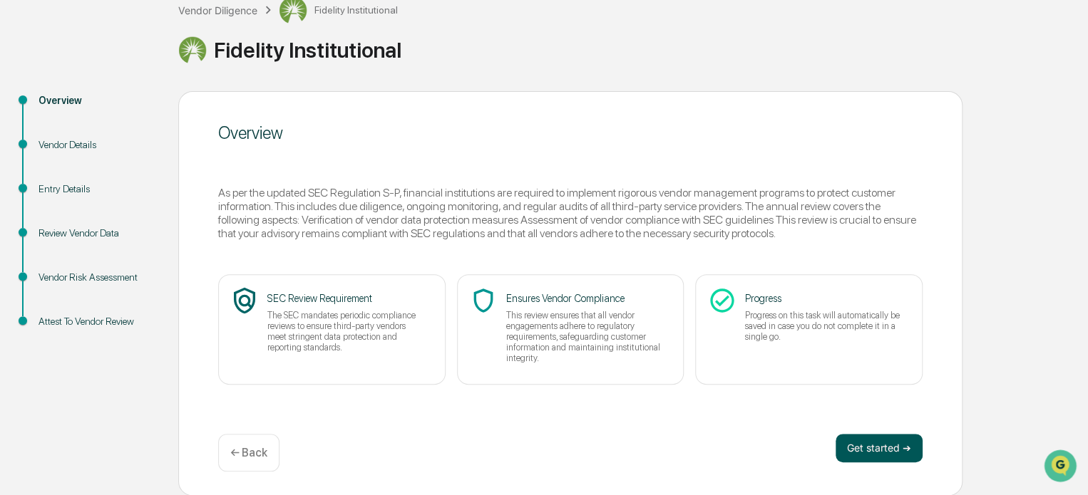
click at [870, 455] on button "Get started ➔" at bounding box center [878, 448] width 87 height 29
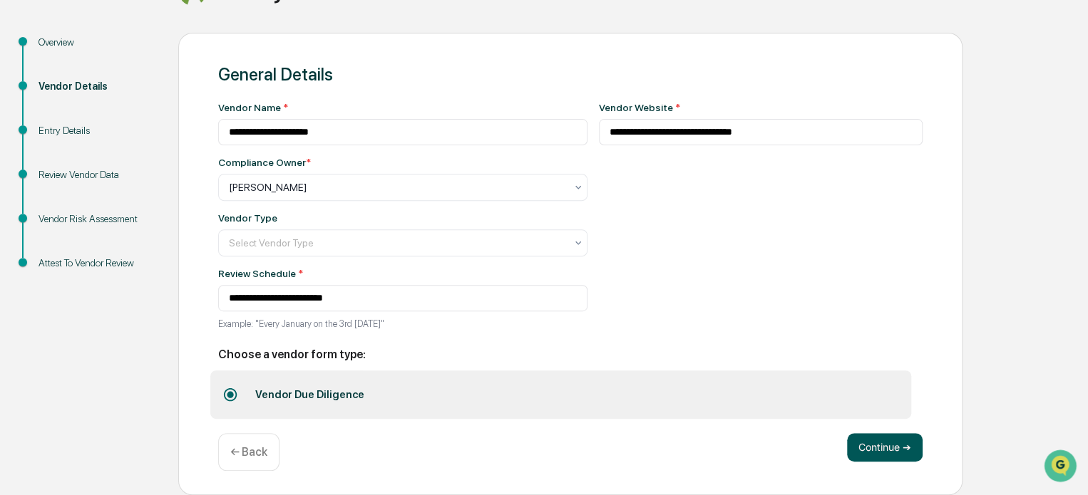
click at [895, 446] on button "Continue ➔" at bounding box center [885, 447] width 76 height 29
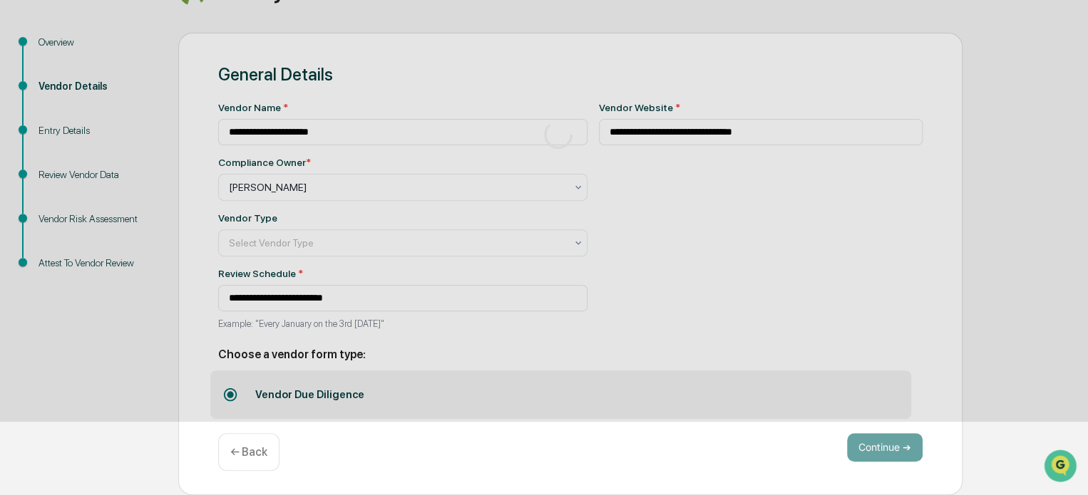
scroll to position [93, 0]
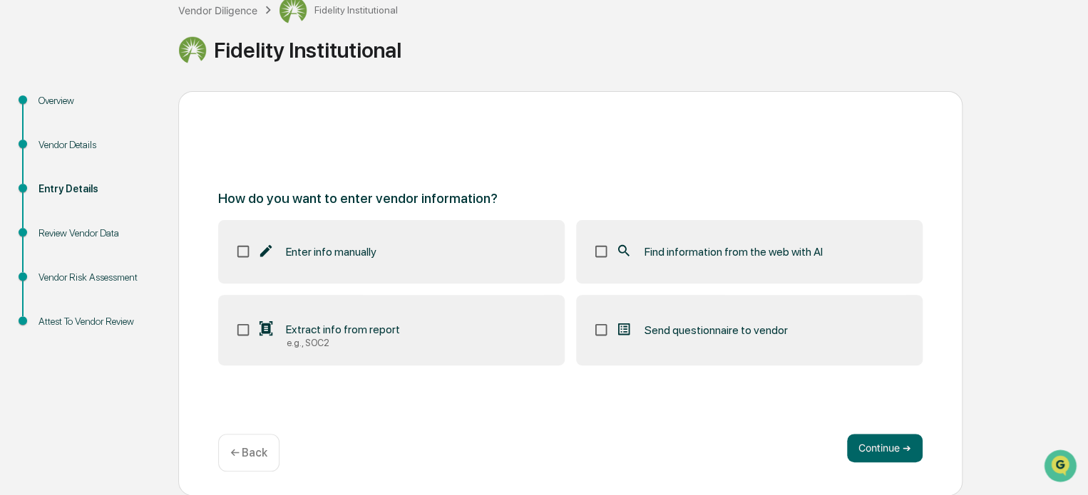
click at [778, 250] on span "Find information from the web with AI" at bounding box center [733, 252] width 178 height 14
click at [895, 453] on button "Continue ➔" at bounding box center [885, 448] width 76 height 29
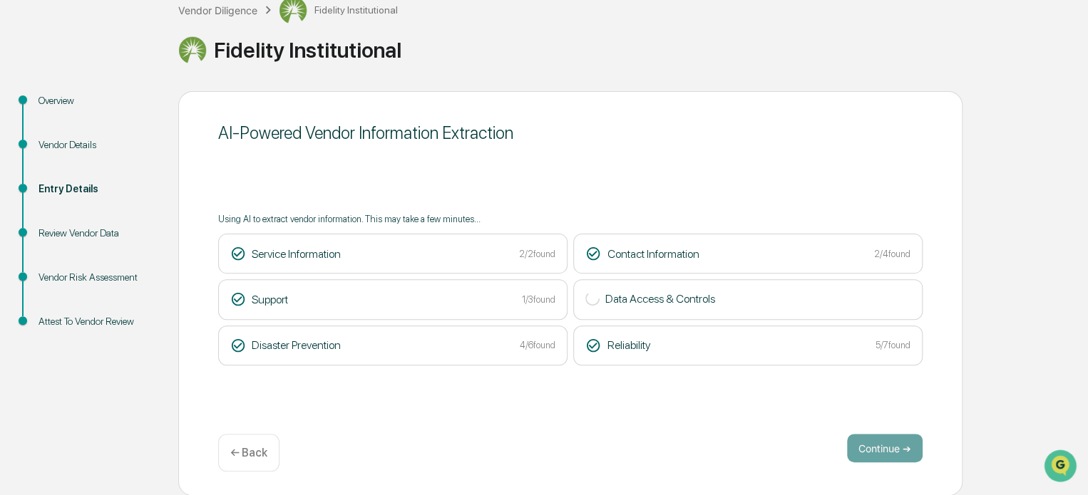
click at [761, 404] on div "AI-Powered Vendor Information Extraction Using AI to extract vendor information…" at bounding box center [570, 293] width 784 height 405
click at [877, 443] on button "Continue ➔" at bounding box center [885, 448] width 76 height 29
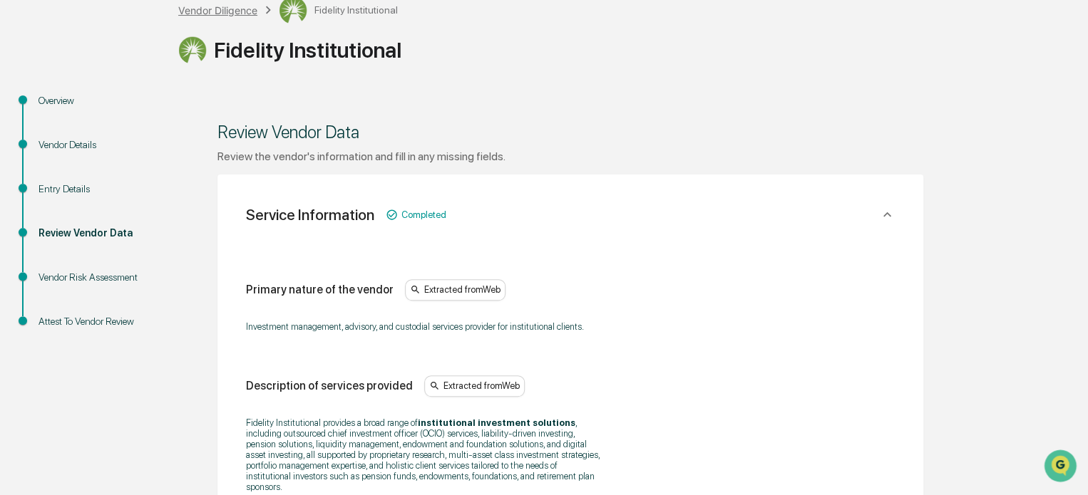
click at [229, 8] on div "Vendor Diligence" at bounding box center [217, 10] width 79 height 12
